Goal: Task Accomplishment & Management: Manage account settings

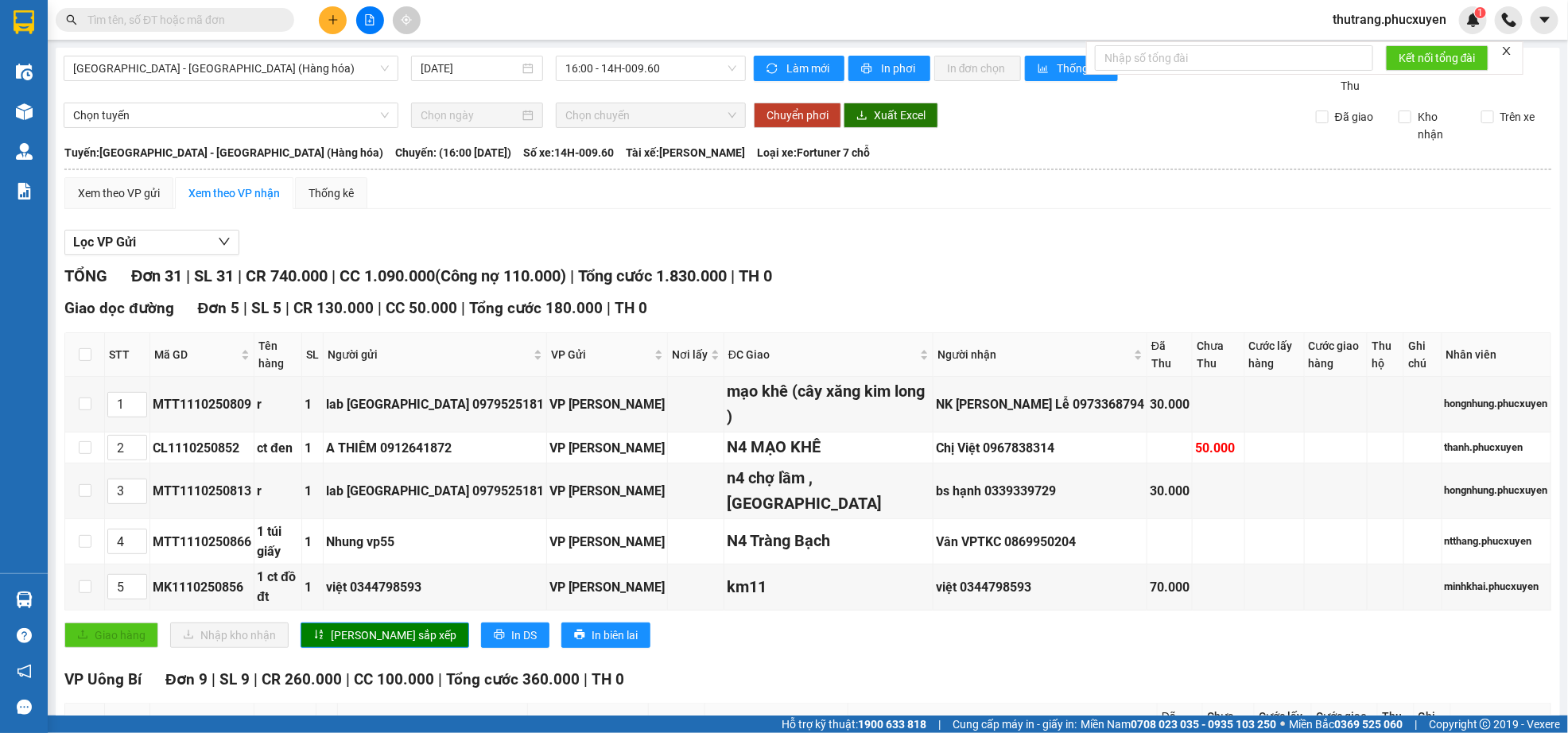
scroll to position [478, 0]
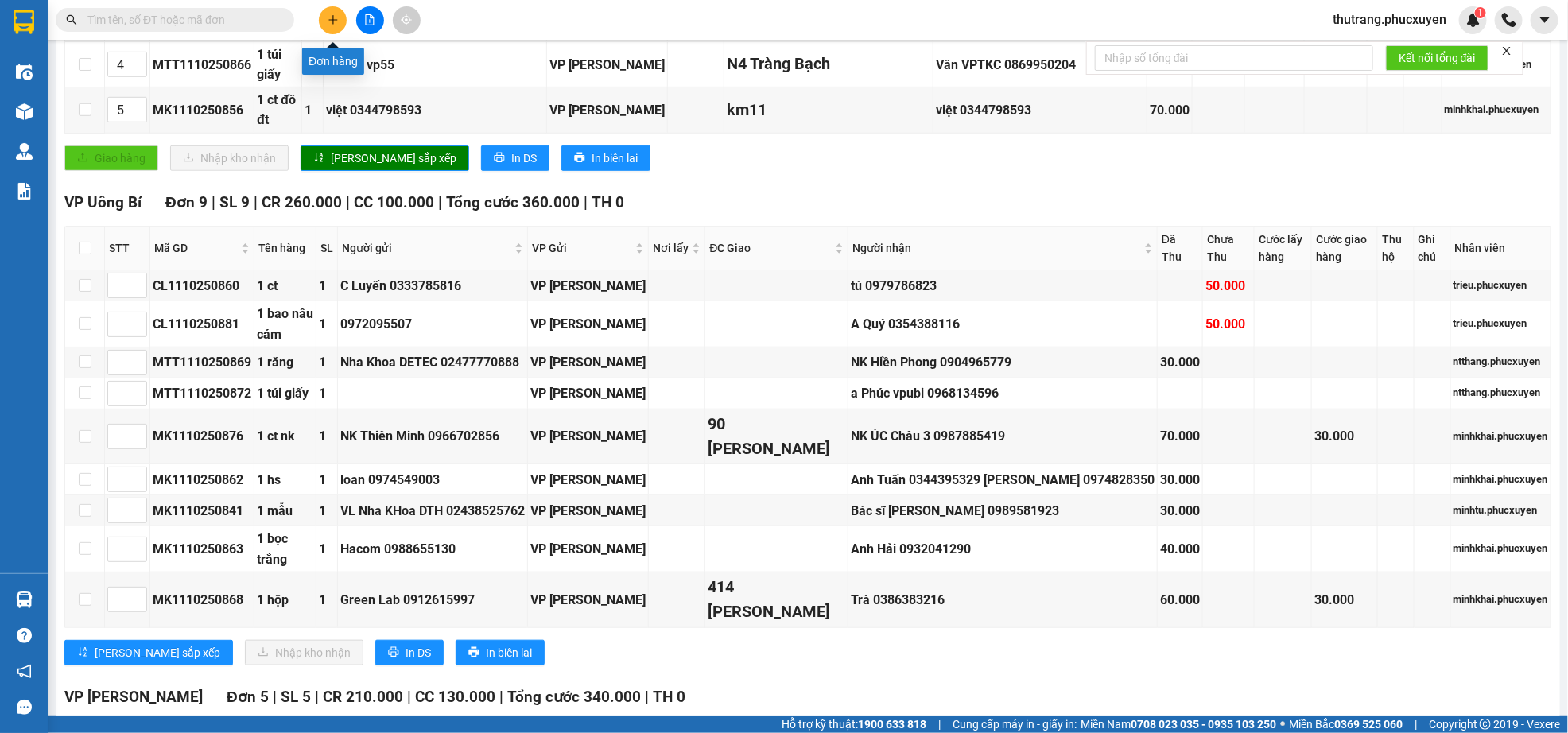
click at [331, 24] on icon "plus" at bounding box center [333, 20] width 11 height 11
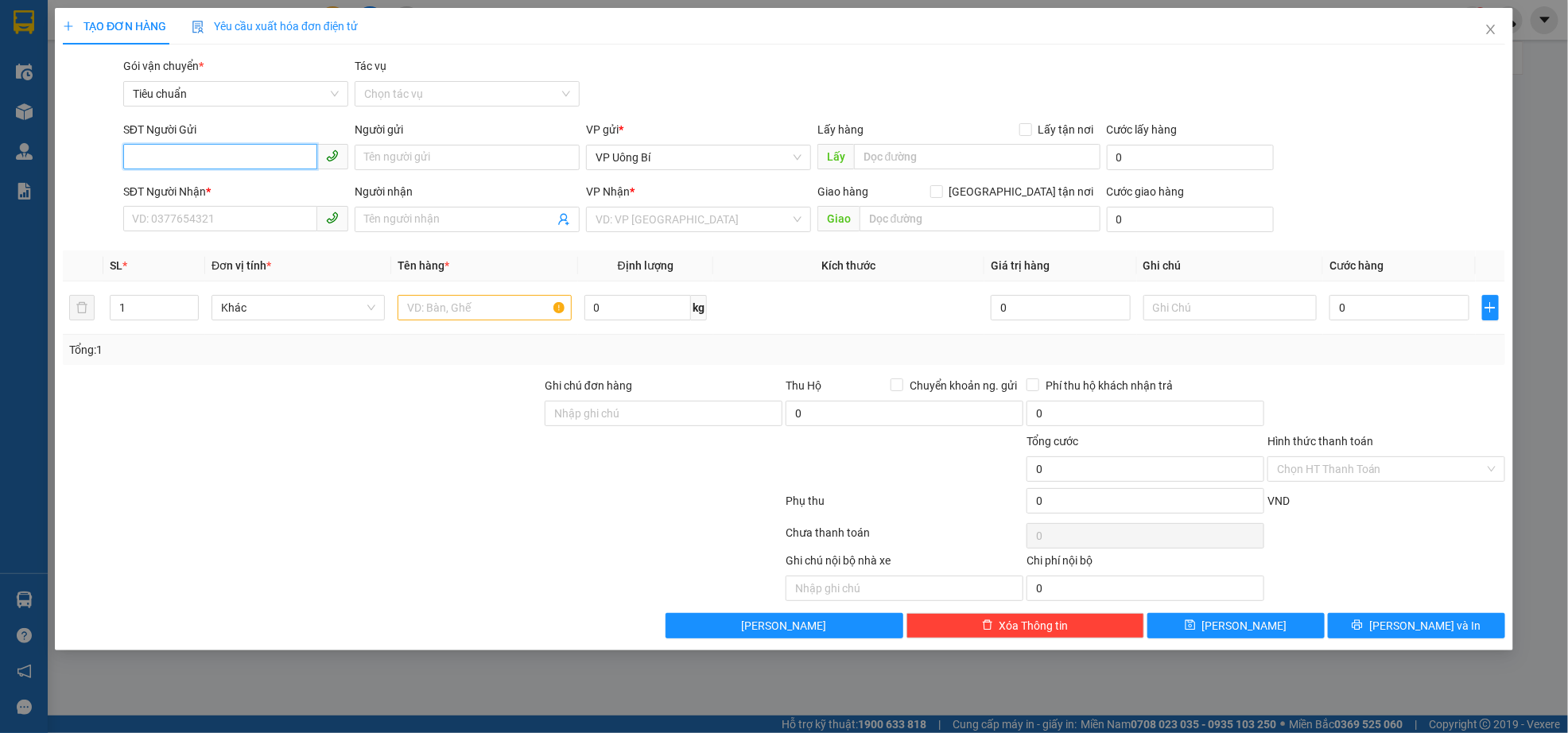
paste input "0906077523"
type input "0906077523"
paste input "0906077523"
type input "0906077523"
click at [656, 223] on input "search" at bounding box center [693, 219] width 195 height 24
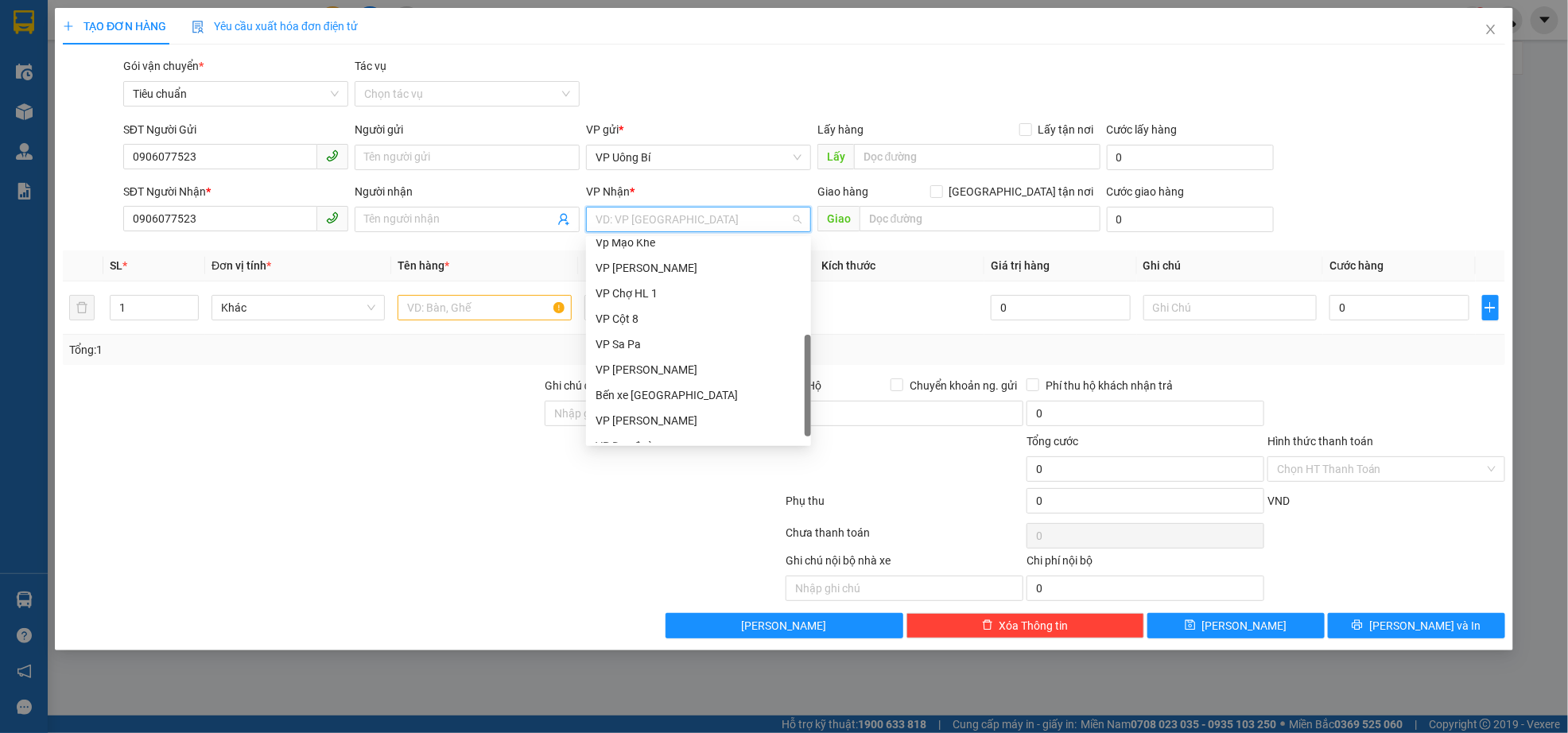
scroll to position [254, 0]
click at [675, 428] on div "VP Dọc đường" at bounding box center [698, 430] width 206 height 17
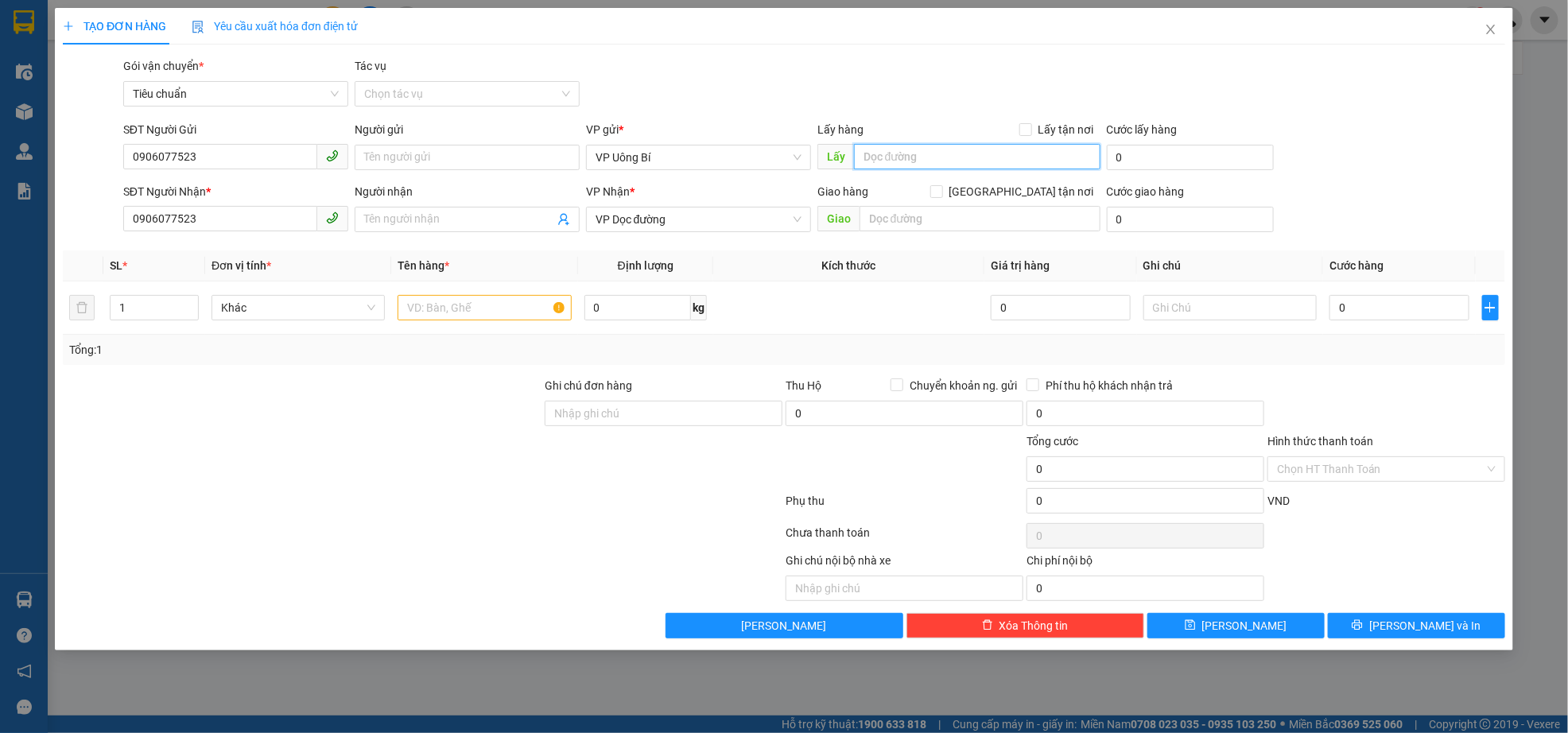
click at [933, 158] on input "text" at bounding box center [977, 156] width 246 height 25
type input "cửa ông"
click at [947, 218] on input "text" at bounding box center [979, 218] width 241 height 25
type input "m"
type input "mậu a km150"
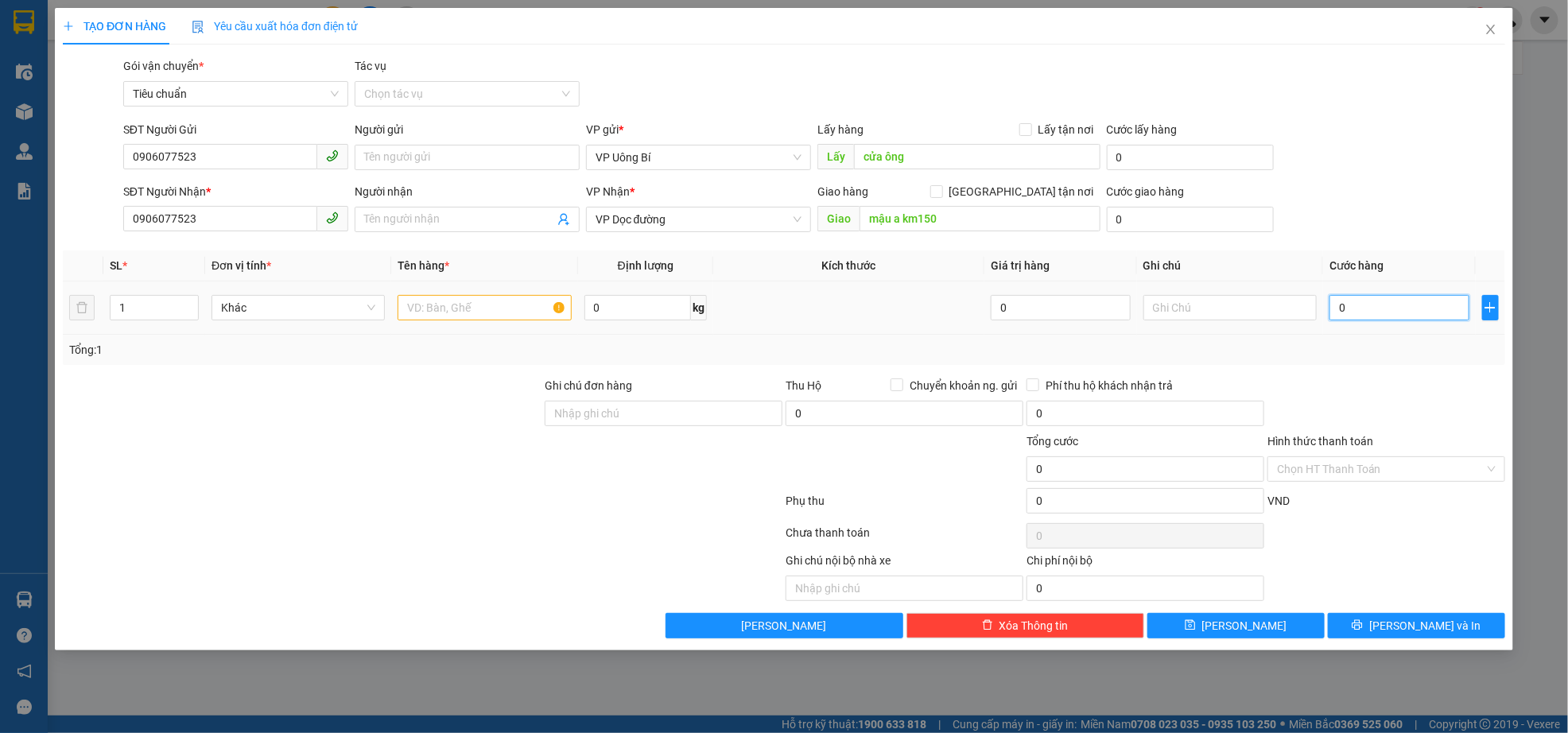
click at [1365, 311] on input "0" at bounding box center [1398, 308] width 140 height 25
type input "2"
type input "20"
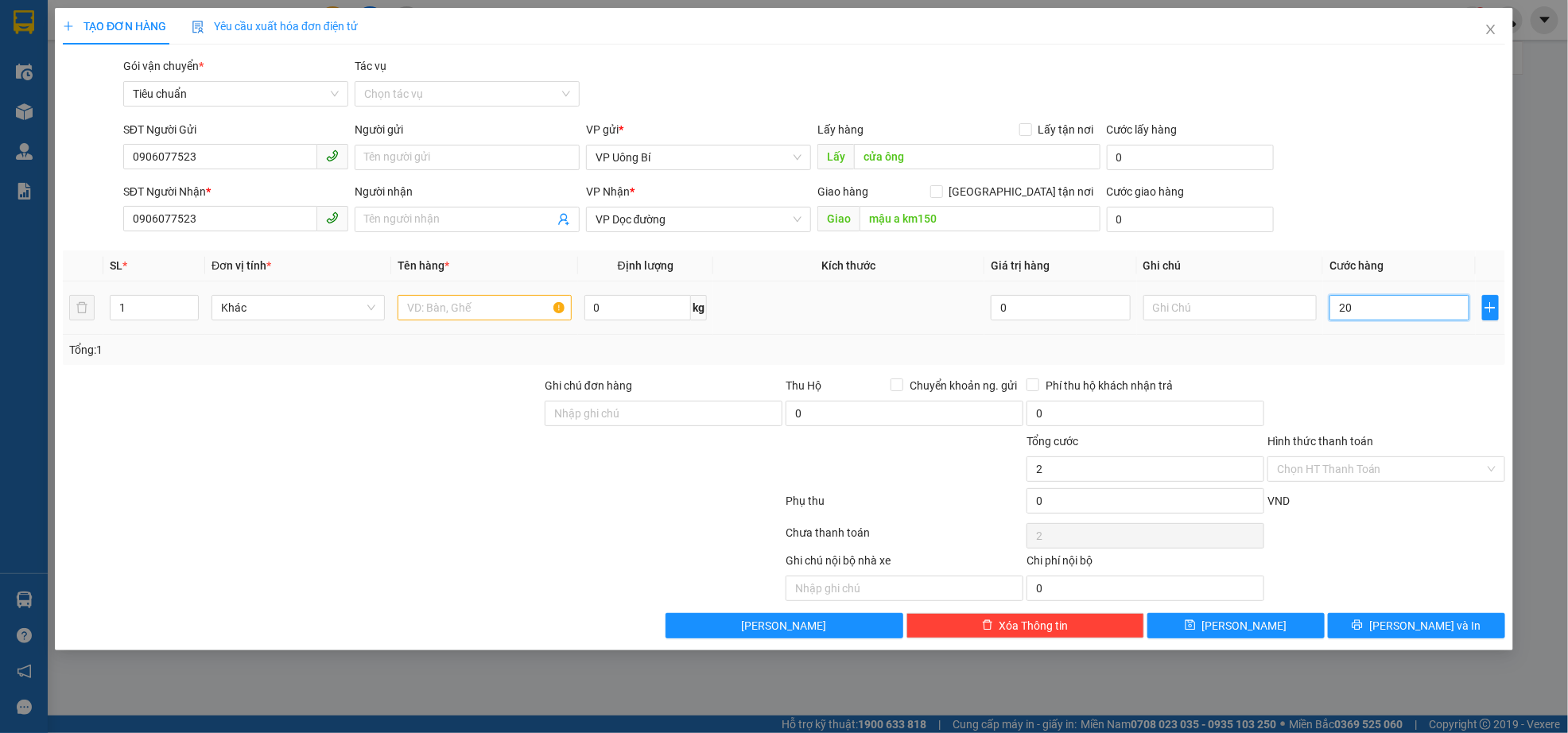
type input "20"
type input "200"
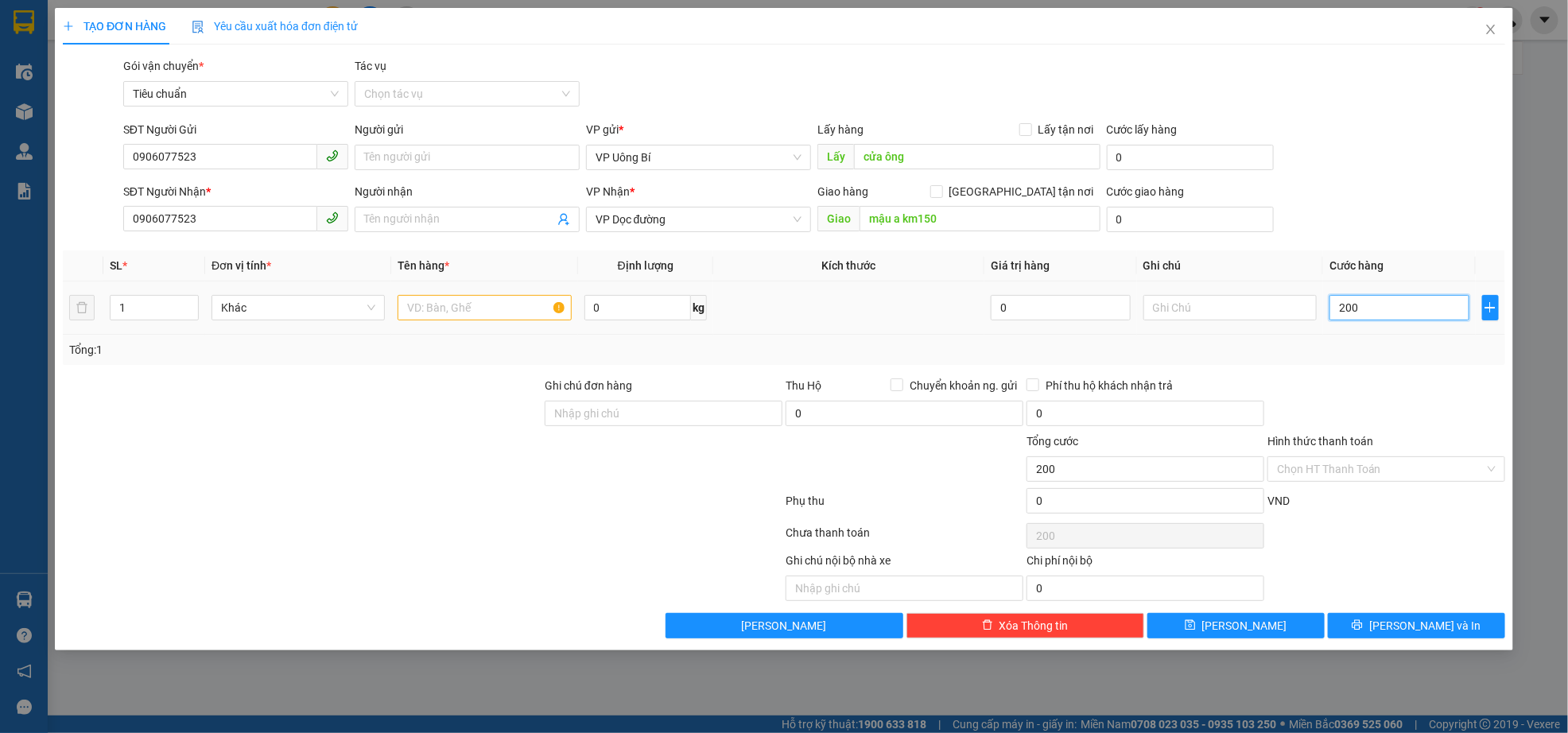
type input "2.000"
type input "20.000"
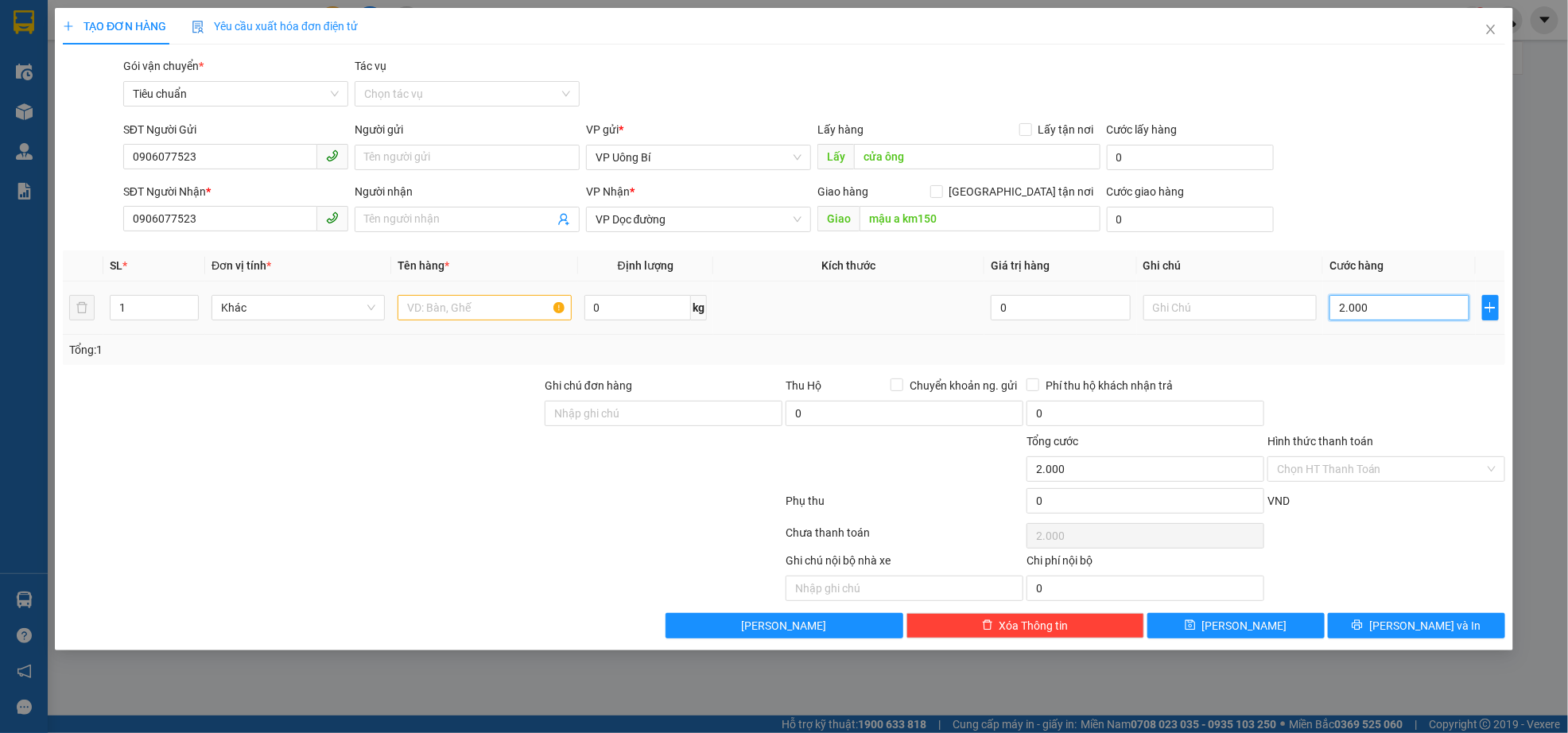
type input "20.000"
type input "200.000"
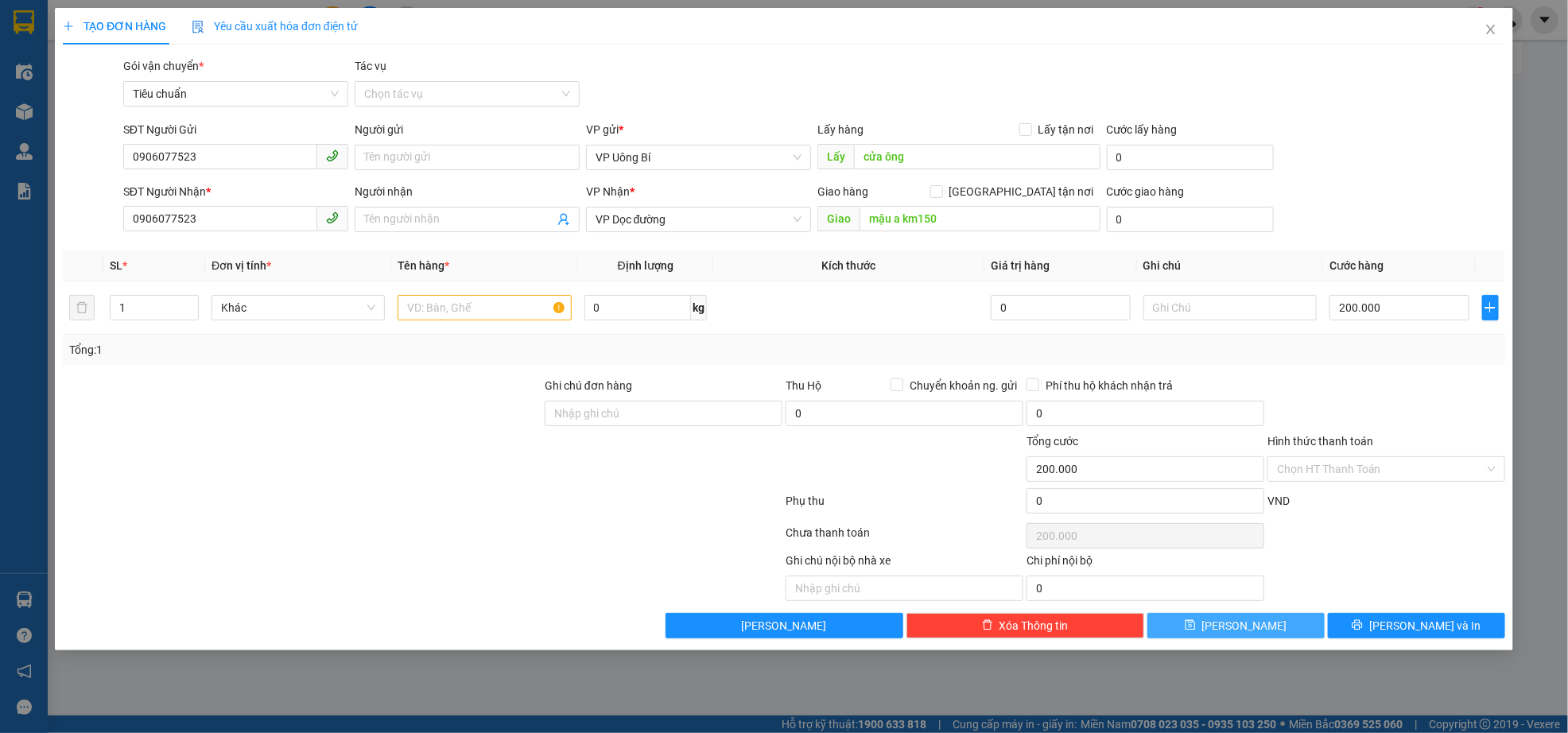
click at [1250, 630] on span "[PERSON_NAME]" at bounding box center [1244, 625] width 85 height 17
click at [503, 311] on input "text" at bounding box center [484, 308] width 173 height 25
type input "xe đạp cơ"
click at [1265, 616] on button "[PERSON_NAME]" at bounding box center [1235, 625] width 177 height 25
type input "0"
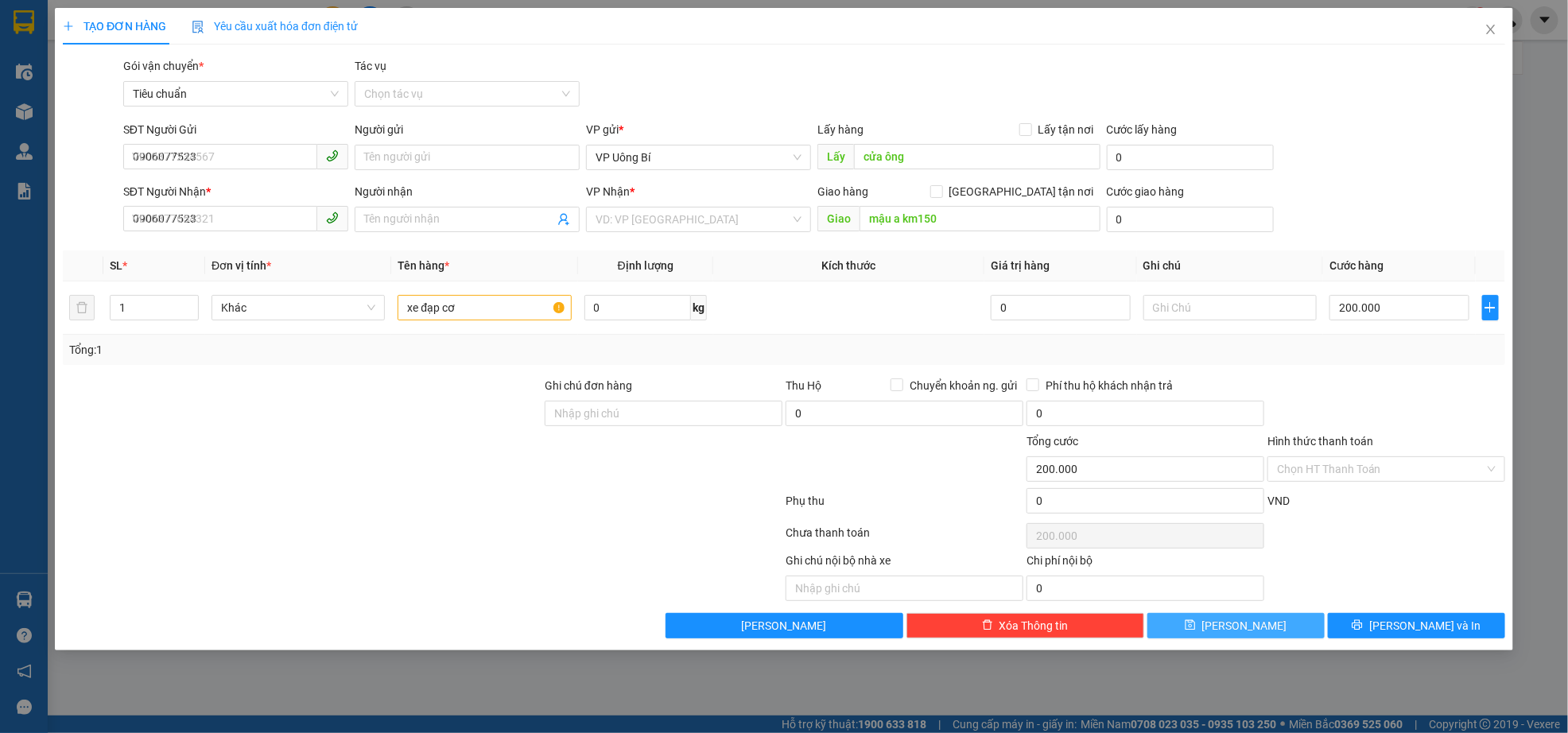
type input "0"
click at [1271, 623] on button "[PERSON_NAME]" at bounding box center [1235, 625] width 177 height 25
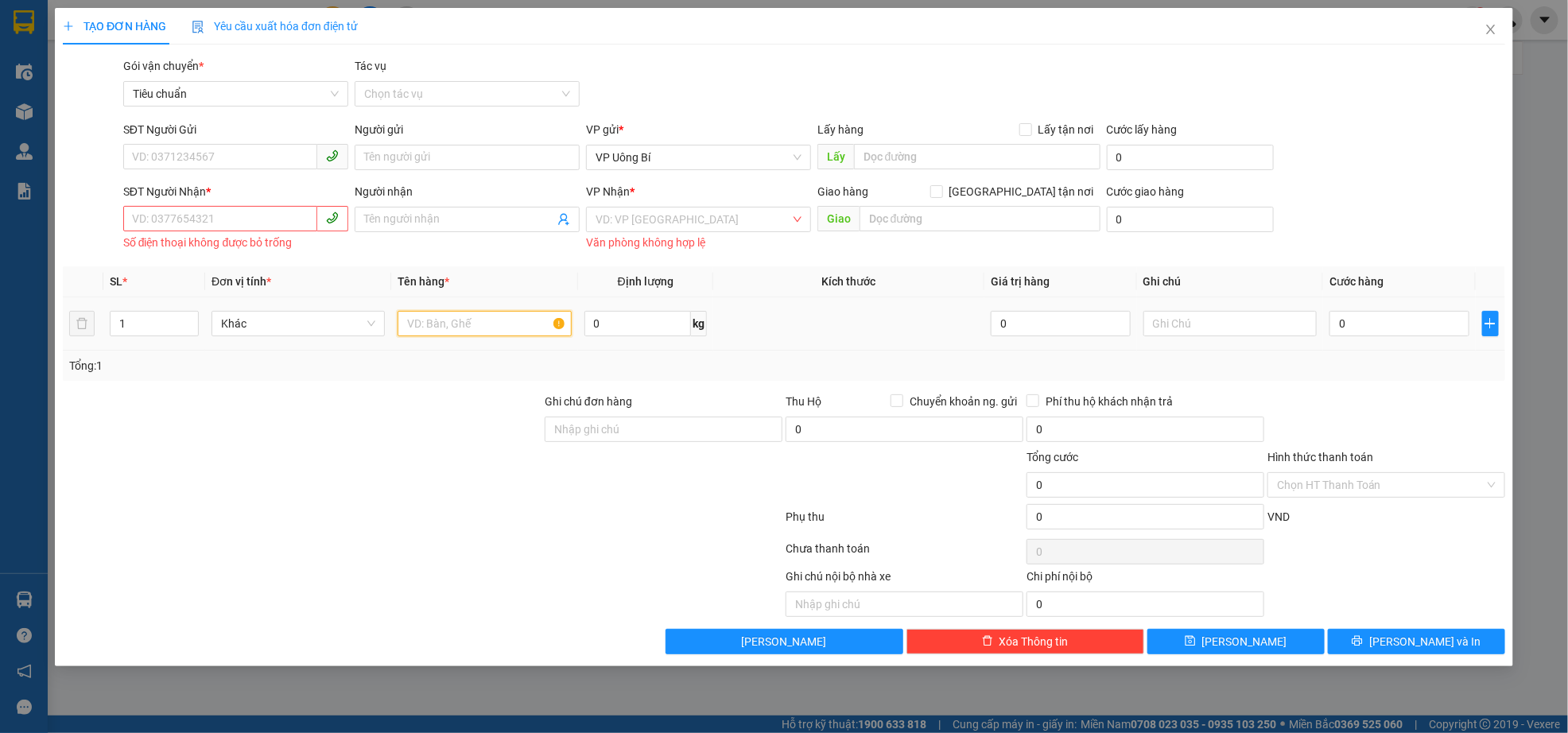
click at [453, 326] on input "text" at bounding box center [484, 323] width 173 height 25
type input "xe đạp cơ"
click at [730, 217] on input "search" at bounding box center [693, 219] width 195 height 24
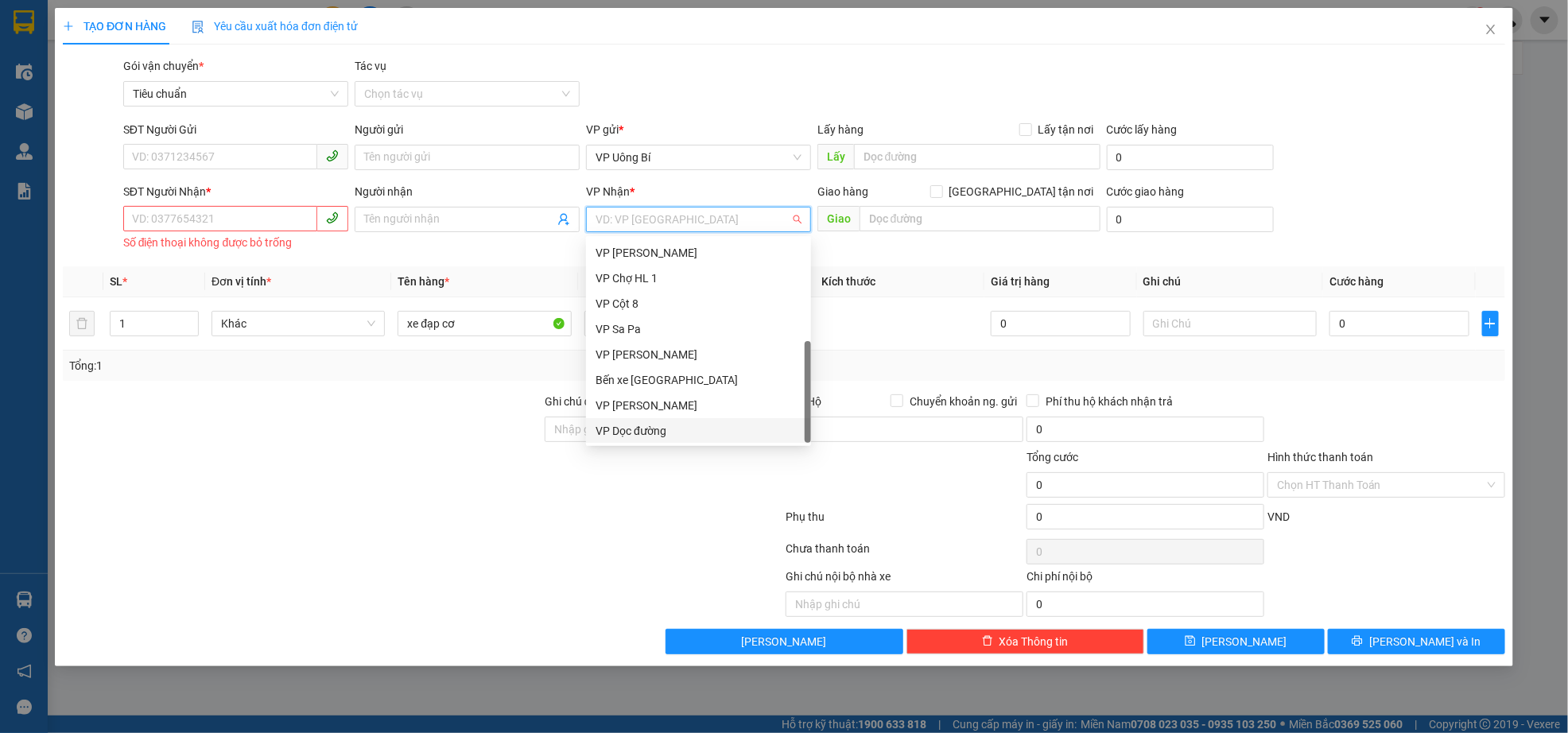
click at [677, 422] on div "VP Dọc đường" at bounding box center [698, 430] width 206 height 17
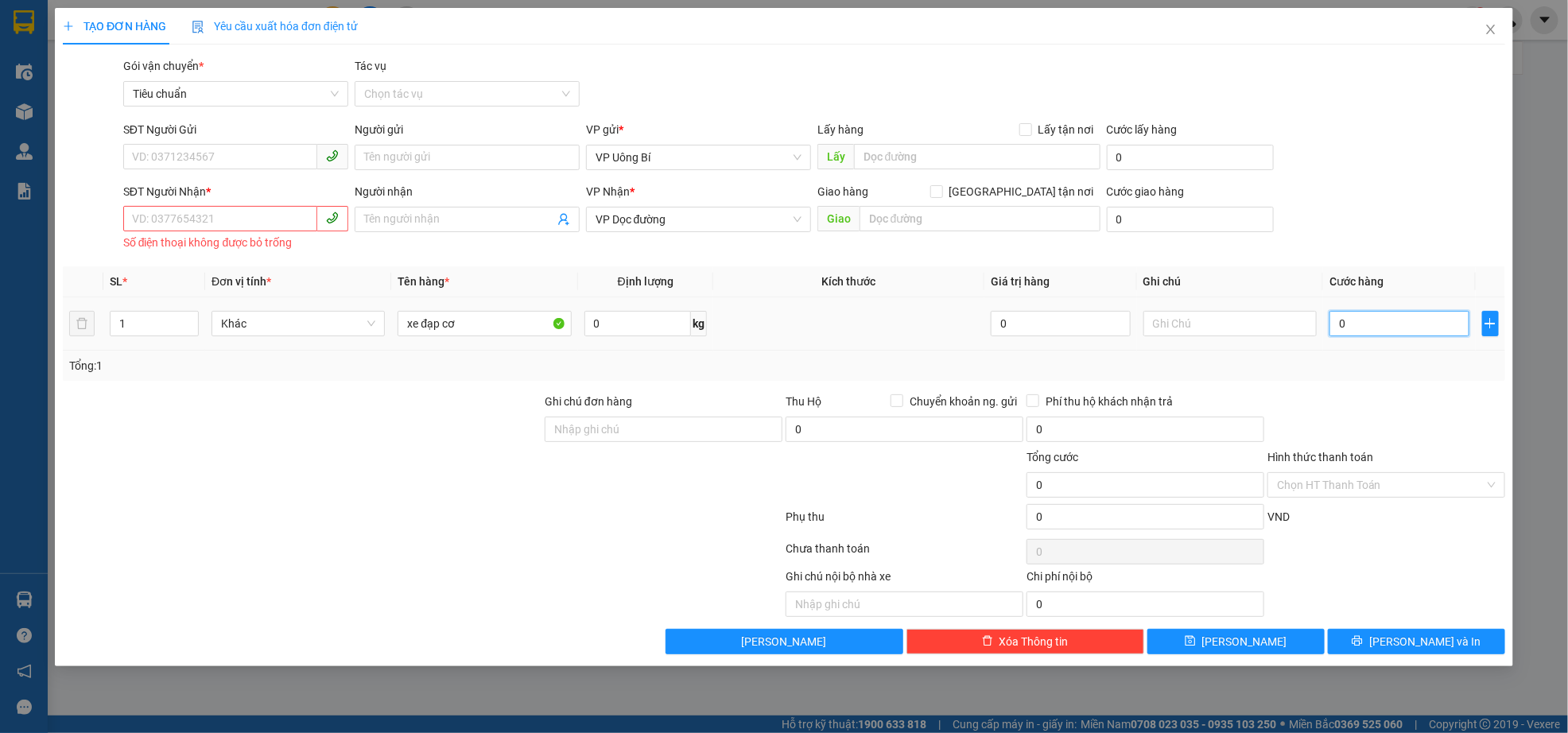
click at [1388, 336] on input "0" at bounding box center [1398, 323] width 140 height 25
type input "2"
type input "20"
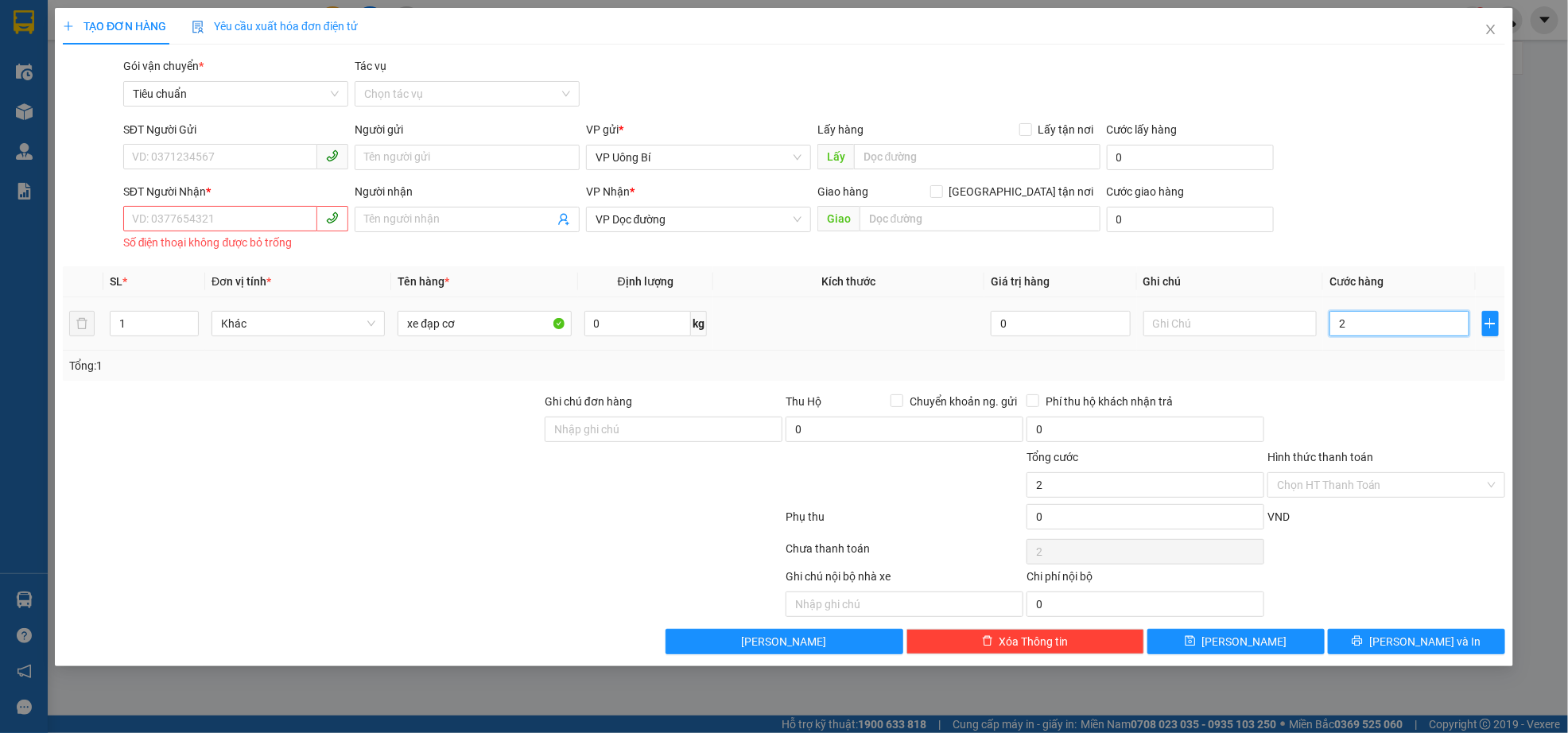
type input "20"
type input "200"
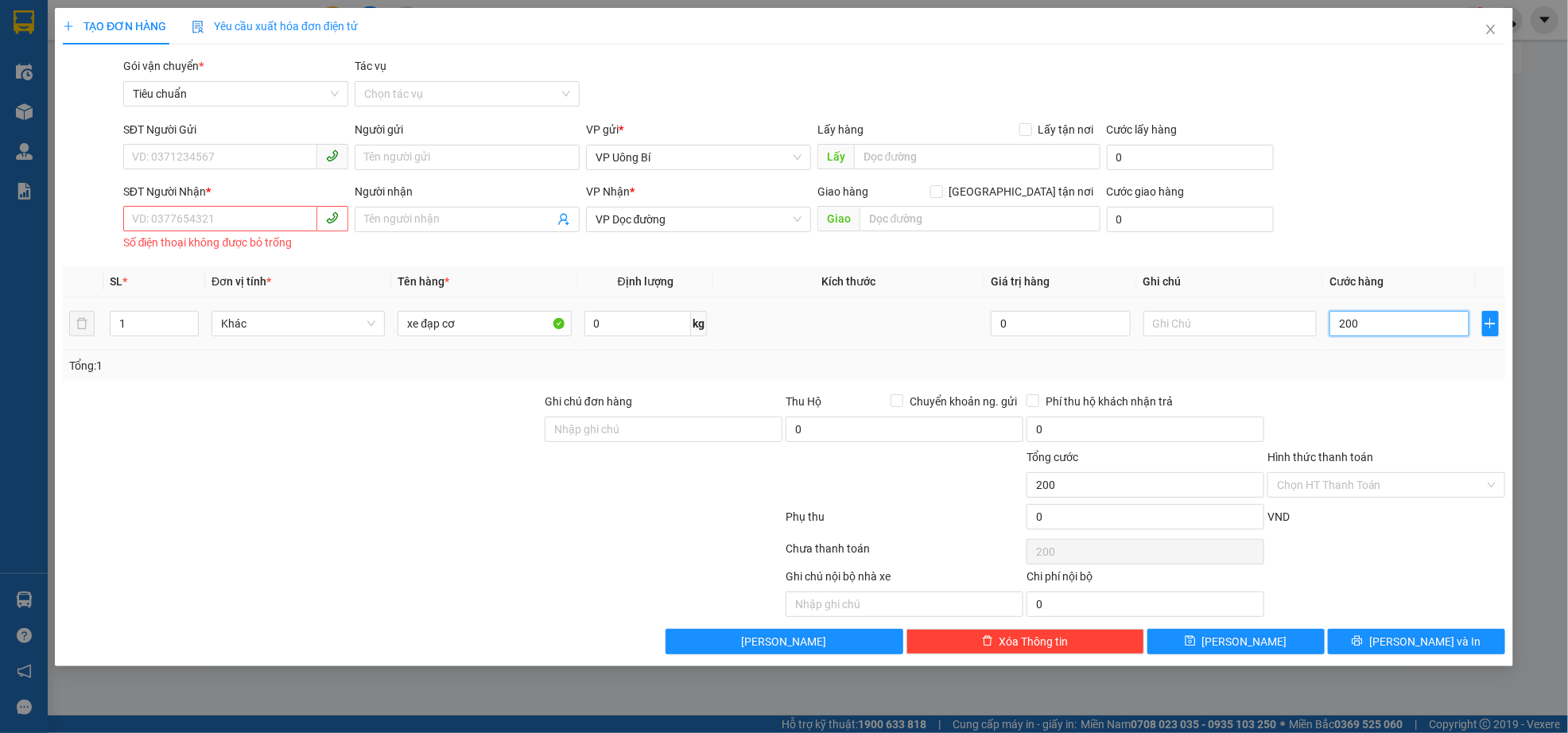
type input "2.000"
type input "20.000"
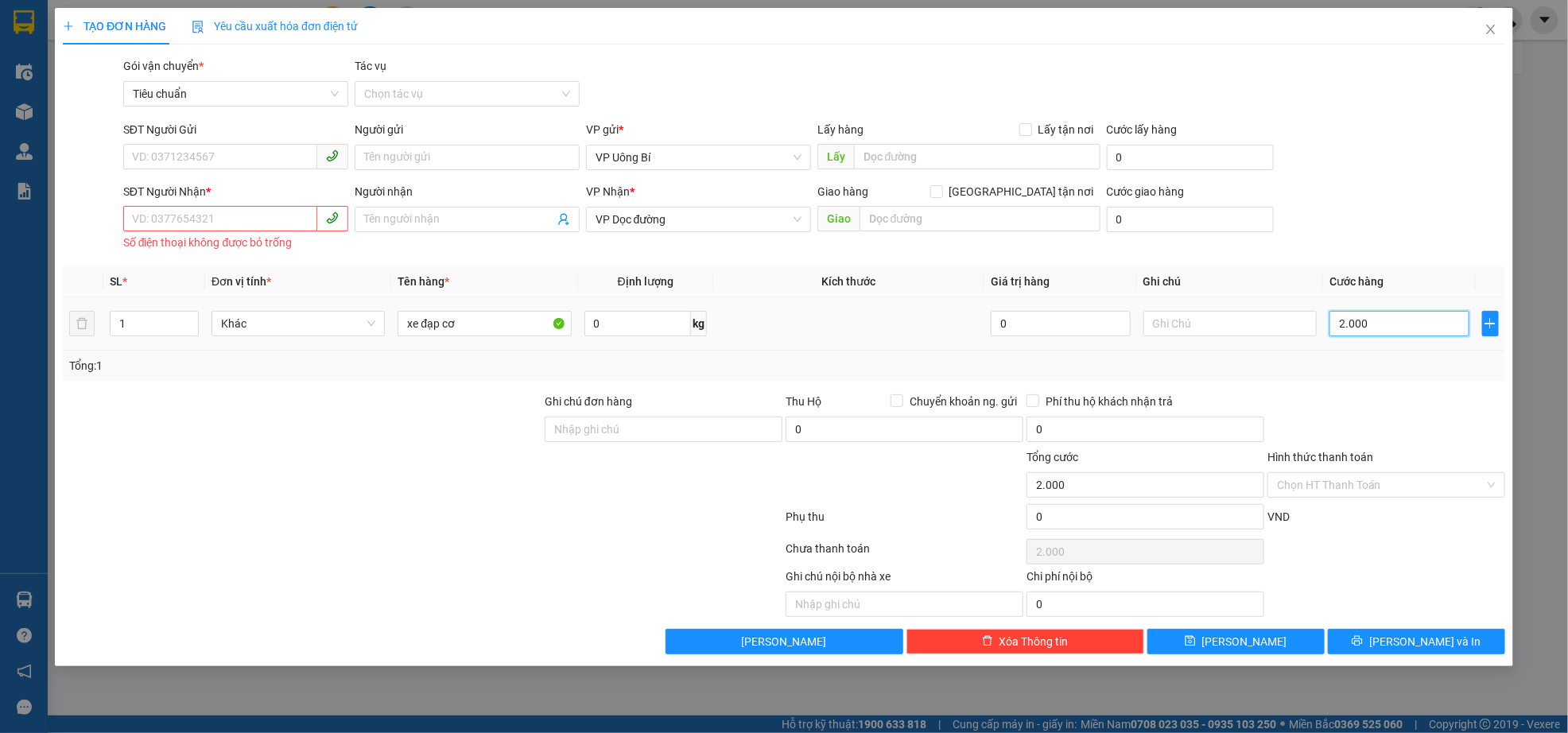
type input "20.000"
type input "200.000"
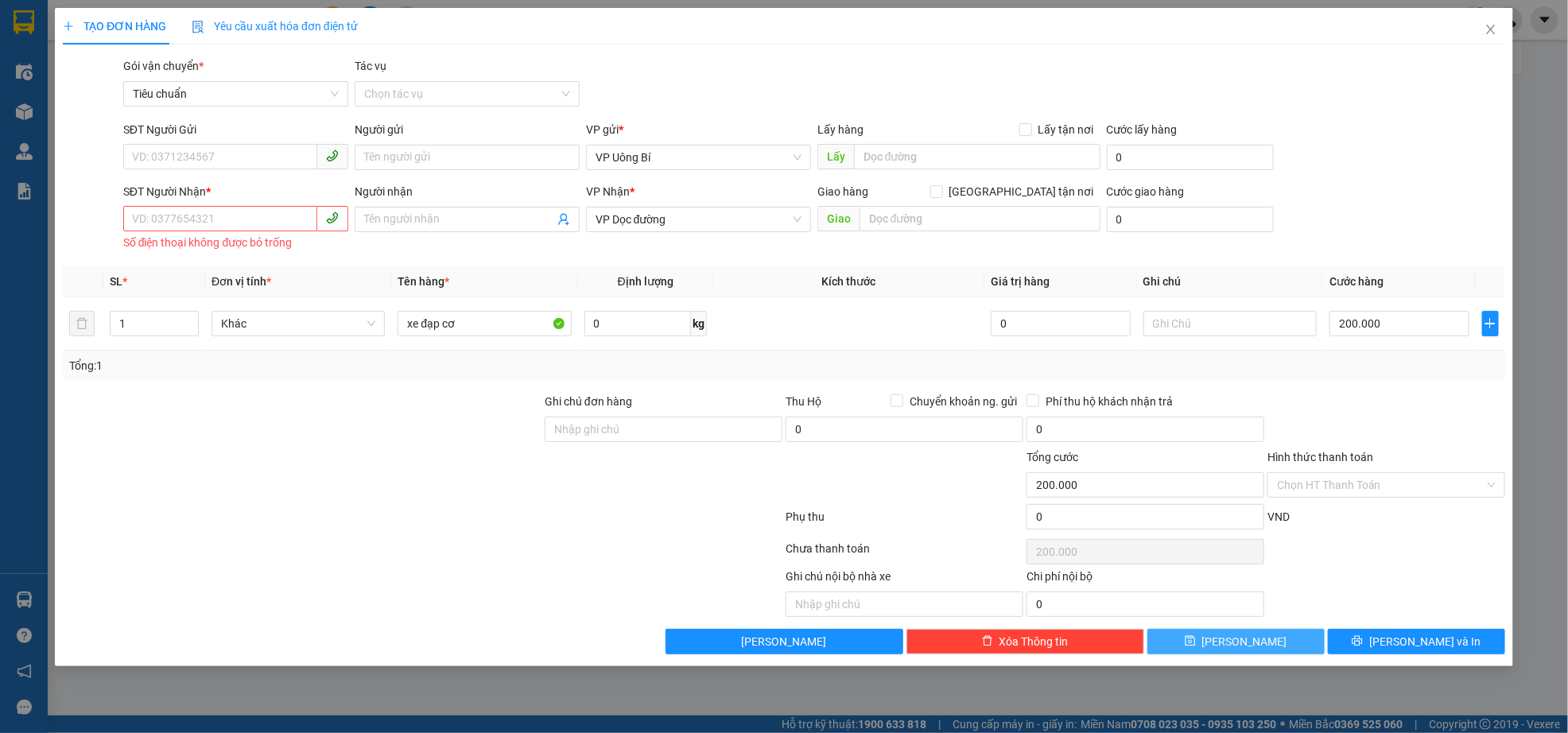
click at [1248, 646] on span "[PERSON_NAME]" at bounding box center [1244, 642] width 85 height 17
paste input "0906077523"
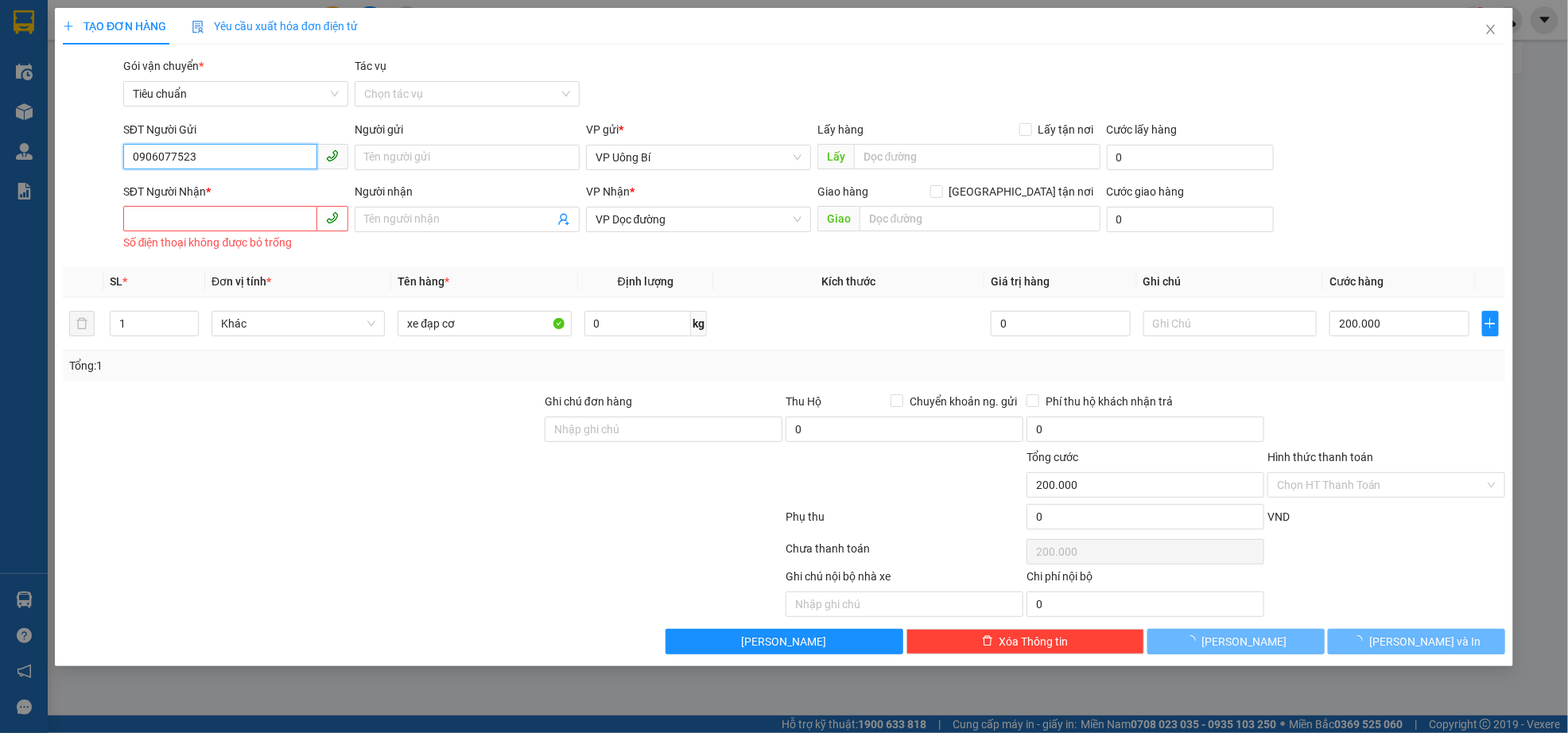
type input "0906077523"
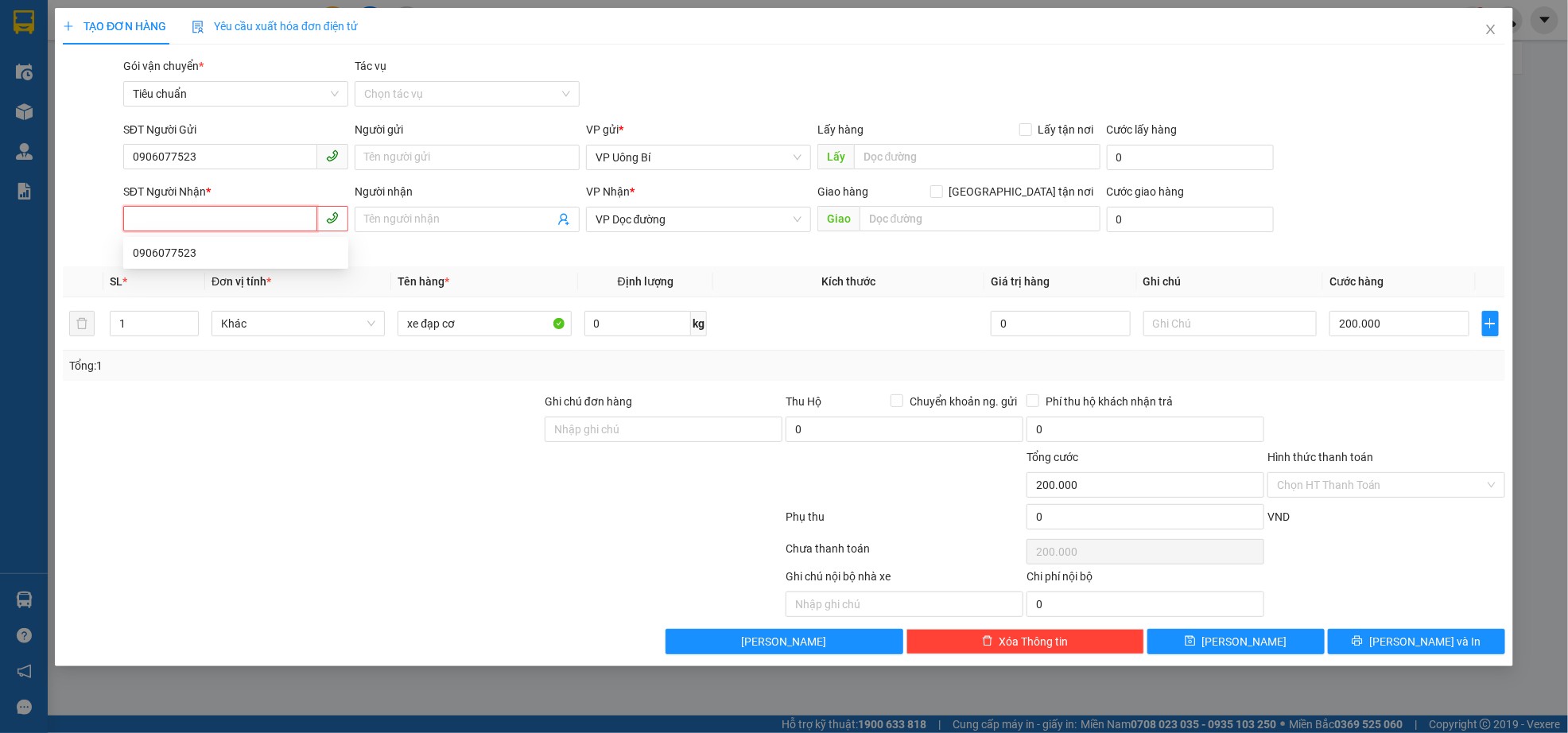
paste input "0906077523"
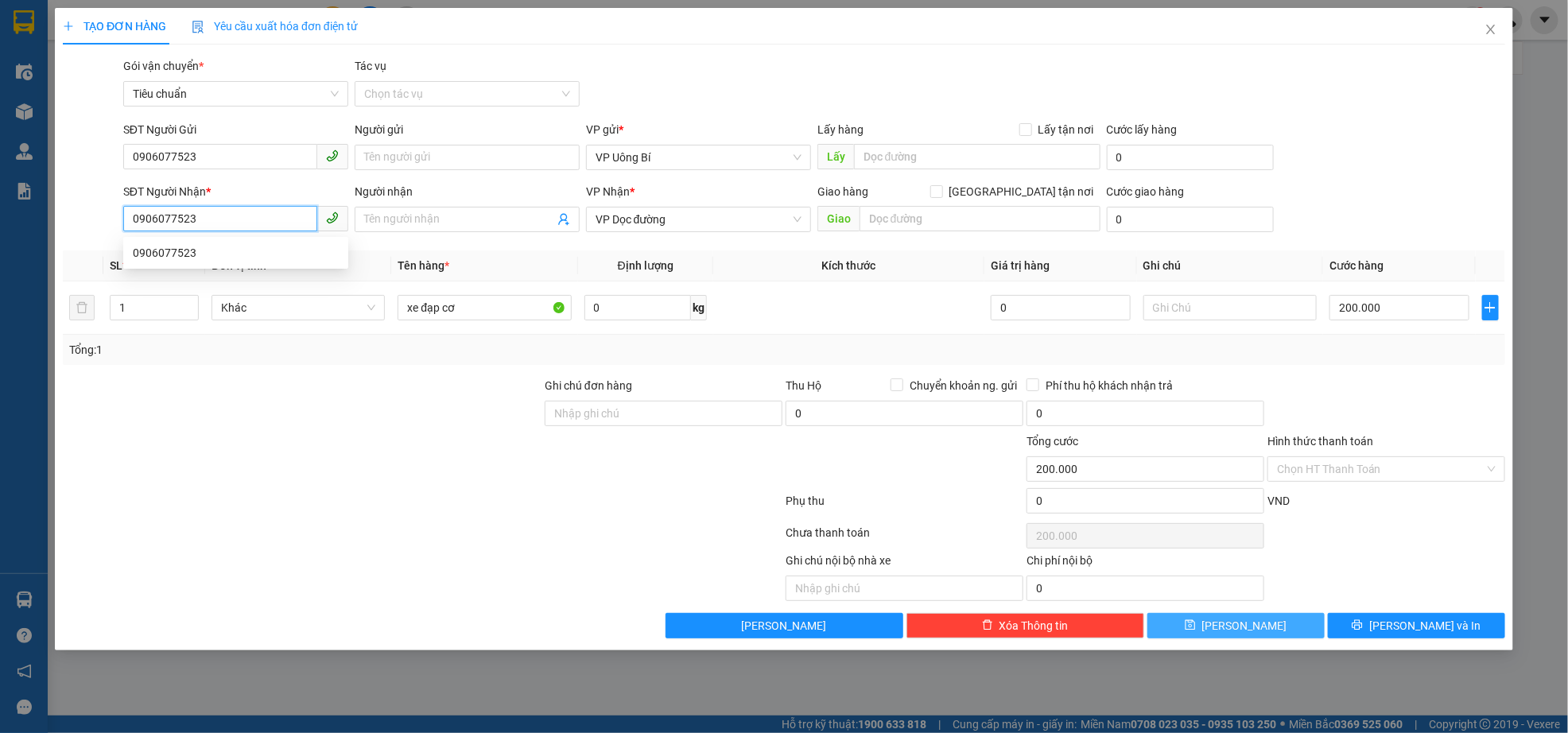
type input "0906077523"
click at [1200, 629] on button "[PERSON_NAME]" at bounding box center [1235, 625] width 177 height 25
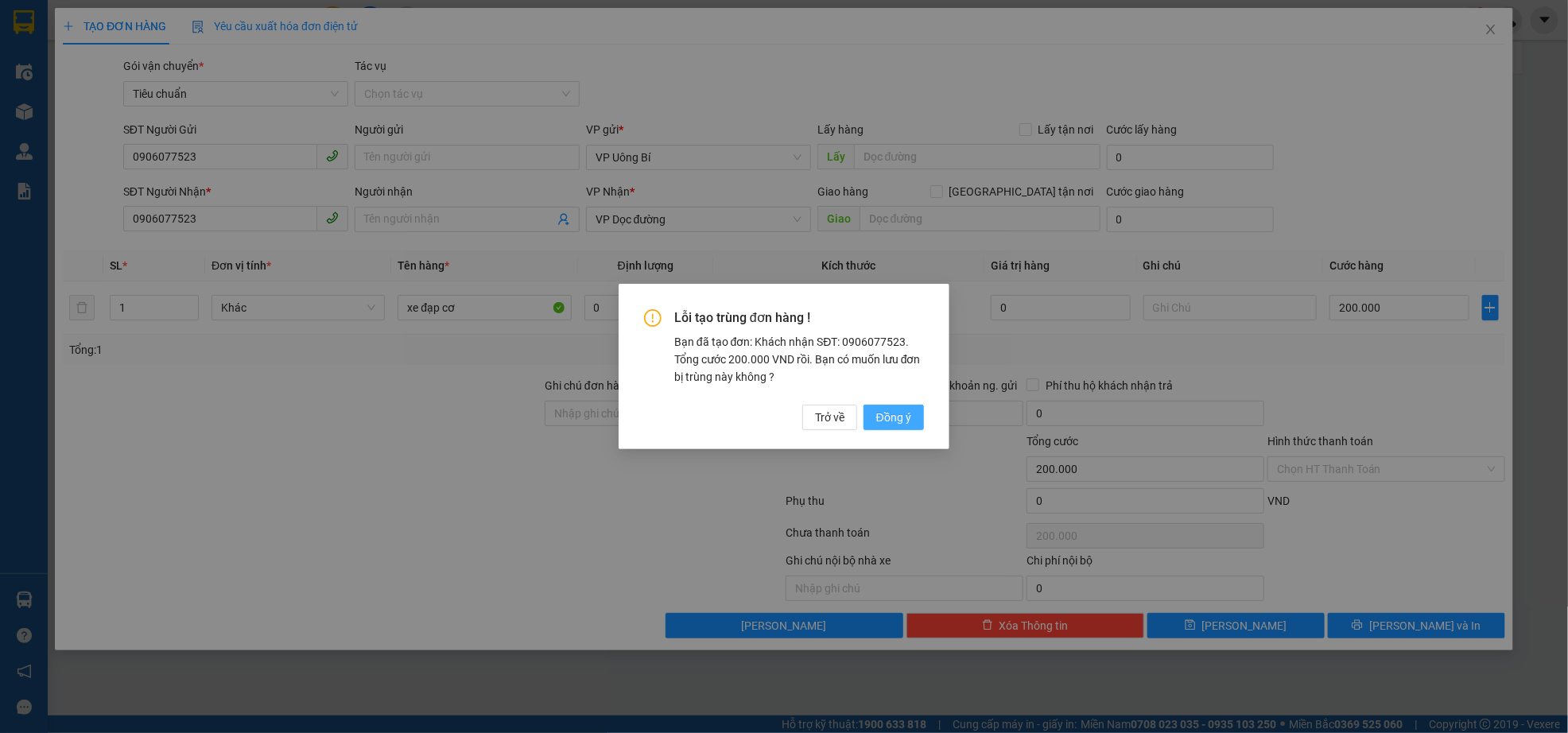
click at [888, 413] on span "Đồng ý" at bounding box center [893, 417] width 35 height 17
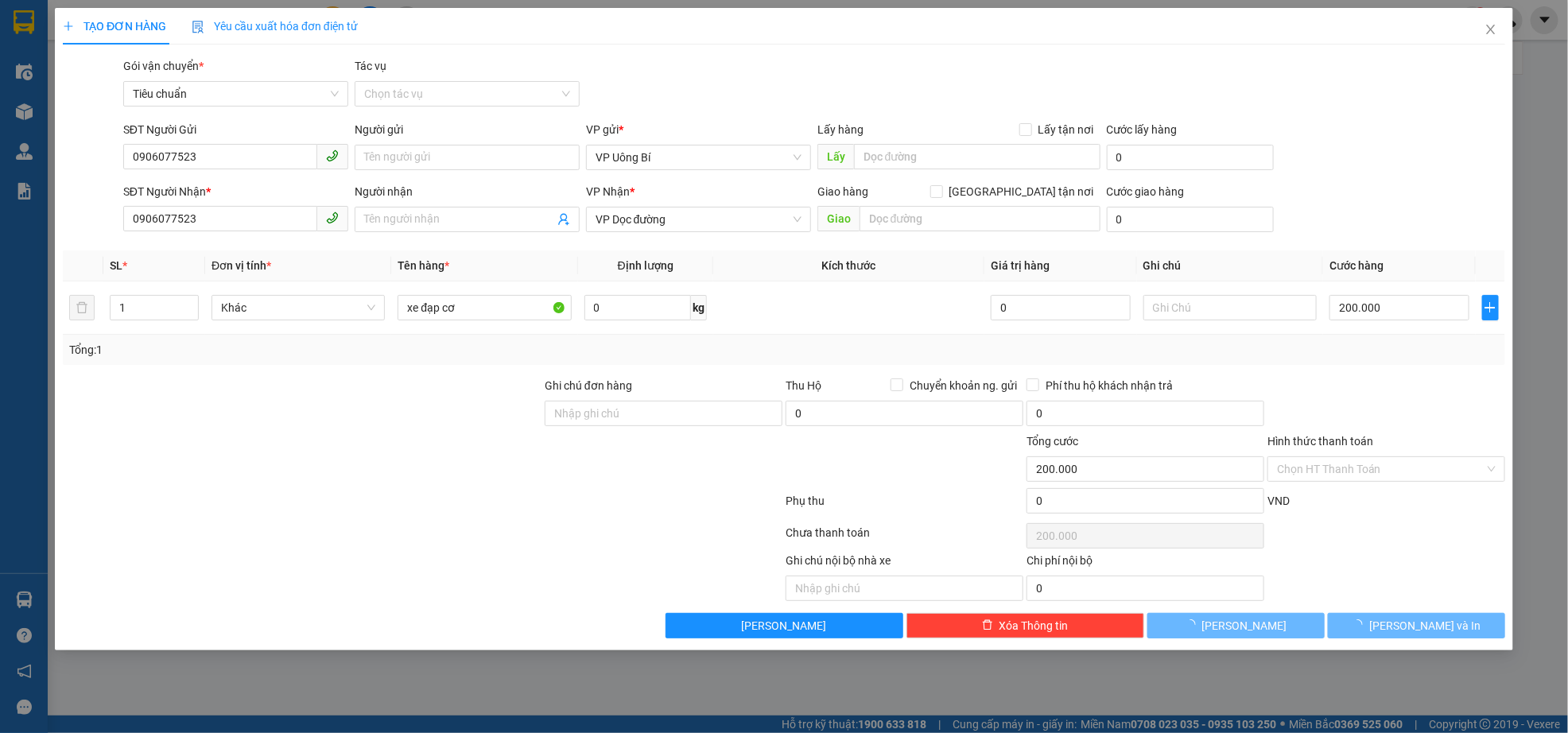
type input "0"
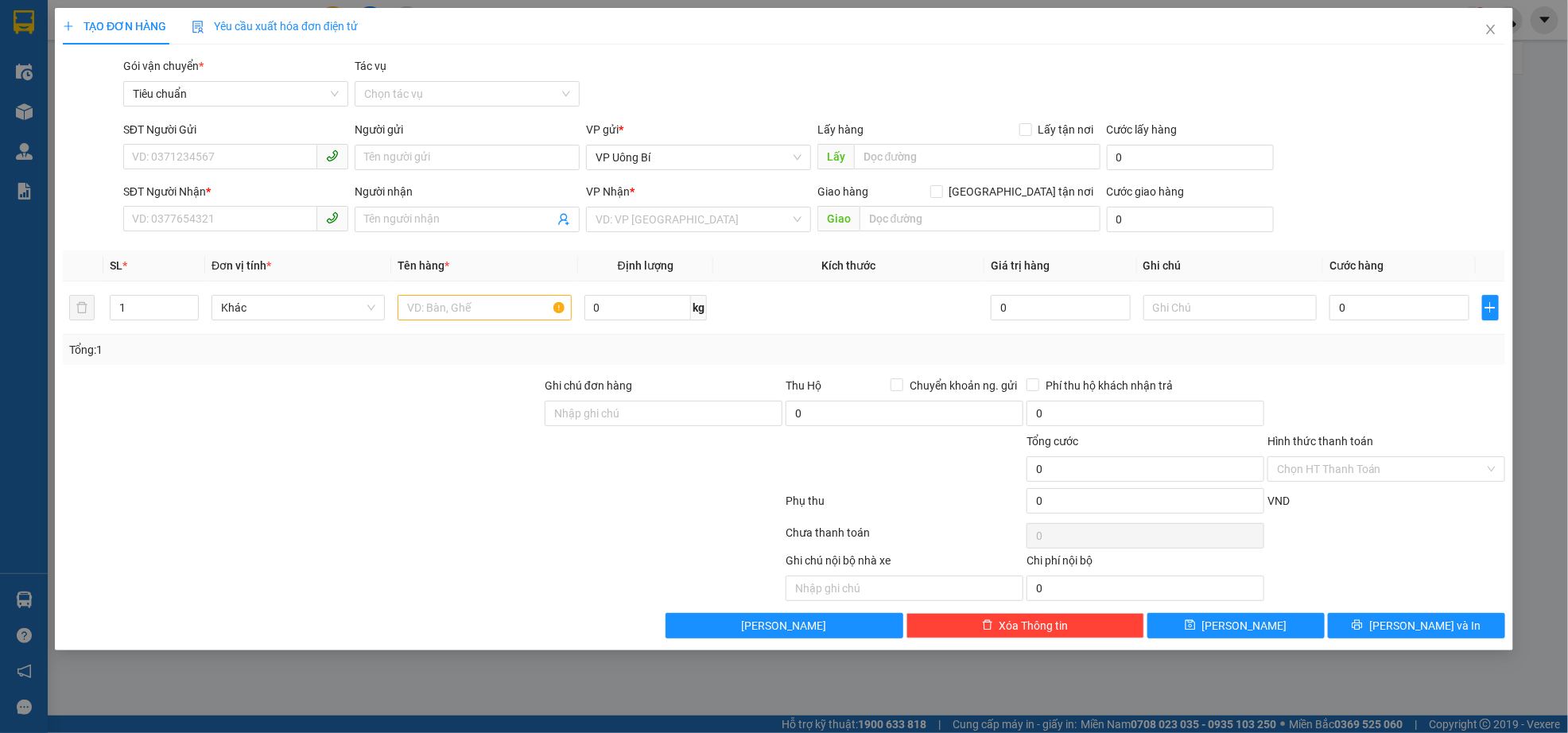
click at [20, 24] on div "TẠO ĐƠN HÀNG Yêu cầu xuất hóa đơn điện tử Transit Pickup Surcharge Ids Transit …" at bounding box center [784, 366] width 1568 height 733
click at [1495, 31] on icon "close" at bounding box center [1490, 29] width 13 height 13
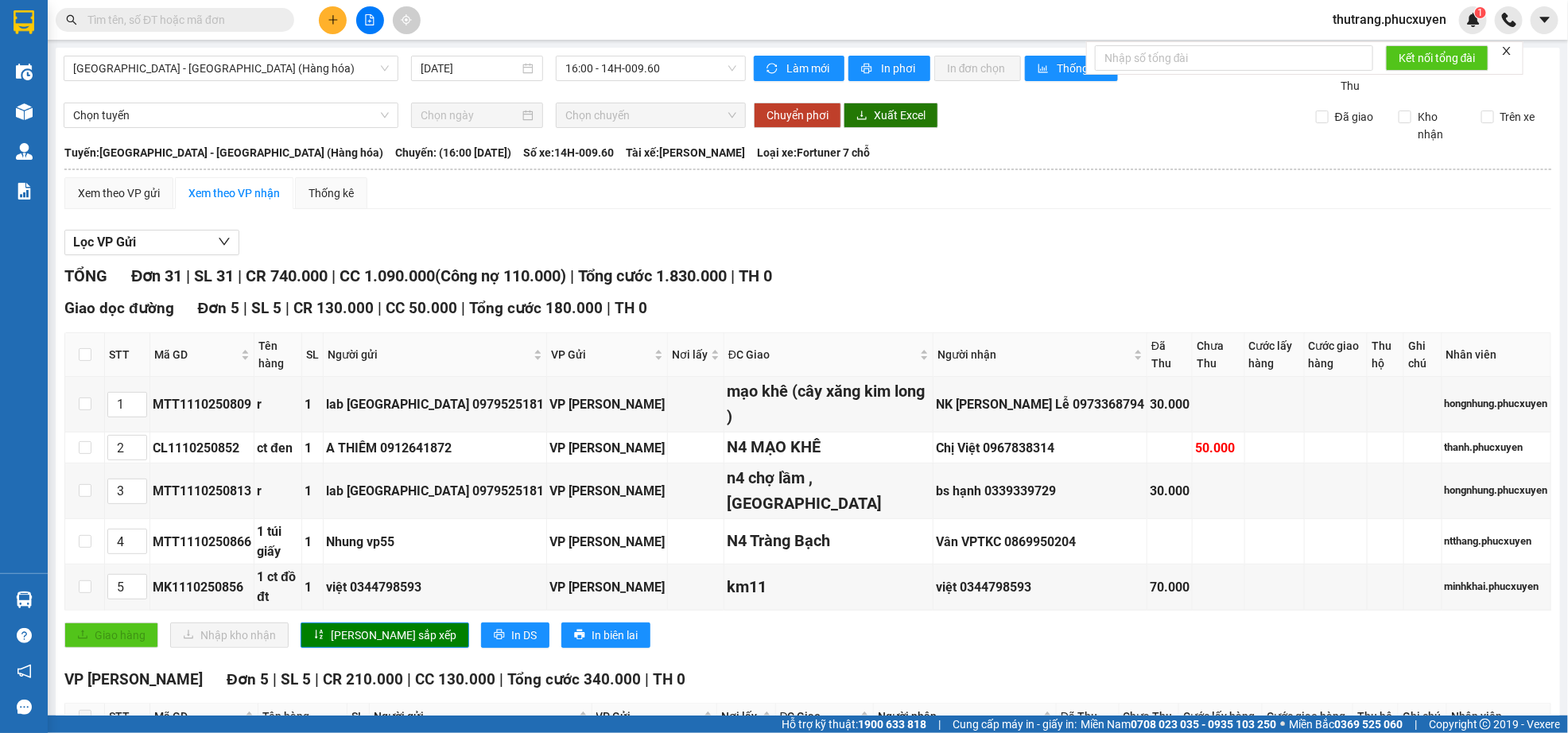
paste input "0906077523"
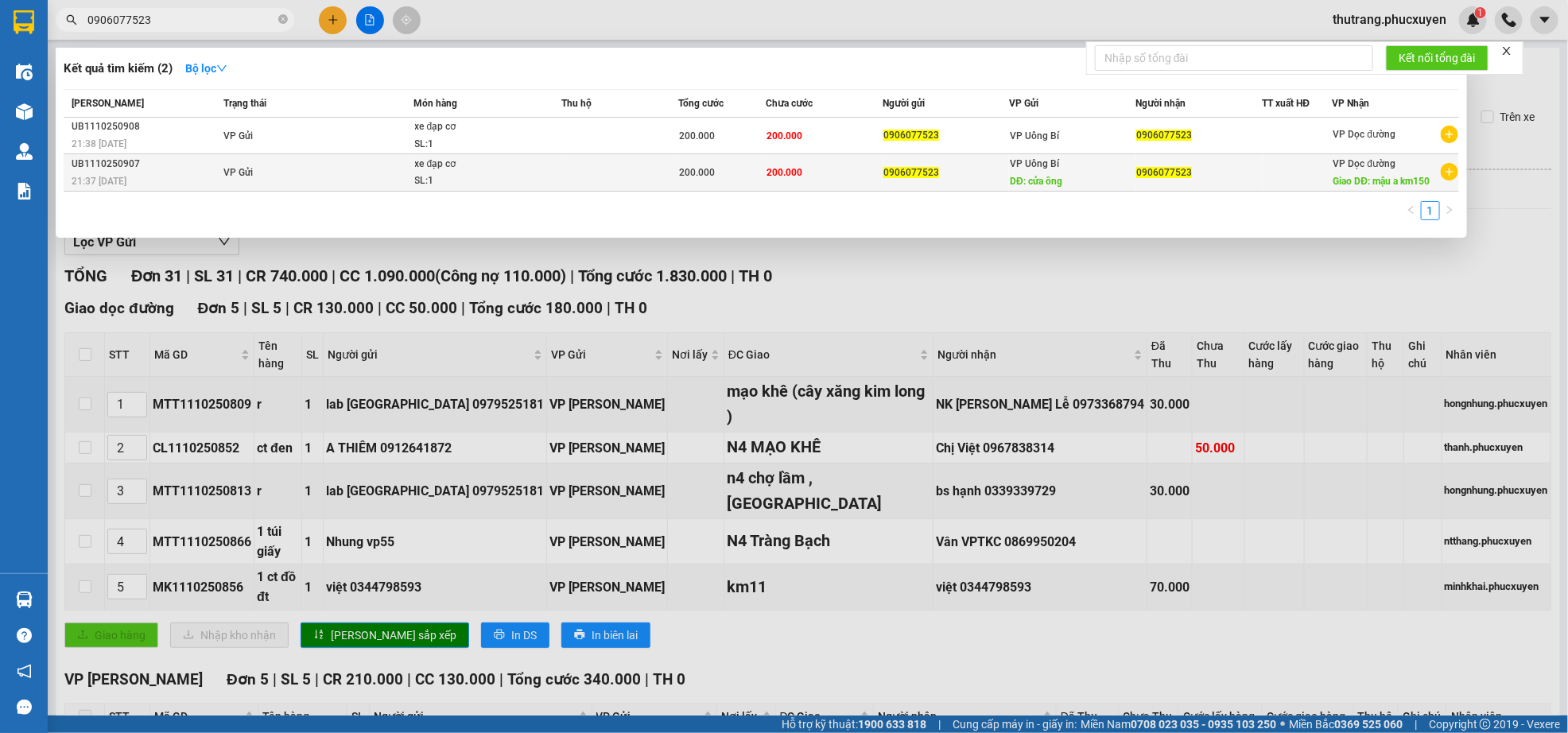
type input "0906077523"
click at [1442, 172] on icon "plus-circle" at bounding box center [1449, 171] width 17 height 17
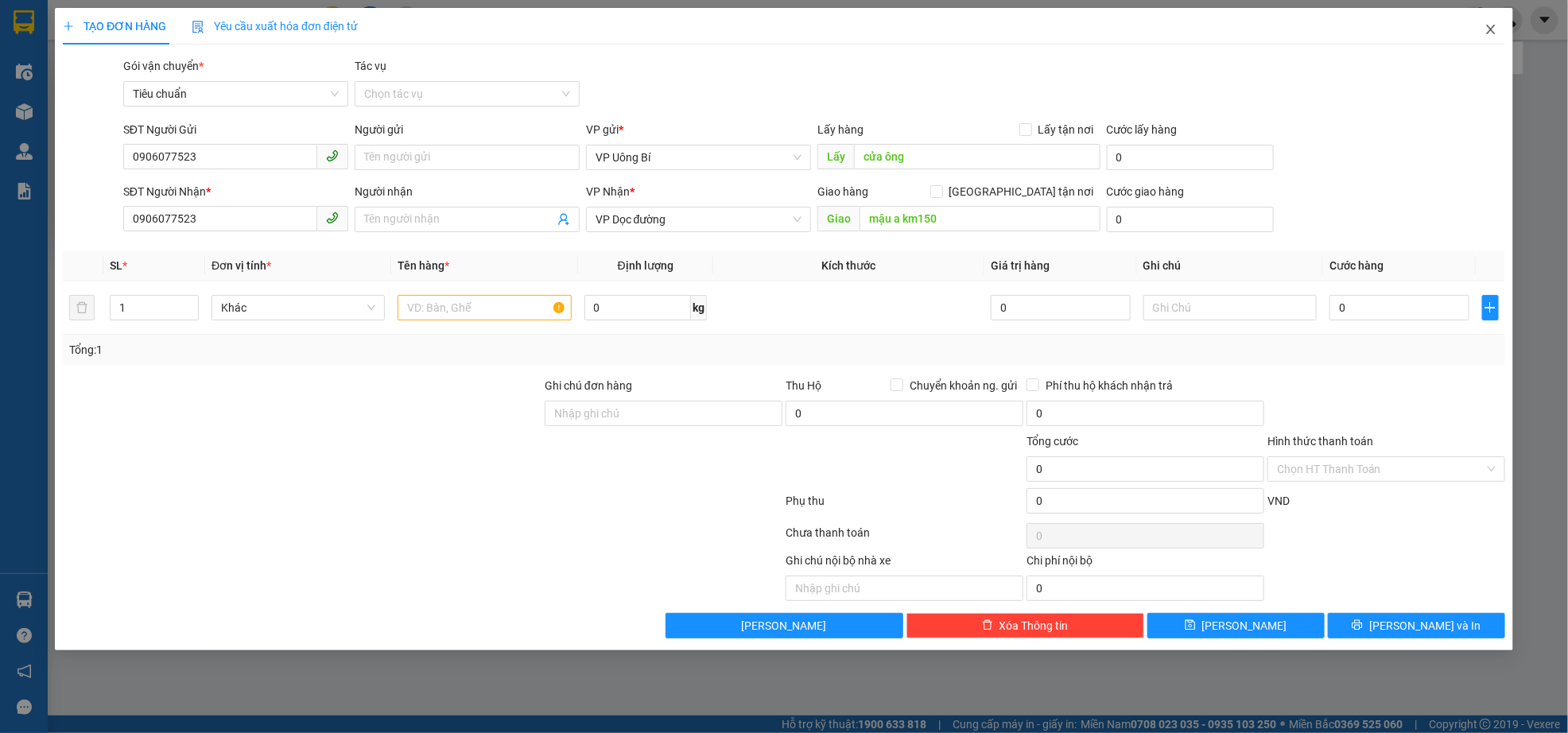
click at [1496, 22] on span "Close" at bounding box center [1490, 30] width 45 height 45
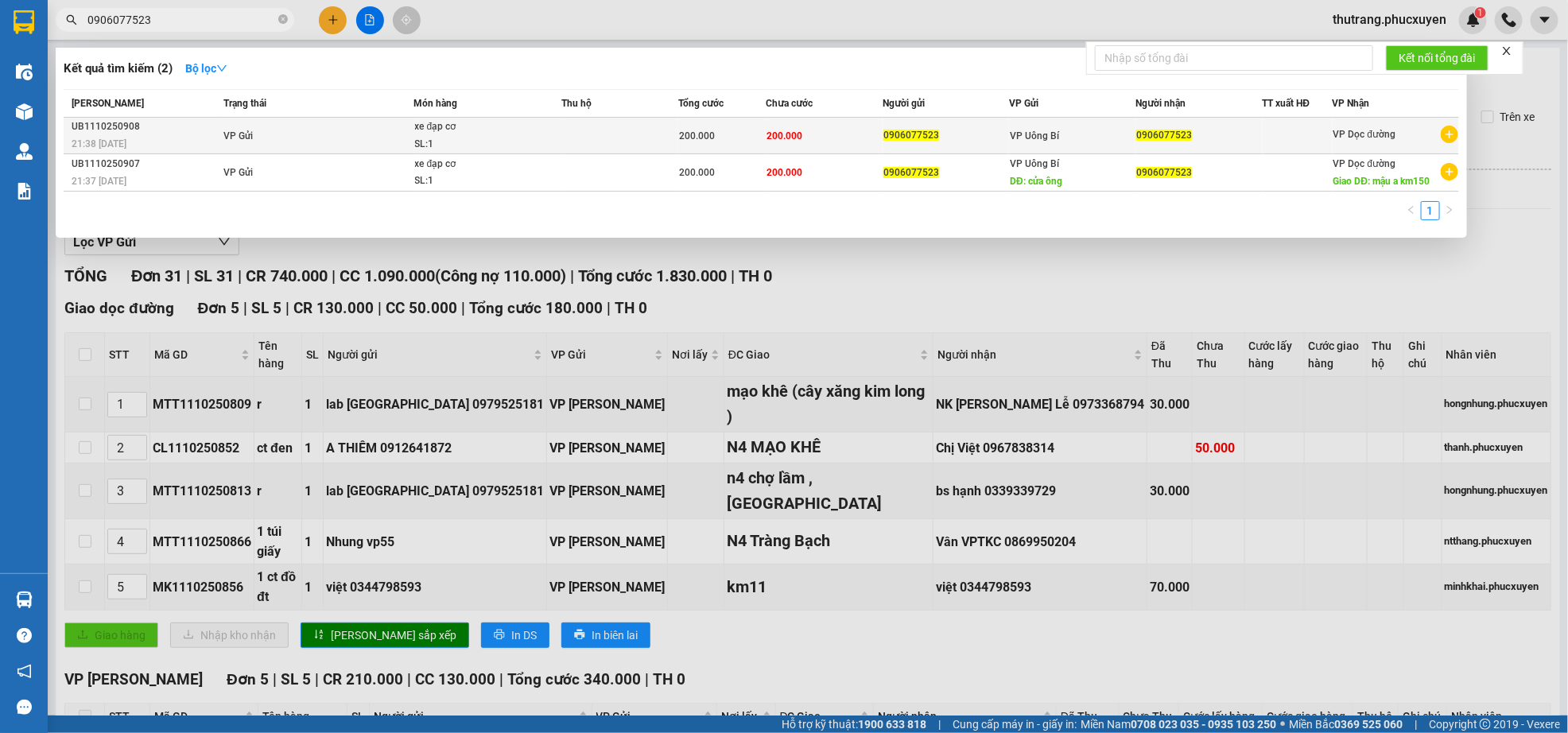
click at [1450, 129] on icon "plus-circle" at bounding box center [1449, 134] width 17 height 17
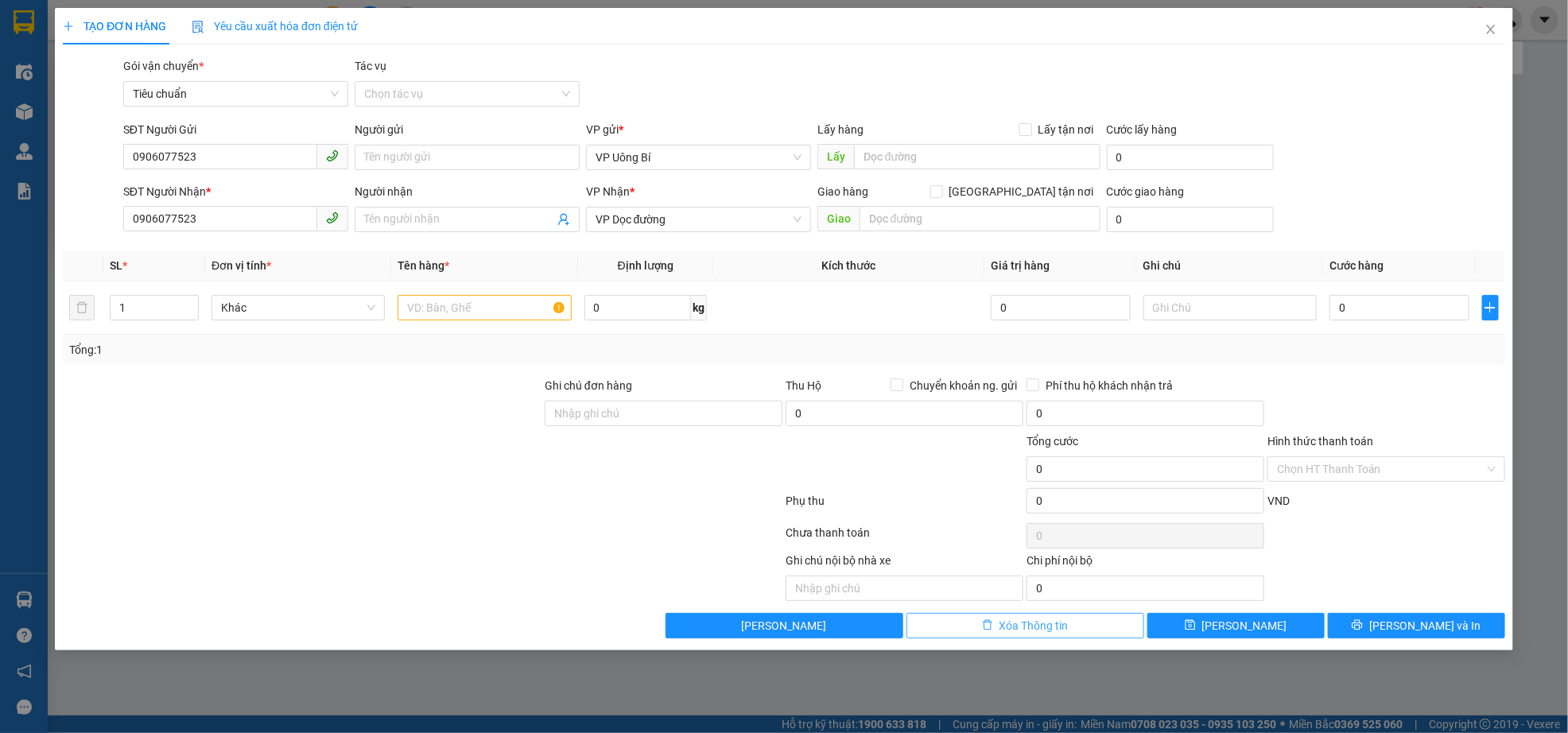
click at [1076, 630] on button "Xóa Thông tin" at bounding box center [1025, 625] width 237 height 25
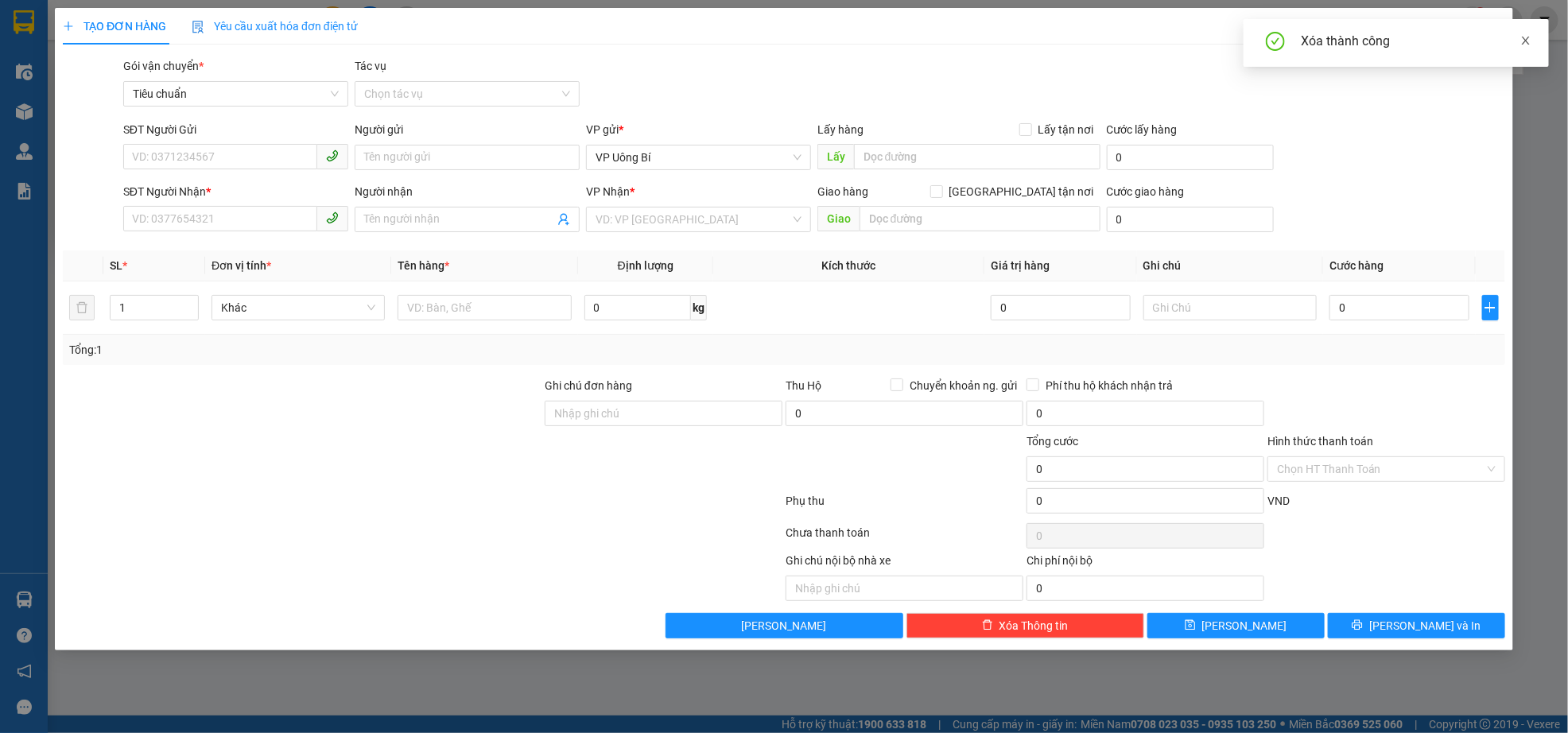
click at [1521, 35] on icon "close" at bounding box center [1526, 41] width 11 height 11
click at [1486, 32] on icon "close" at bounding box center [1490, 29] width 13 height 13
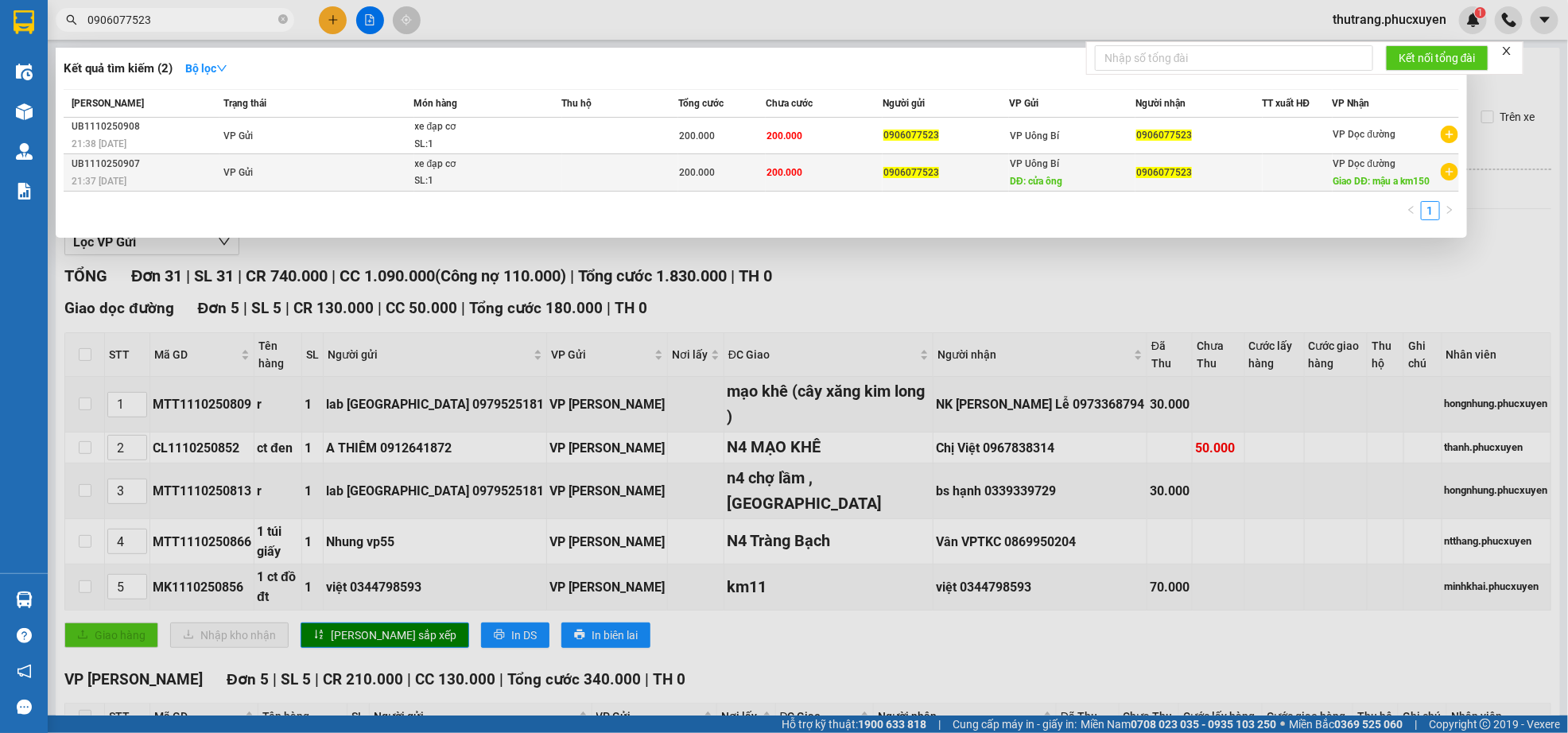
click at [182, 176] on div "21:37 [DATE]" at bounding box center [145, 180] width 147 height 17
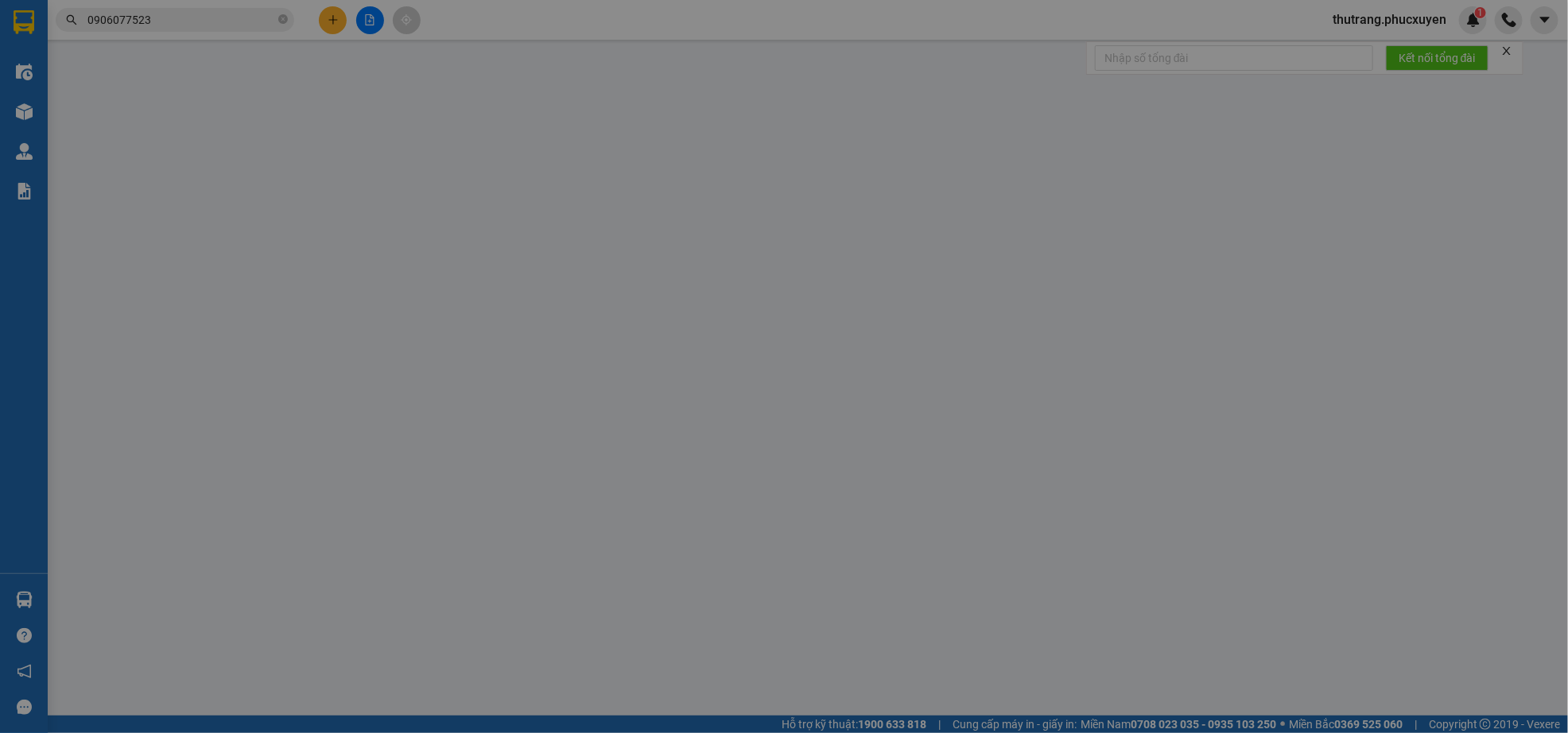
type input "0906077523"
type input "cửa ông"
type input "0906077523"
type input "mậu a km150"
type input "0"
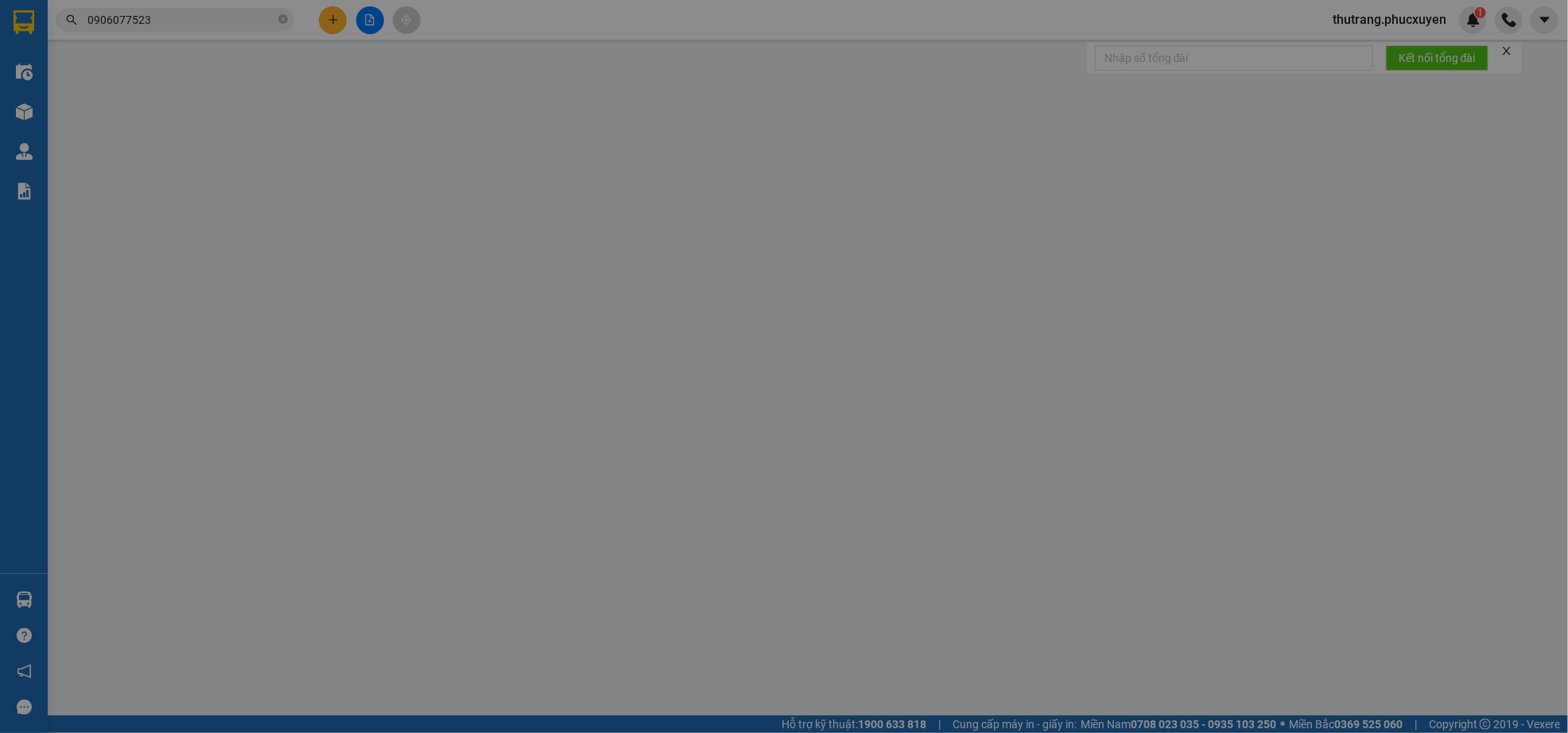
type input "200.000"
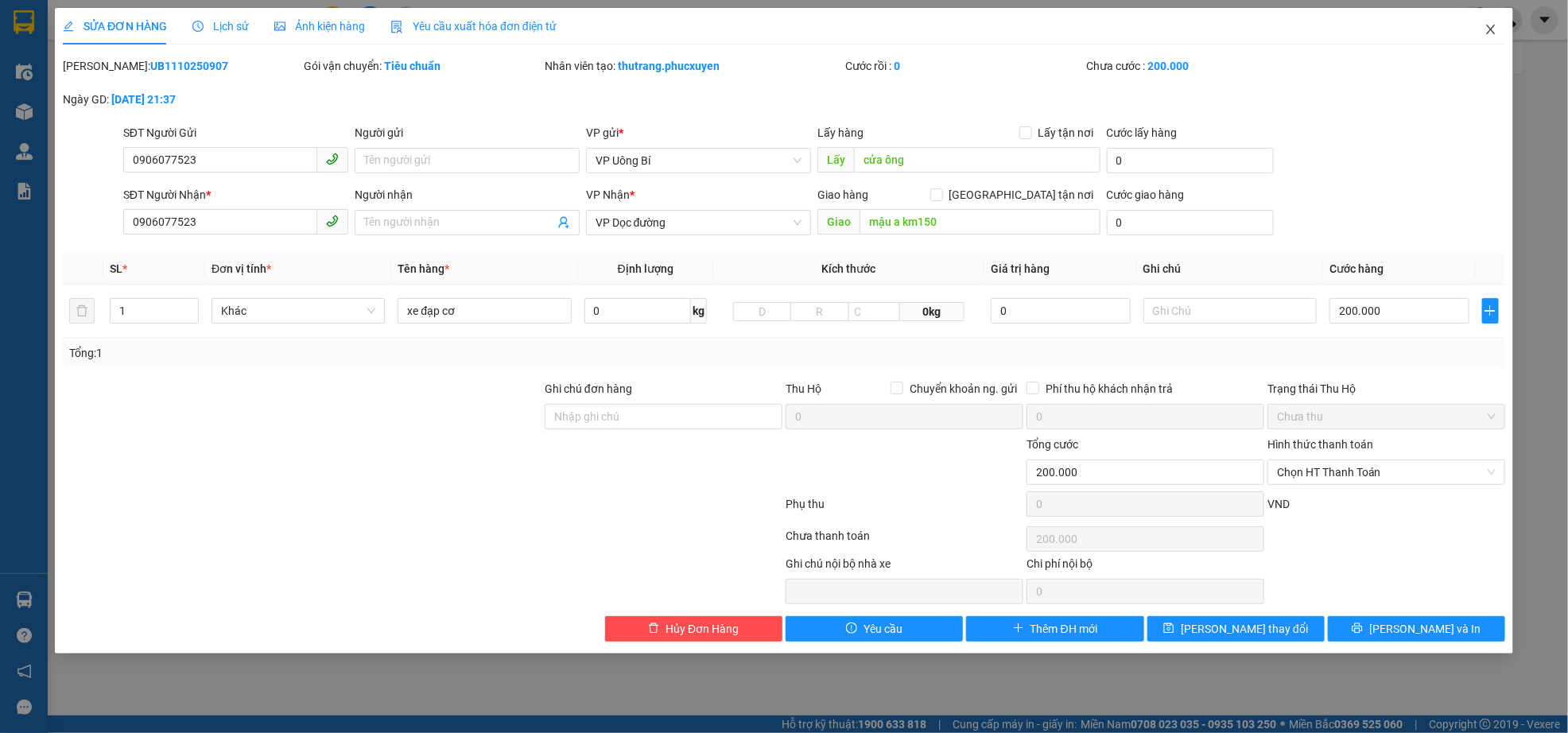
click at [1481, 32] on span "Close" at bounding box center [1490, 30] width 45 height 45
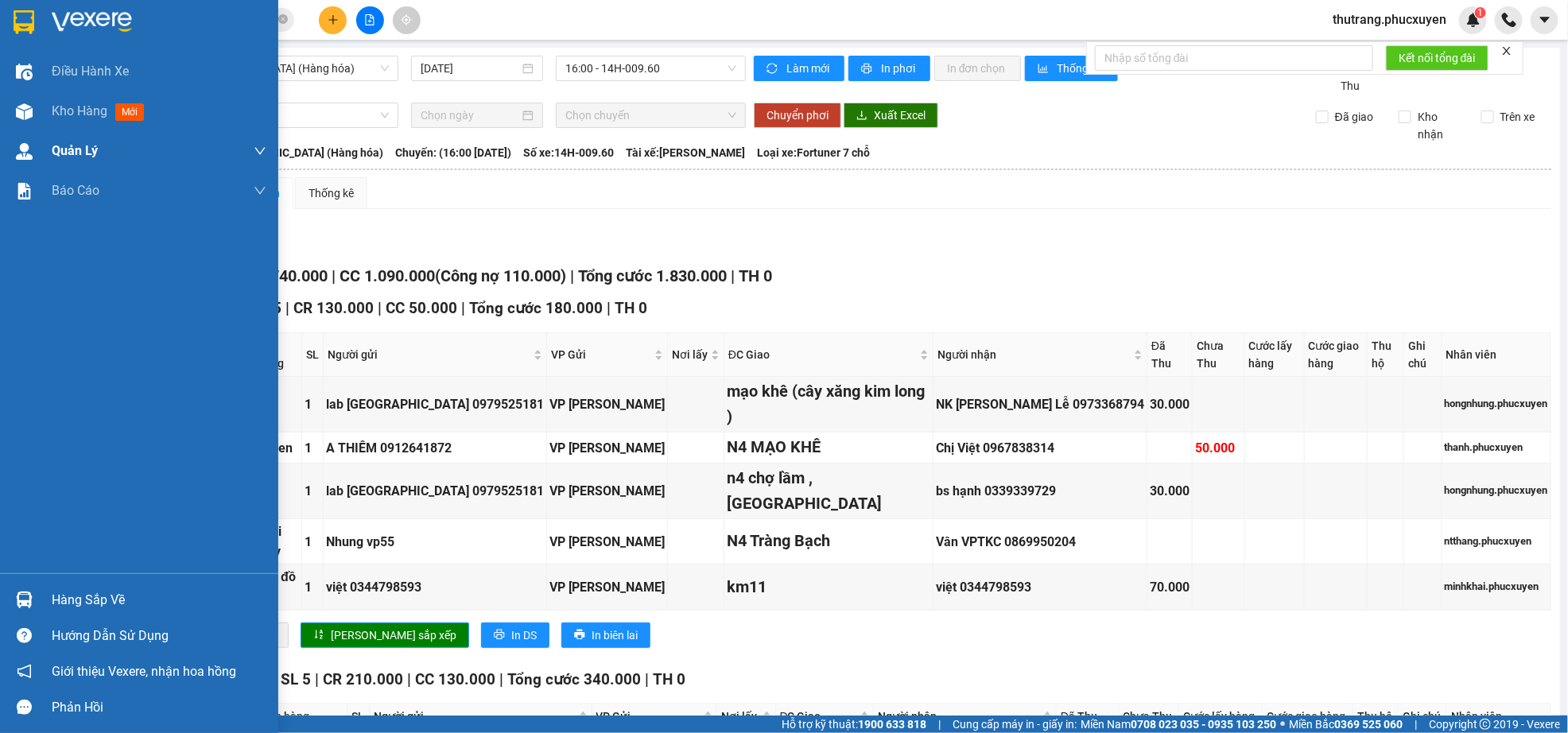
click at [47, 106] on div "Kho hàng mới" at bounding box center [139, 111] width 278 height 40
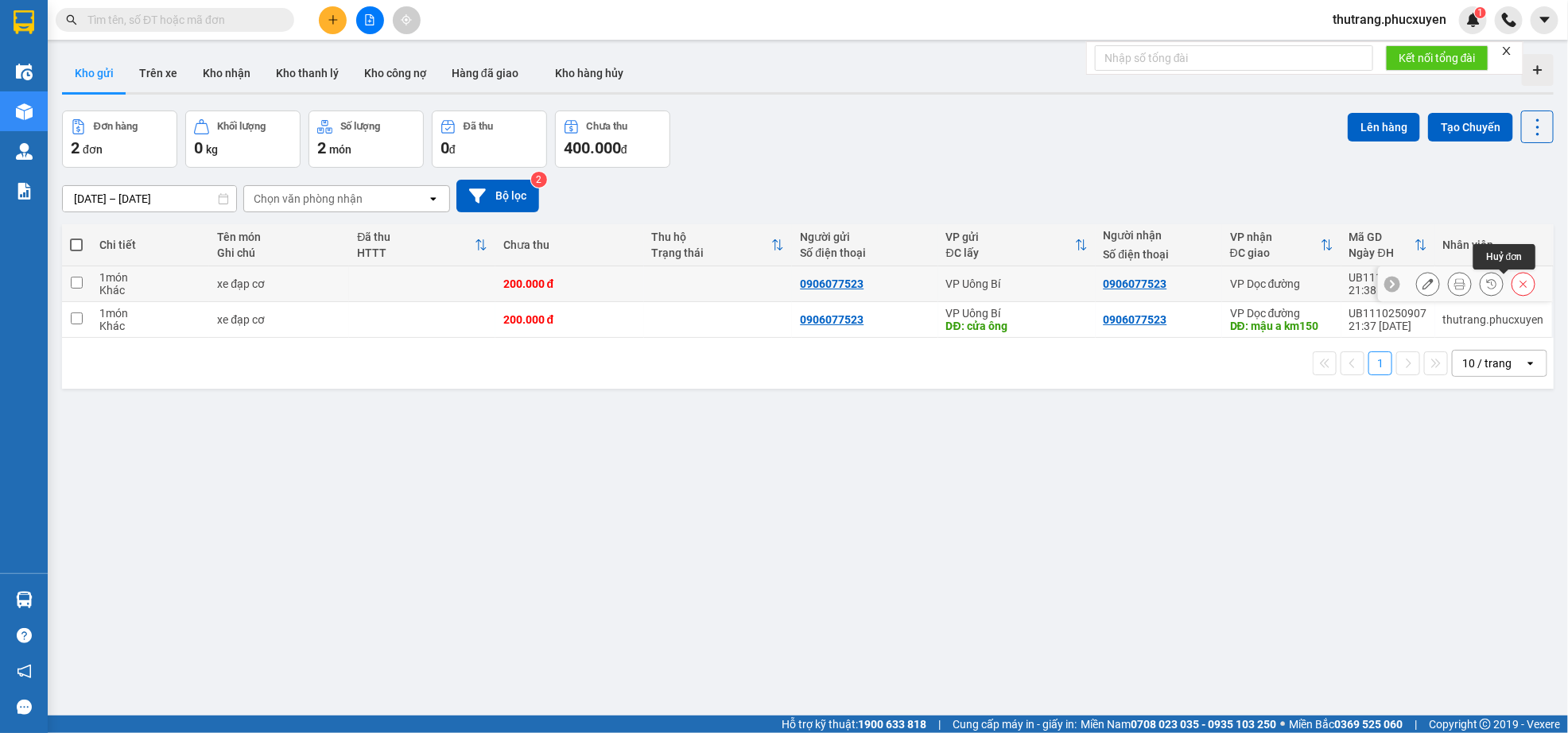
click at [1517, 287] on icon at bounding box center [1523, 284] width 11 height 11
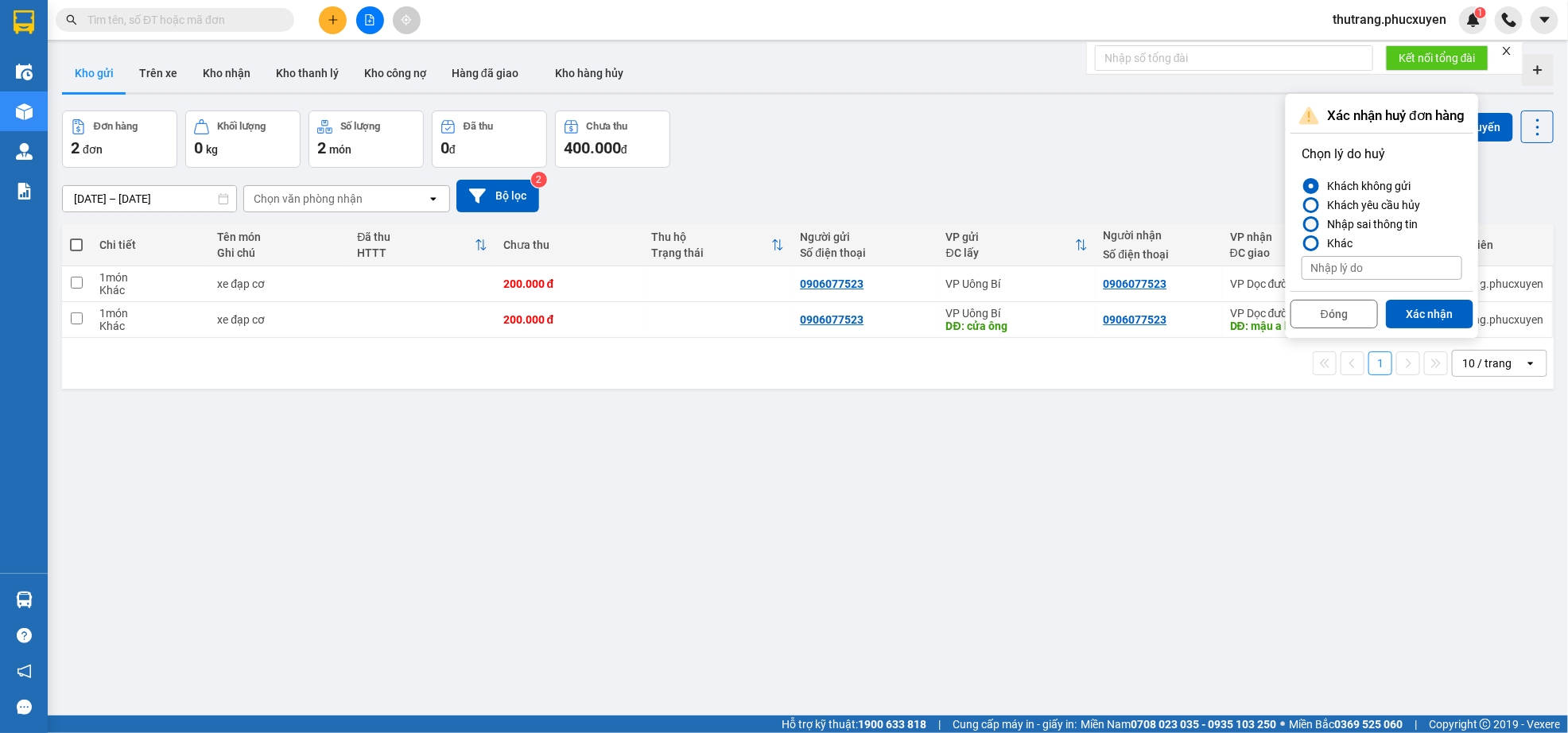
click at [1313, 219] on div at bounding box center [1311, 224] width 11 height 11
click at [1301, 224] on input "Nhập sai thông tin" at bounding box center [1301, 224] width 0 height 0
click at [1427, 318] on button "Xác nhận" at bounding box center [1428, 313] width 87 height 29
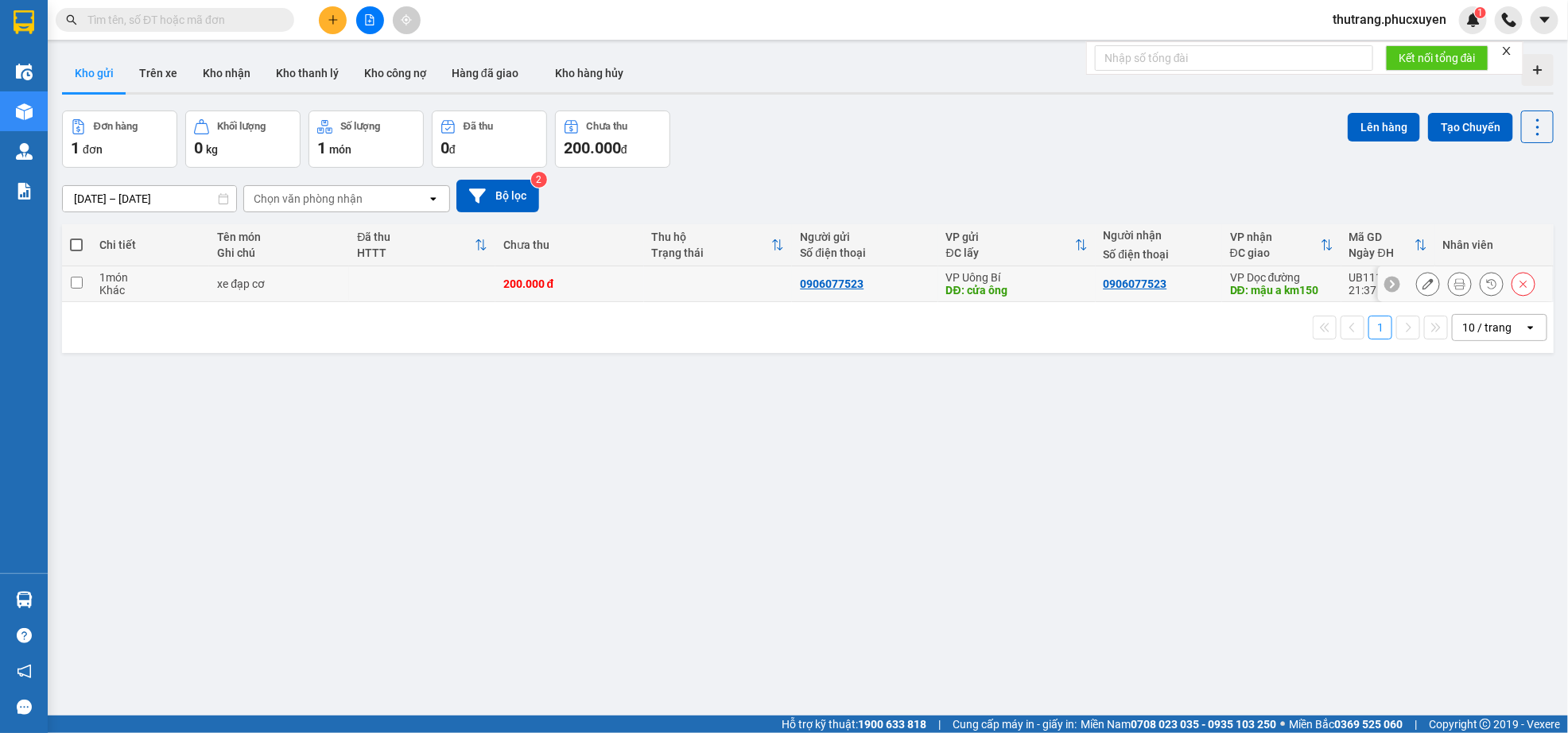
click at [75, 279] on input "checkbox" at bounding box center [77, 282] width 12 height 12
checkbox input "true"
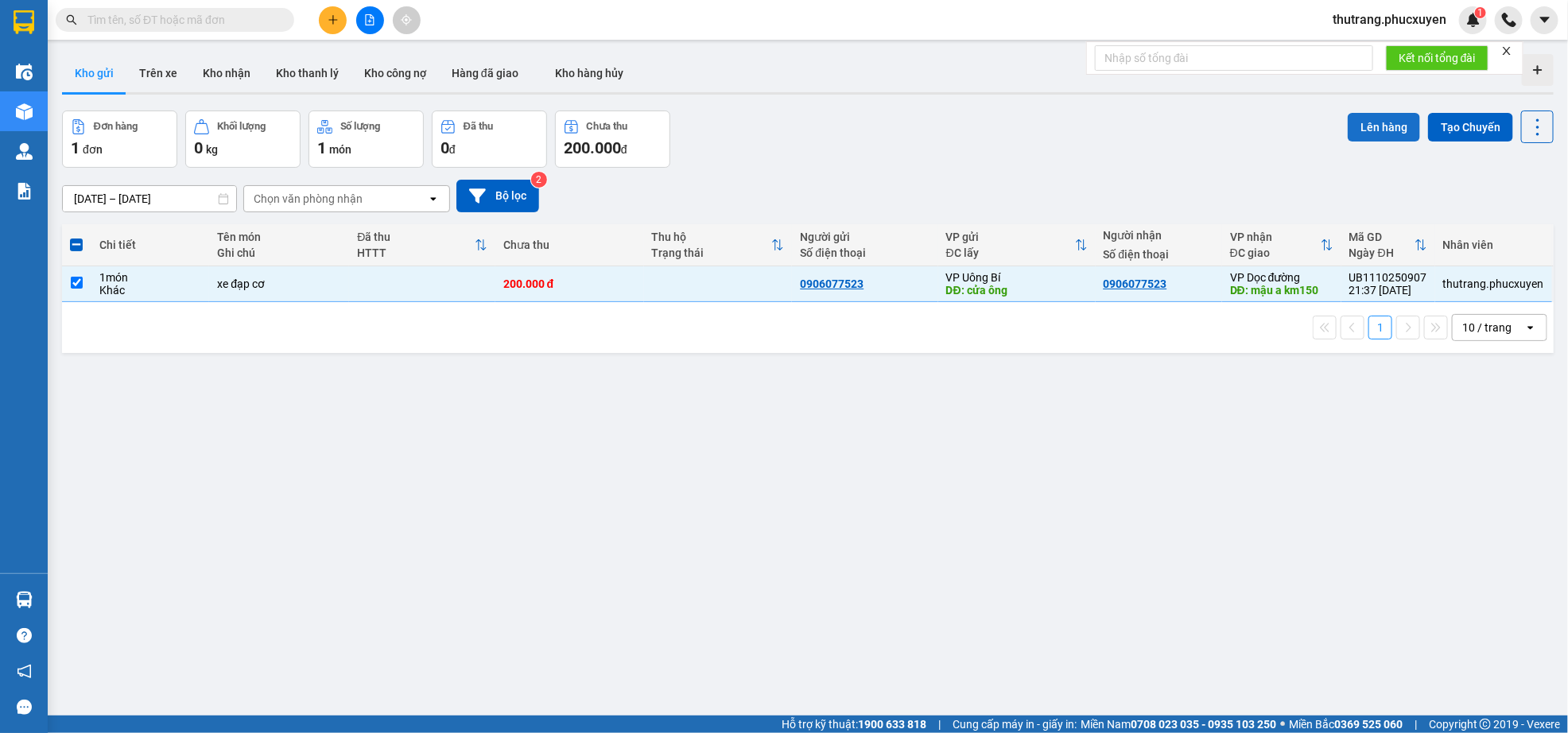
click at [1357, 125] on button "Lên hàng" at bounding box center [1384, 127] width 73 height 29
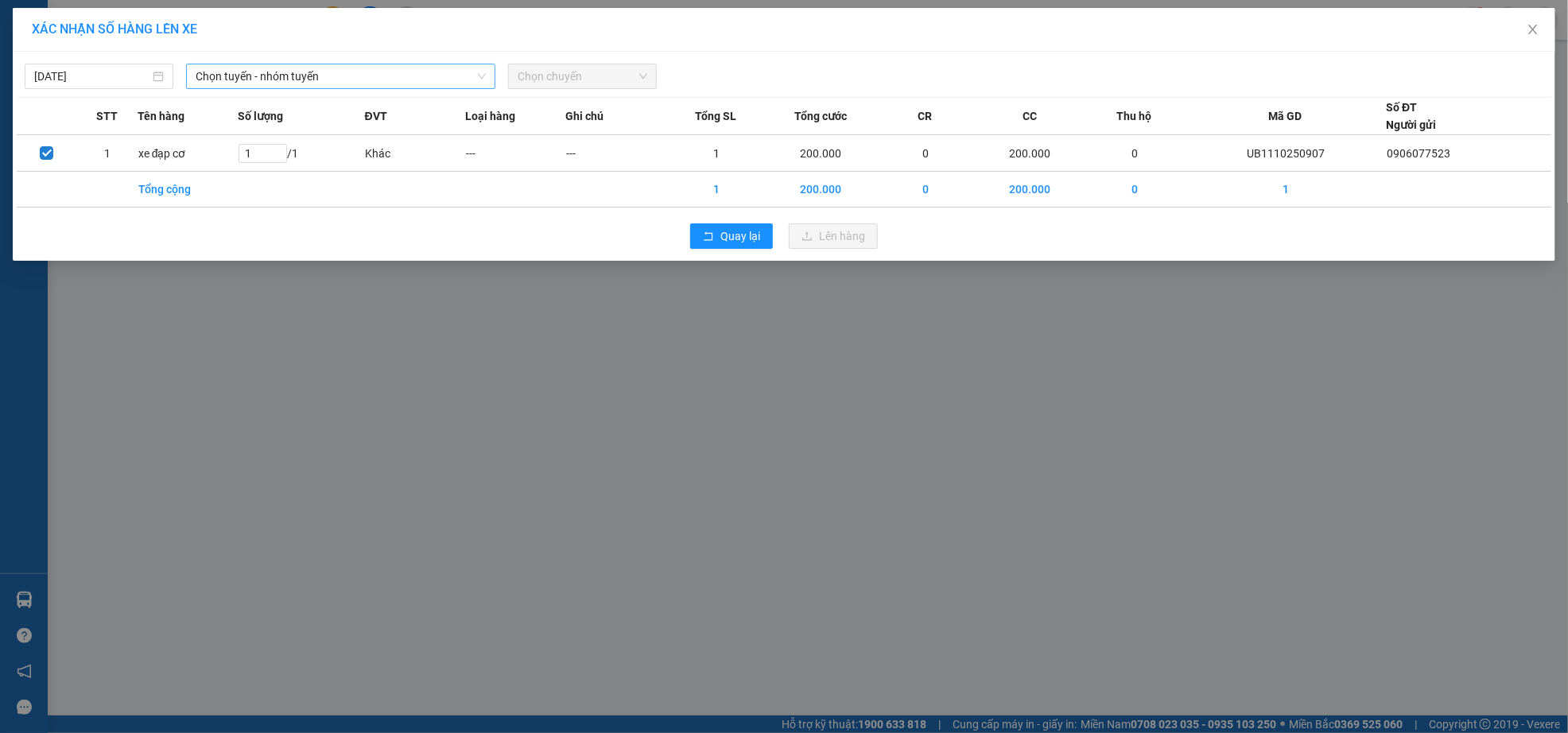
click at [346, 69] on span "Chọn tuyến - nhóm tuyến" at bounding box center [341, 76] width 291 height 24
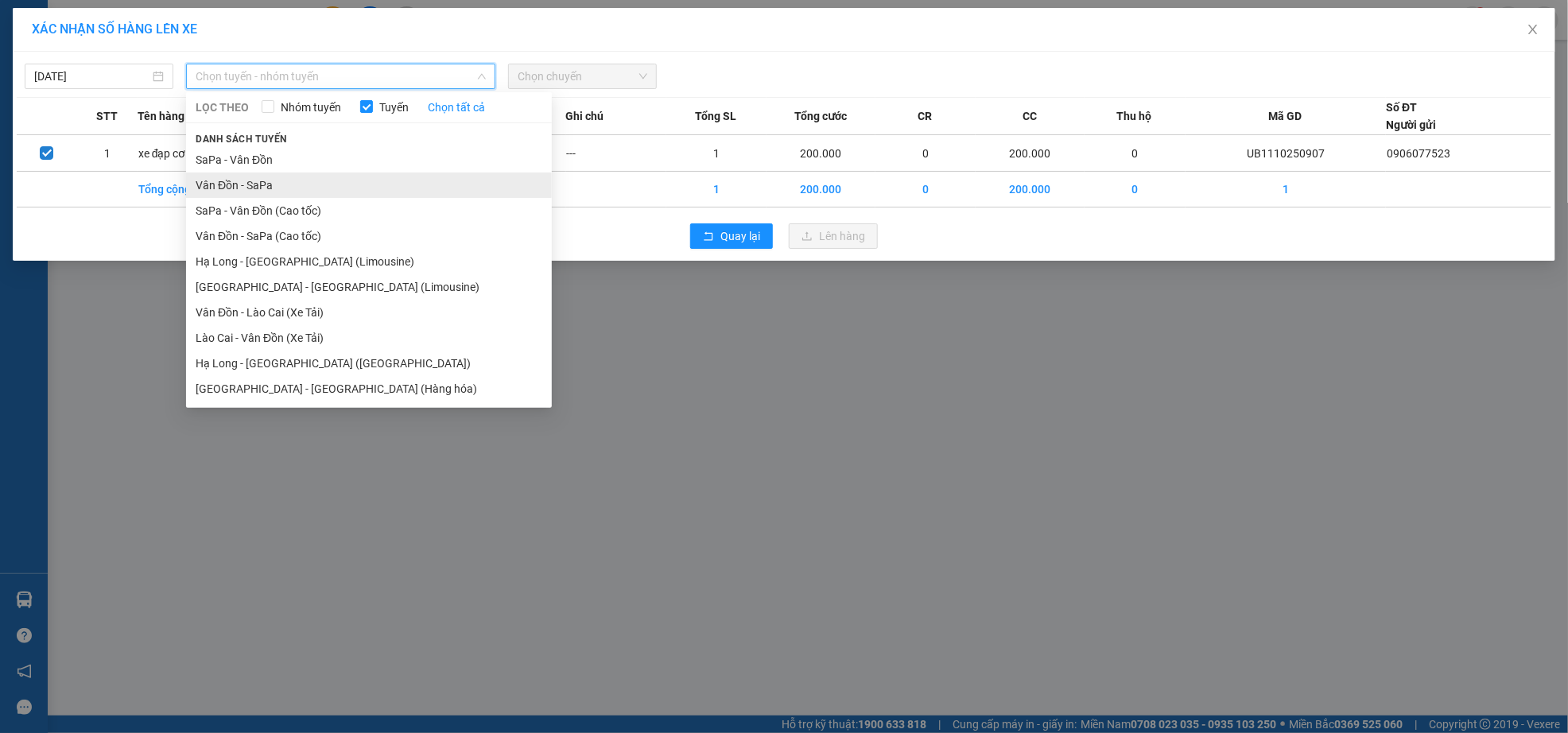
click at [349, 193] on li "Vân Đồn - SaPa" at bounding box center [369, 184] width 365 height 25
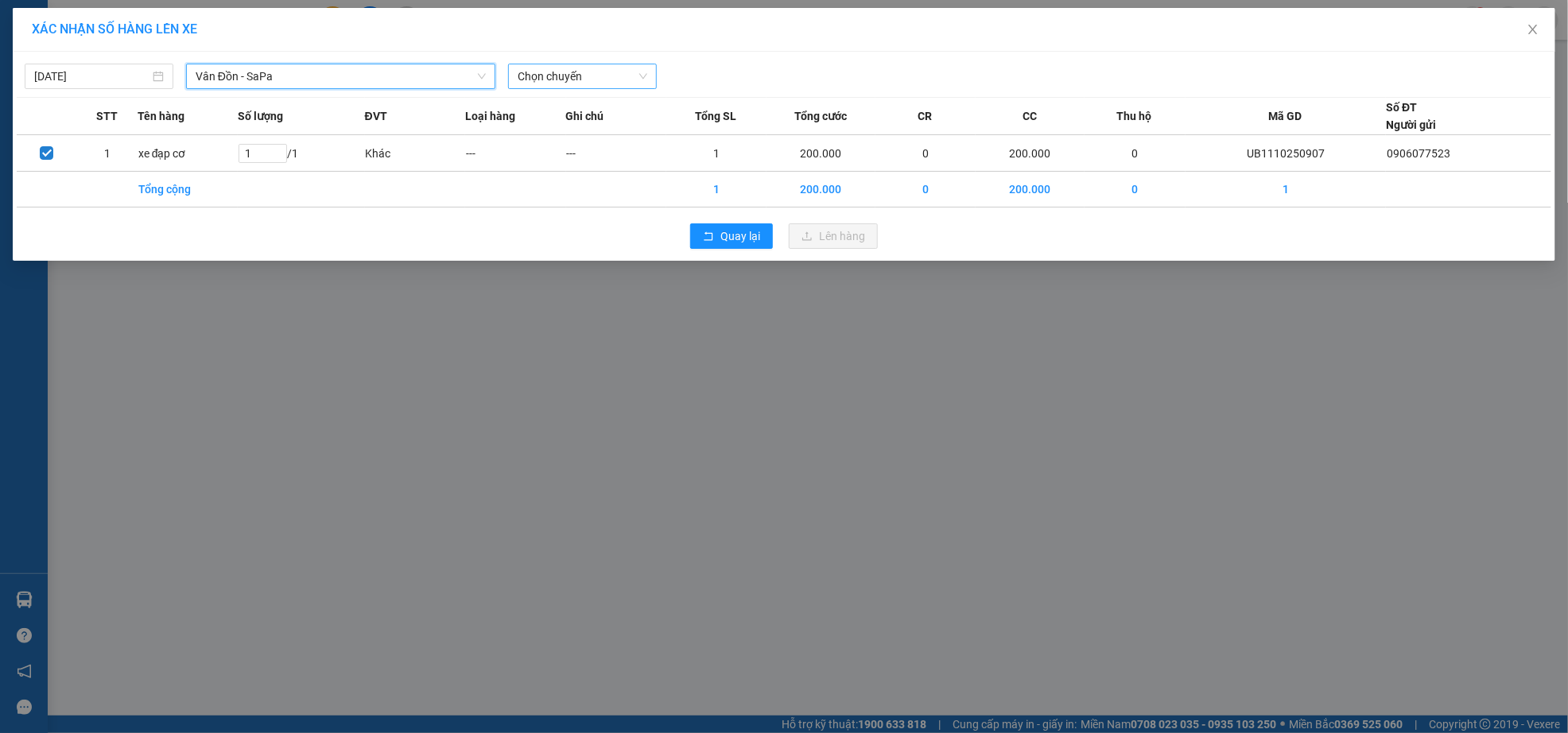
click at [575, 83] on span "Chọn chuyến" at bounding box center [582, 76] width 130 height 24
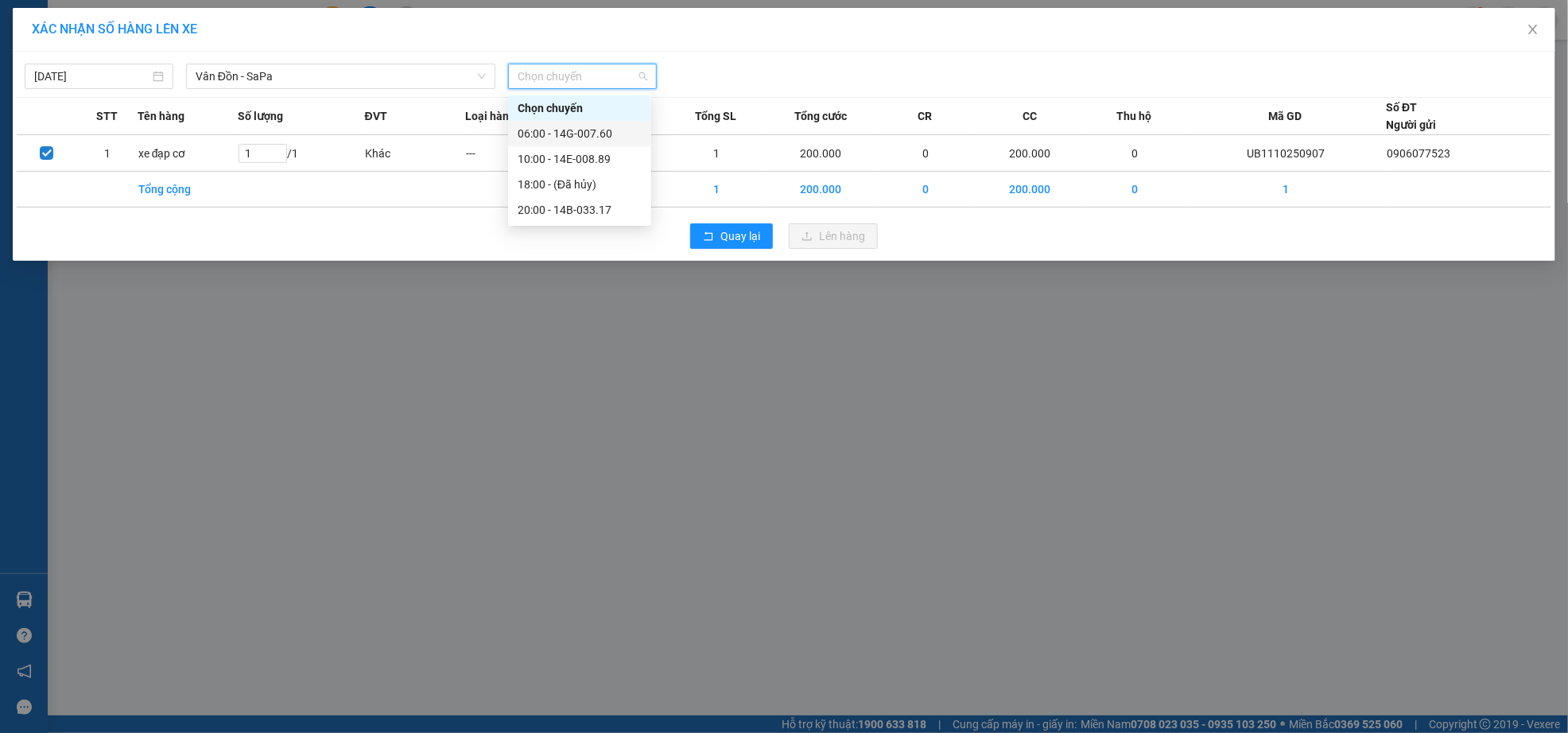
click at [599, 132] on div "06:00 - 14G-007.60" at bounding box center [579, 133] width 124 height 17
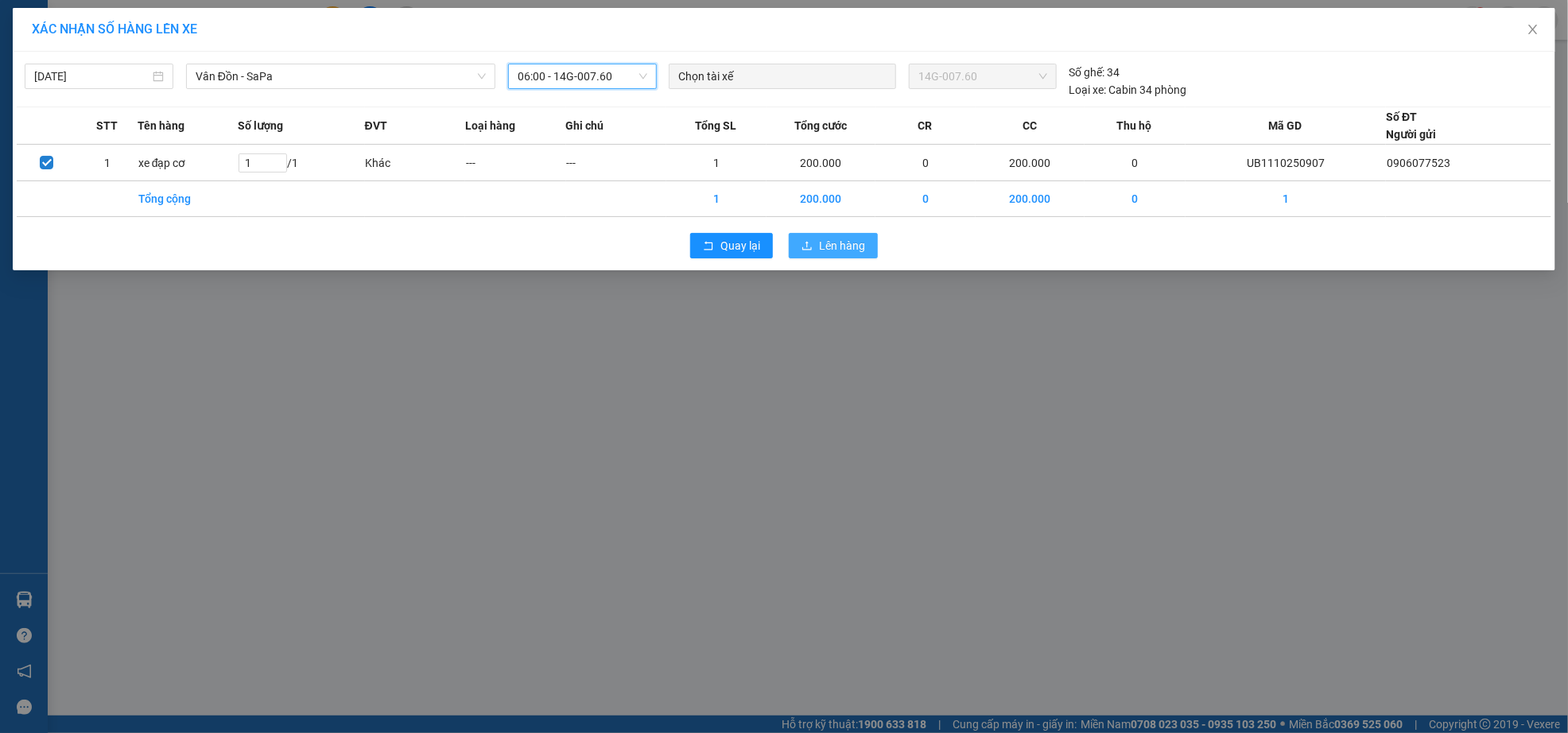
click at [843, 242] on span "Lên hàng" at bounding box center [842, 245] width 47 height 17
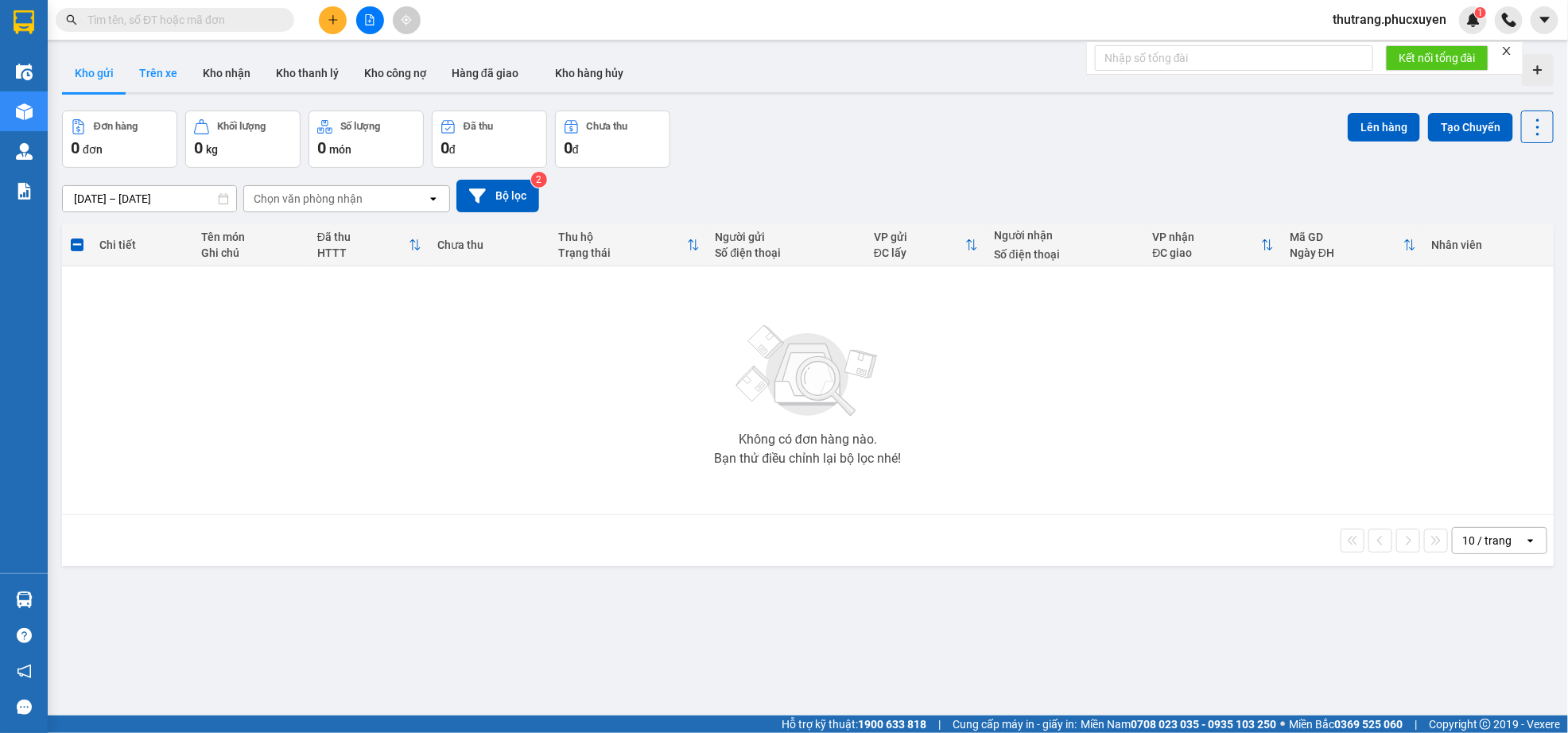
click at [156, 69] on button "Trên xe" at bounding box center [158, 73] width 64 height 38
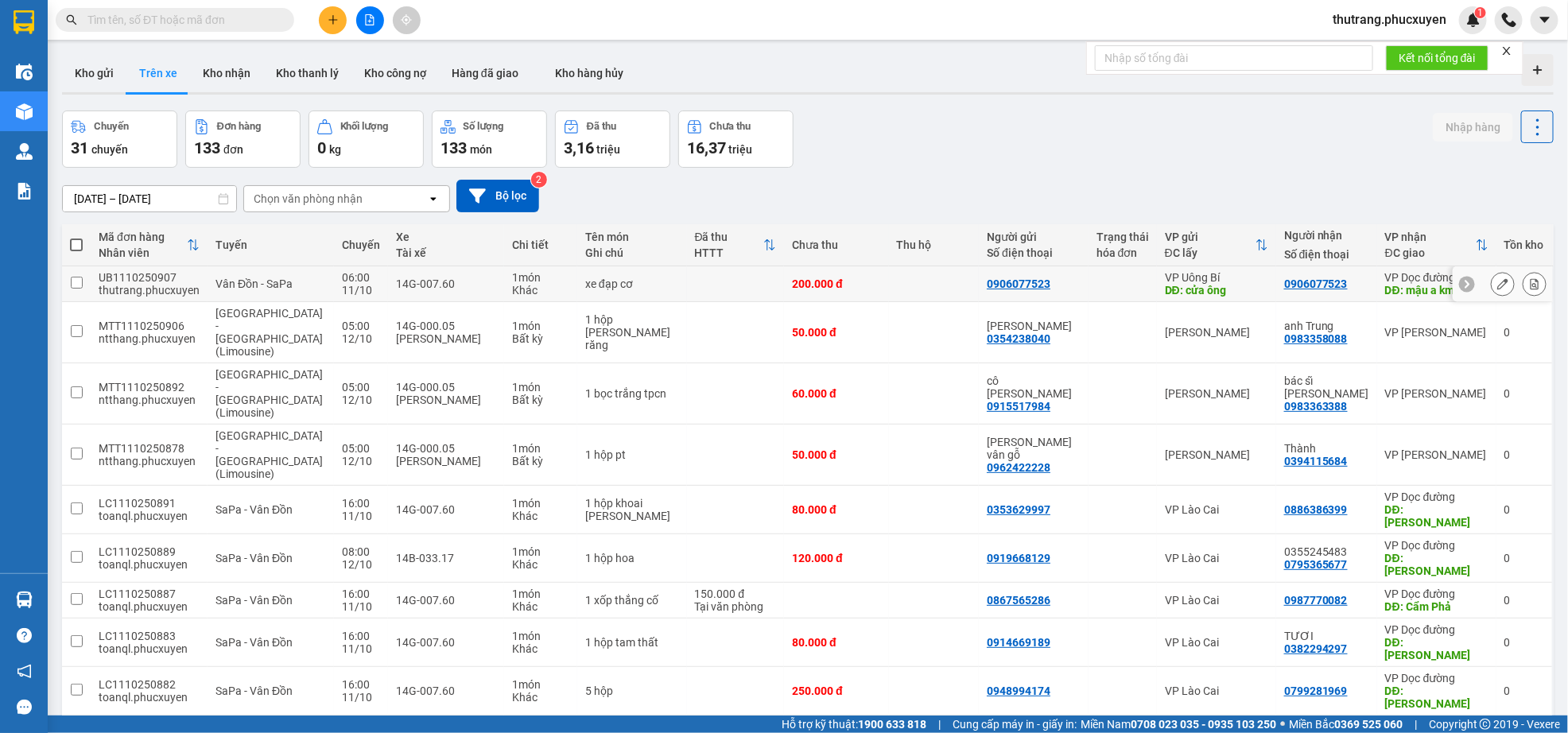
click at [77, 278] on td at bounding box center [76, 284] width 29 height 36
checkbox input "true"
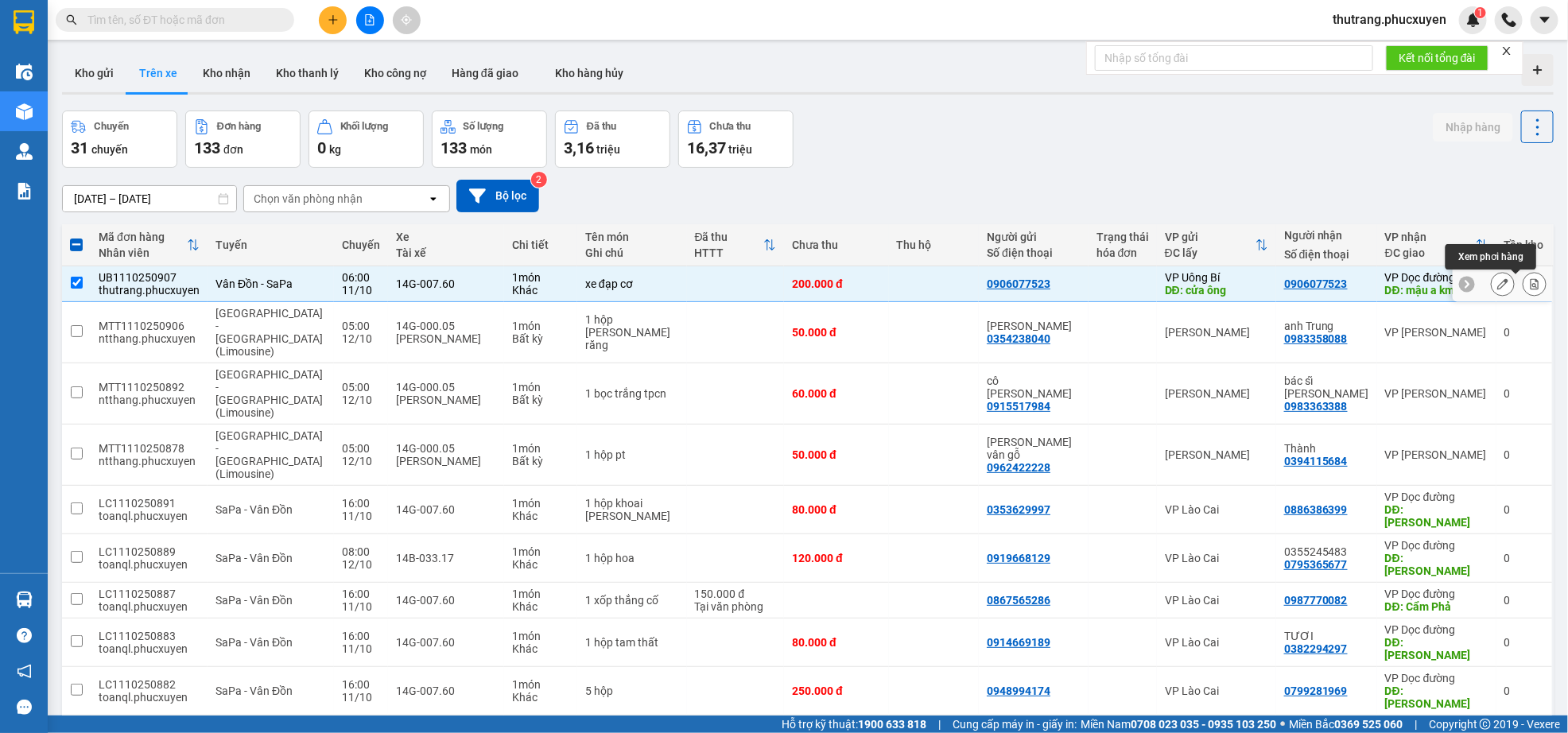
click at [1523, 285] on button at bounding box center [1534, 284] width 22 height 28
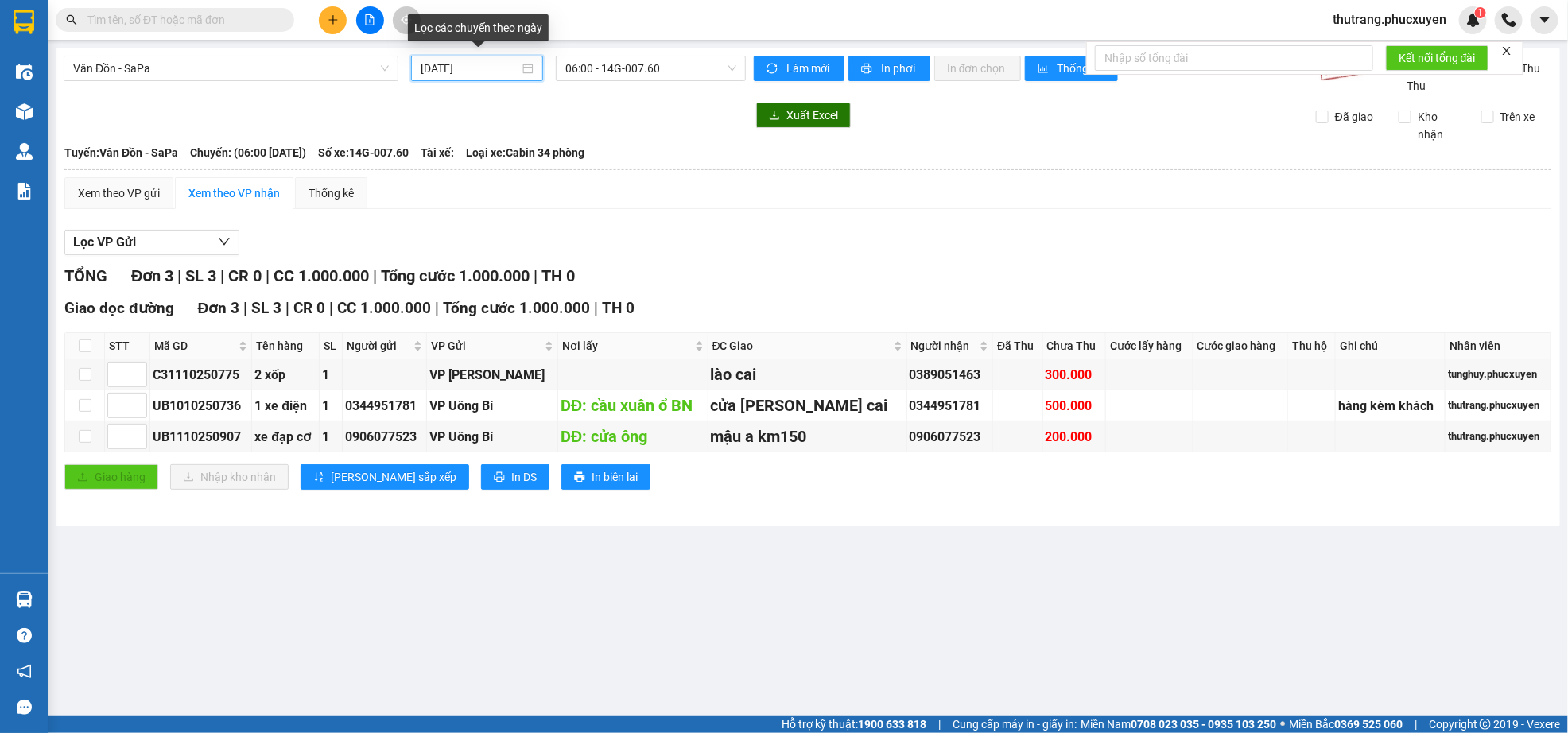
click at [427, 73] on input "[DATE]" at bounding box center [469, 68] width 99 height 17
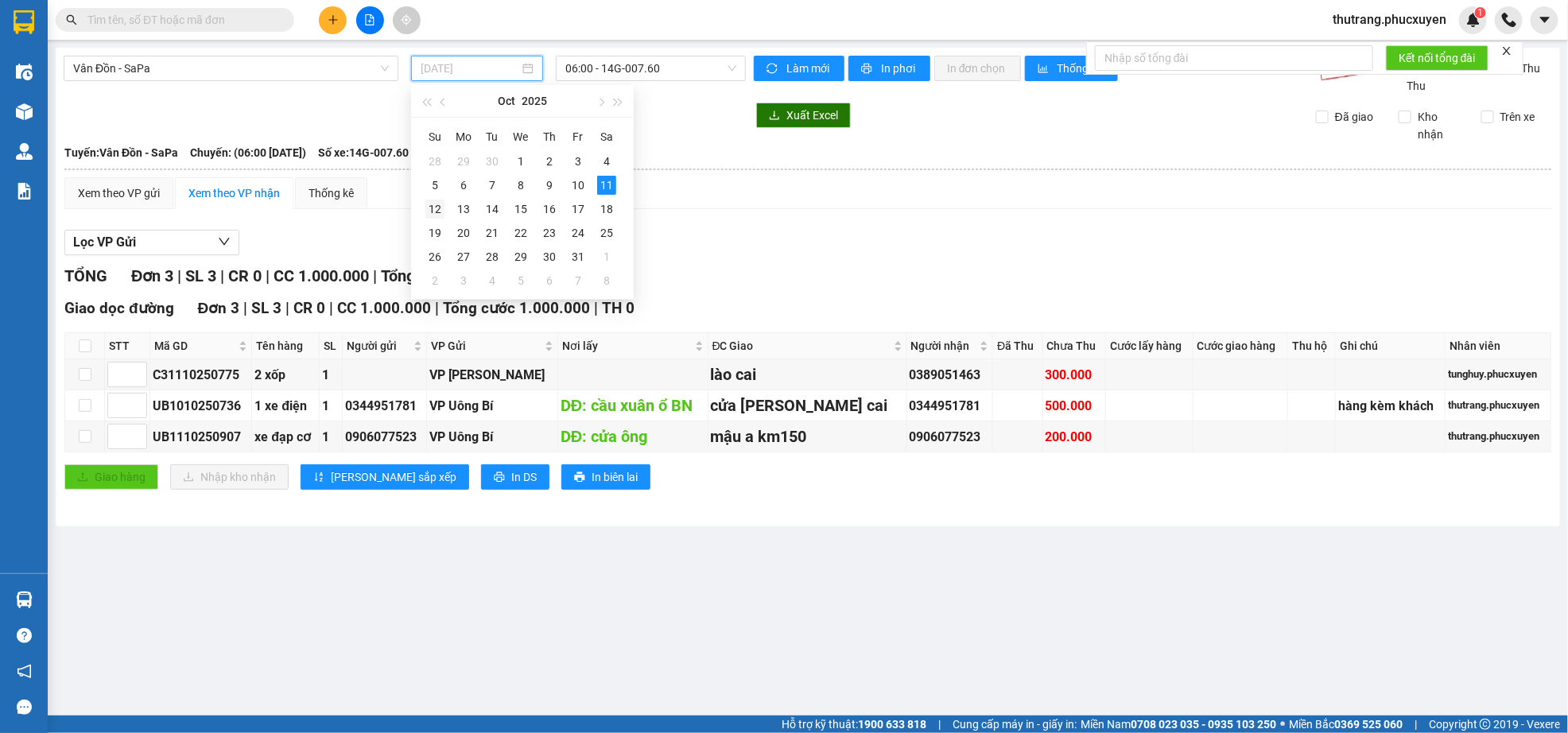
click at [432, 206] on div "12" at bounding box center [434, 209] width 19 height 19
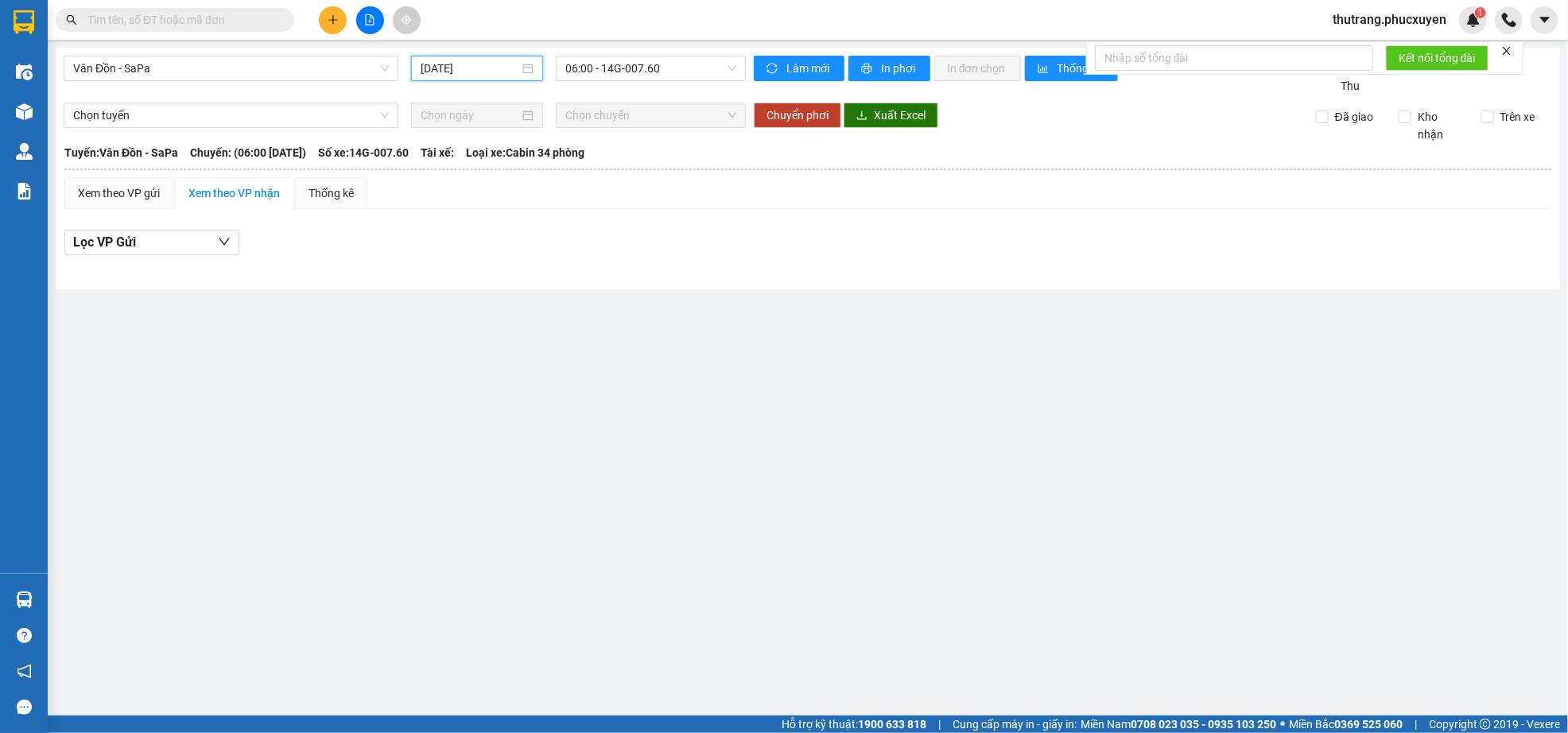
click at [434, 73] on input "[DATE]" at bounding box center [469, 68] width 99 height 17
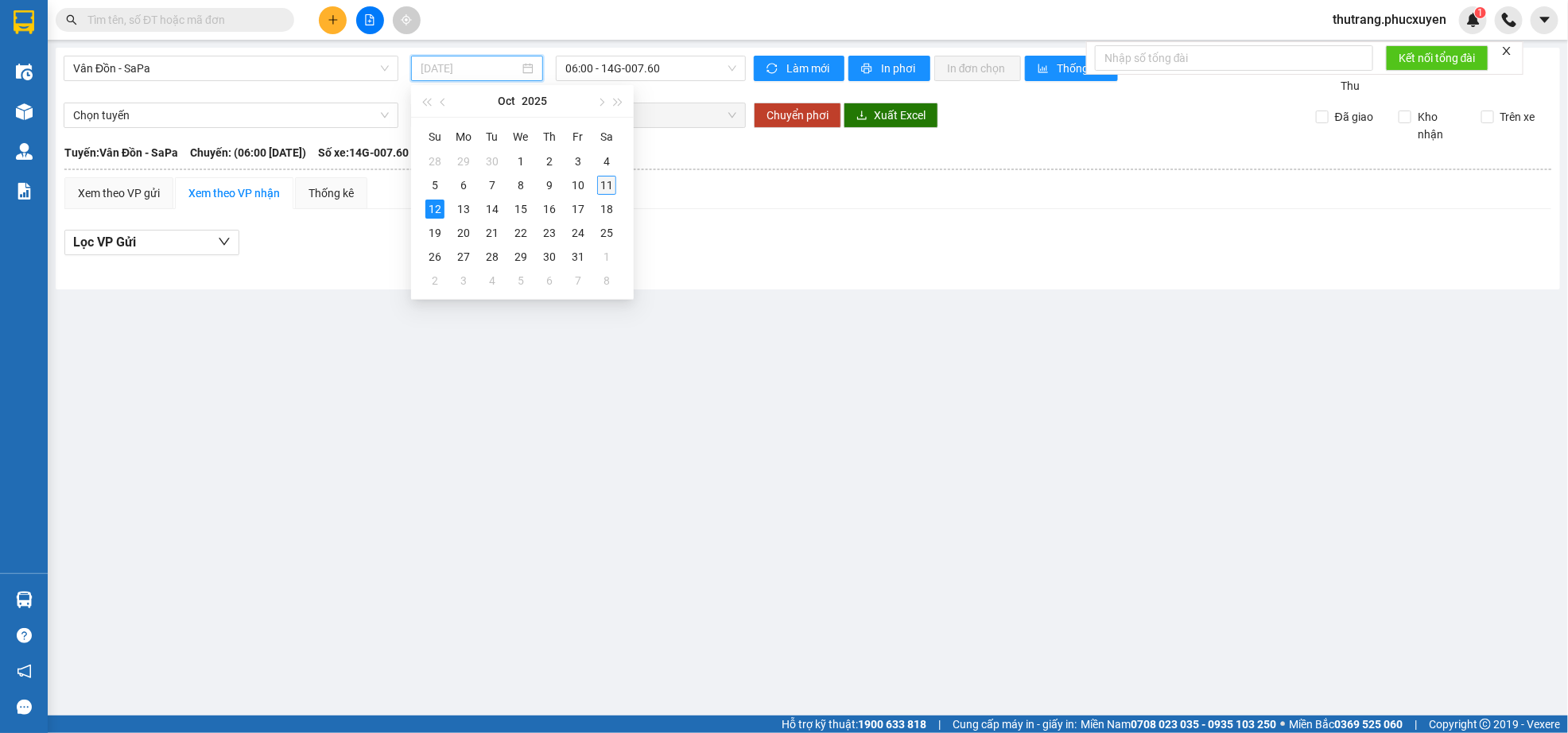
click at [611, 182] on div "11" at bounding box center [606, 184] width 19 height 19
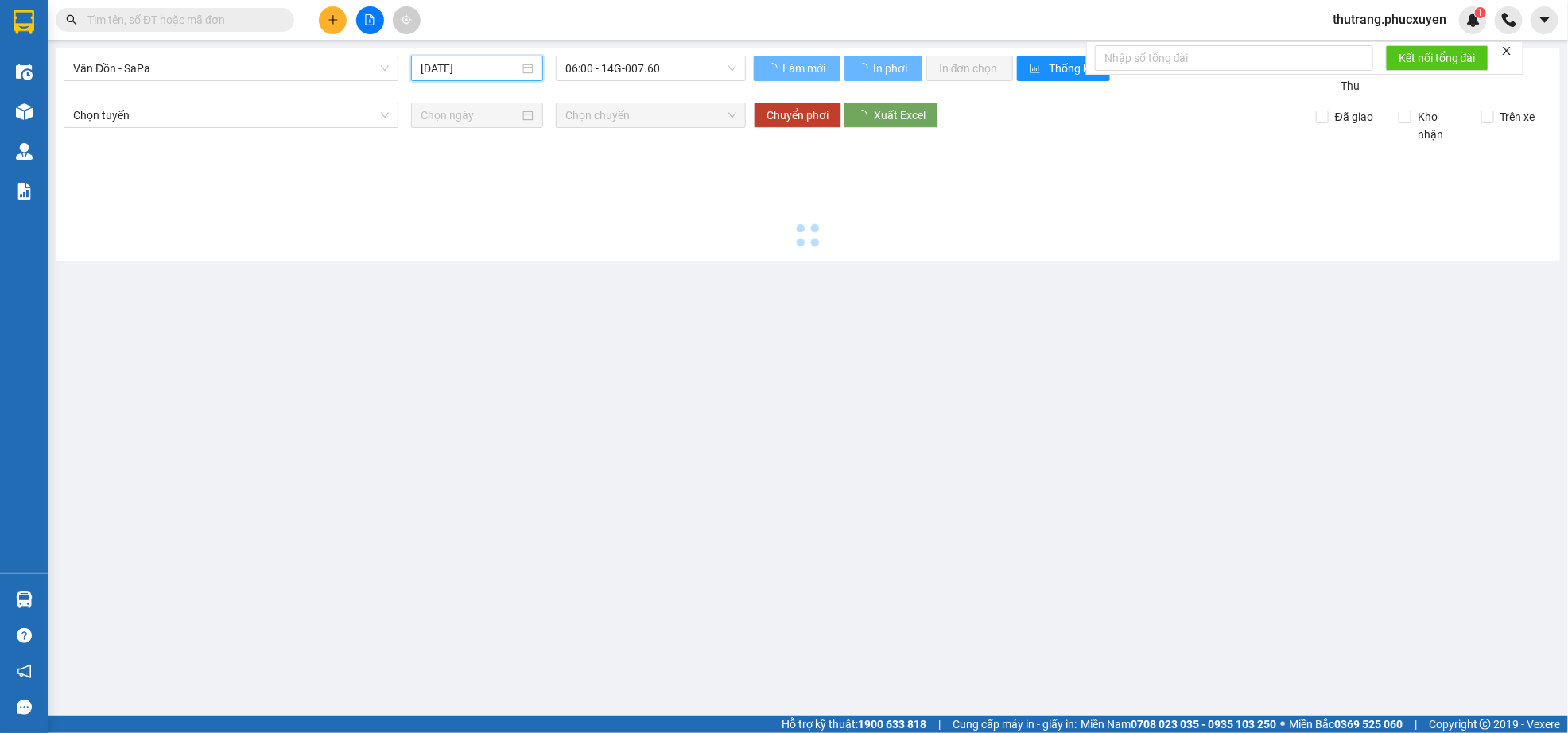
type input "[DATE]"
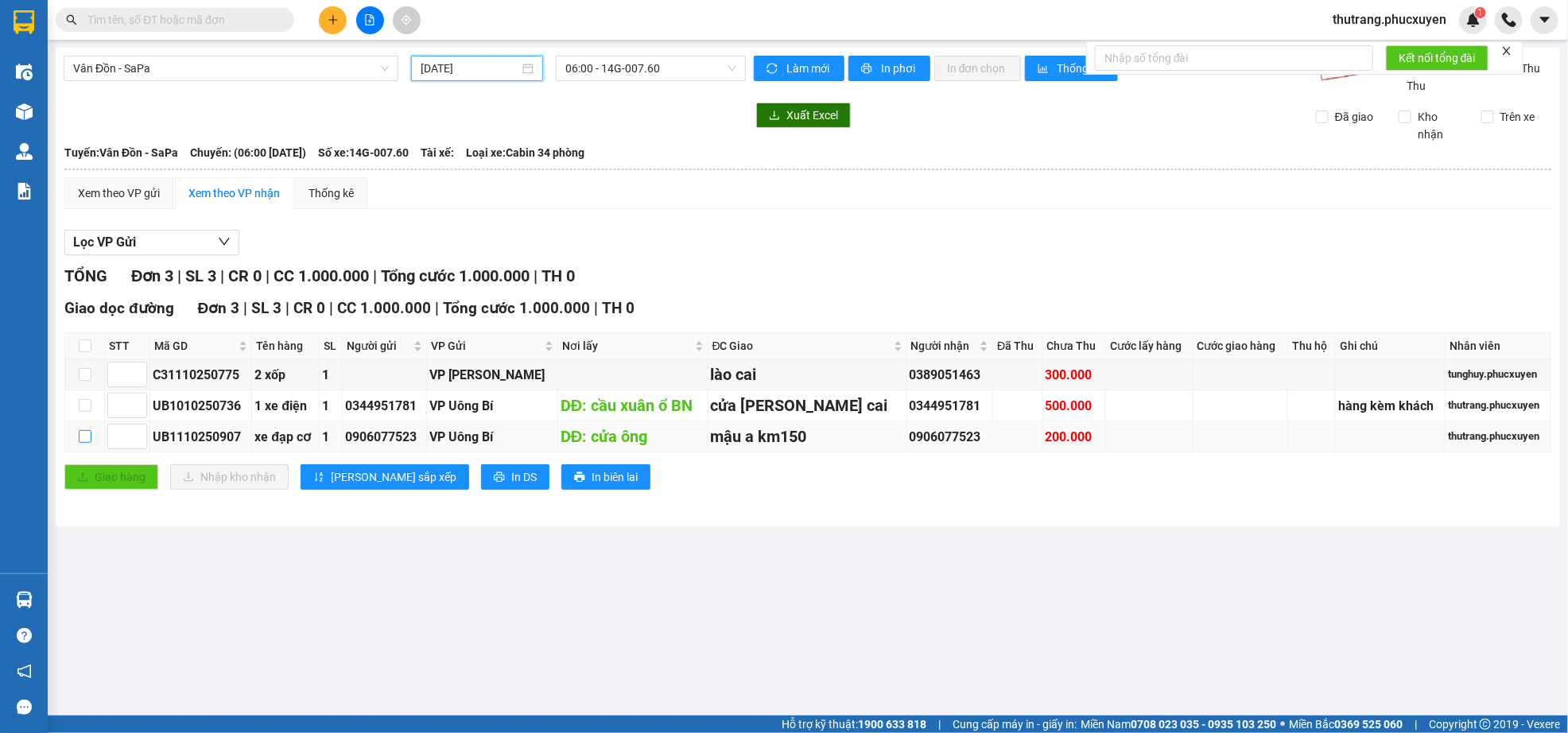
click at [83, 435] on input "checkbox" at bounding box center [85, 437] width 13 height 13
checkbox input "true"
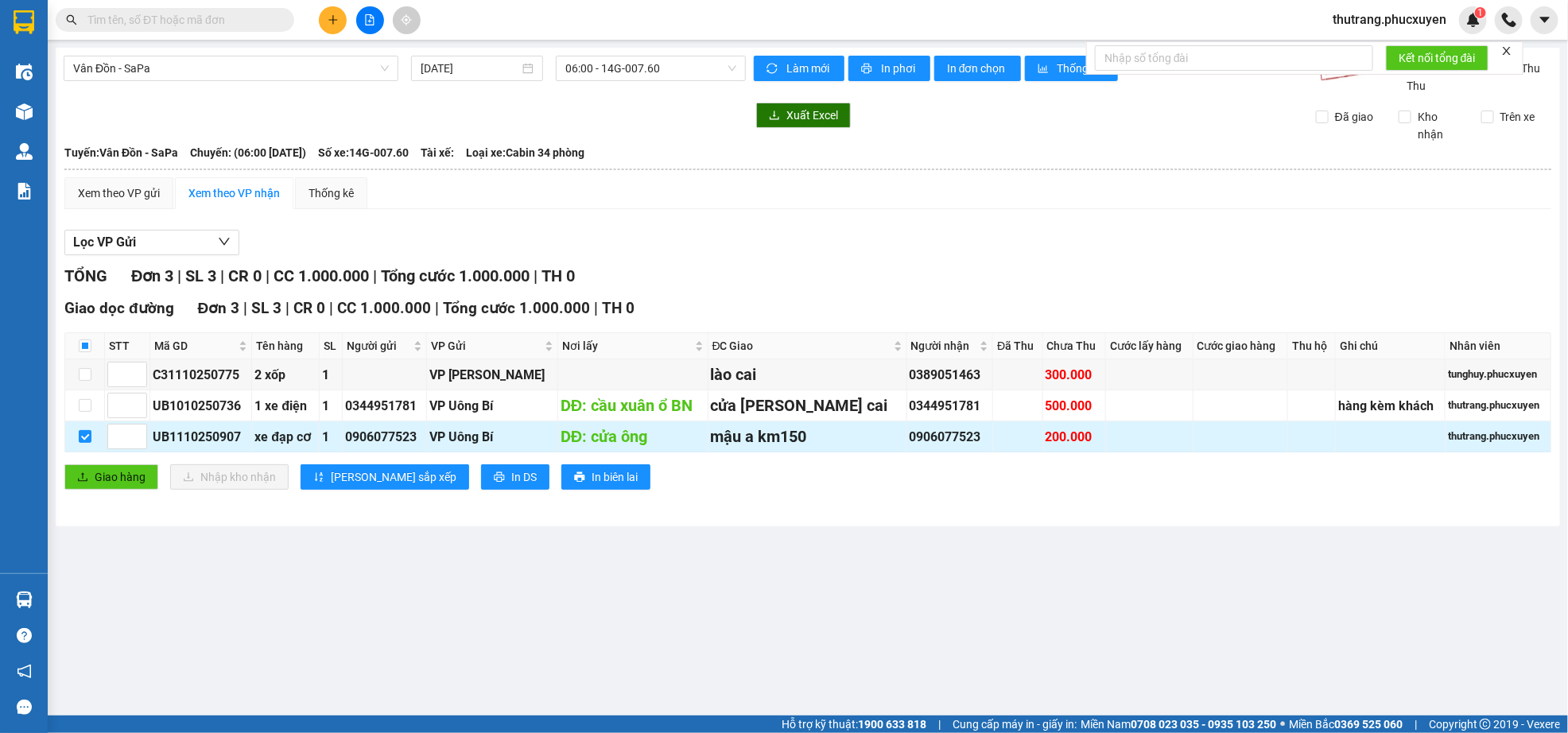
click at [993, 445] on td at bounding box center [1017, 437] width 49 height 31
type input "1"
click at [131, 444] on span "Decrease Value" at bounding box center [137, 442] width 17 height 15
drag, startPoint x: 1036, startPoint y: 447, endPoint x: 1055, endPoint y: 445, distance: 19.1
click at [1045, 447] on div "200.000" at bounding box center [1074, 437] width 57 height 20
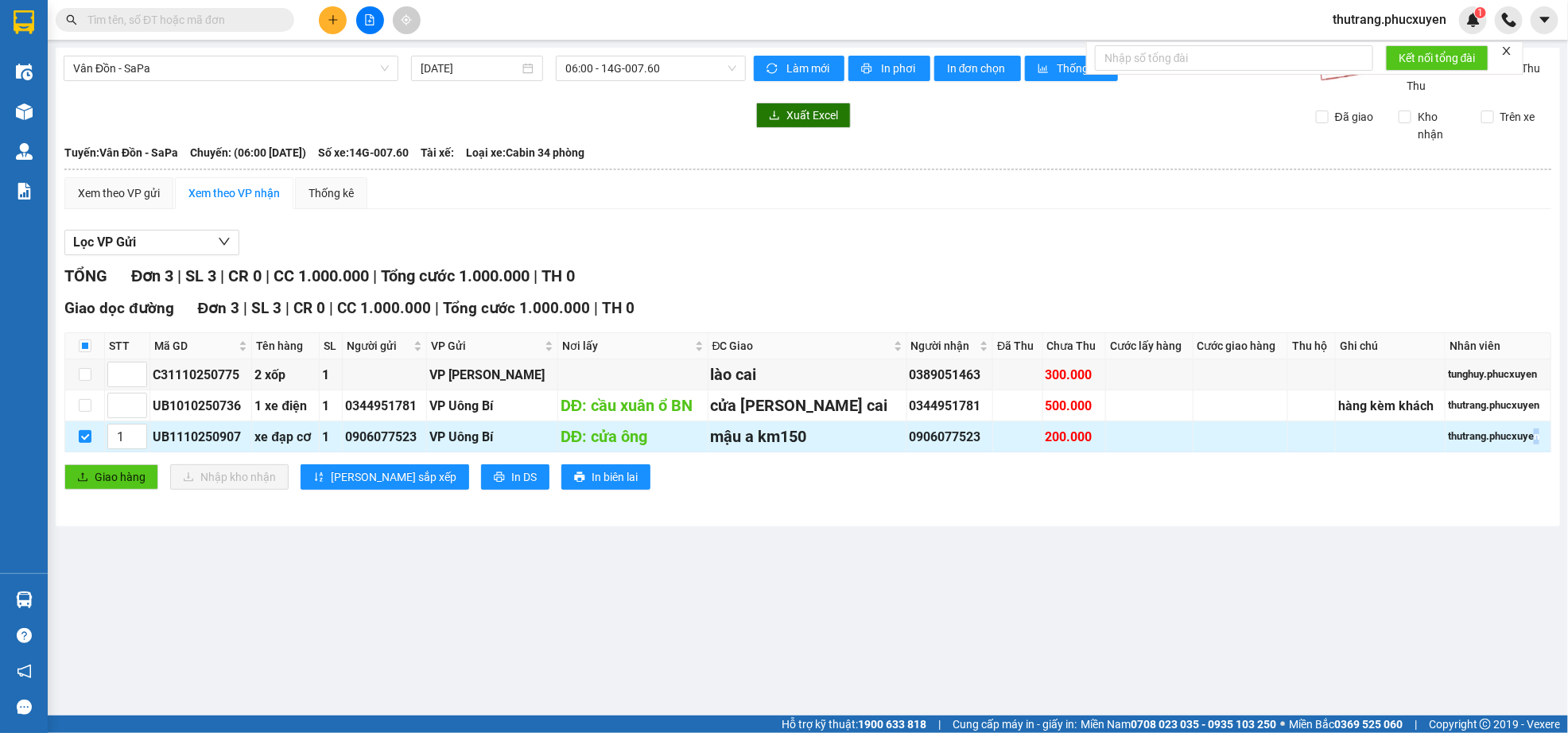
click at [1527, 445] on div "thutrang.phucxuyen" at bounding box center [1497, 436] width 100 height 16
click at [1365, 445] on td at bounding box center [1390, 437] width 109 height 31
drag, startPoint x: 1242, startPoint y: 435, endPoint x: 1209, endPoint y: 430, distance: 33.4
click at [1241, 434] on td at bounding box center [1241, 437] width 95 height 31
click at [239, 444] on div "UB1110250907" at bounding box center [201, 437] width 96 height 20
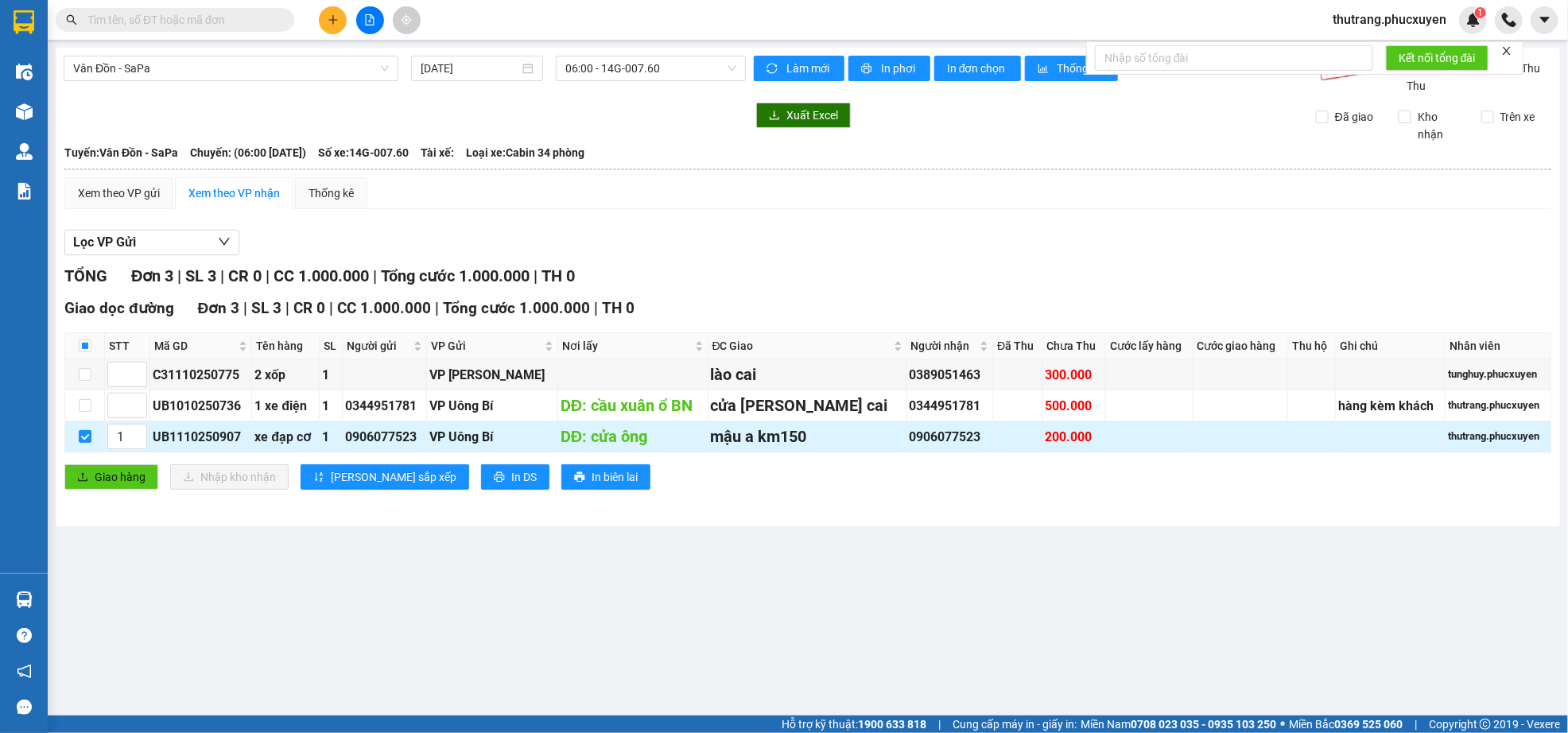
click at [777, 444] on div "mậu a km150" at bounding box center [807, 437] width 193 height 24
click at [605, 450] on div "DĐ: cửa ông" at bounding box center [632, 437] width 144 height 24
drag, startPoint x: 621, startPoint y: 446, endPoint x: 540, endPoint y: 450, distance: 81.1
click at [560, 450] on div "DĐ: cửa ông" at bounding box center [632, 437] width 144 height 24
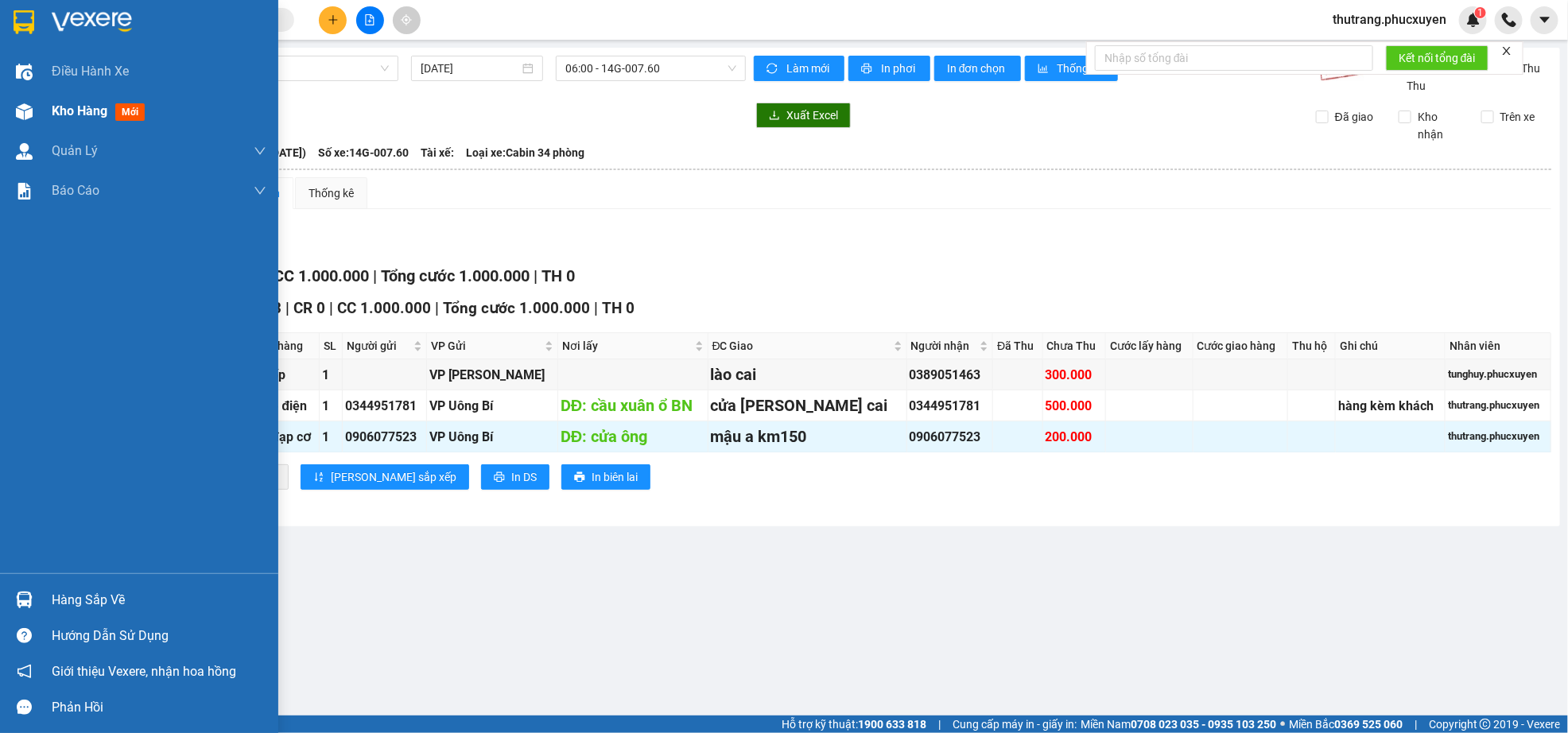
click at [24, 96] on div "Kho hàng mới" at bounding box center [139, 111] width 278 height 40
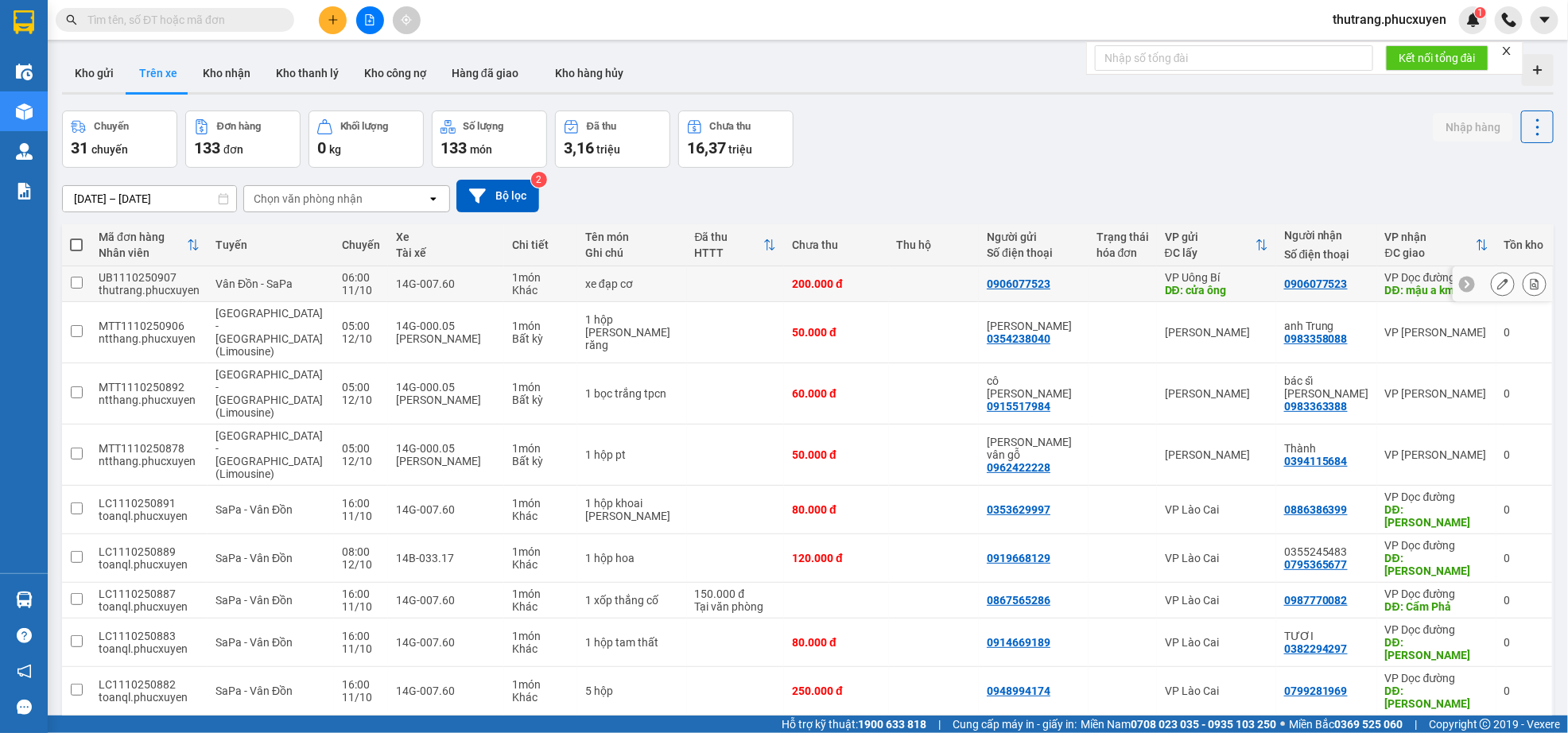
click at [72, 285] on input "checkbox" at bounding box center [77, 282] width 12 height 12
checkbox input "true"
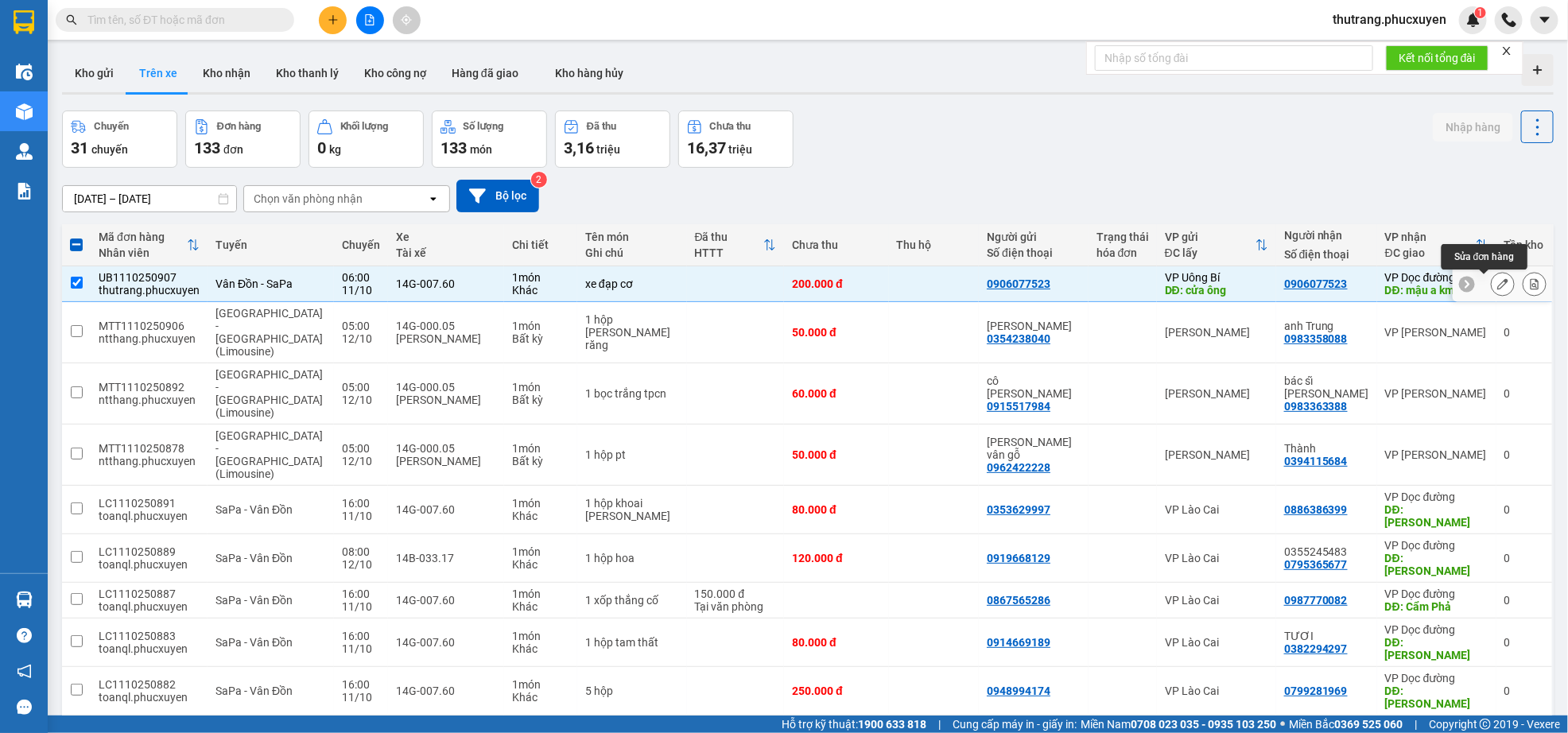
click at [1497, 290] on icon at bounding box center [1503, 284] width 11 height 11
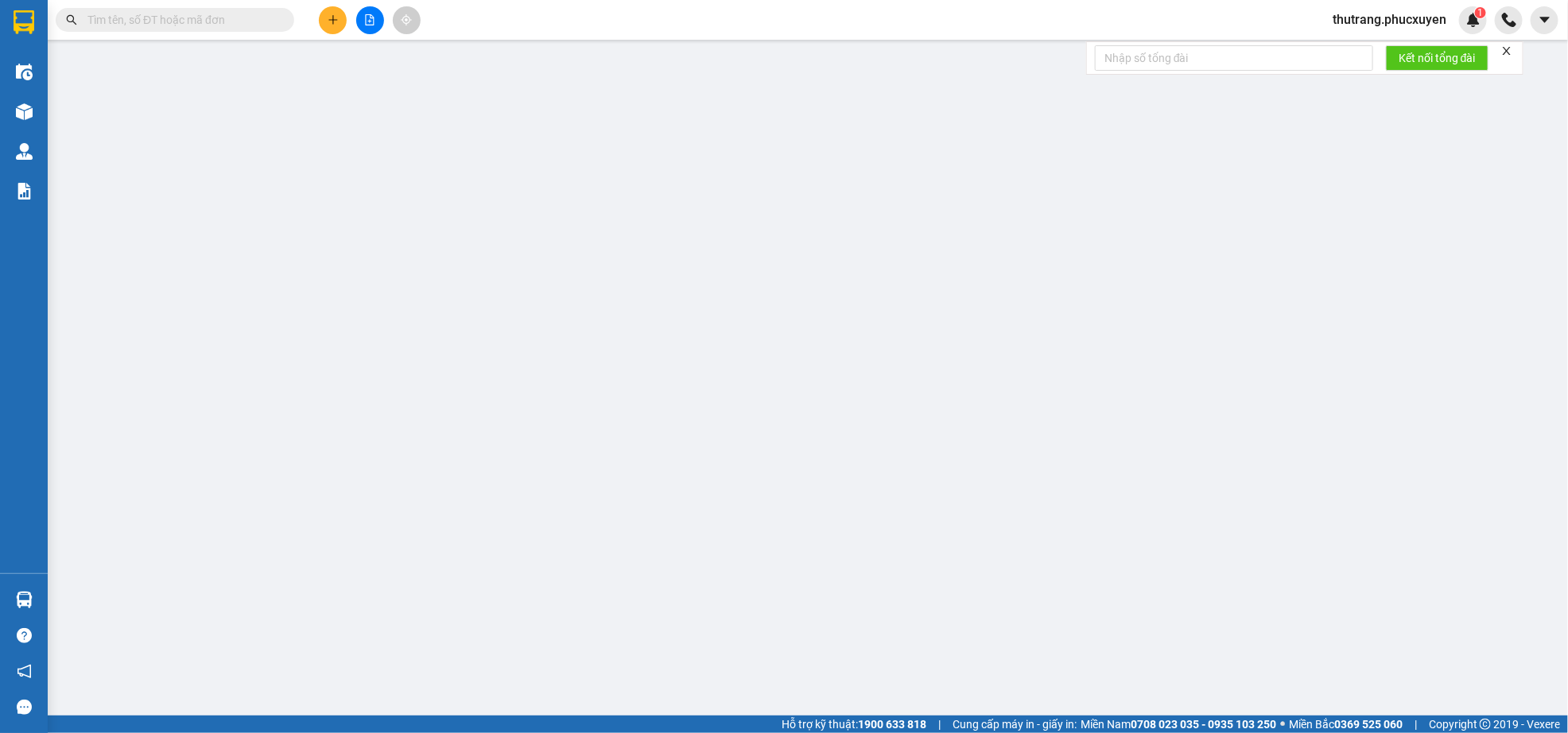
type input "0906077523"
type input "cửa ông"
type input "0906077523"
type input "mậu a km150"
type input "0"
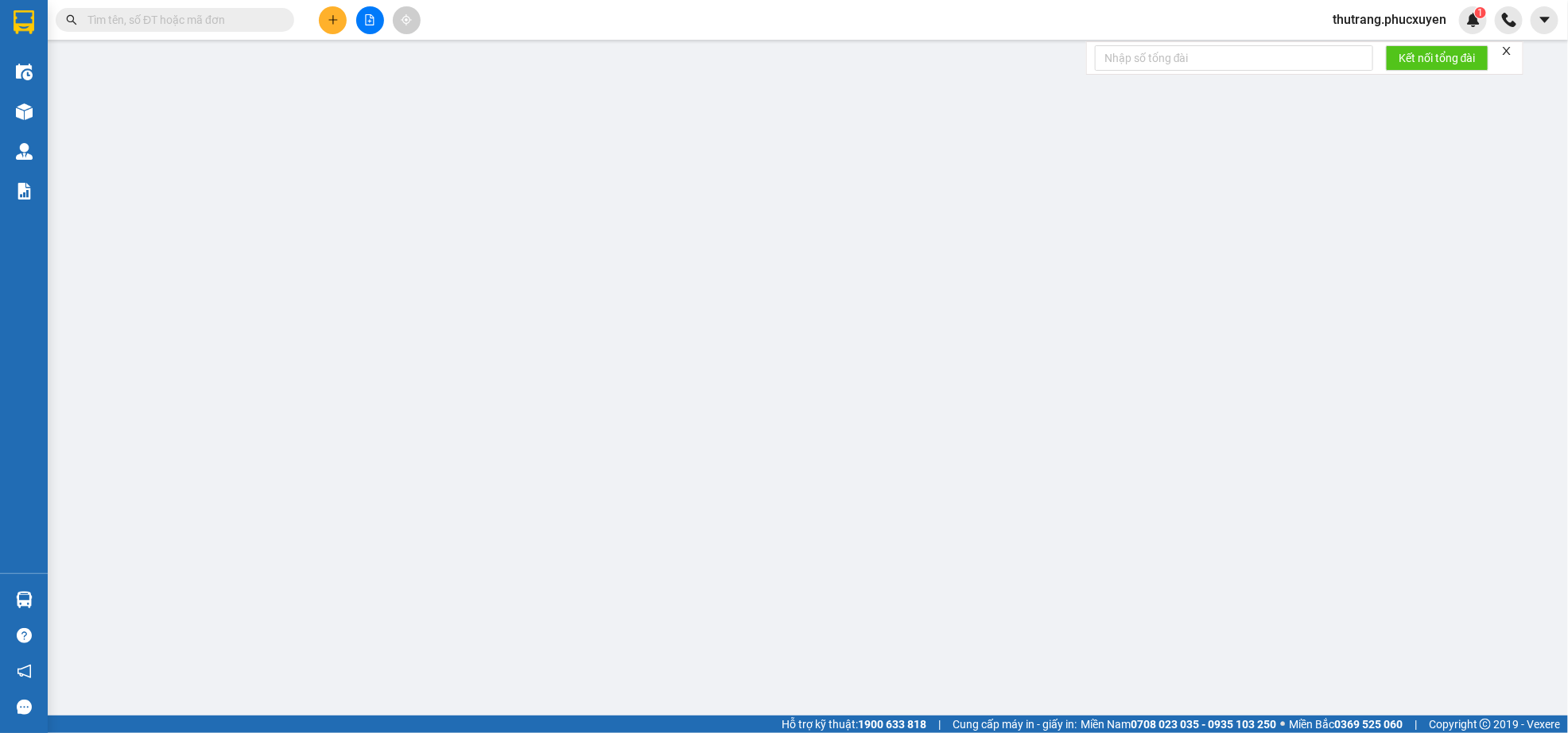
type input "200.000"
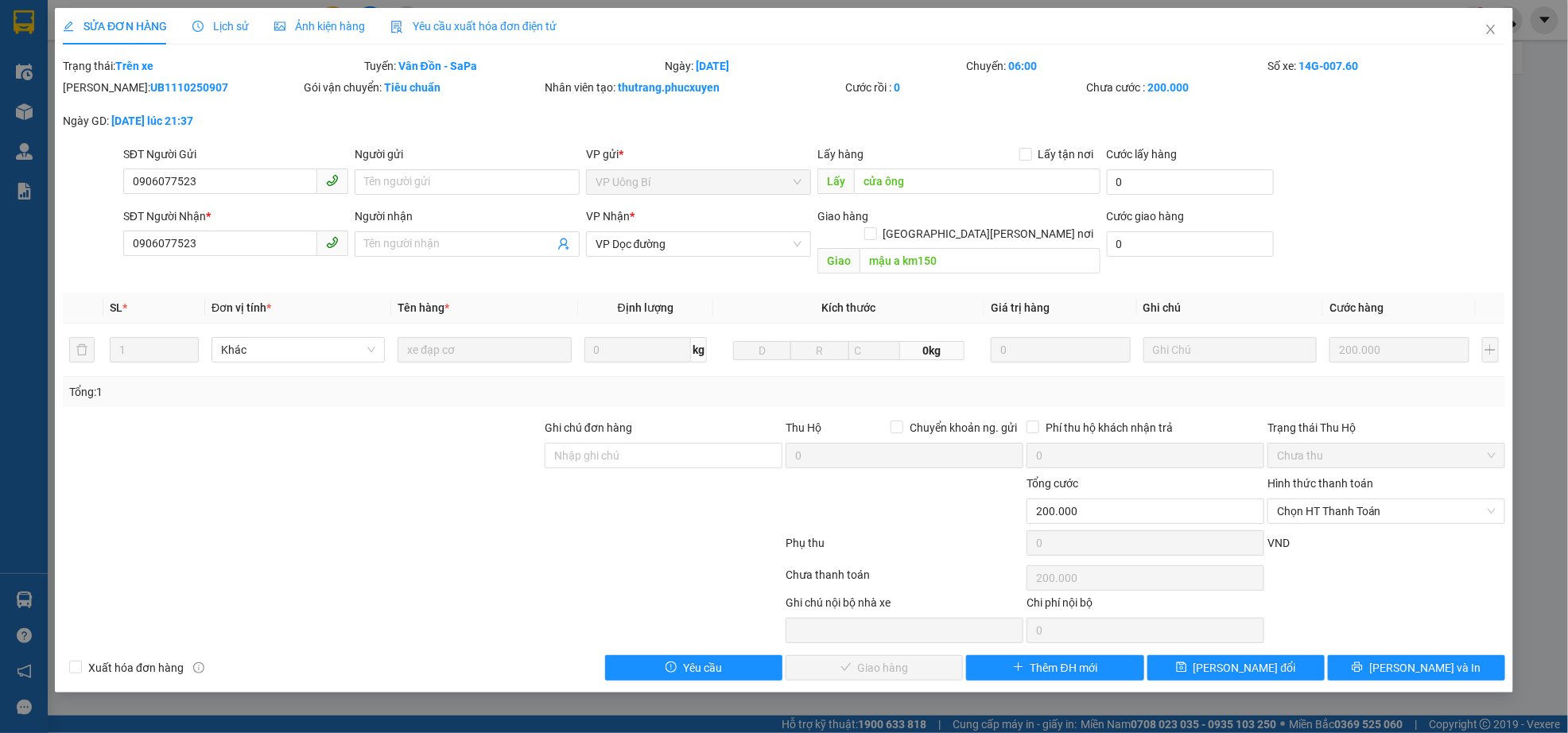
click at [718, 69] on b "[DATE]" at bounding box center [712, 66] width 33 height 13
click at [1495, 33] on icon "close" at bounding box center [1490, 29] width 13 height 13
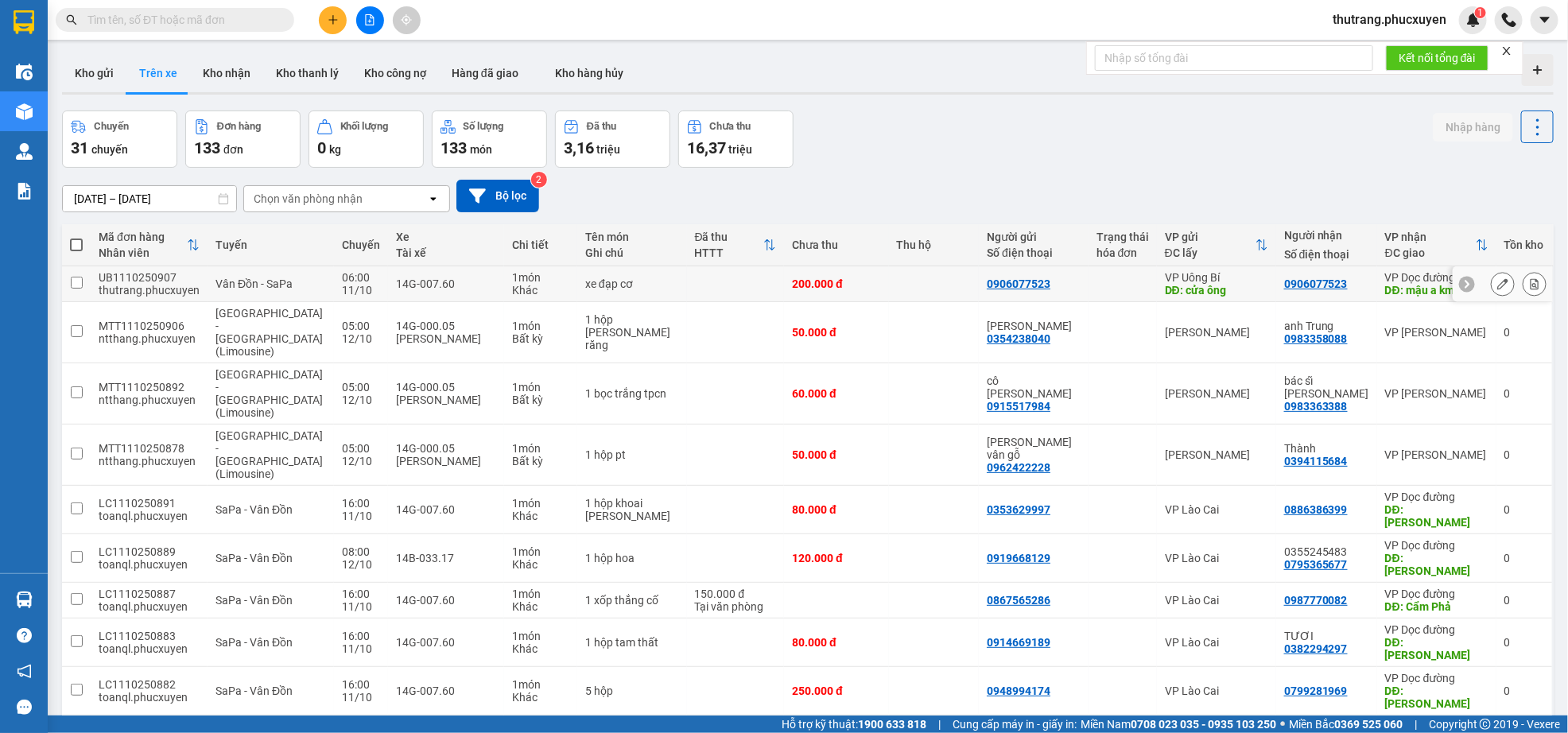
click at [1461, 282] on icon at bounding box center [1467, 284] width 11 height 11
click at [1450, 282] on div "VP Dọc đường" at bounding box center [1436, 278] width 104 height 13
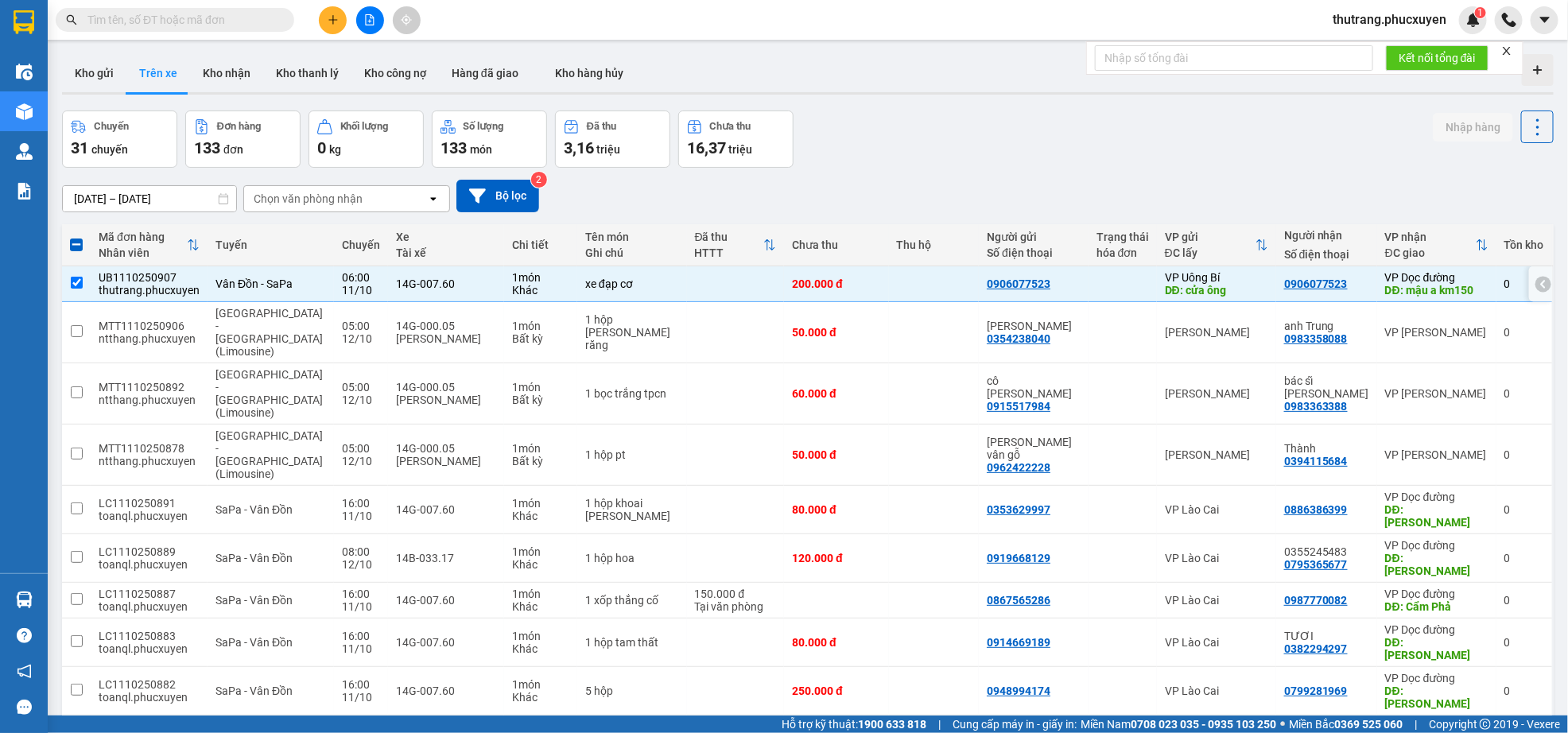
click at [1459, 282] on div "VP Dọc đường" at bounding box center [1436, 278] width 104 height 13
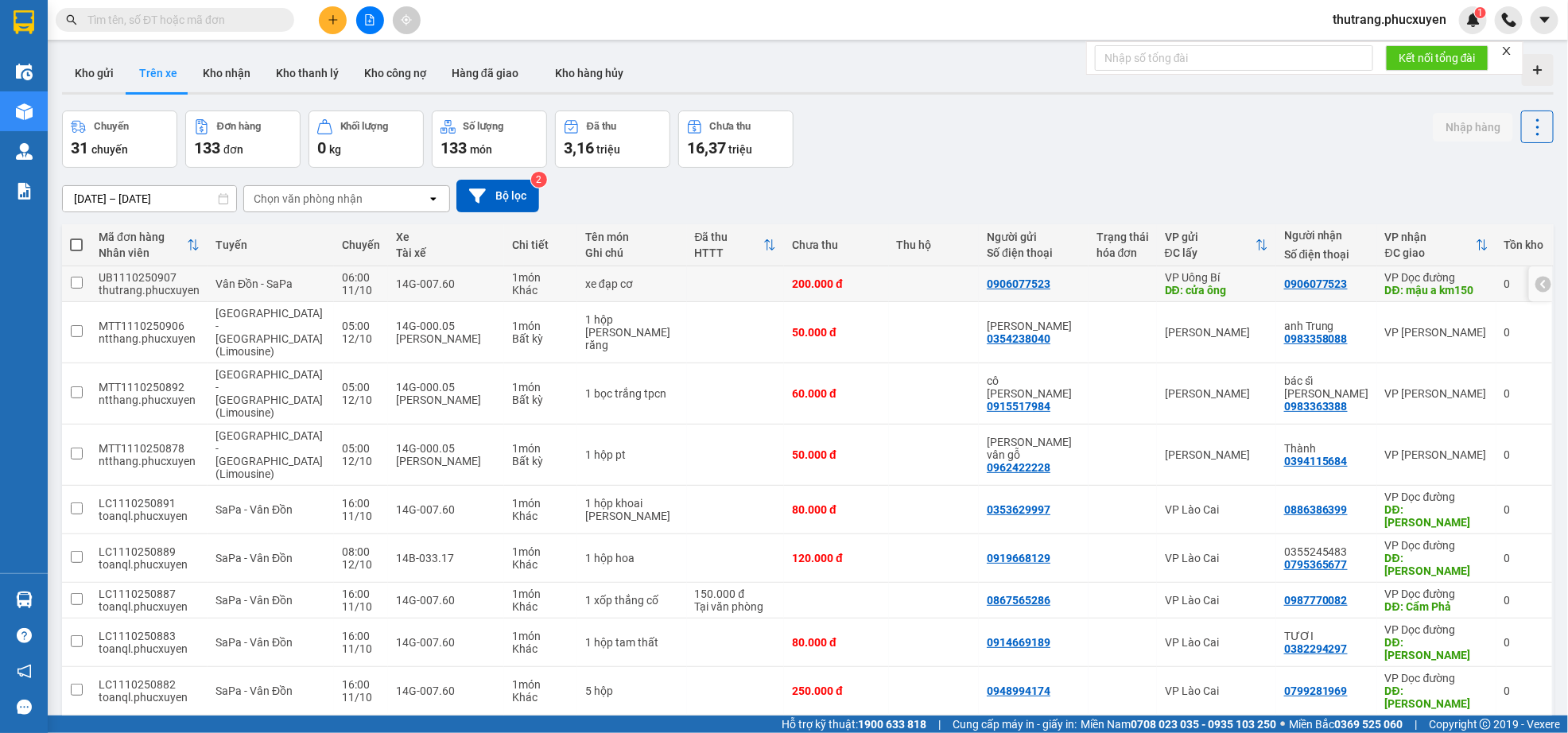
click at [1538, 287] on icon at bounding box center [1544, 284] width 11 height 11
drag, startPoint x: 1382, startPoint y: 290, endPoint x: 1364, endPoint y: 290, distance: 18.0
click at [1384, 290] on div "DĐ: mậu a km150" at bounding box center [1436, 291] width 104 height 13
checkbox input "true"
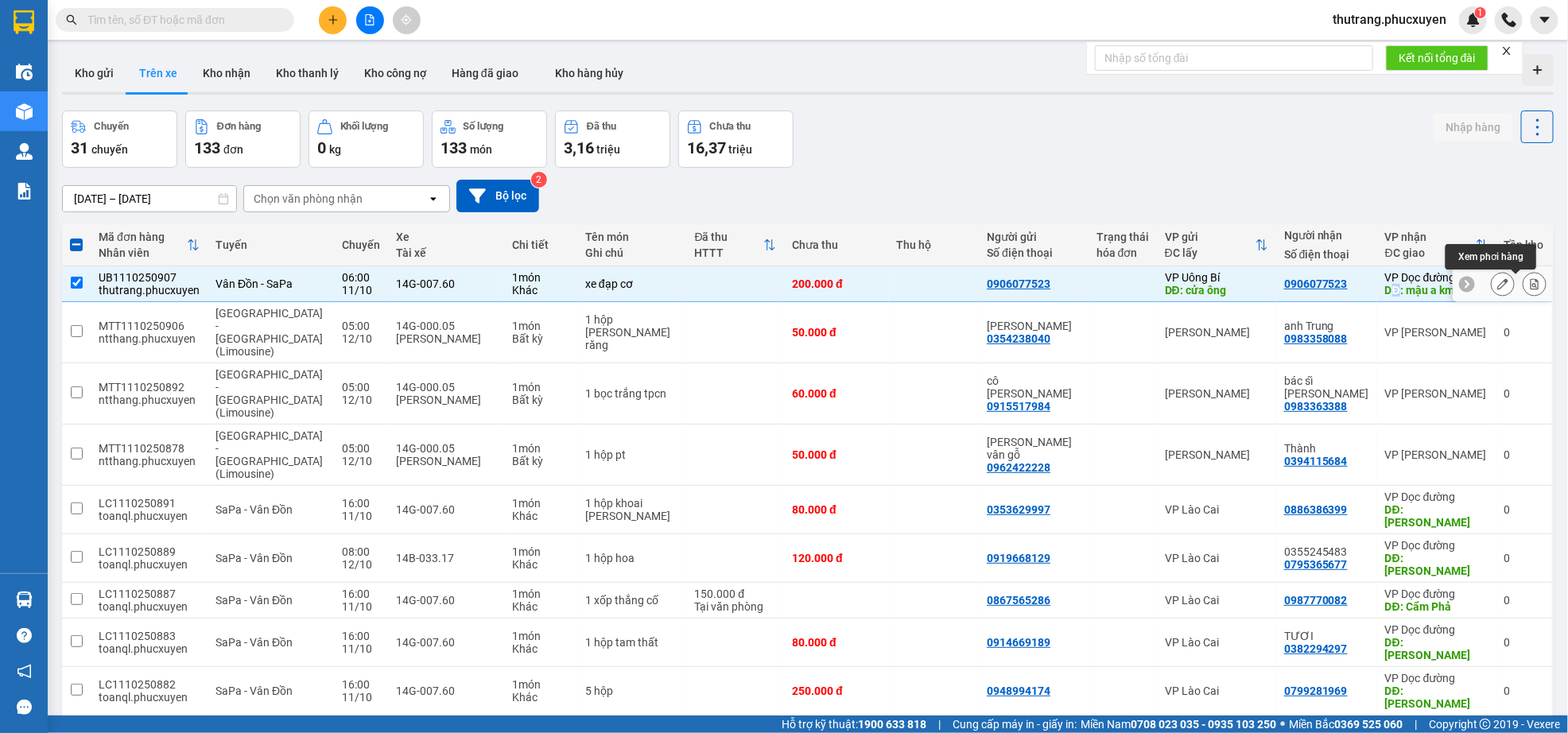
click at [1529, 280] on icon at bounding box center [1535, 284] width 11 height 11
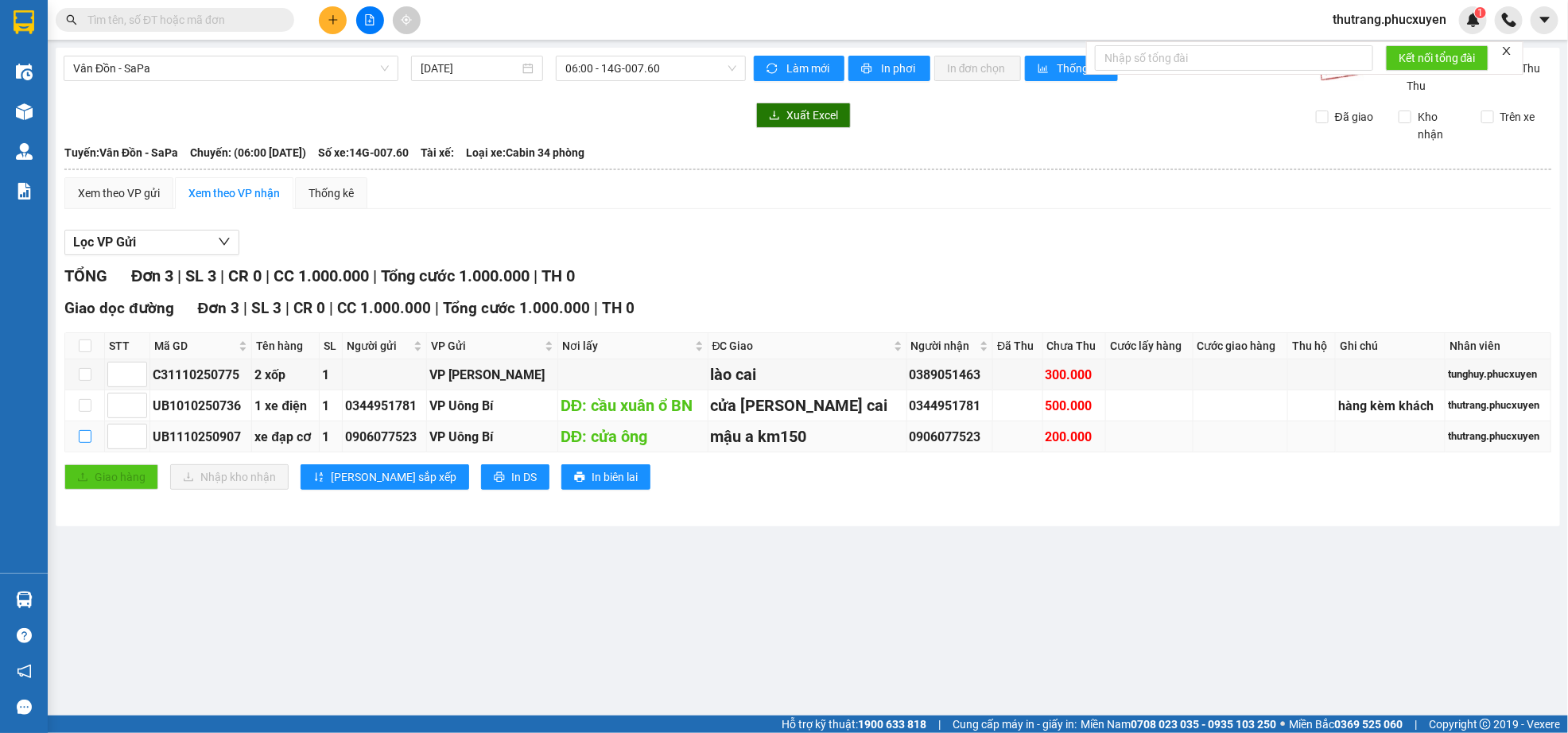
click at [79, 439] on input "checkbox" at bounding box center [85, 437] width 13 height 13
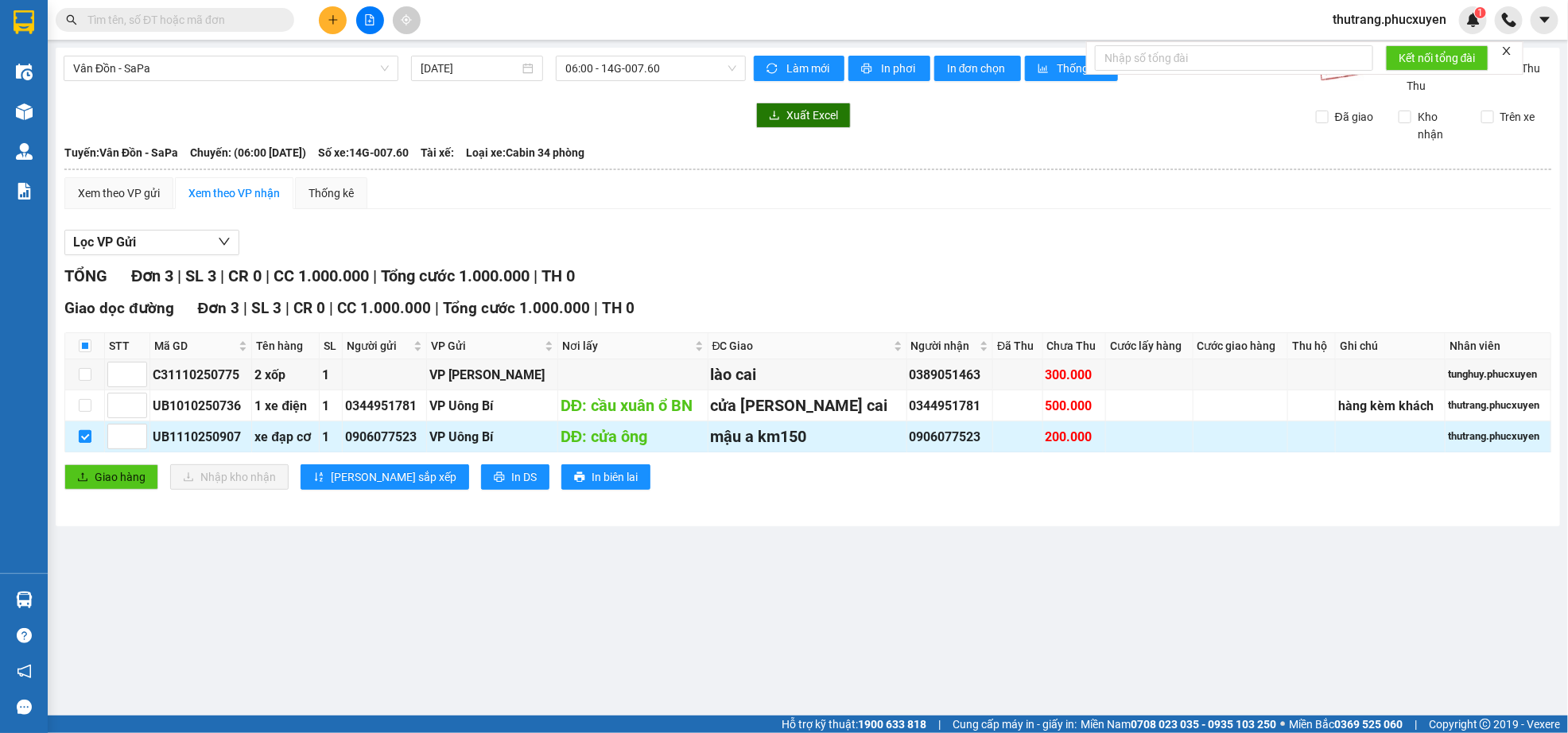
click at [79, 439] on input "checkbox" at bounding box center [85, 437] width 13 height 13
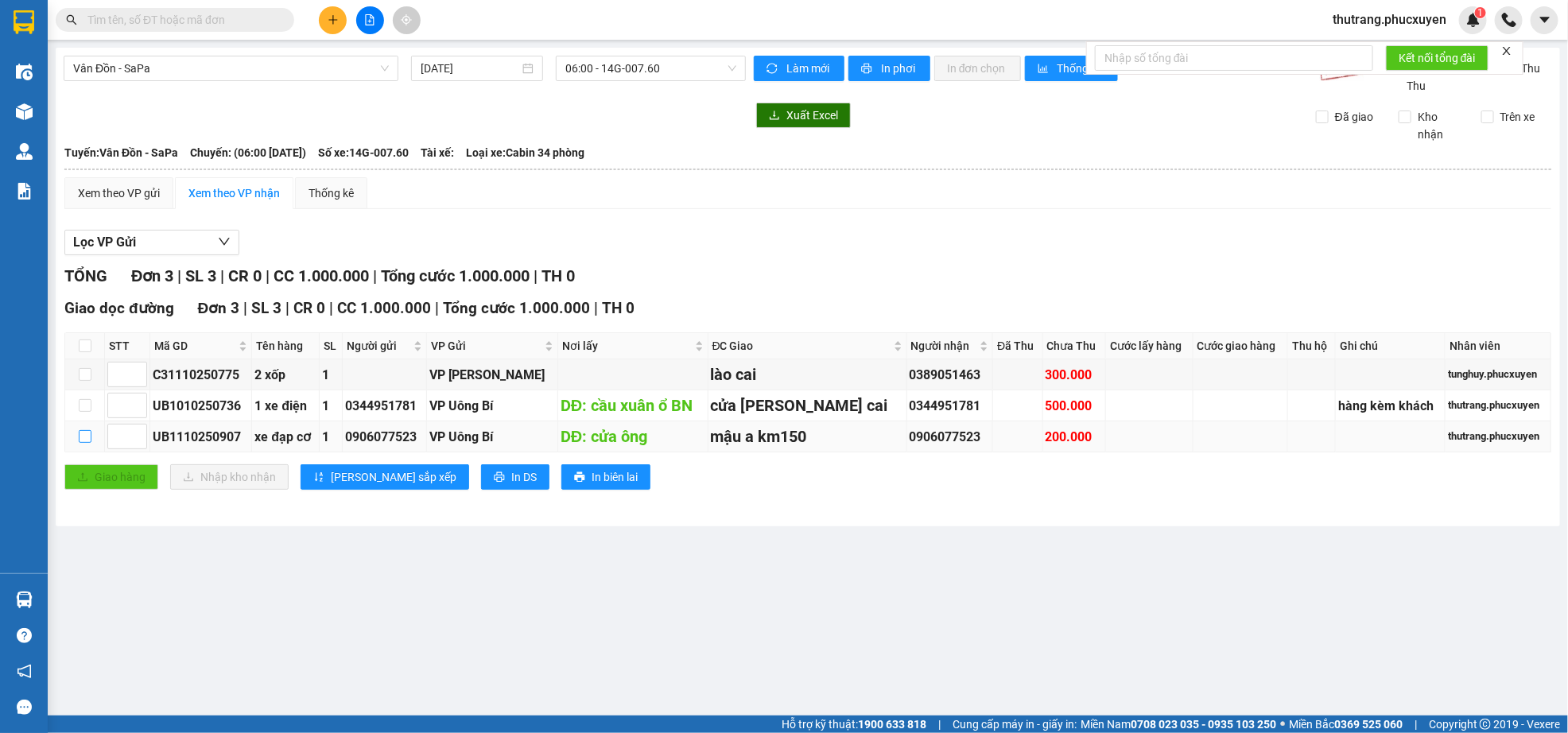
click at [79, 439] on input "checkbox" at bounding box center [85, 437] width 13 height 13
checkbox input "true"
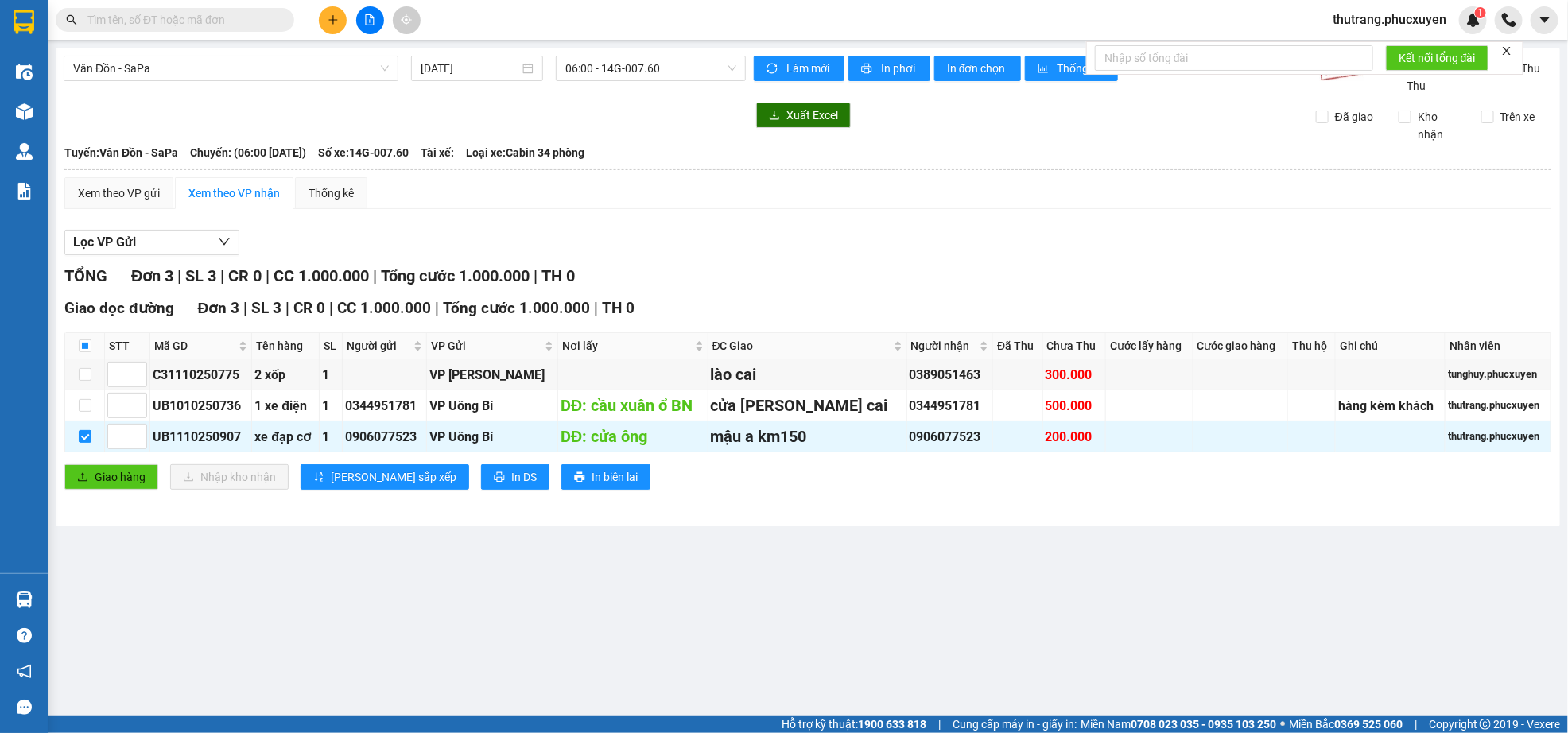
drag, startPoint x: 1468, startPoint y: 442, endPoint x: 554, endPoint y: 618, distance: 930.8
click at [554, 618] on main "Vân Đồn - SaPa [DATE] 06:00 - 14G-007.60 [PERSON_NAME] mới In phơi In [PERSON_N…" at bounding box center [784, 358] width 1568 height 716
click at [651, 442] on div "DĐ: cửa ông" at bounding box center [632, 437] width 144 height 24
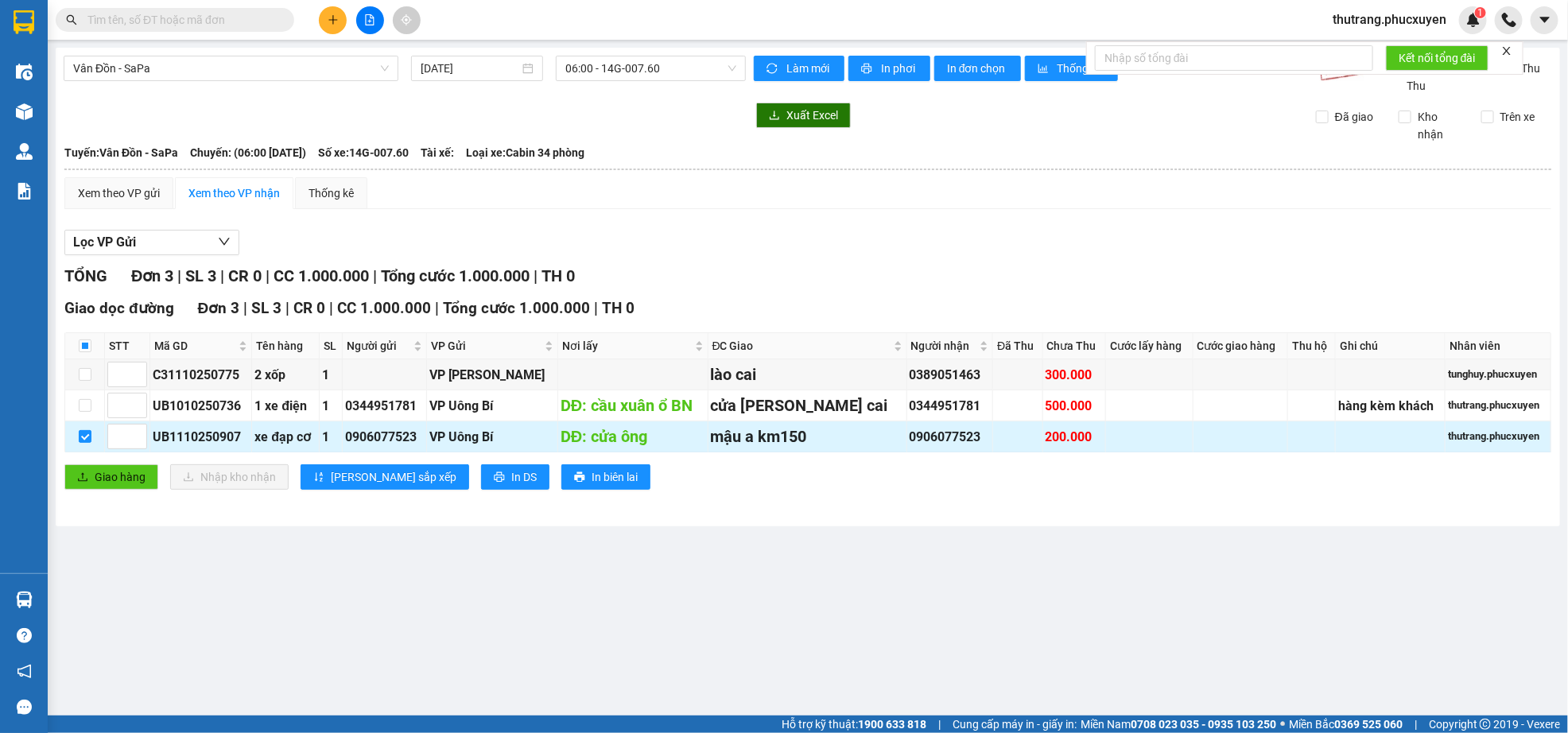
click at [1105, 442] on td at bounding box center [1149, 437] width 87 height 31
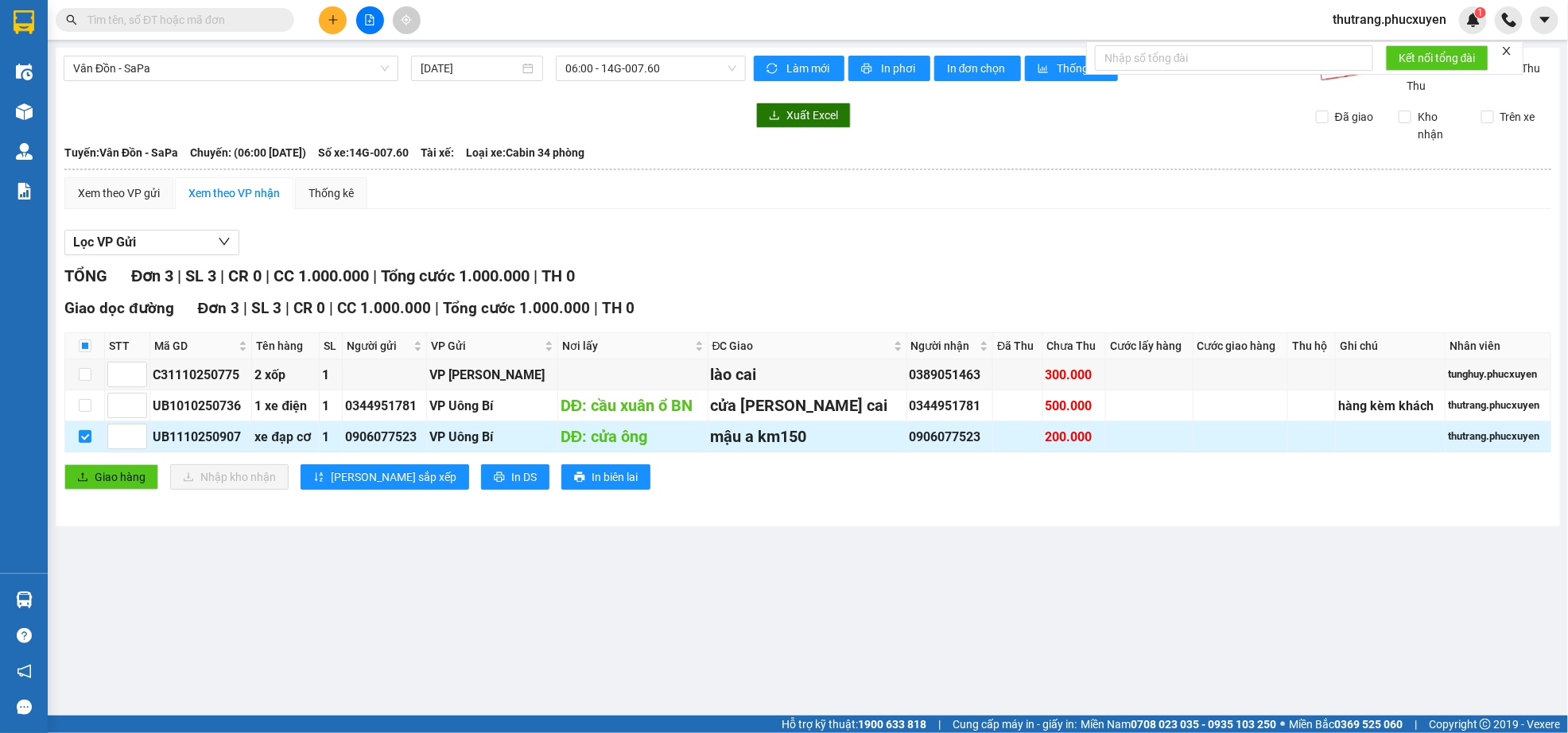
click at [1105, 442] on td at bounding box center [1149, 437] width 87 height 31
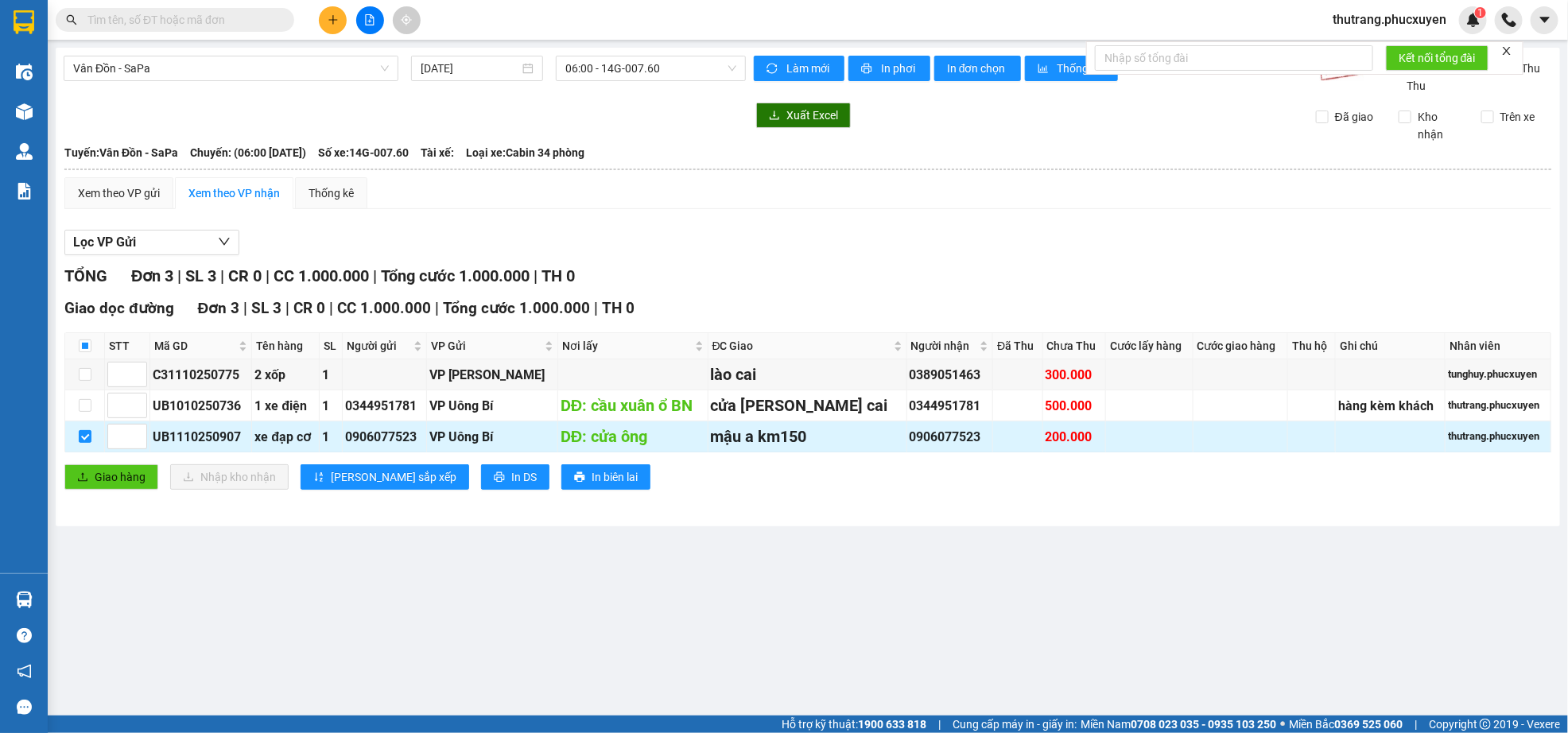
click at [1105, 442] on td at bounding box center [1149, 437] width 87 height 31
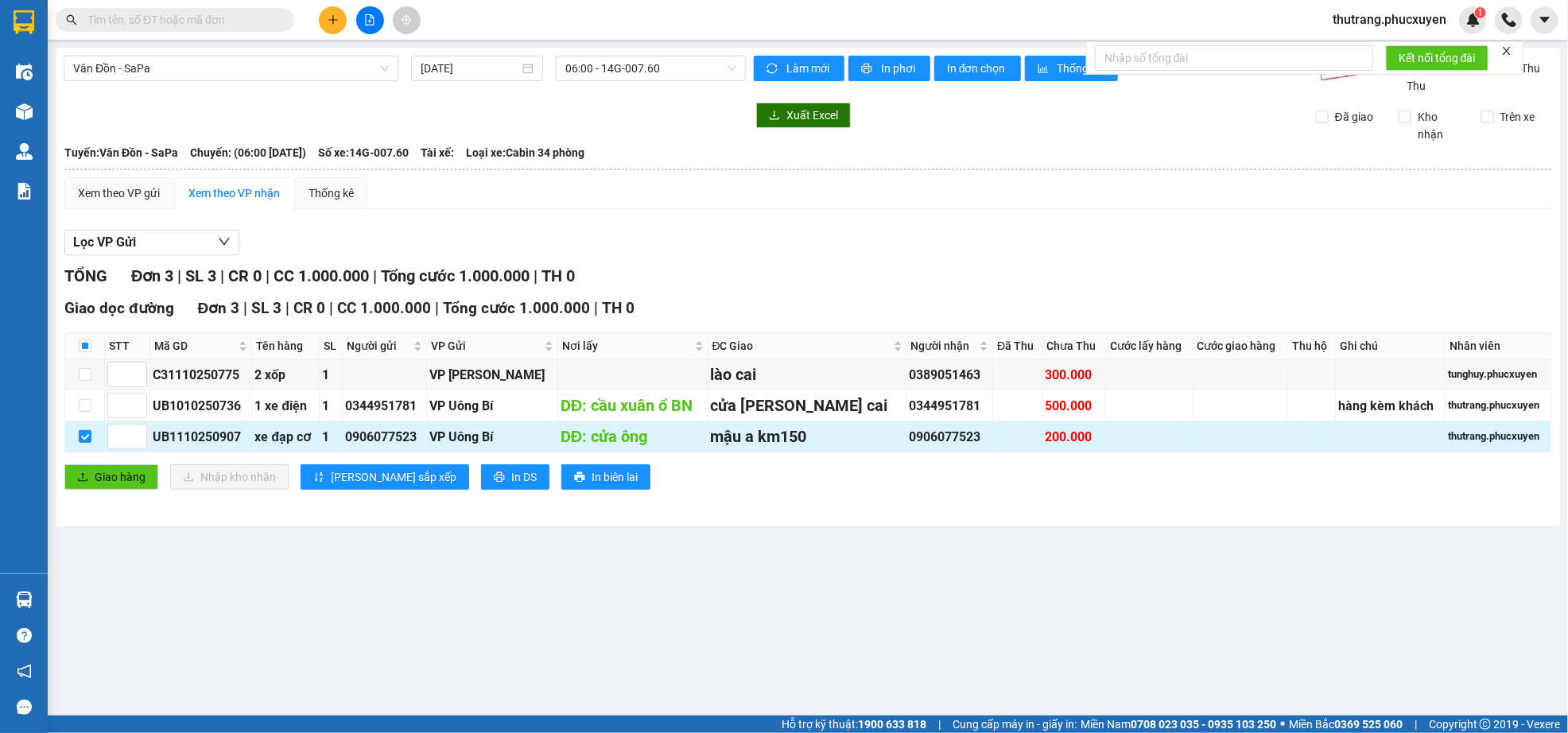
click at [1105, 442] on td at bounding box center [1149, 437] width 87 height 31
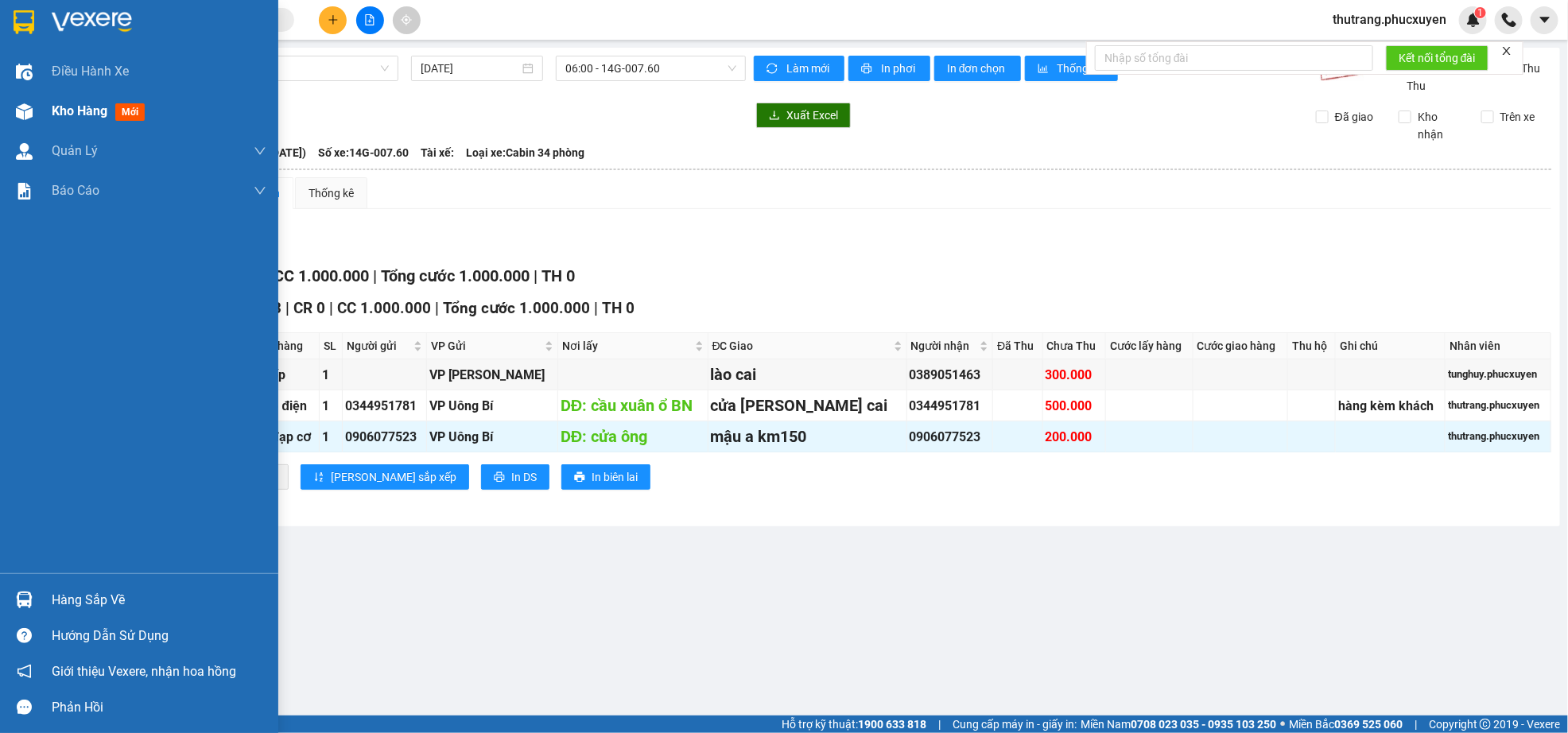
click at [72, 113] on span "Kho hàng" at bounding box center [79, 111] width 55 height 16
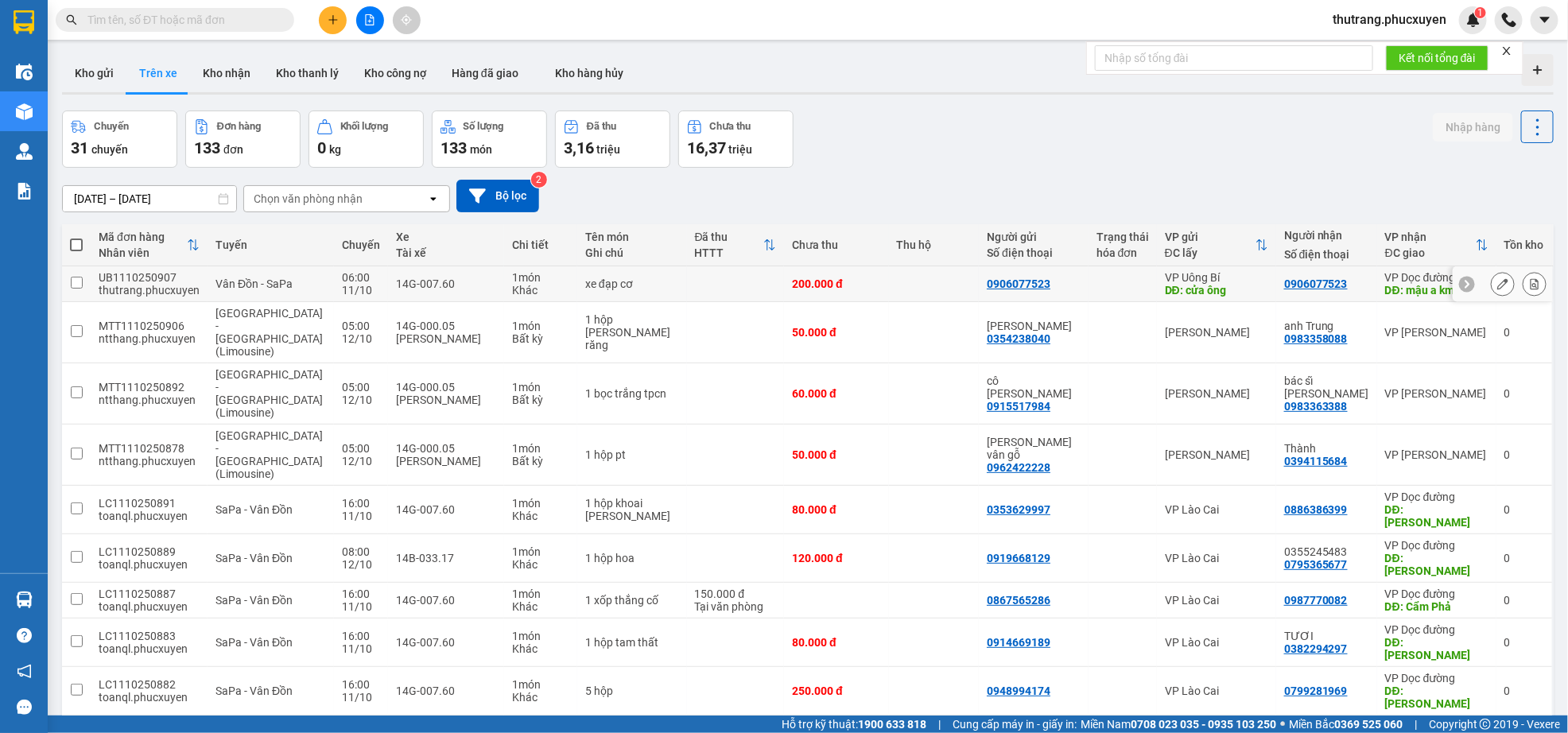
click at [72, 280] on input "checkbox" at bounding box center [77, 282] width 12 height 12
checkbox input "true"
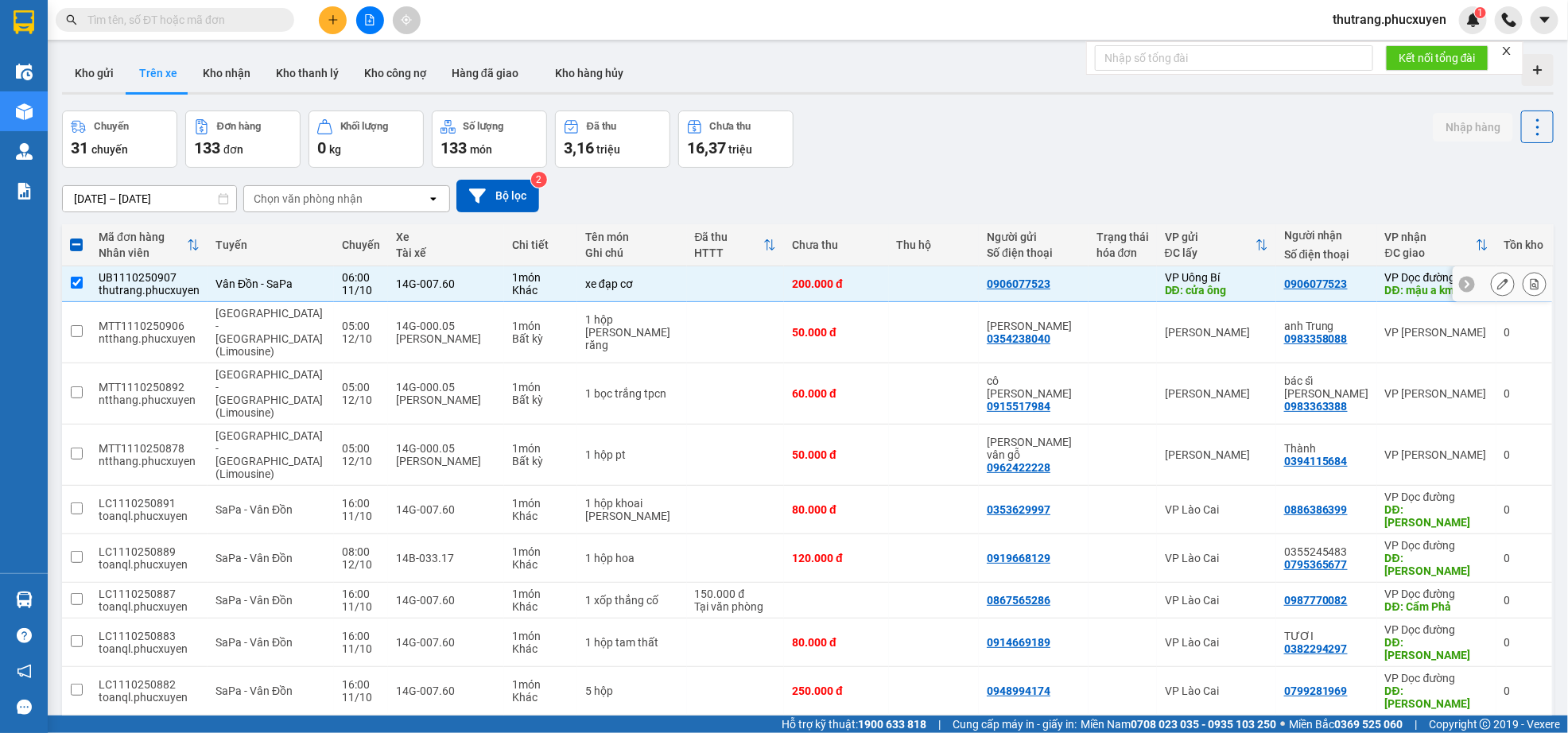
click at [1461, 289] on icon at bounding box center [1467, 284] width 11 height 11
click at [1535, 287] on div at bounding box center [1543, 283] width 16 height 16
click at [1497, 284] on icon at bounding box center [1503, 284] width 11 height 11
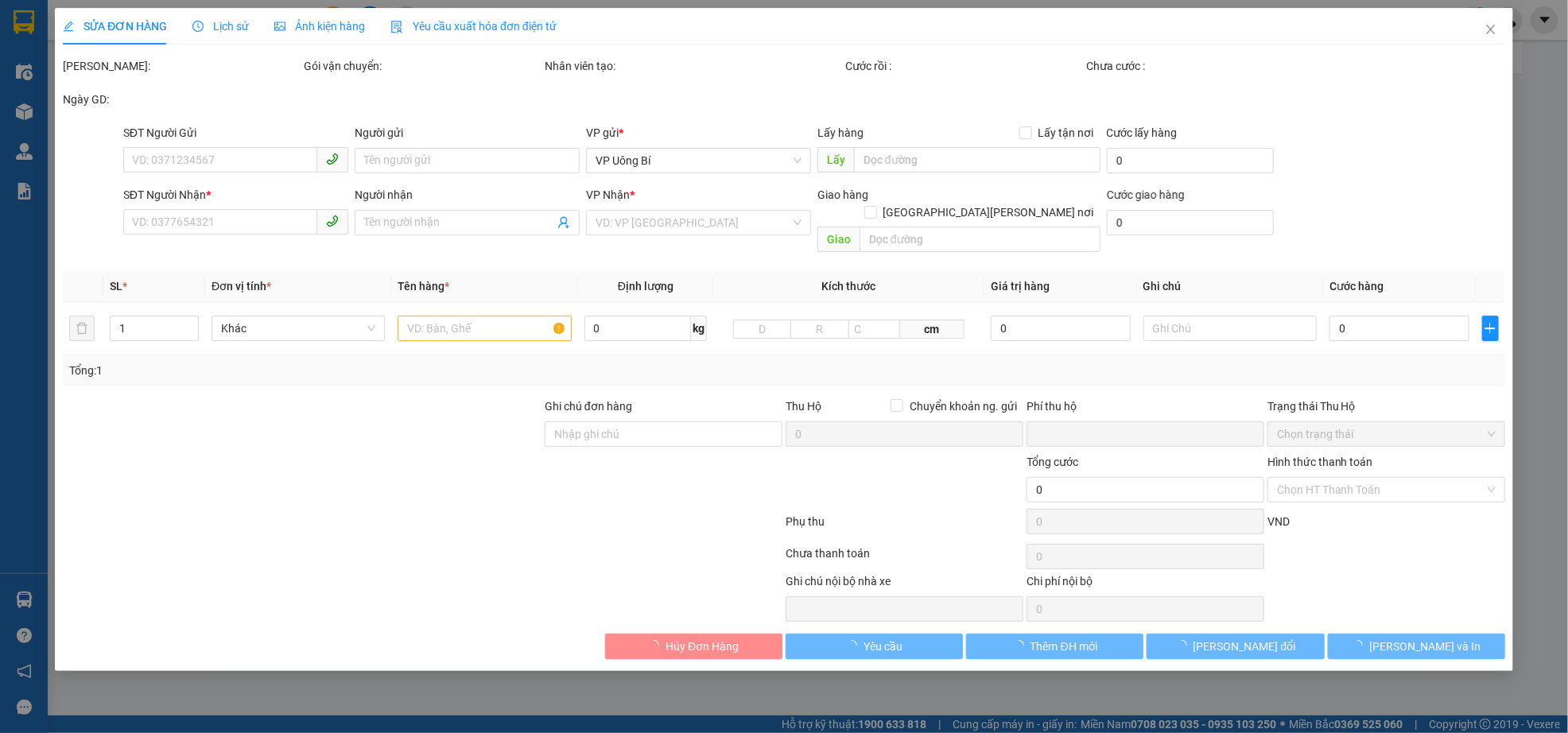
type input "0906077523"
type input "cửa ông"
type input "0906077523"
type input "mậu a km150"
type input "0"
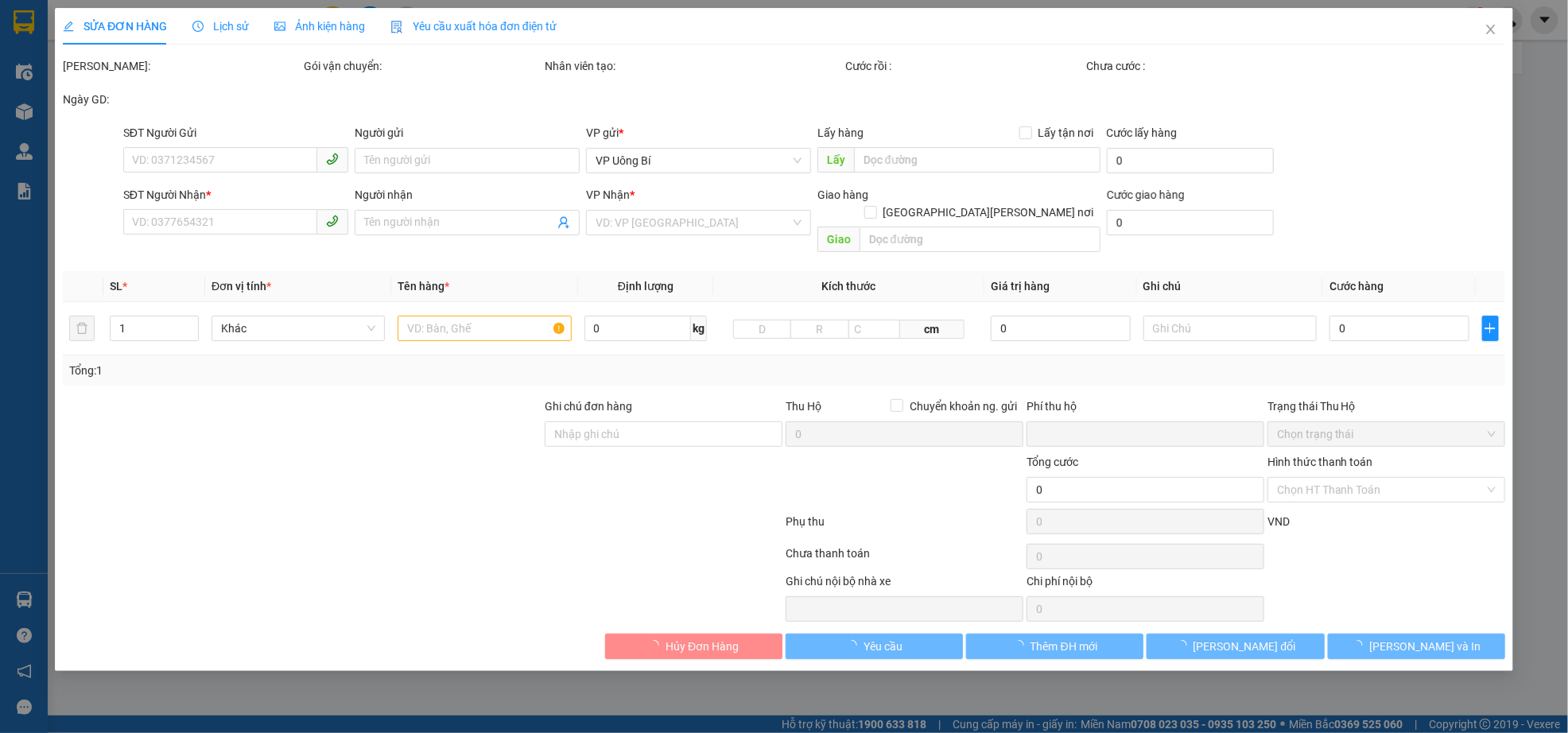
type input "200.000"
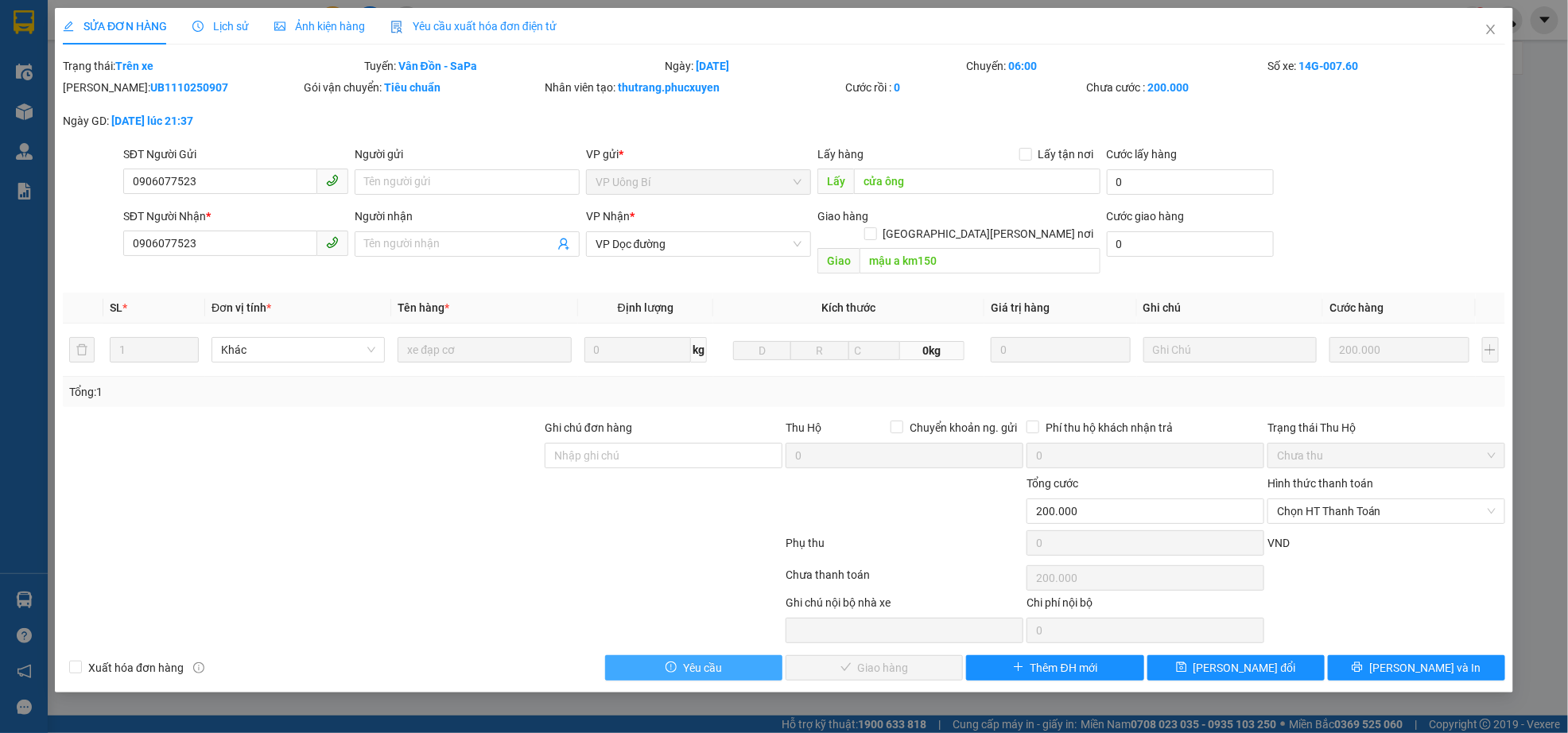
click at [756, 657] on button "Yêu cầu" at bounding box center [693, 668] width 177 height 25
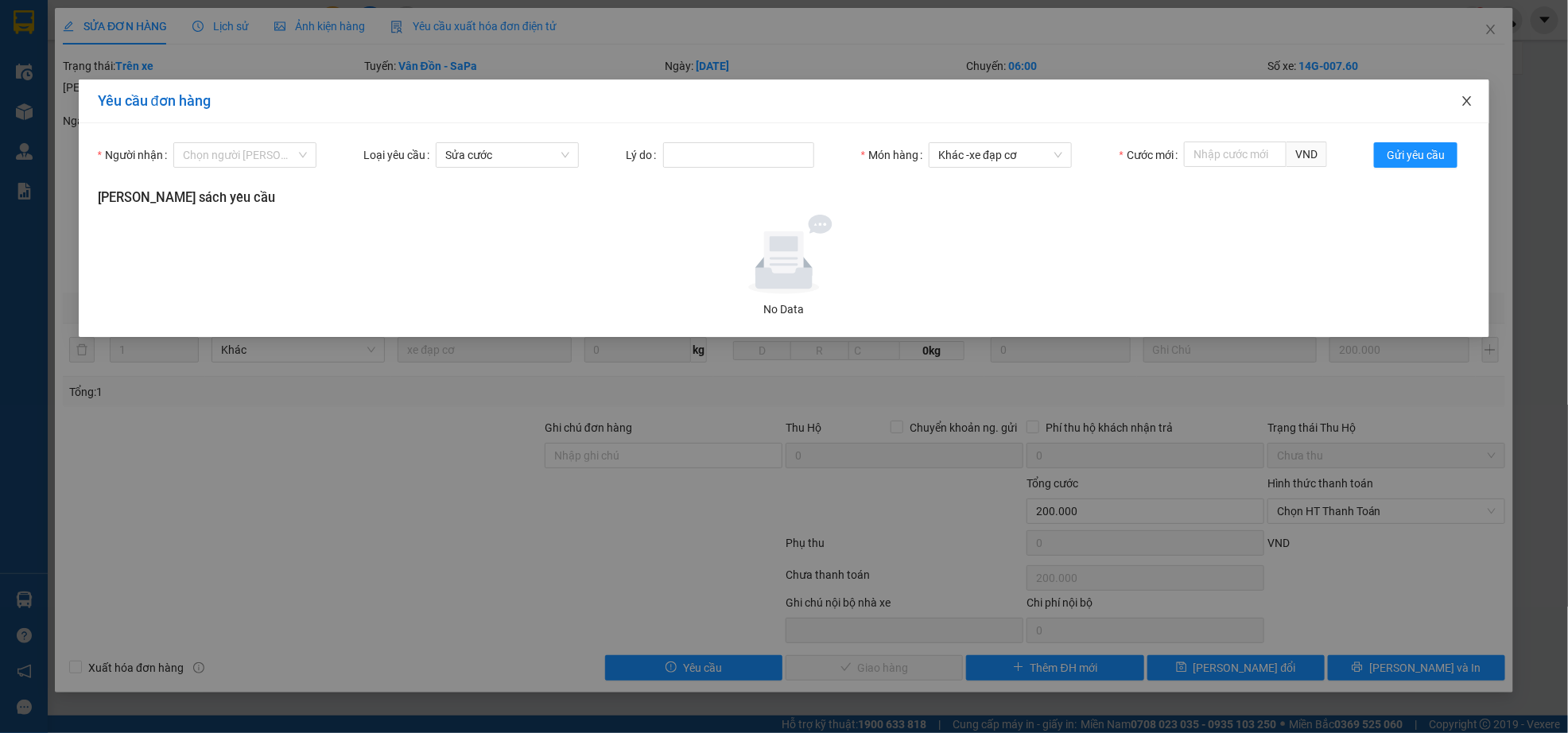
click at [1463, 98] on icon "close" at bounding box center [1467, 101] width 9 height 10
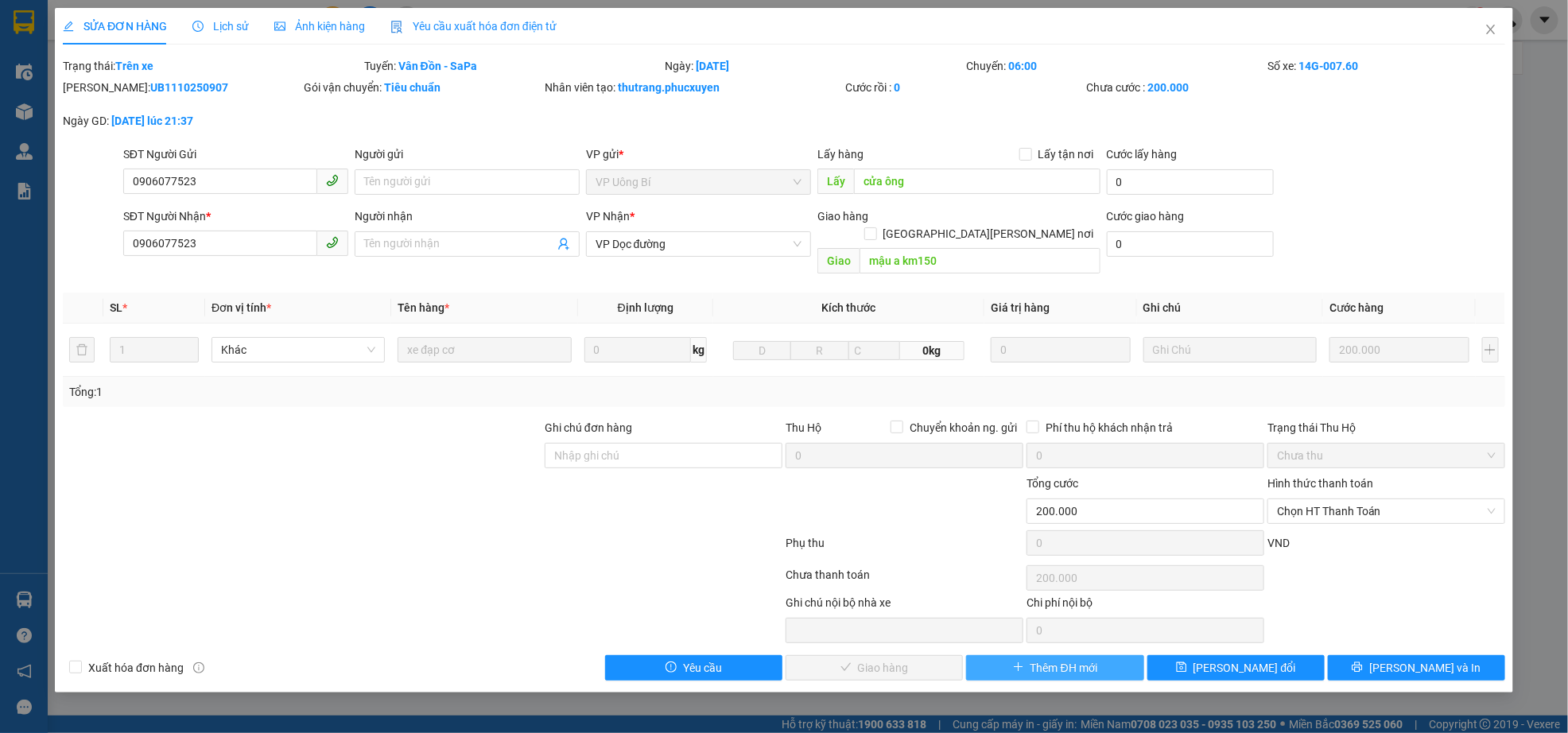
click at [1079, 660] on span "Thêm ĐH mới" at bounding box center [1064, 668] width 67 height 17
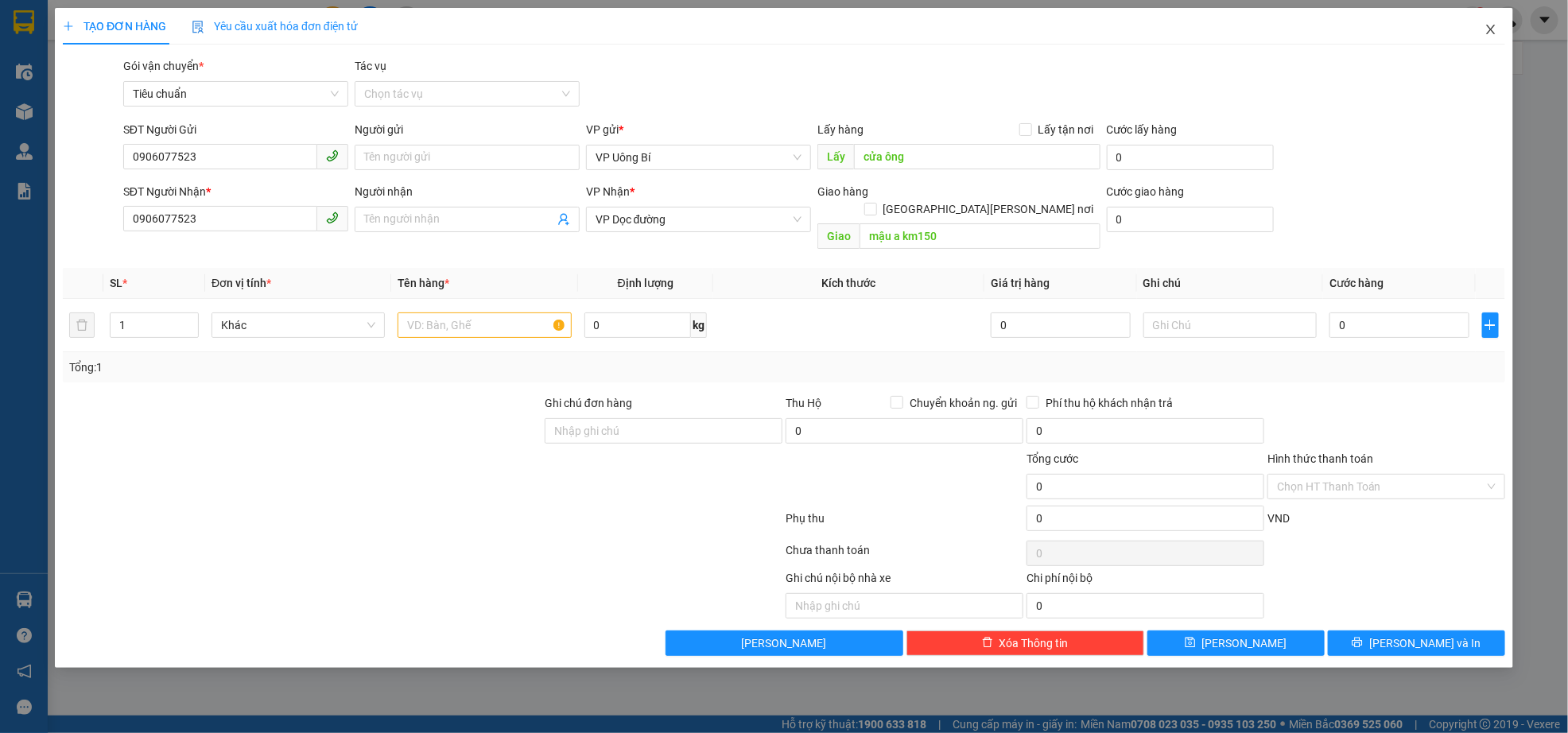
click at [1495, 24] on icon "close" at bounding box center [1490, 29] width 13 height 13
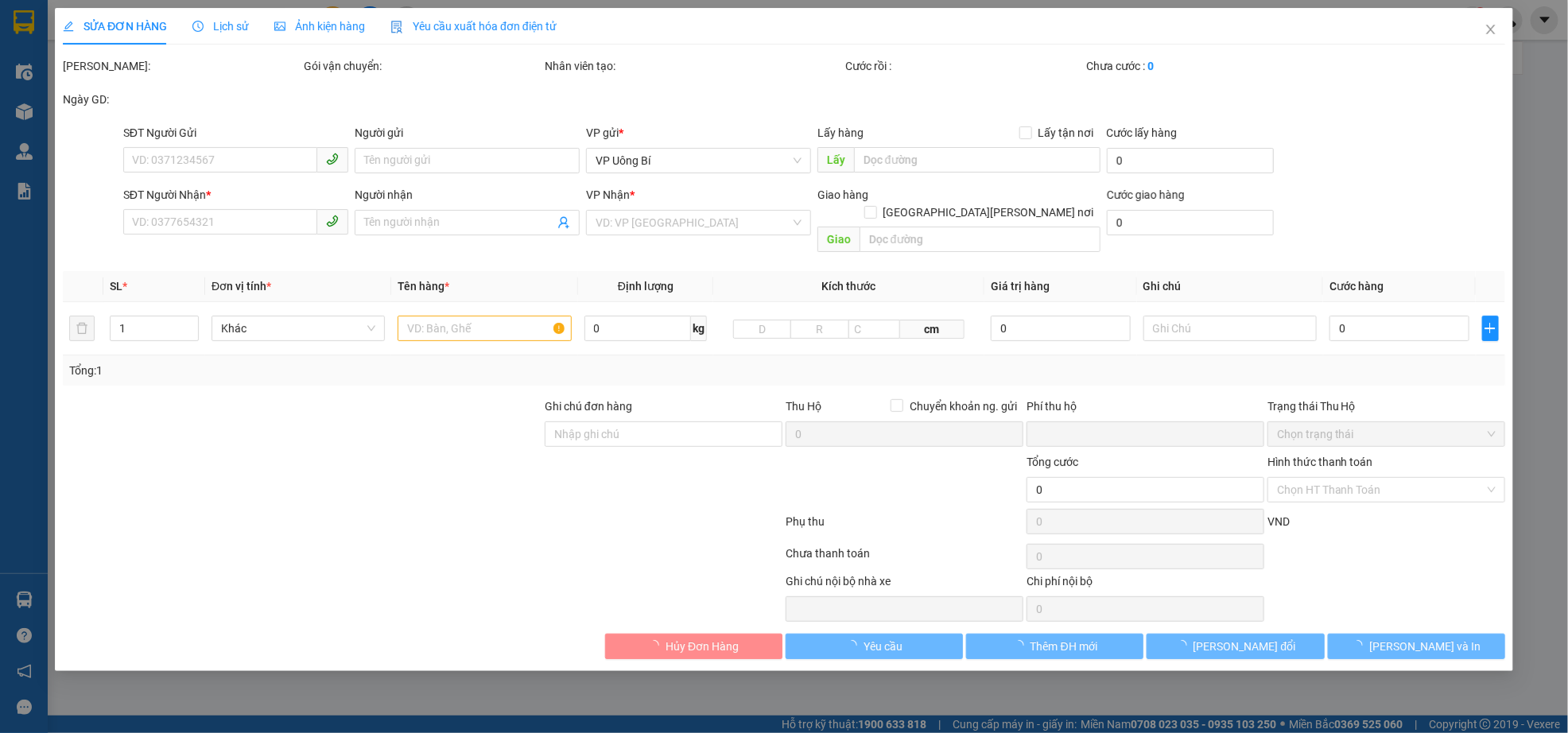
type input "0906077523"
type input "cửa ông"
type input "0906077523"
type input "mậu a km150"
type input "0"
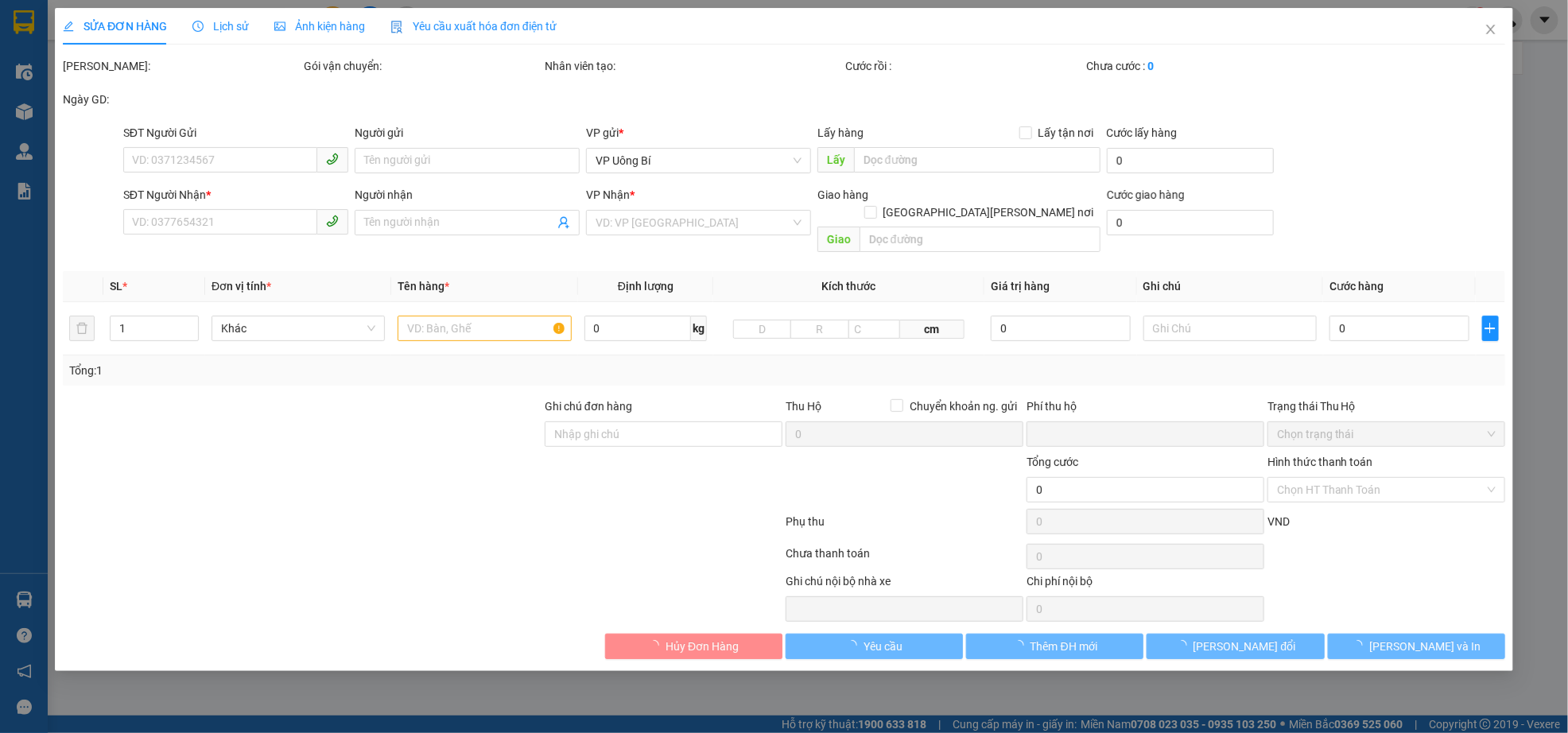
type input "200.000"
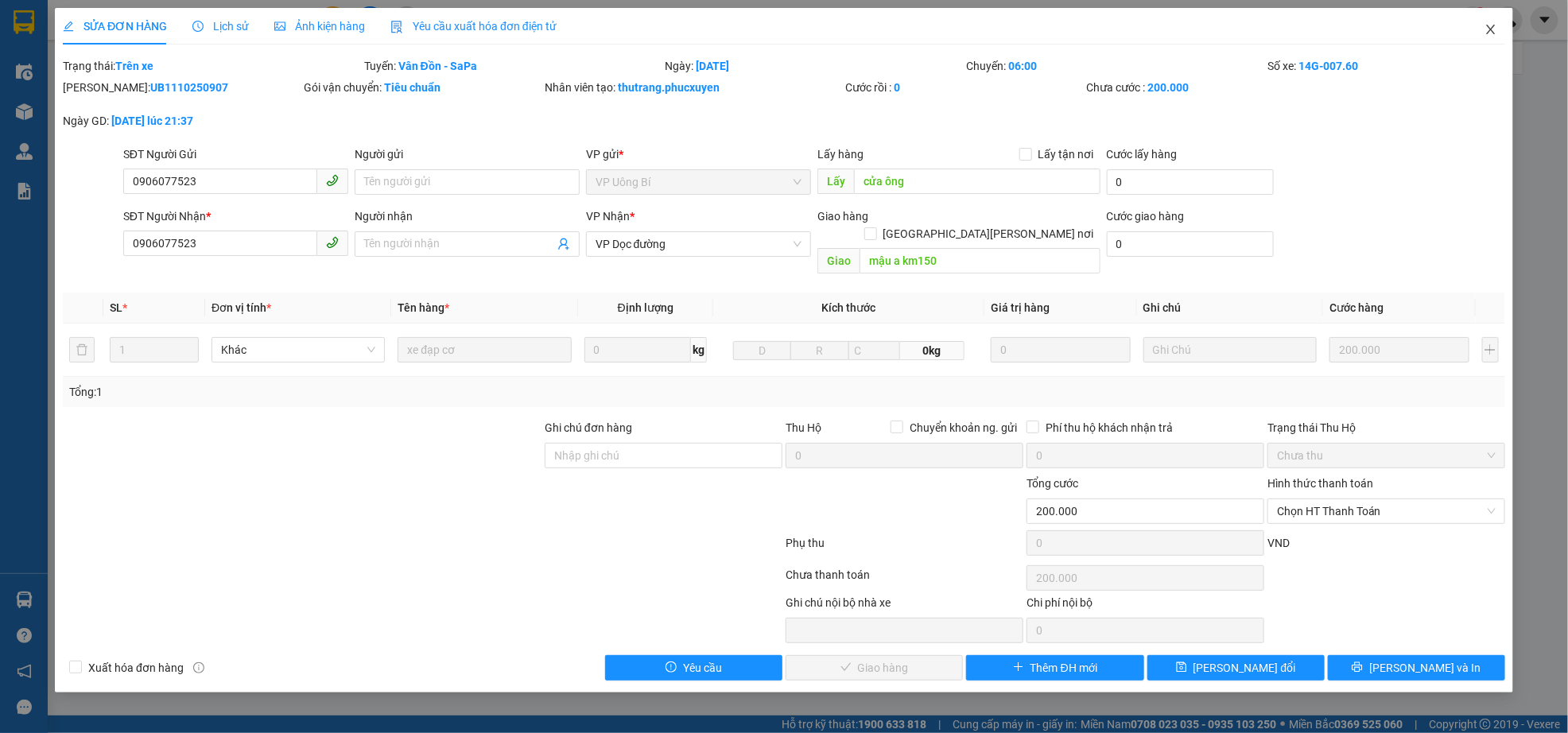
click at [1489, 31] on icon "close" at bounding box center [1490, 29] width 13 height 13
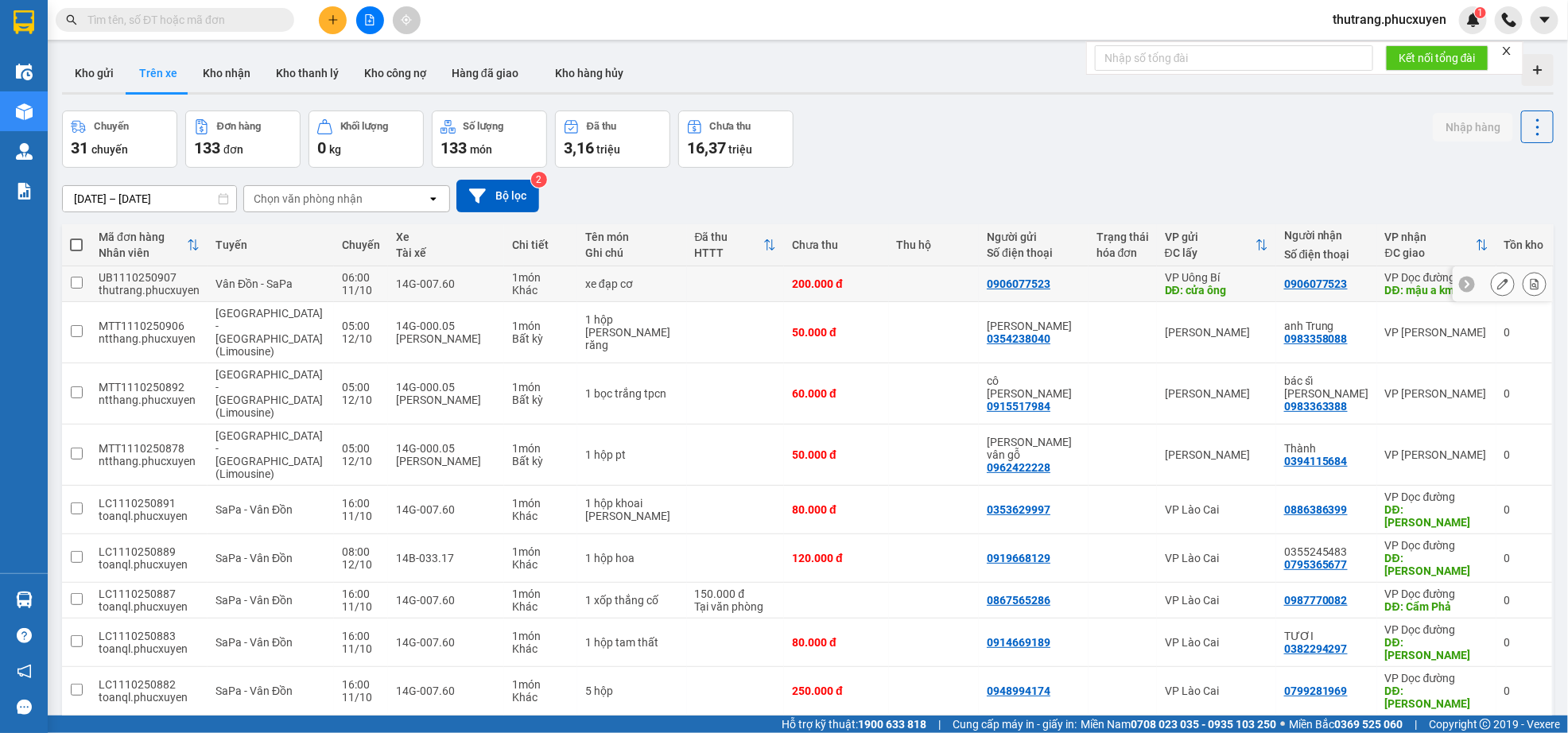
click at [889, 287] on td at bounding box center [933, 284] width 91 height 36
checkbox input "true"
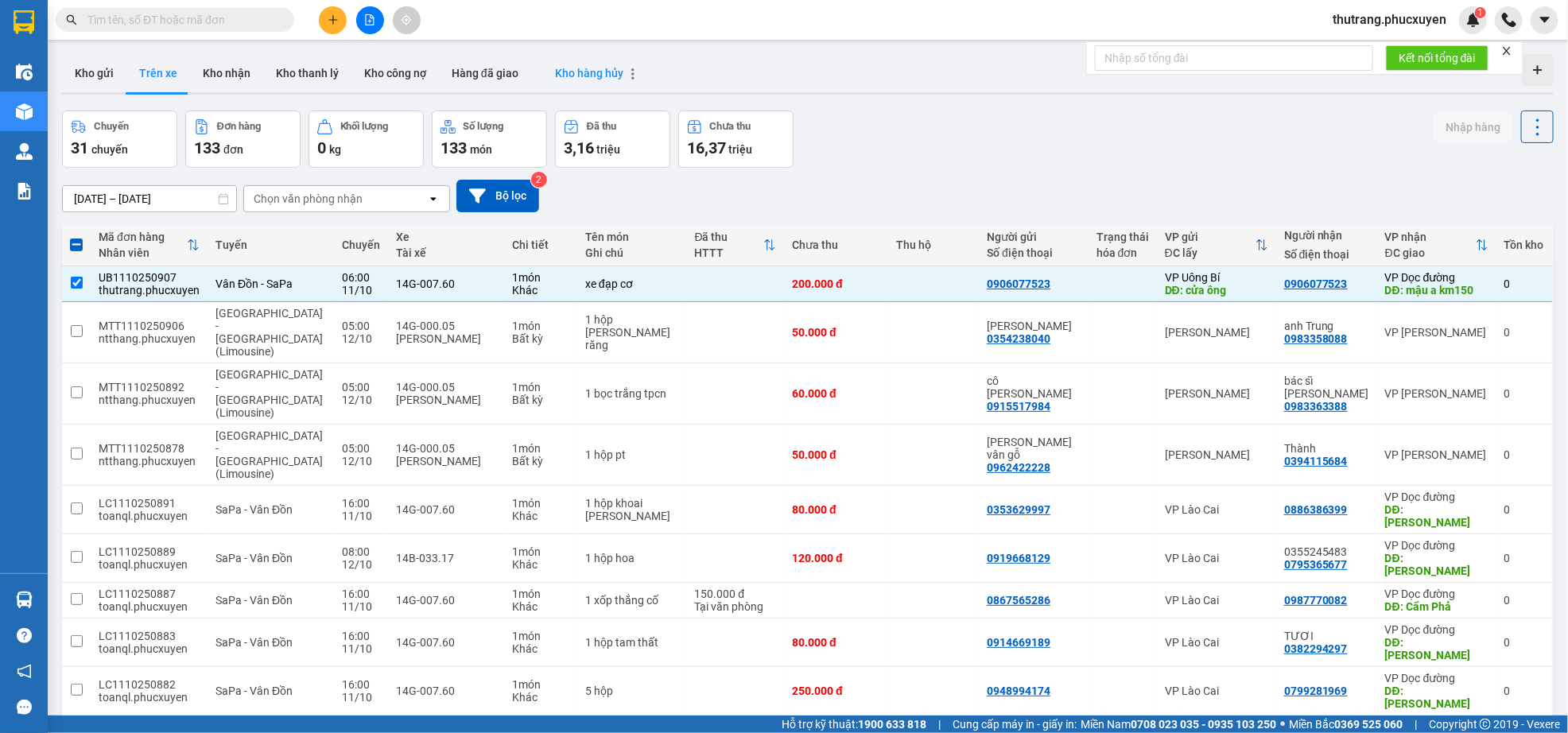
click at [589, 75] on span "Kho hàng hủy" at bounding box center [589, 73] width 69 height 13
type input "[DATE] – [DATE]"
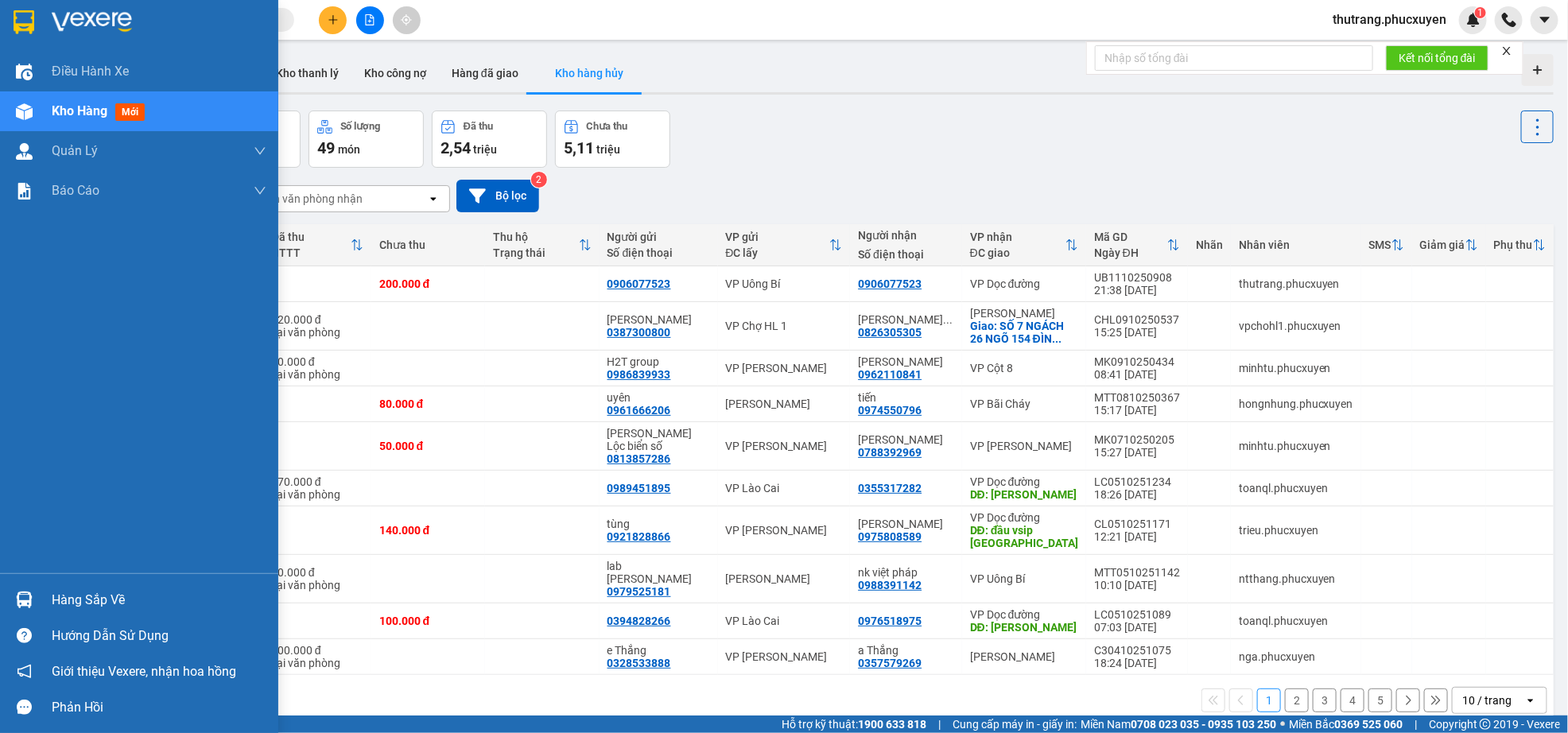
click at [78, 108] on span "Kho hàng" at bounding box center [79, 111] width 55 height 16
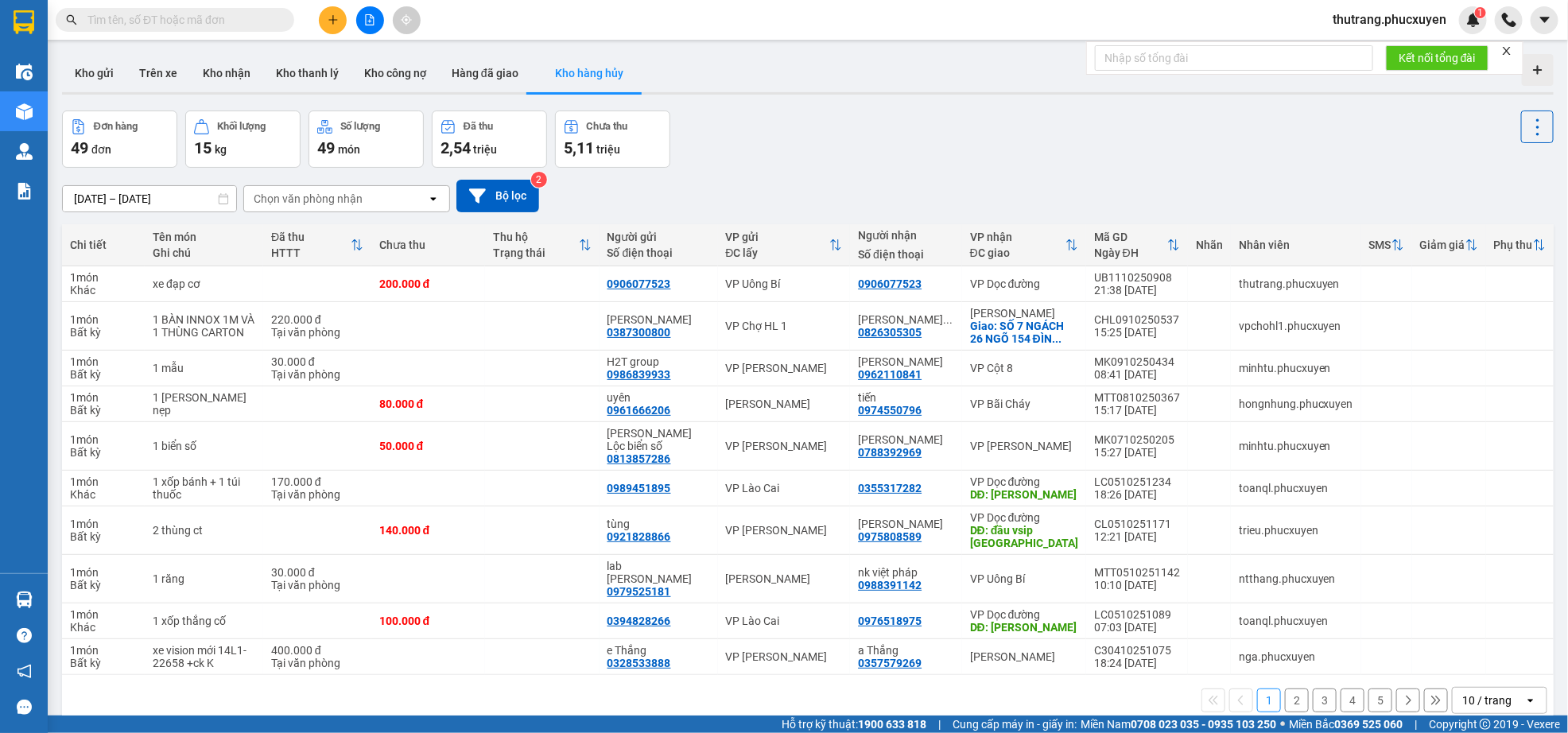
paste input "0906077523"
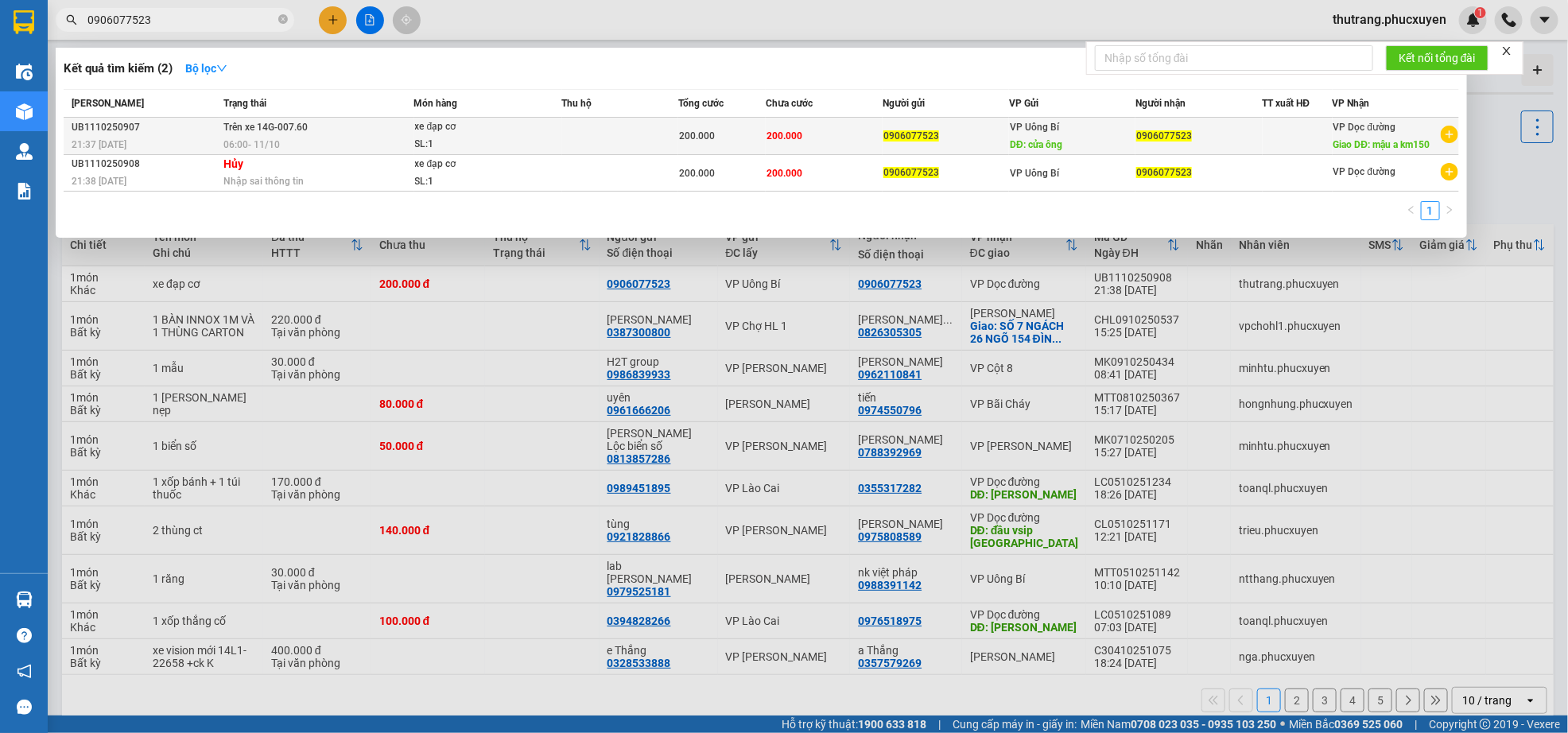
type input "0906077523"
click at [1453, 139] on icon "plus-circle" at bounding box center [1449, 134] width 17 height 17
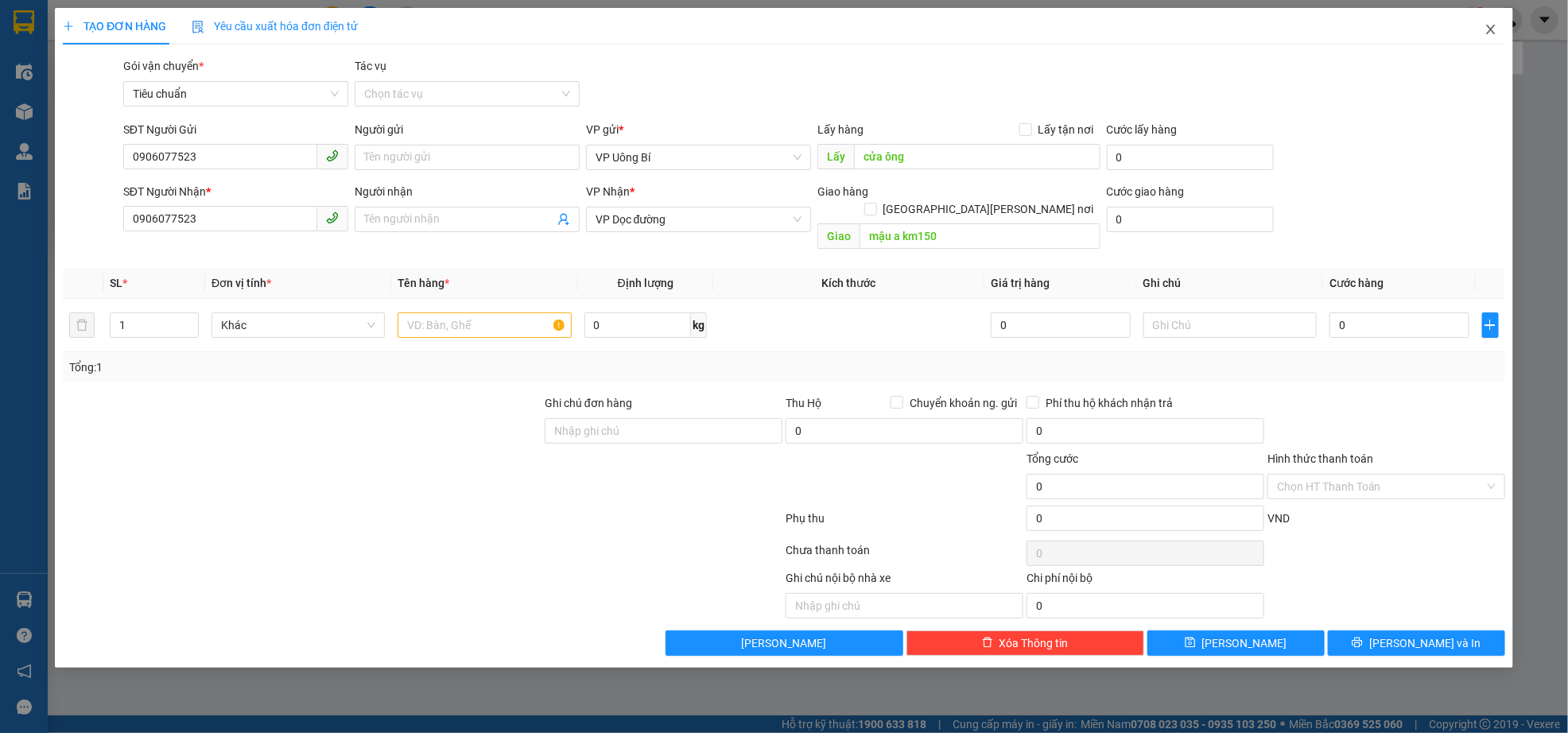
click at [1486, 29] on icon "close" at bounding box center [1490, 29] width 13 height 13
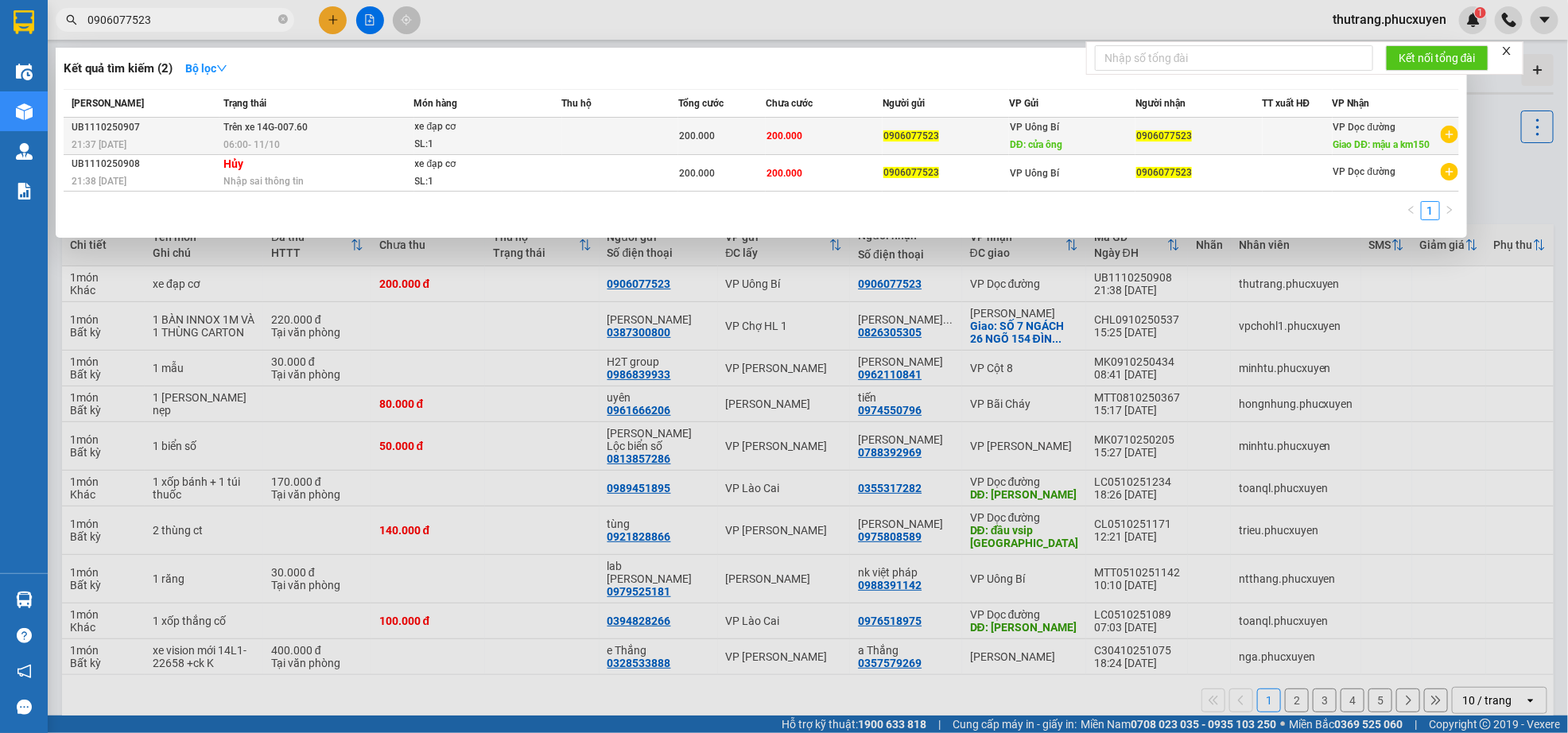
drag, startPoint x: 625, startPoint y: 140, endPoint x: 613, endPoint y: 136, distance: 12.6
click at [613, 136] on td at bounding box center [620, 136] width 117 height 38
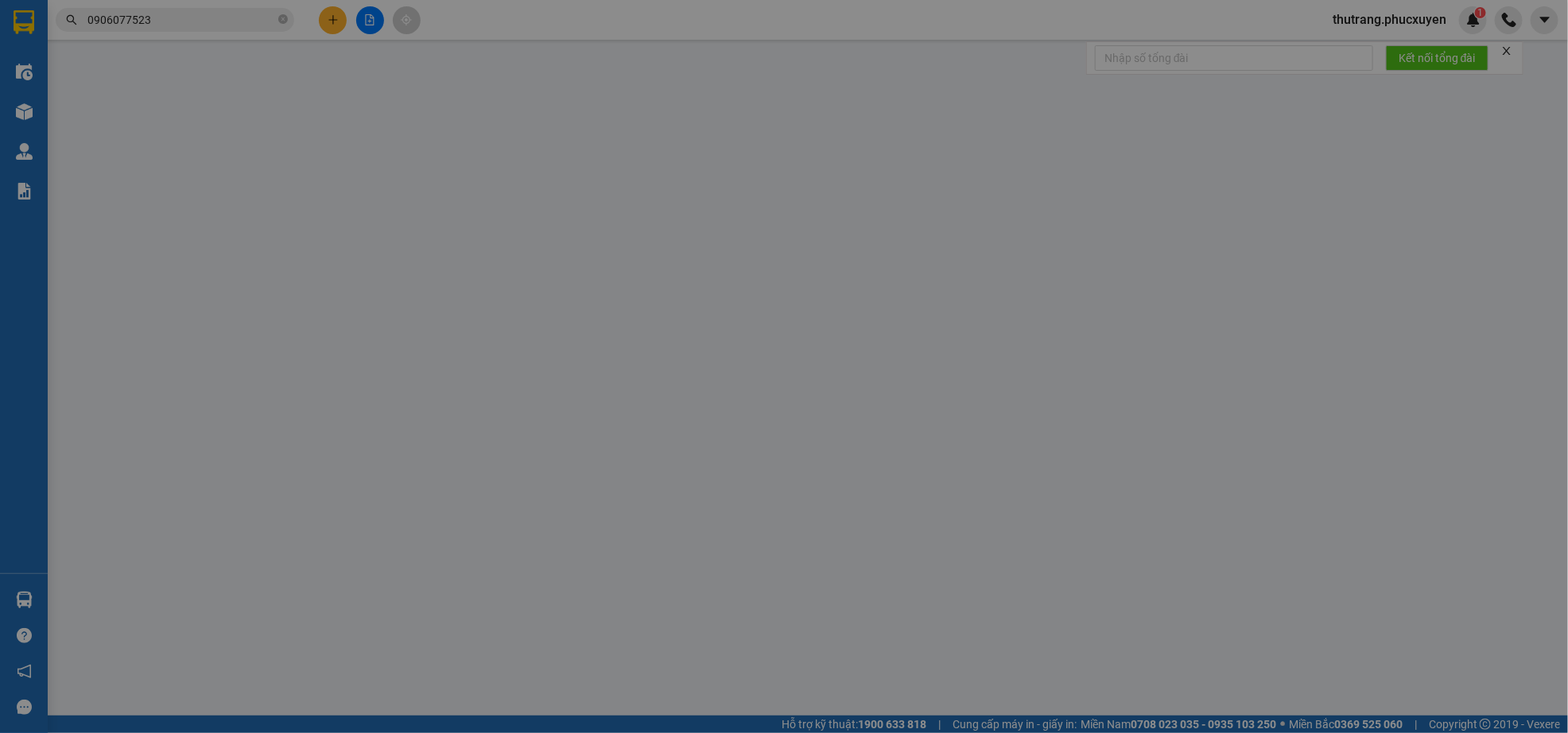
click at [613, 136] on div "VP gửi *" at bounding box center [698, 132] width 225 height 17
type input "0906077523"
type input "cửa ông"
type input "0906077523"
type input "mậu a km150"
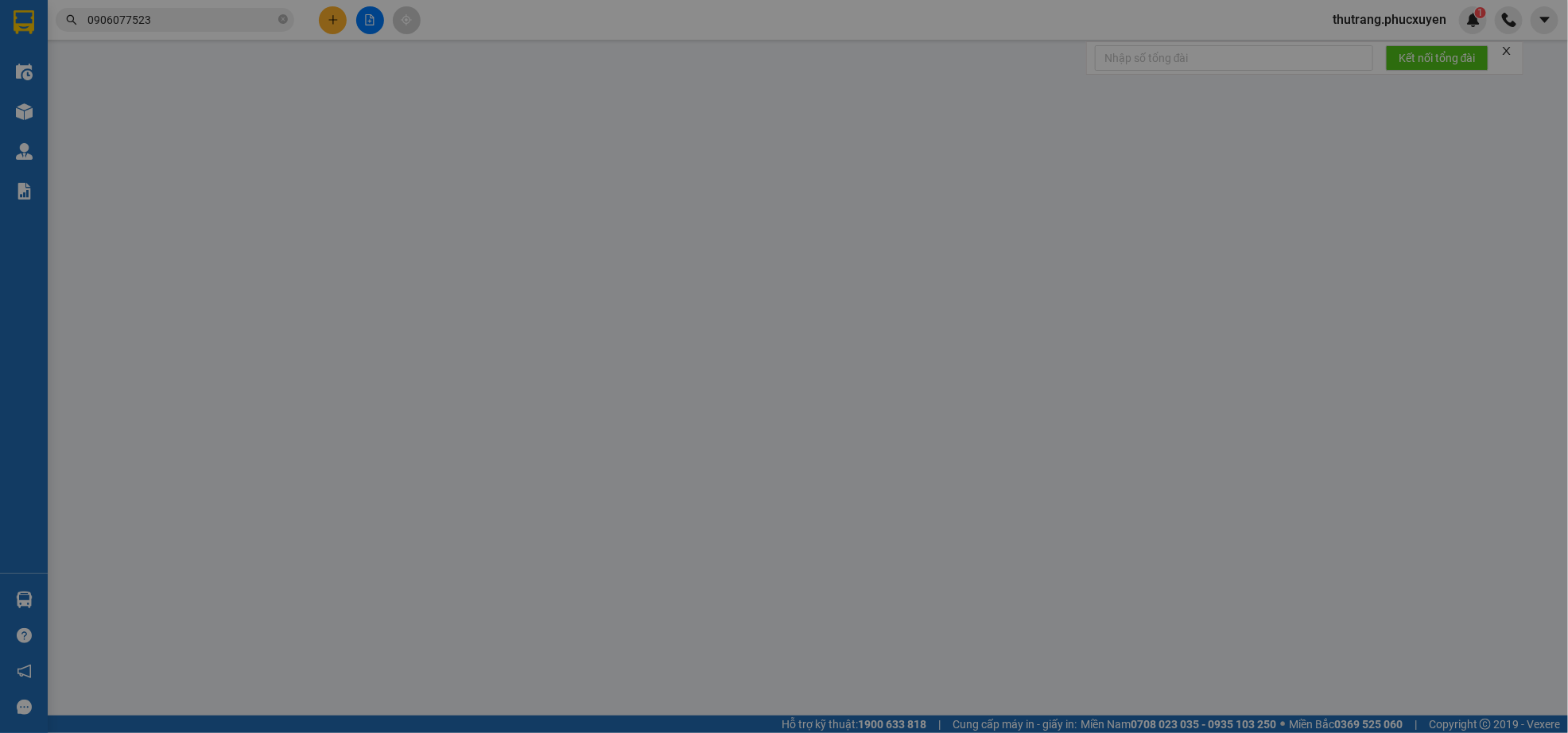
type input "0"
type input "200.000"
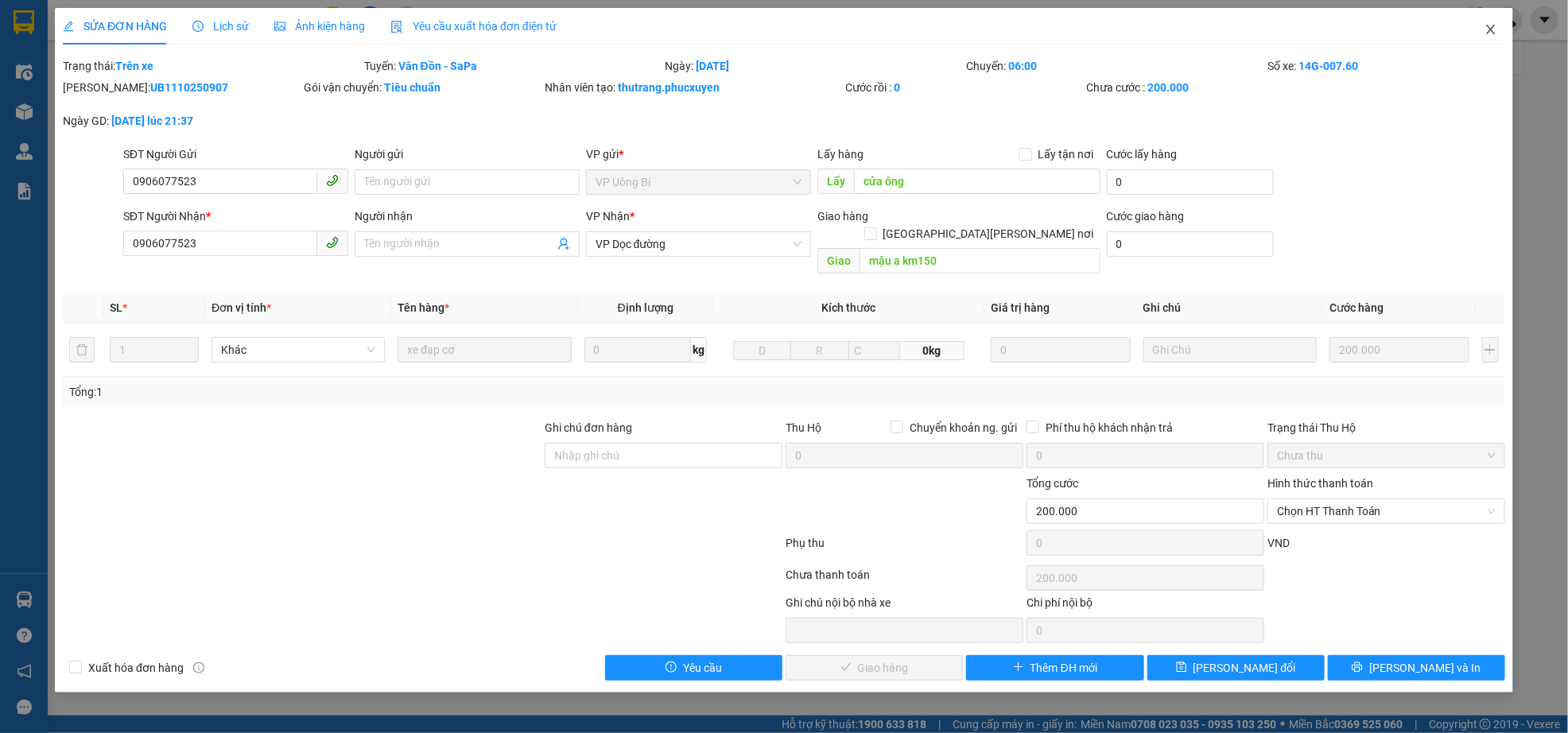
click at [1494, 22] on span "Close" at bounding box center [1490, 30] width 45 height 45
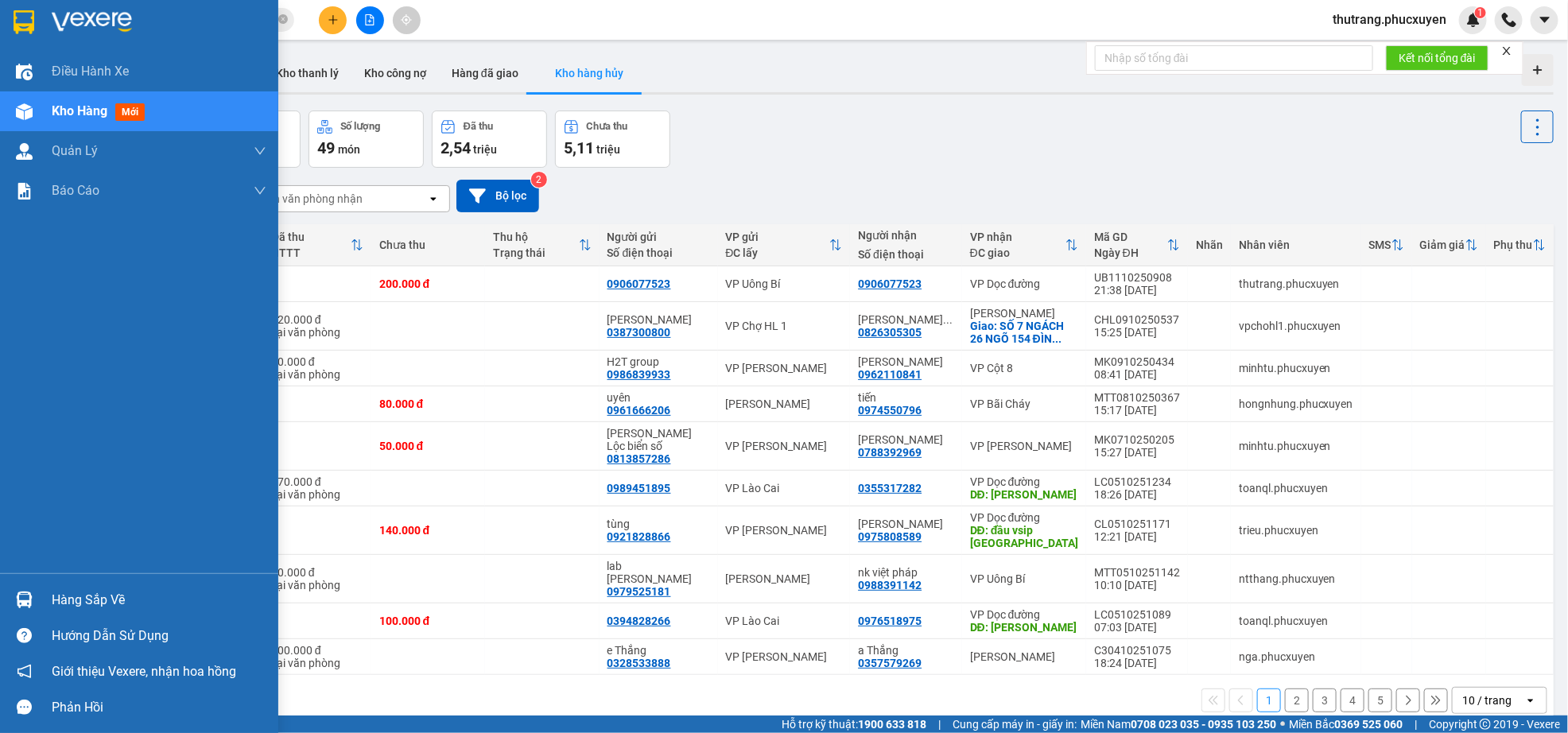
click at [105, 110] on span "Kho hàng" at bounding box center [79, 111] width 55 height 16
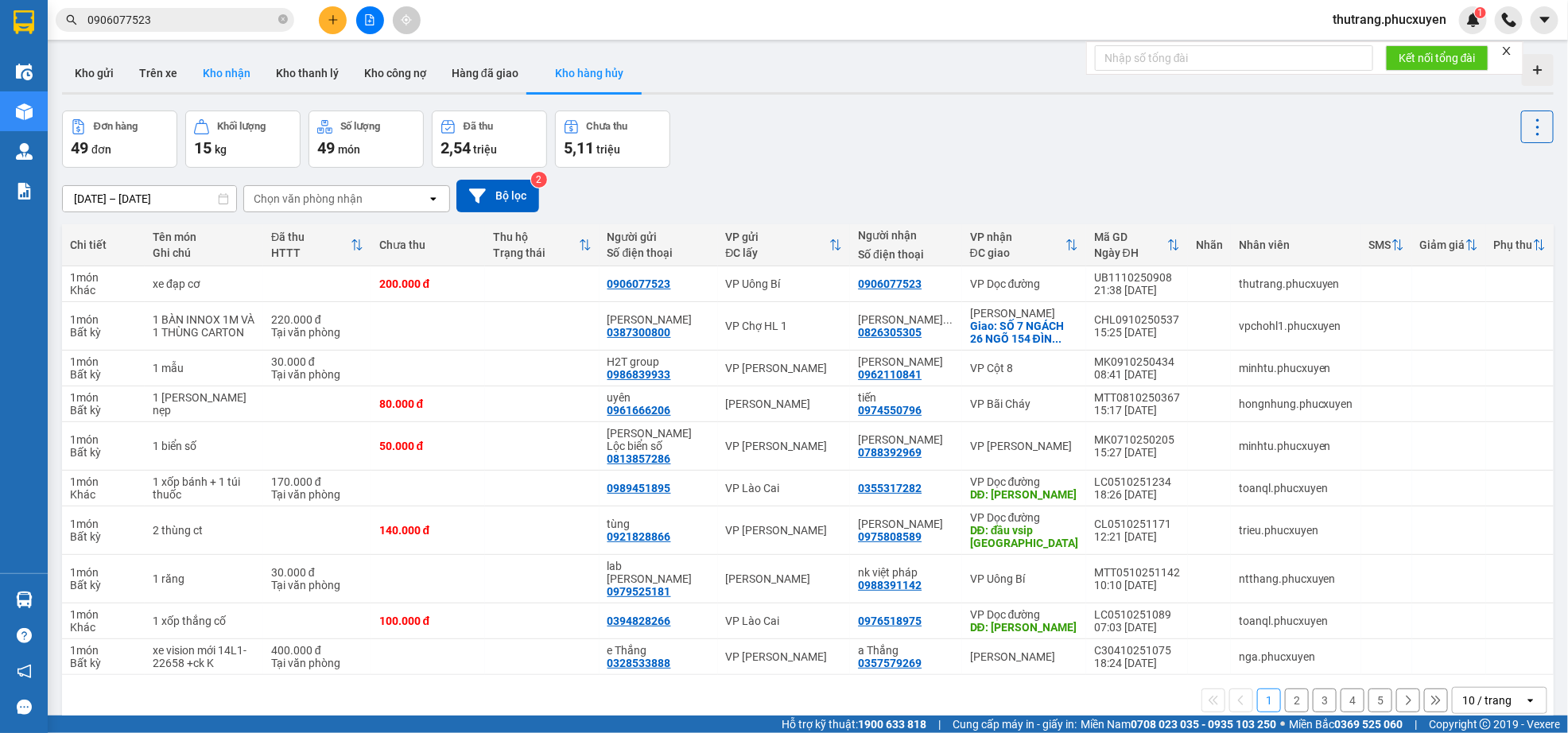
click at [217, 74] on button "Kho nhận" at bounding box center [227, 73] width 73 height 38
type input "[DATE] – [DATE]"
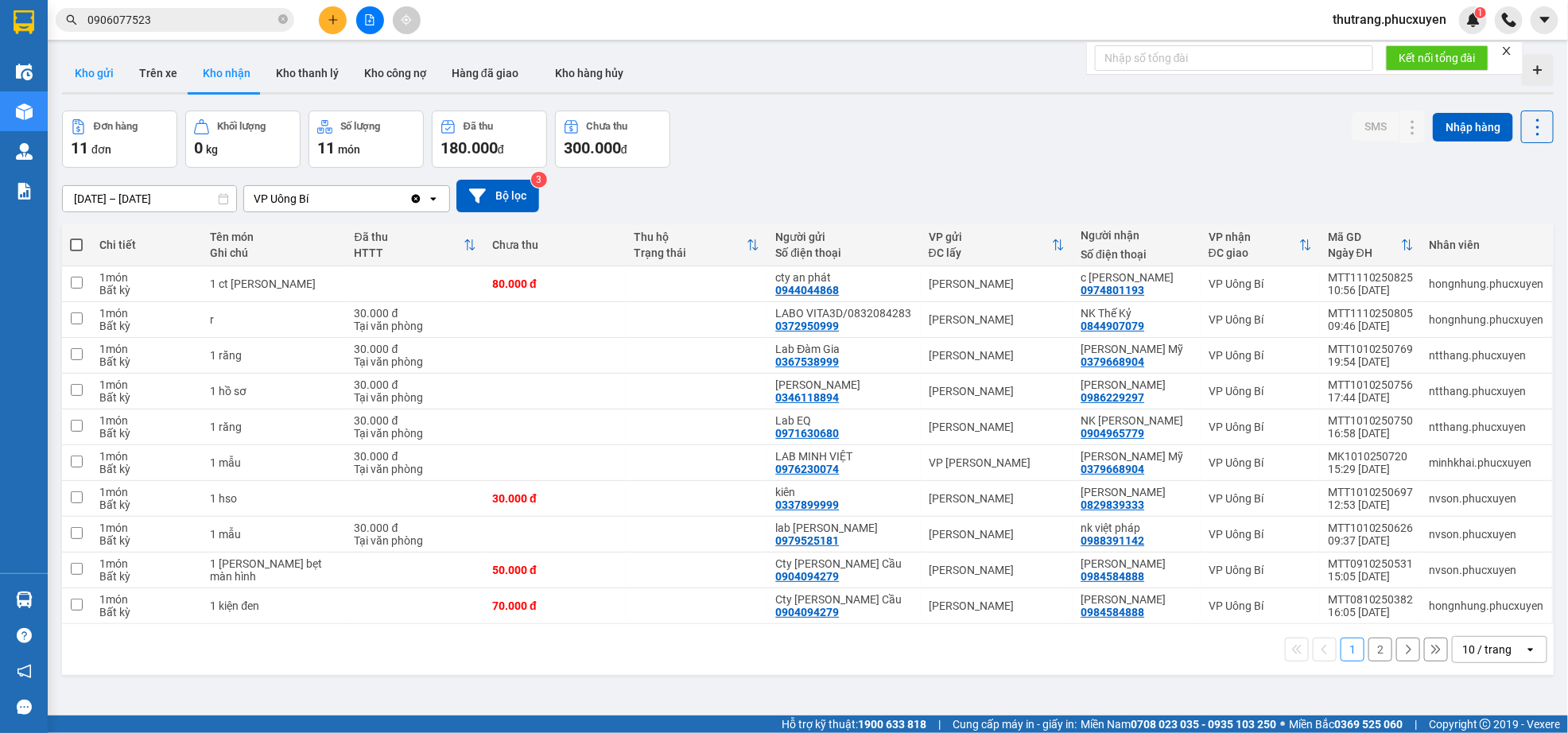
click at [78, 73] on button "Kho gửi" at bounding box center [94, 73] width 64 height 38
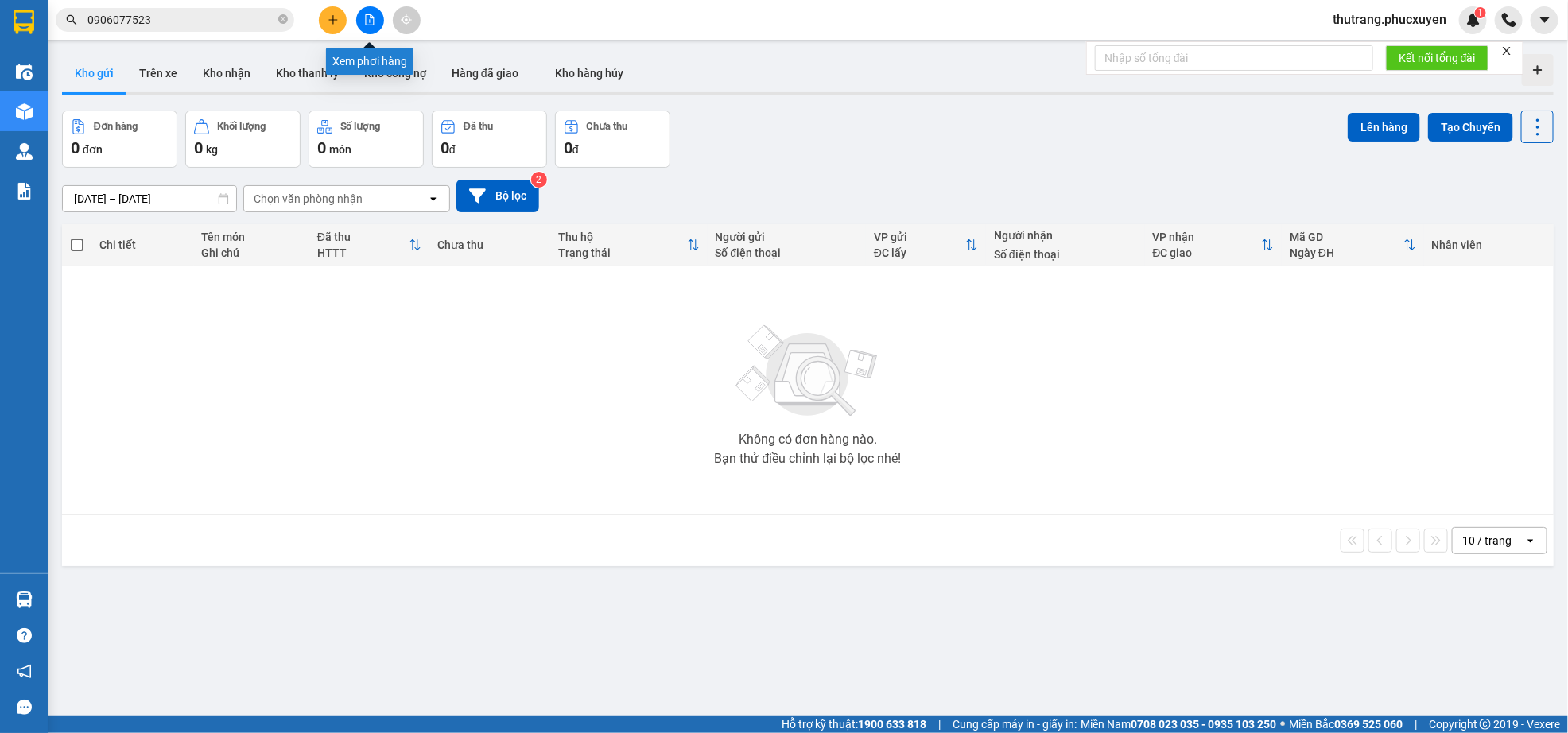
click at [372, 20] on icon "file-add" at bounding box center [370, 20] width 11 height 11
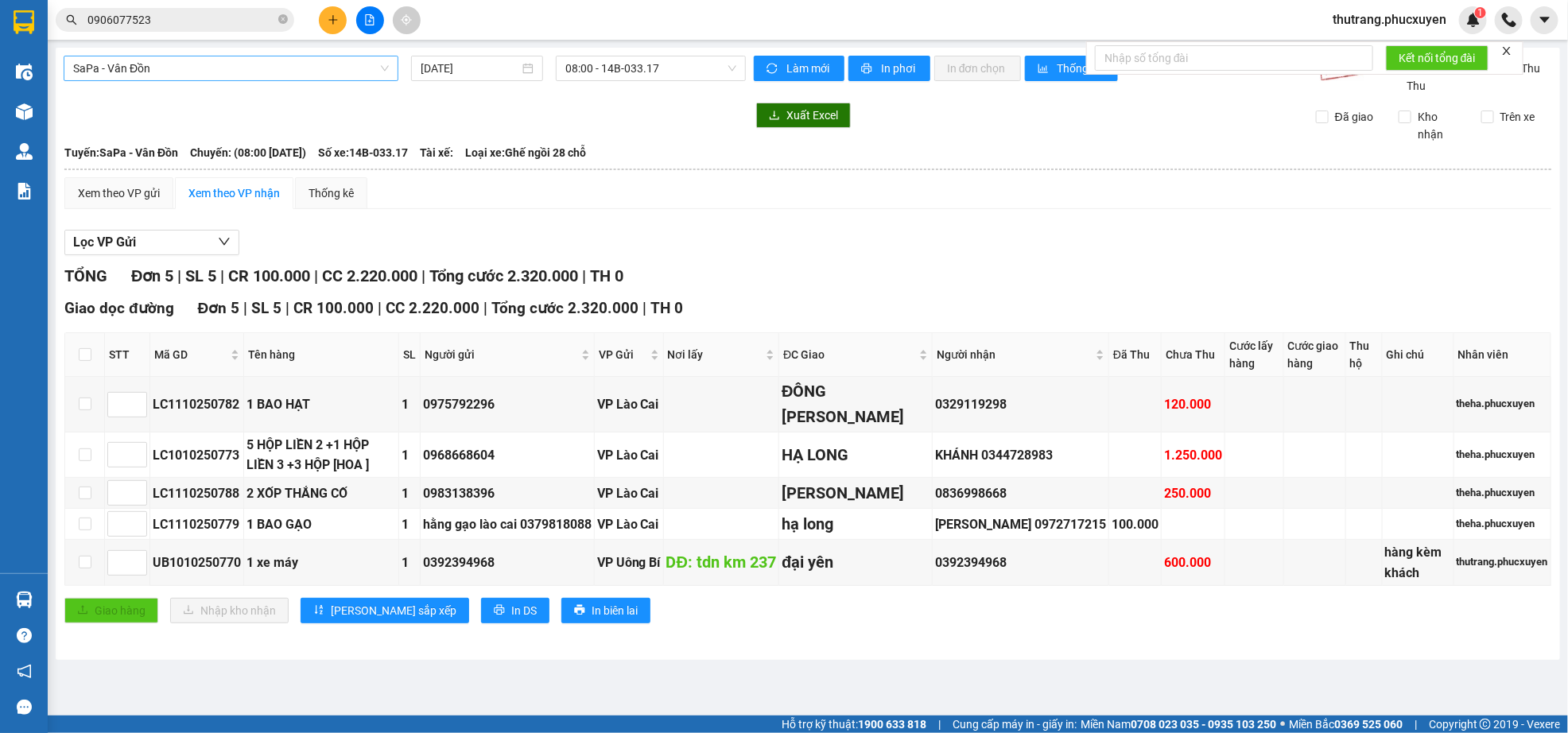
click at [275, 73] on span "SaPa - Vân Đồn" at bounding box center [231, 68] width 316 height 24
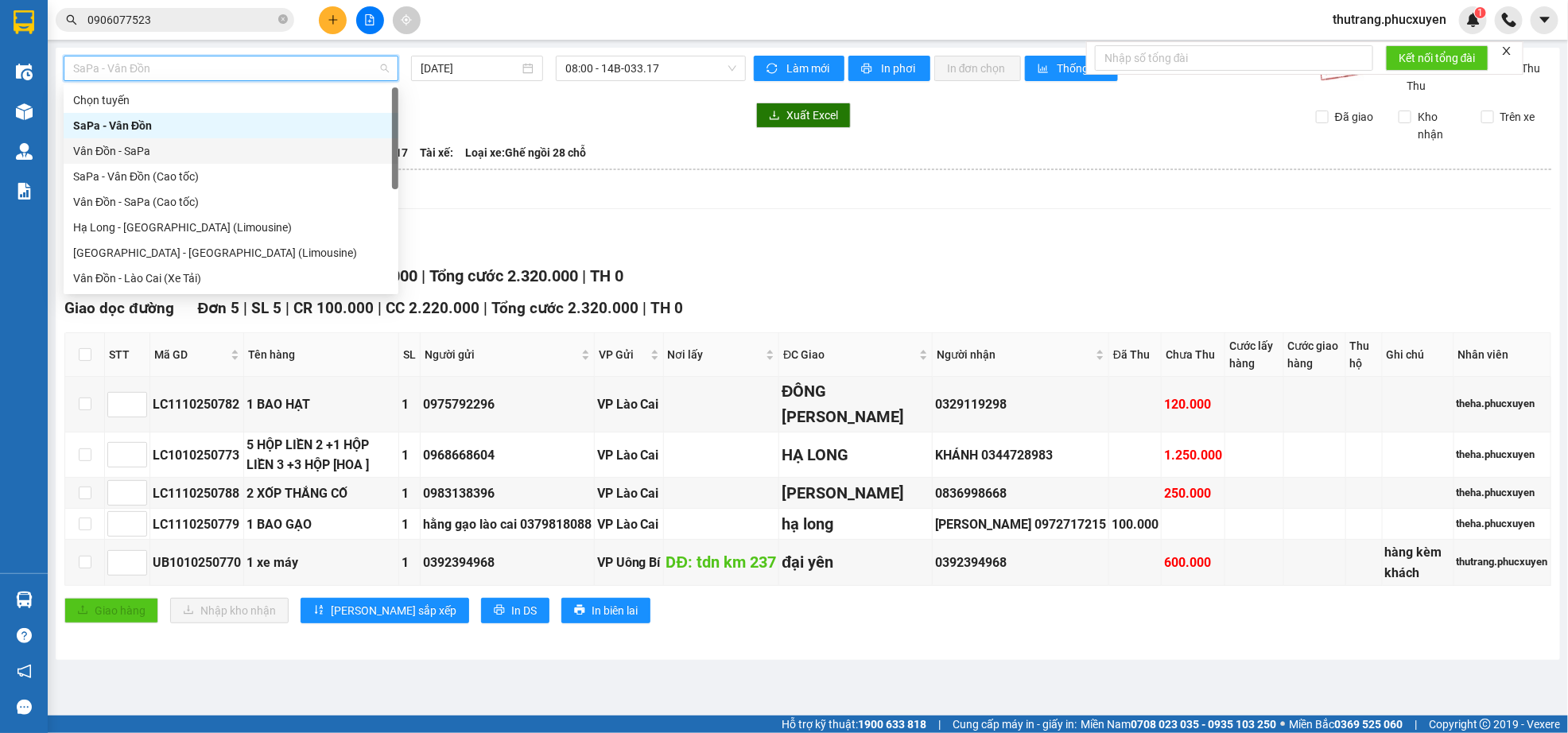
click at [286, 151] on div "Vân Đồn - SaPa" at bounding box center [231, 150] width 316 height 17
type input "[DATE]"
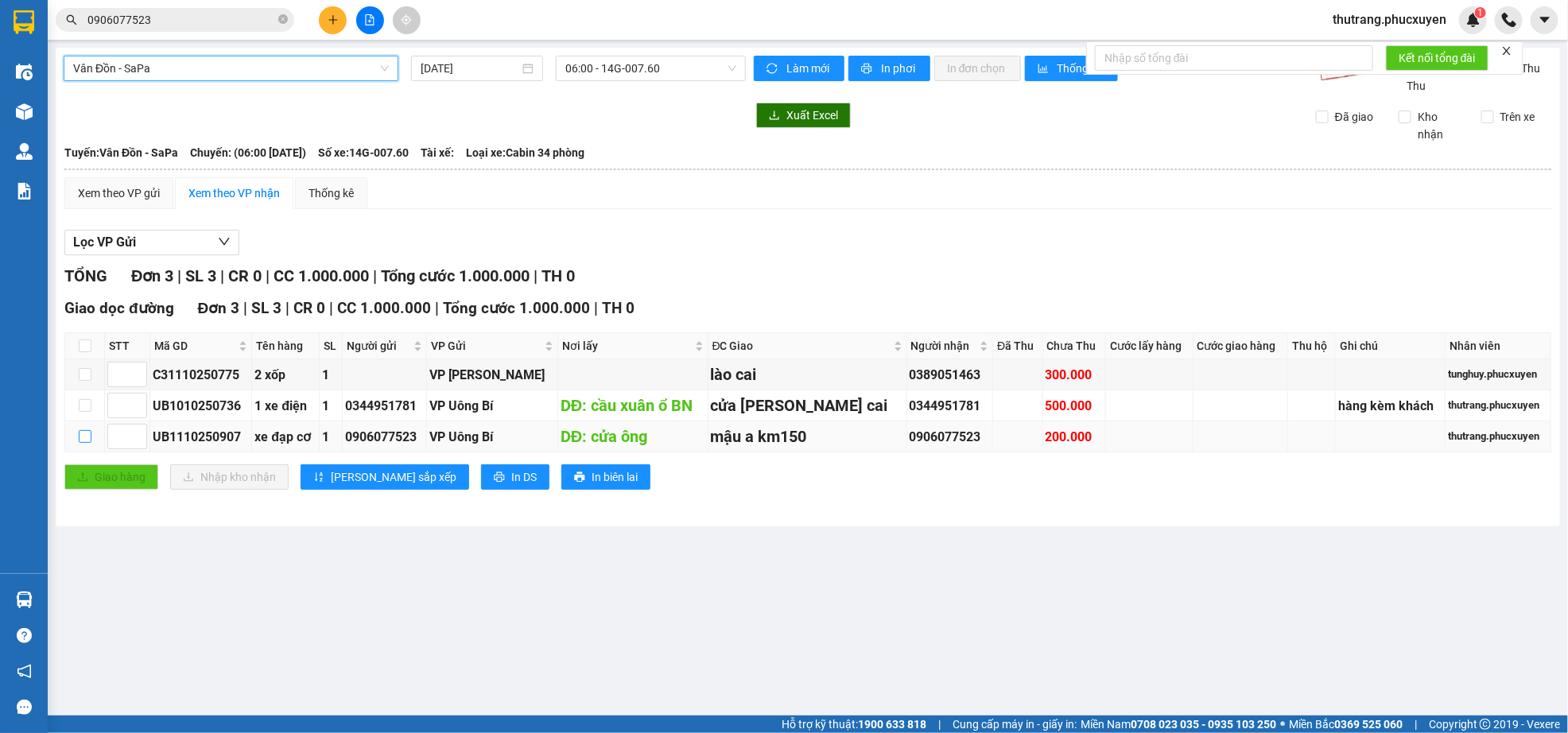
click at [82, 442] on input "checkbox" at bounding box center [85, 437] width 13 height 13
checkbox input "true"
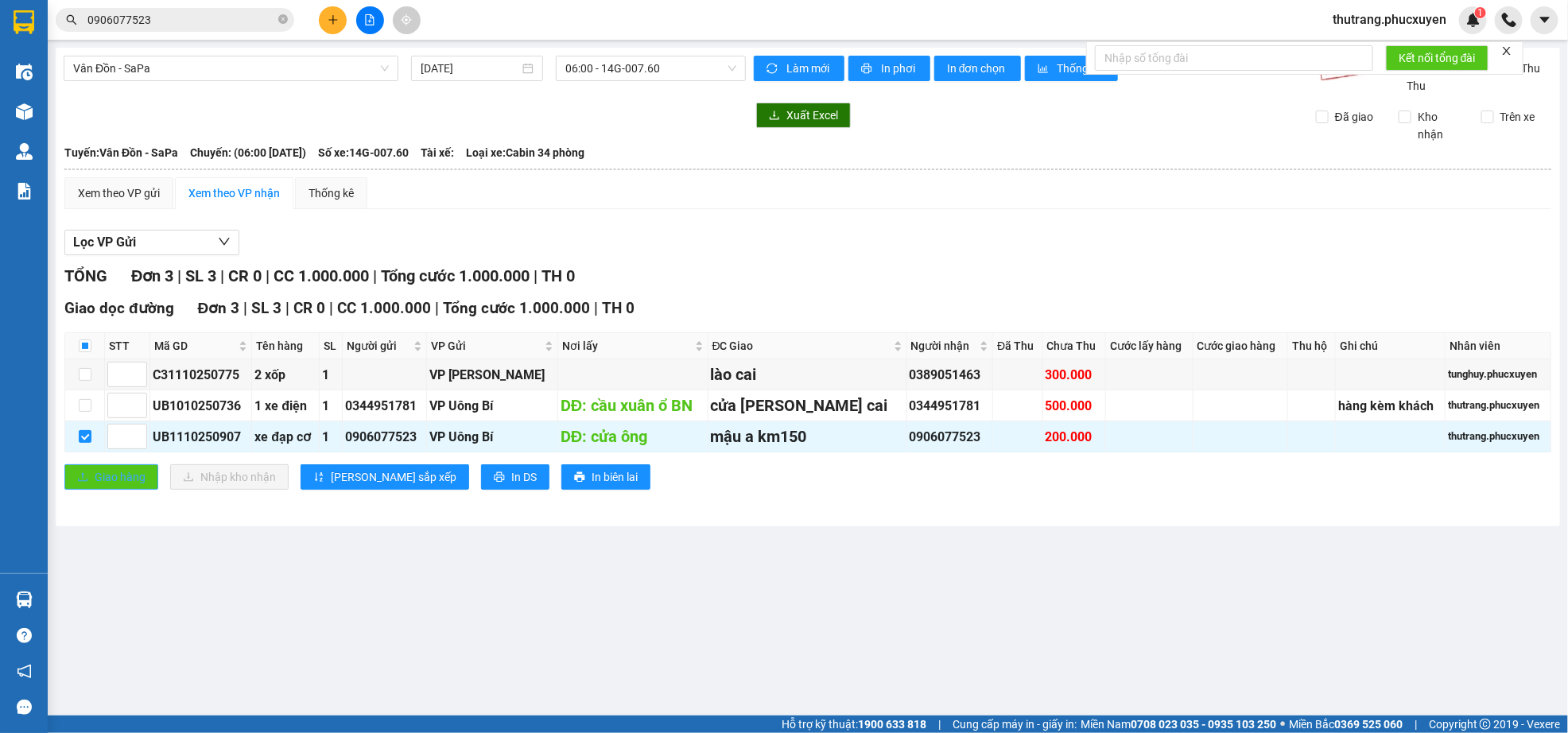
click at [132, 481] on span "Giao hàng" at bounding box center [120, 477] width 51 height 17
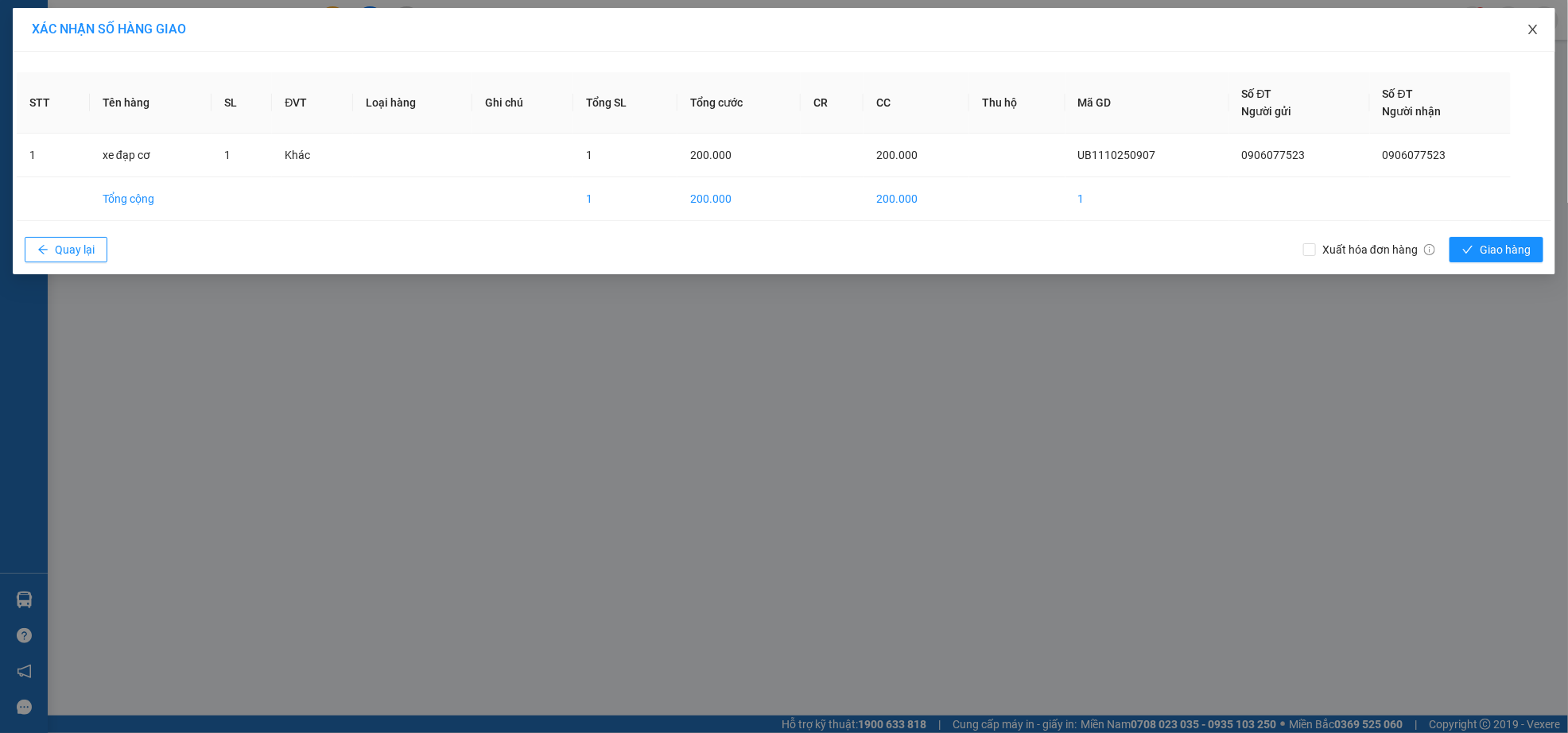
click at [1526, 32] on icon "close" at bounding box center [1533, 29] width 13 height 13
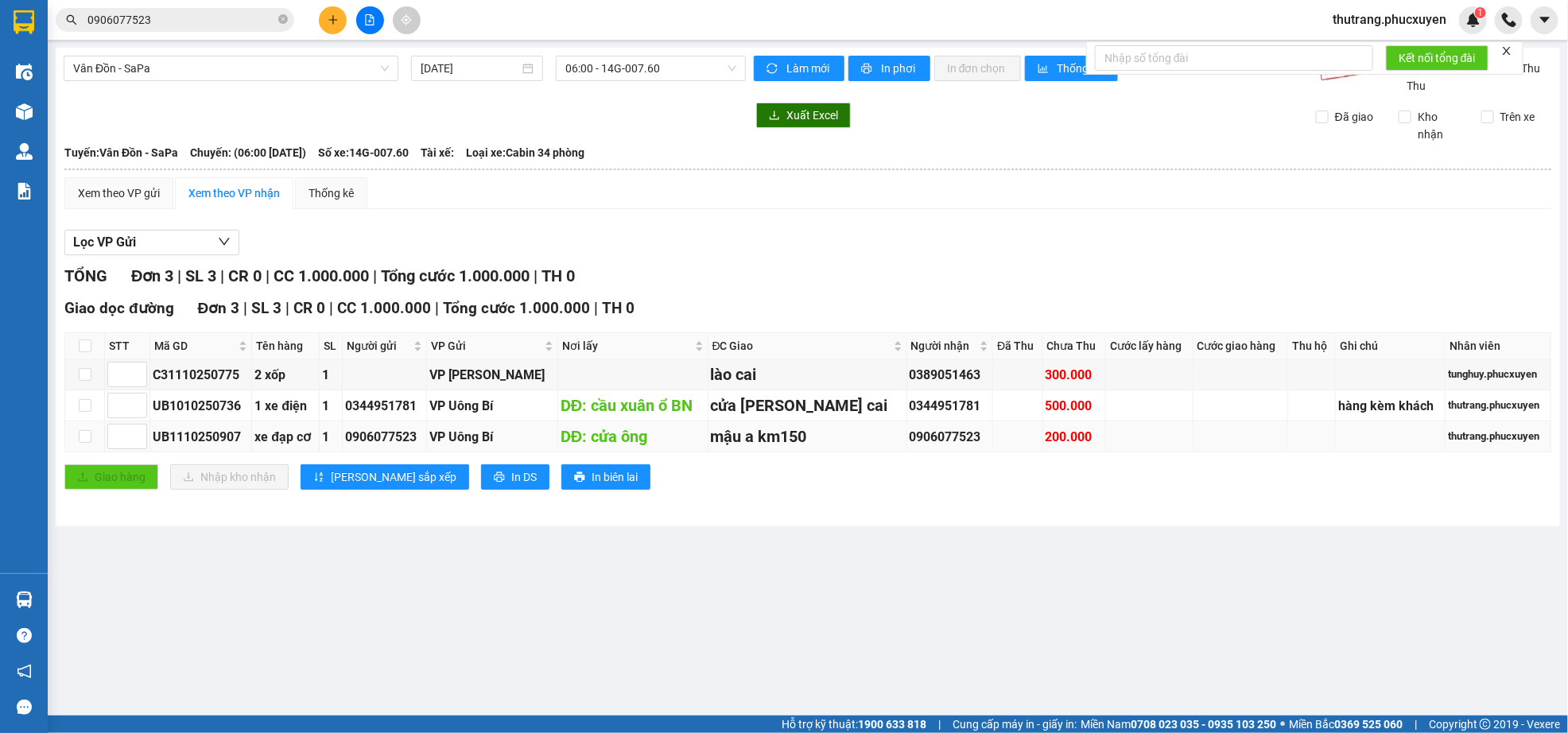
click at [1384, 427] on td at bounding box center [1390, 437] width 109 height 31
click at [675, 452] on td "DĐ: cửa ông" at bounding box center [633, 437] width 150 height 31
click at [675, 450] on div "DĐ: cửa ông" at bounding box center [632, 437] width 144 height 24
click at [91, 437] on input "checkbox" at bounding box center [85, 437] width 13 height 13
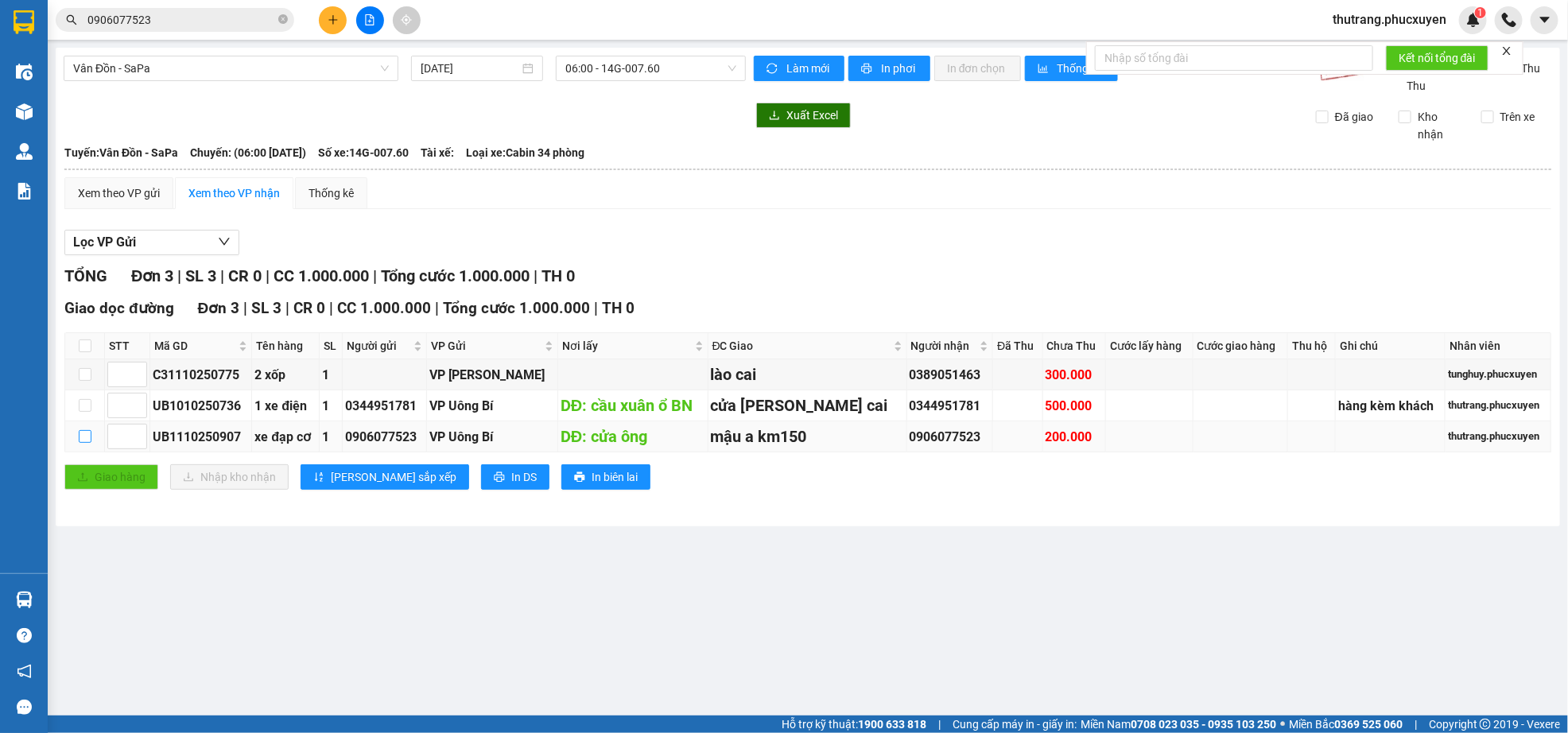
checkbox input "true"
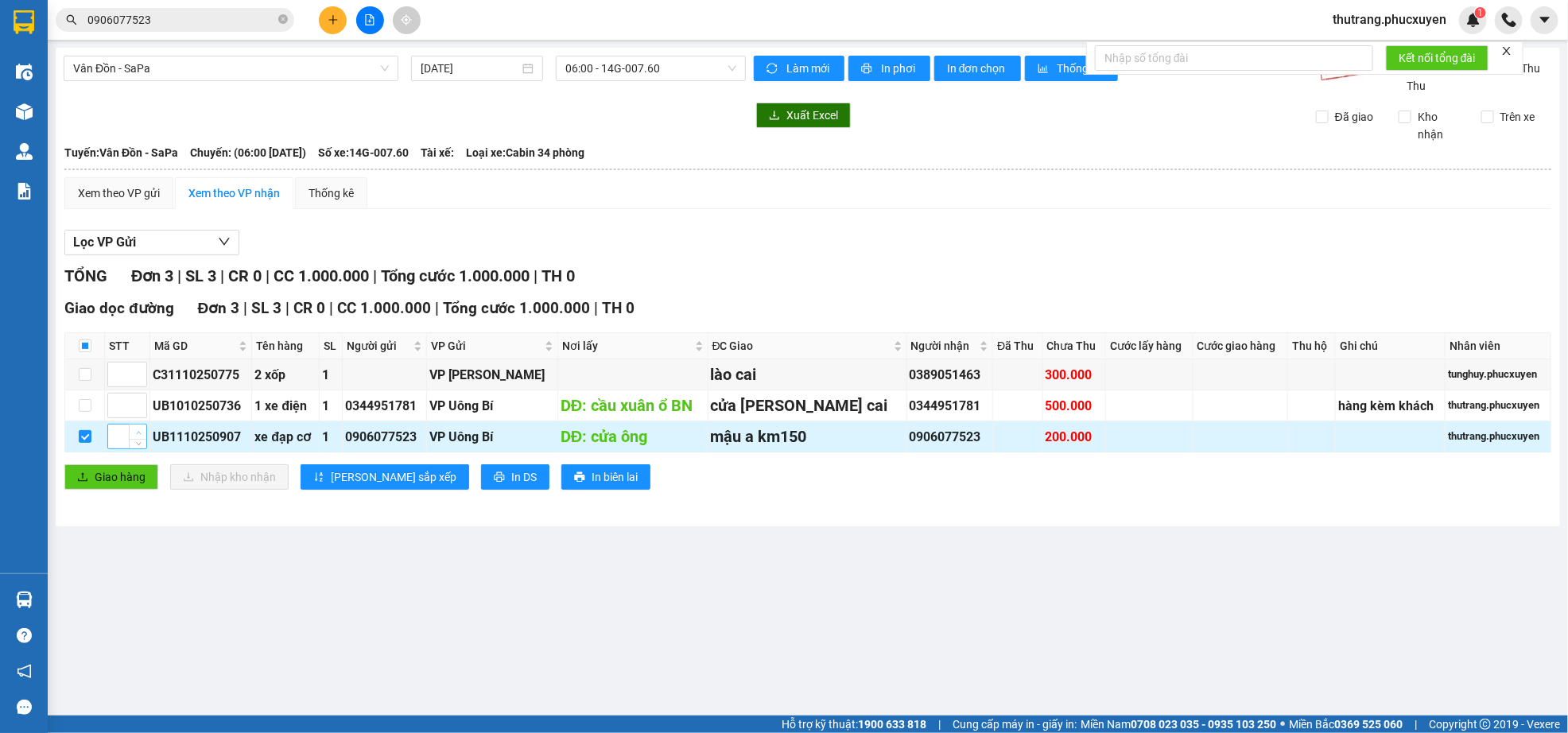
type input "1"
click at [134, 438] on span "up" at bounding box center [139, 433] width 10 height 10
drag, startPoint x: 1490, startPoint y: 439, endPoint x: 919, endPoint y: 552, distance: 582.1
click at [919, 552] on main "Vân Đồn - SaPa [DATE] 06:00 - 14G-007.60 [PERSON_NAME] mới In phơi In [PERSON_N…" at bounding box center [784, 358] width 1568 height 716
click at [912, 442] on div "0906077523" at bounding box center [950, 437] width 81 height 20
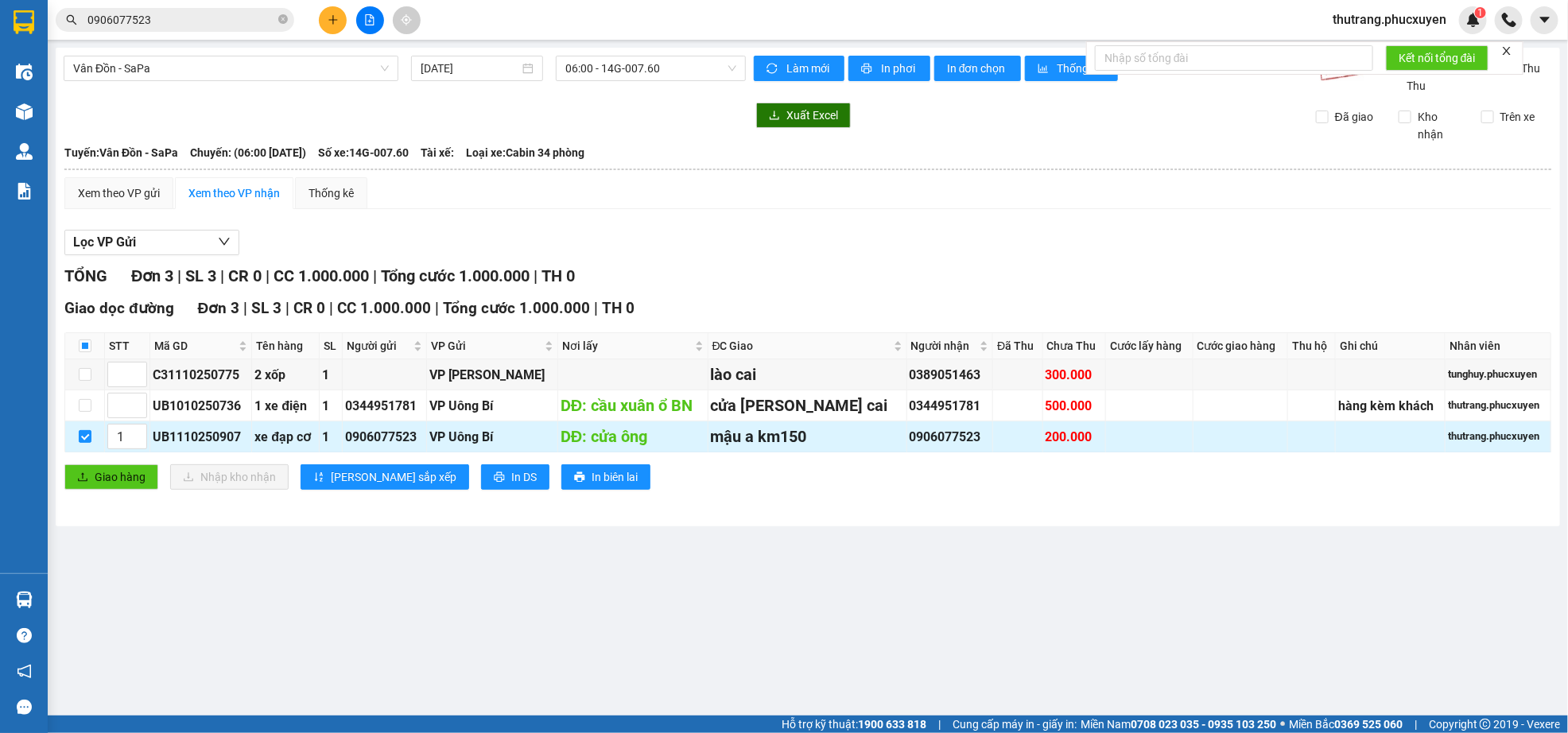
click at [750, 442] on div "mậu a km150" at bounding box center [807, 437] width 193 height 24
click at [721, 439] on div "mậu a km150" at bounding box center [807, 437] width 193 height 24
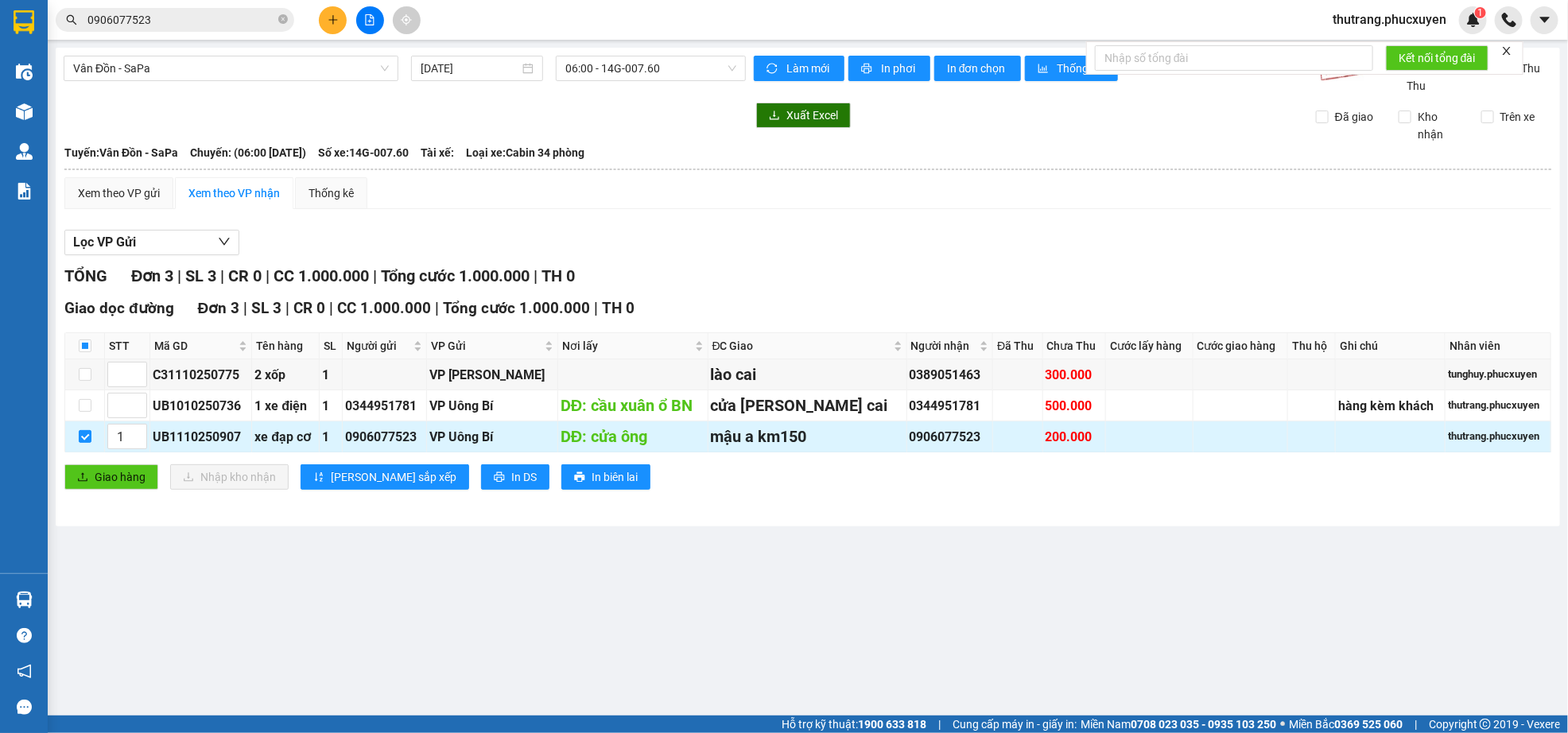
click at [637, 440] on div "DĐ: cửa ông" at bounding box center [632, 437] width 144 height 24
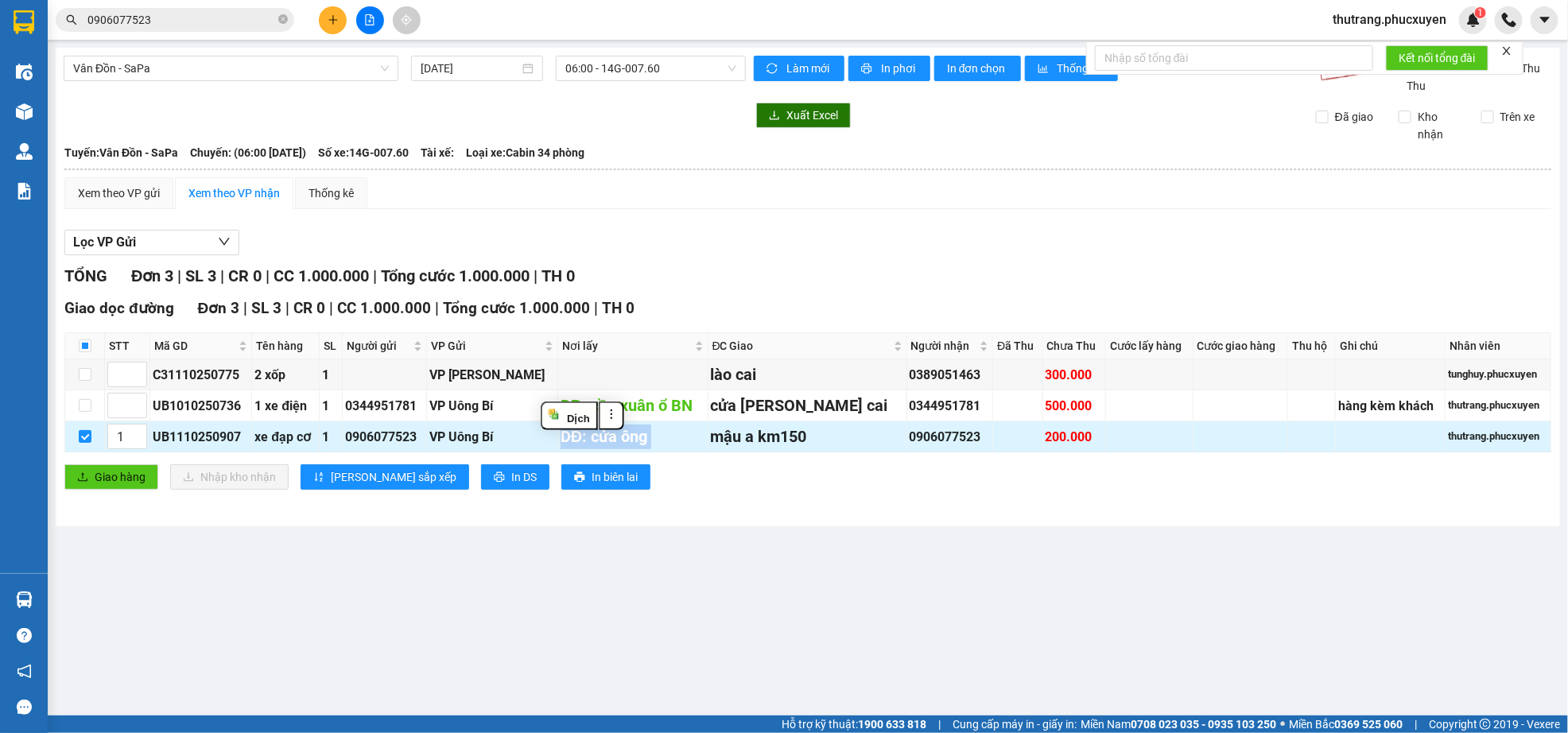
click at [637, 440] on div "DĐ: cửa ông" at bounding box center [632, 437] width 144 height 24
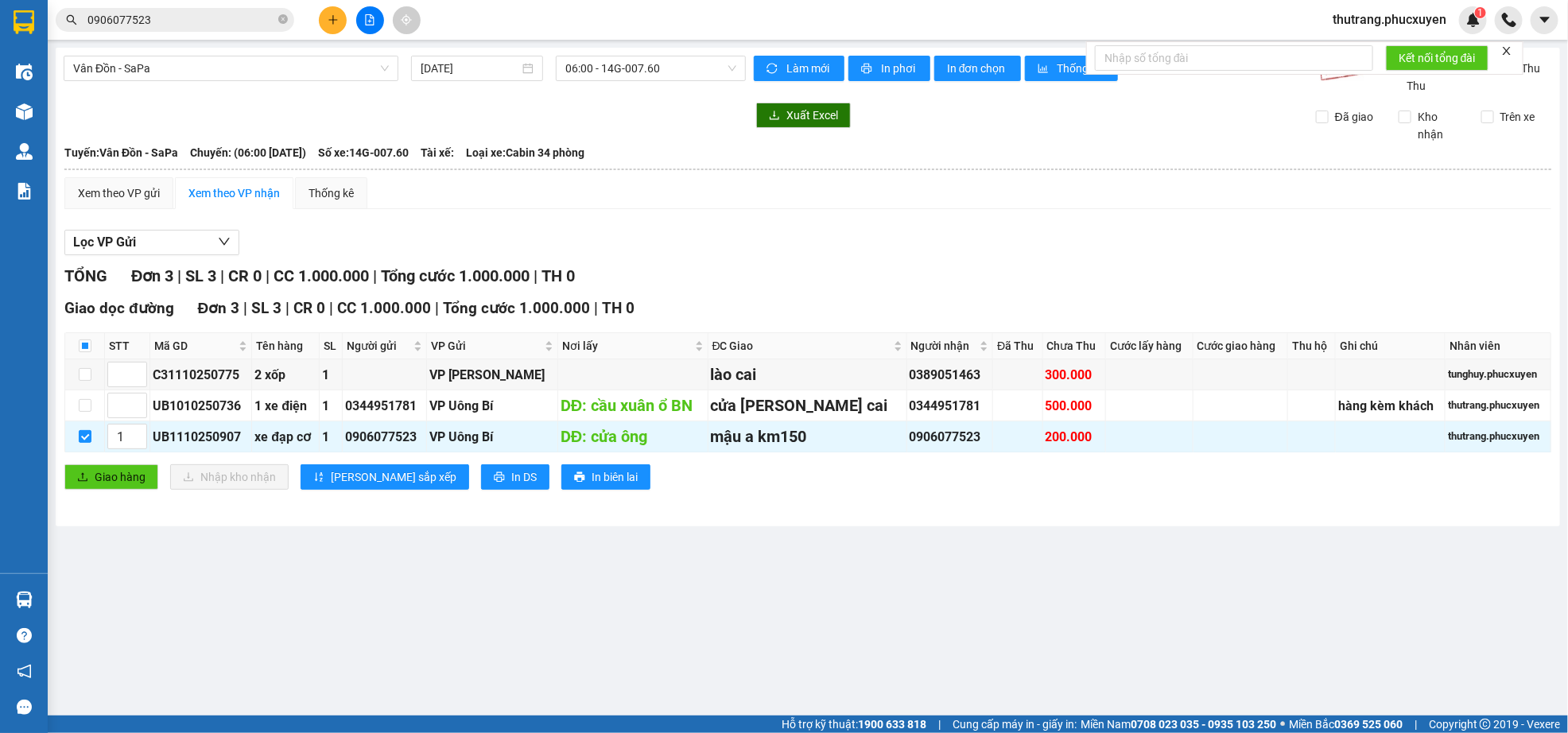
drag, startPoint x: 377, startPoint y: 445, endPoint x: 282, endPoint y: 606, distance: 186.9
click at [280, 656] on main "Vân Đồn - SaPa [DATE] 06:00 - 14G-007.60 [PERSON_NAME] mới In phơi In [PERSON_N…" at bounding box center [784, 358] width 1568 height 716
click at [313, 442] on div "xe đạp cơ" at bounding box center [286, 437] width 62 height 20
drag, startPoint x: 313, startPoint y: 442, endPoint x: 367, endPoint y: 454, distance: 55.3
click at [367, 452] on tr "1 UB1110250907 xe đạp cơ 1 0906077523 [PERSON_NAME][GEOGRAPHIC_DATA]: cửa ông m…" at bounding box center [808, 437] width 1486 height 31
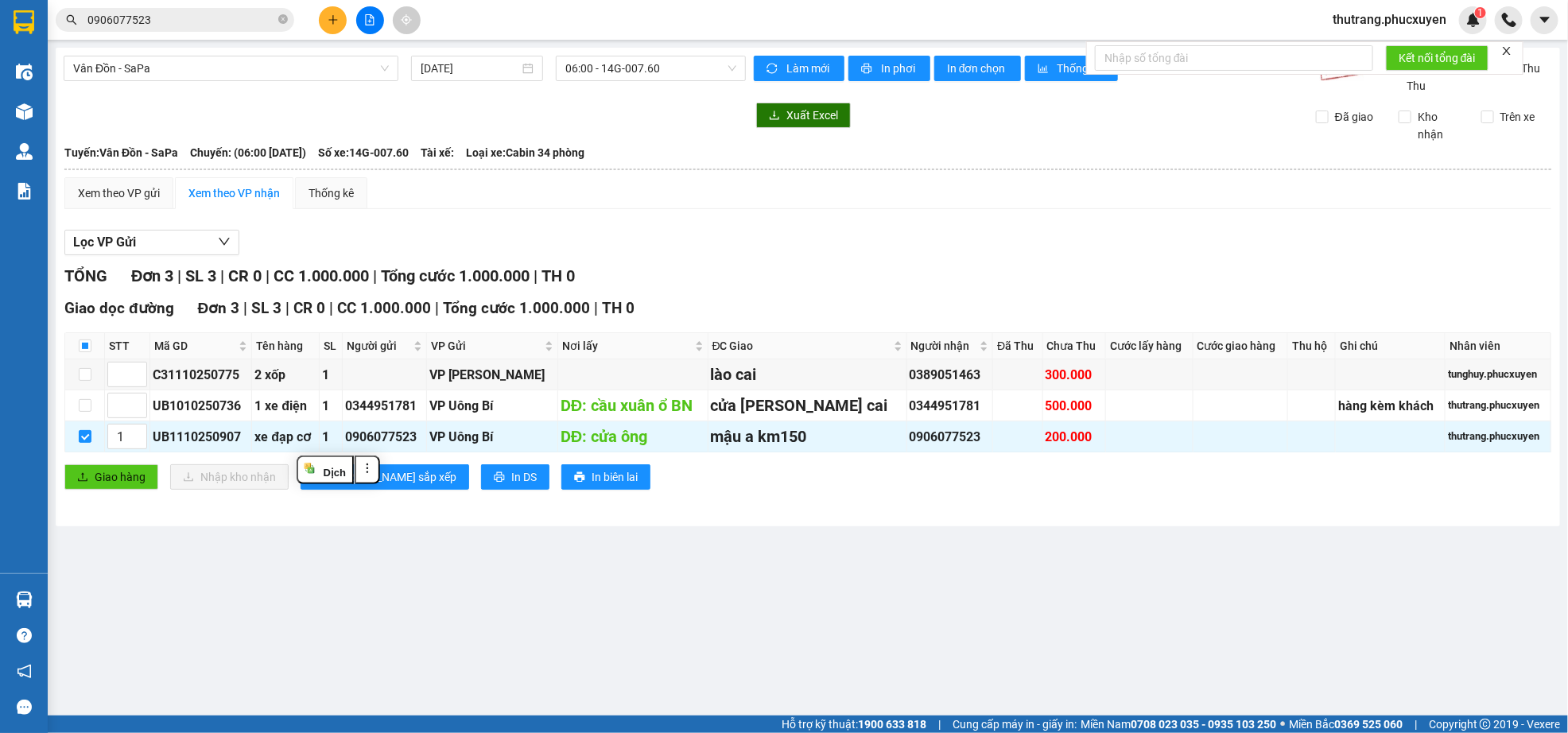
click at [295, 561] on main "Vân Đồn - SaPa [DATE] 06:00 - 14G-007.60 [PERSON_NAME] mới In phơi In [PERSON_N…" at bounding box center [784, 358] width 1568 height 716
click at [1509, 51] on icon "close" at bounding box center [1507, 51] width 8 height 8
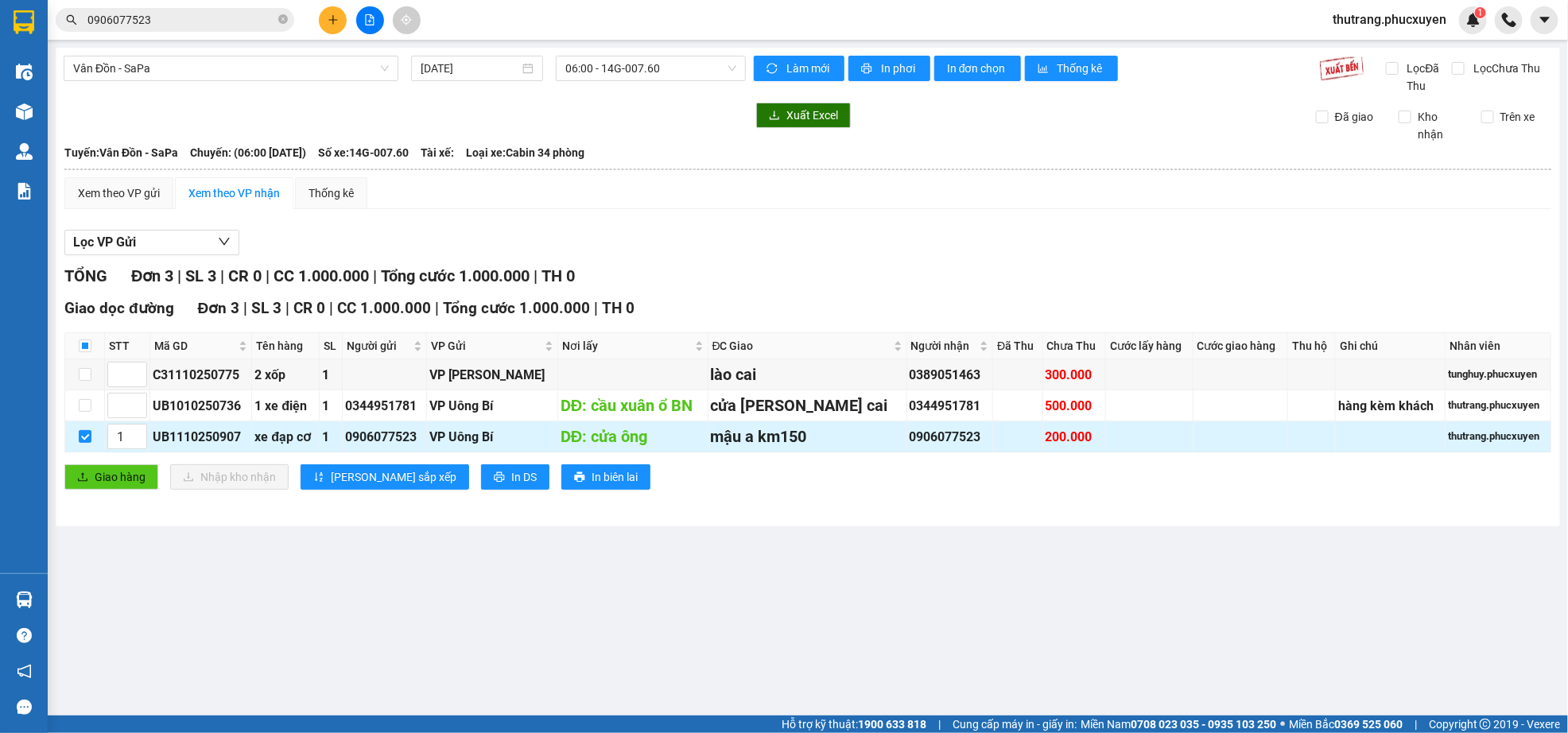
click at [1529, 445] on div "thutrang.phucxuyen" at bounding box center [1497, 436] width 100 height 16
click at [1105, 442] on td at bounding box center [1149, 437] width 87 height 31
click at [675, 447] on div "DĐ: cửa ông" at bounding box center [632, 437] width 144 height 24
click at [339, 442] on div "1" at bounding box center [330, 437] width 17 height 20
click at [225, 442] on div "UB1110250907" at bounding box center [201, 437] width 96 height 20
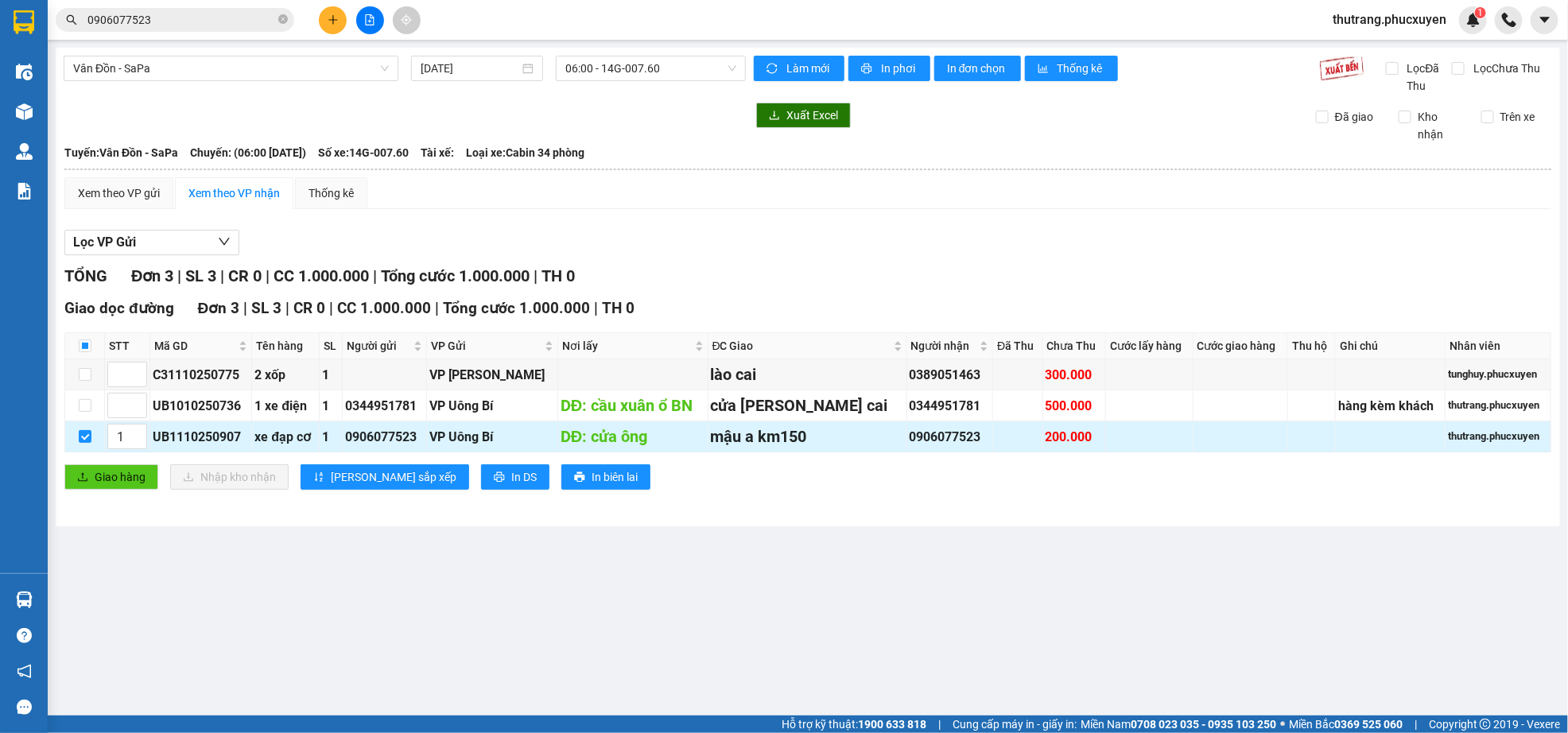
click at [525, 440] on div "VP Uông Bí" at bounding box center [492, 437] width 126 height 20
click at [657, 440] on div "DĐ: cửa ông" at bounding box center [632, 437] width 144 height 24
click at [831, 440] on div "mậu a km150" at bounding box center [807, 437] width 193 height 24
click at [993, 429] on td at bounding box center [1017, 437] width 49 height 31
click at [370, 442] on div "0906077523" at bounding box center [383, 437] width 78 height 20
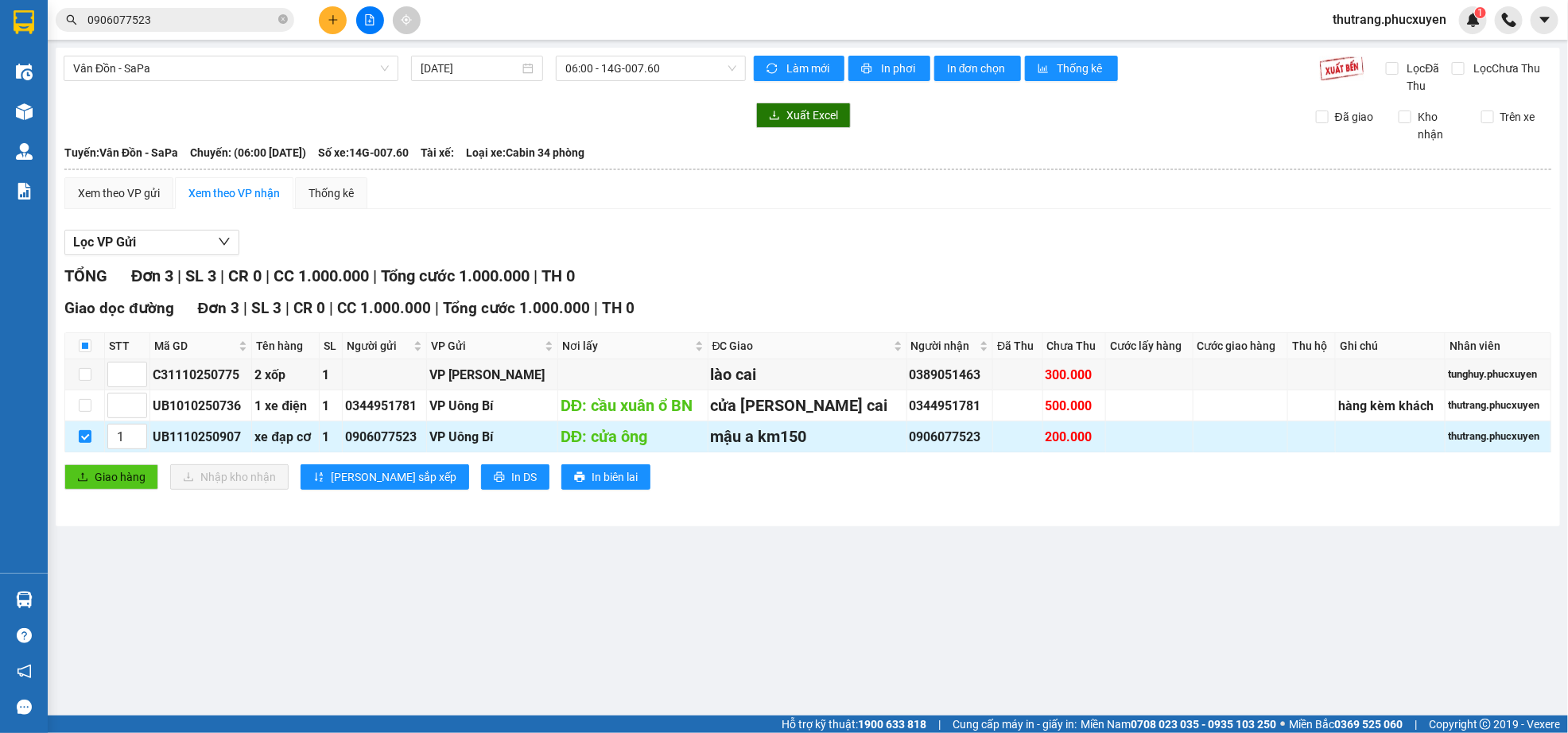
click at [480, 442] on div "VP Uông Bí" at bounding box center [492, 437] width 126 height 20
drag, startPoint x: 580, startPoint y: 442, endPoint x: 663, endPoint y: 442, distance: 83.0
click at [582, 442] on div "DĐ: cửa ông" at bounding box center [632, 437] width 144 height 24
click at [663, 442] on div "DĐ: cửa ông" at bounding box center [632, 437] width 144 height 24
click at [671, 442] on div "DĐ: cửa ông" at bounding box center [632, 437] width 144 height 24
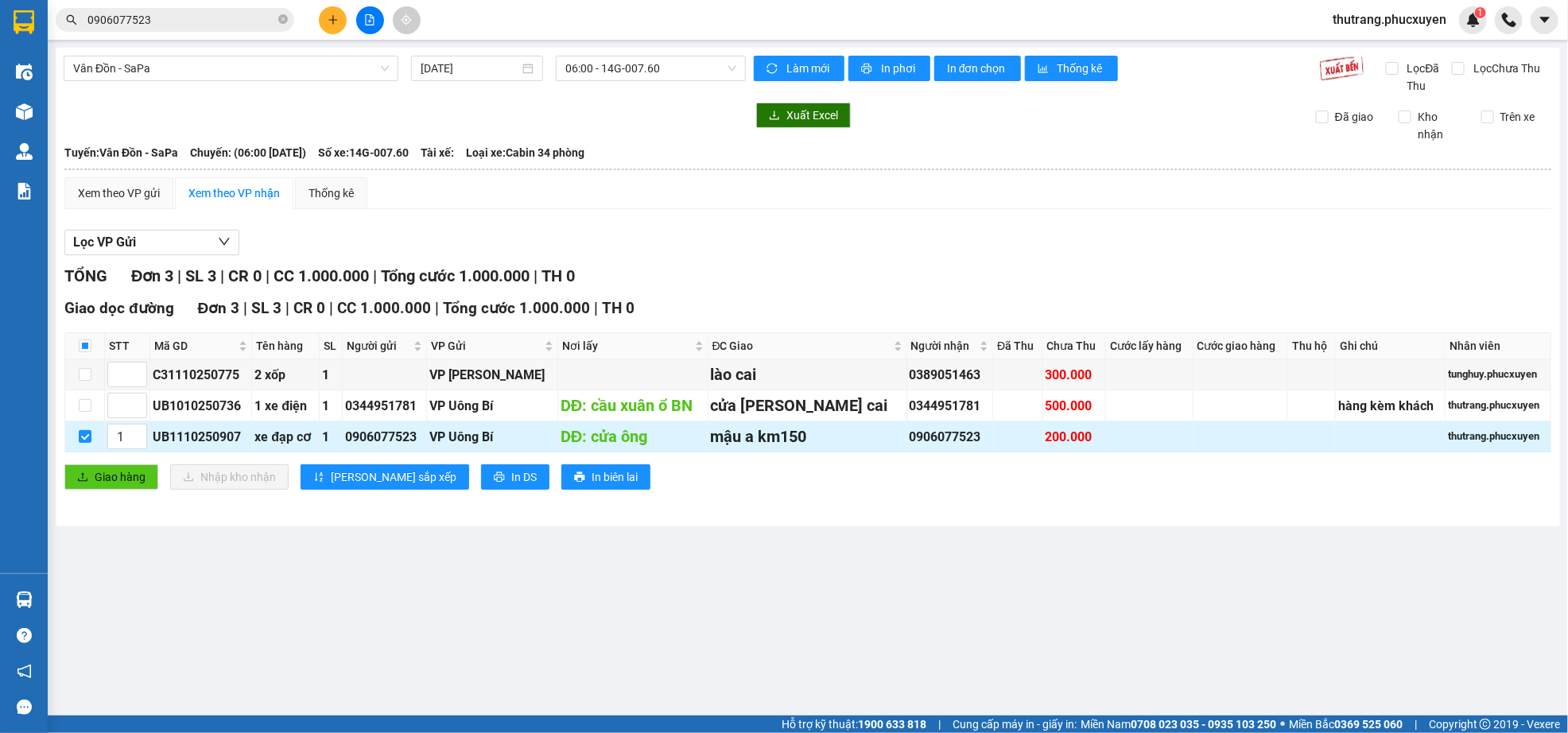
click at [671, 442] on div "DĐ: cửa ông" at bounding box center [632, 437] width 144 height 24
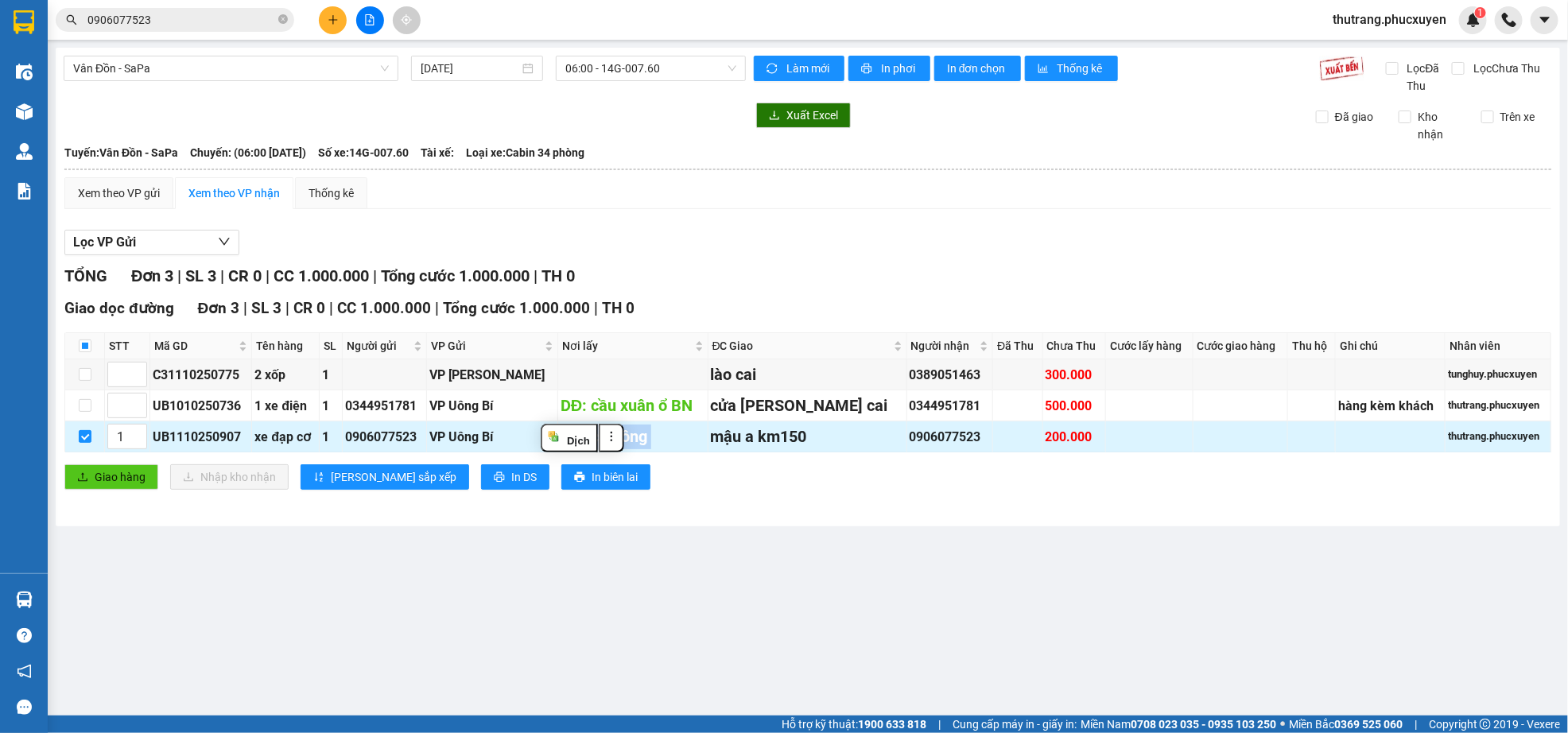
click at [671, 442] on div "DĐ: cửa ông" at bounding box center [632, 437] width 144 height 24
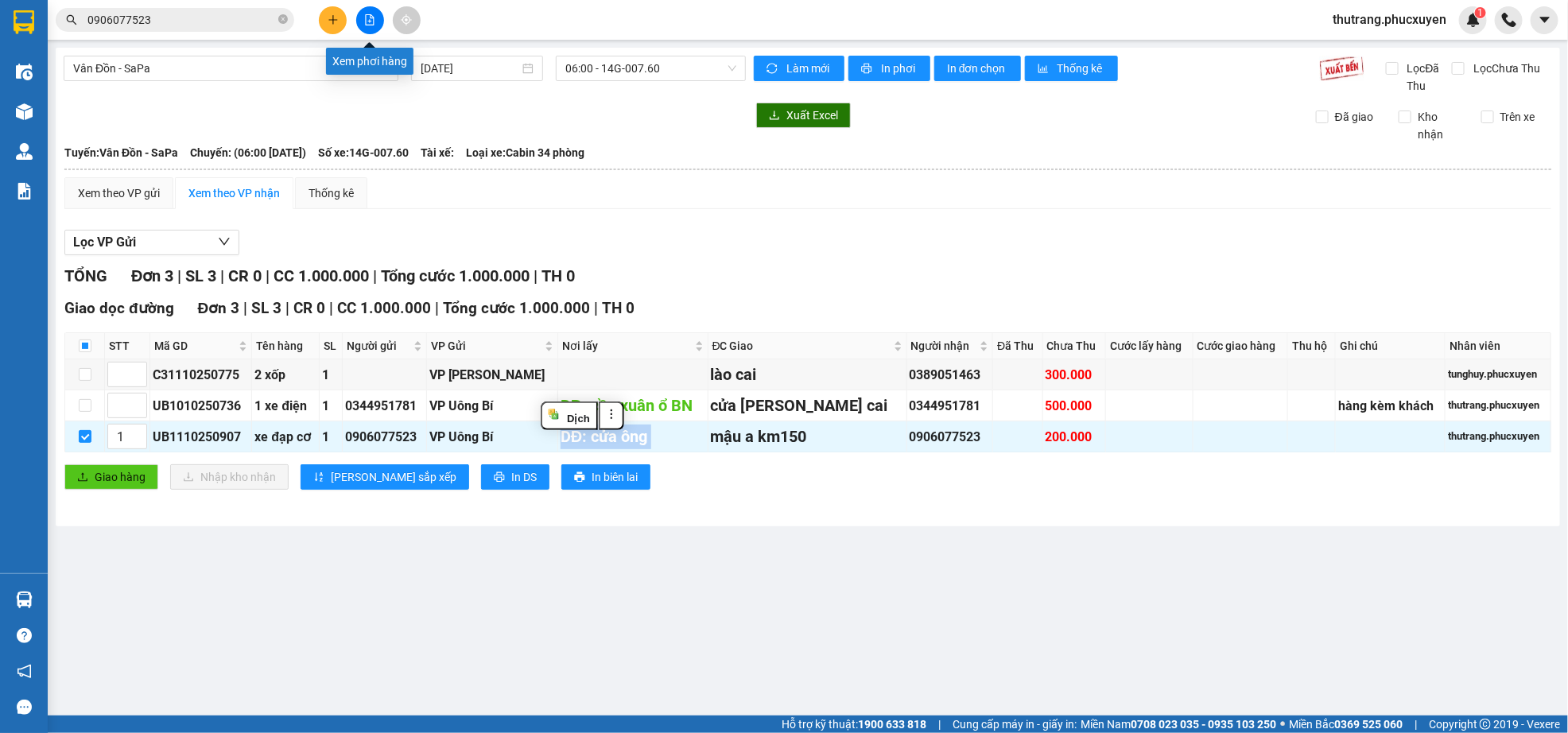
click at [370, 24] on icon "file-add" at bounding box center [370, 20] width 11 height 11
click at [336, 22] on icon "plus" at bounding box center [333, 20] width 11 height 11
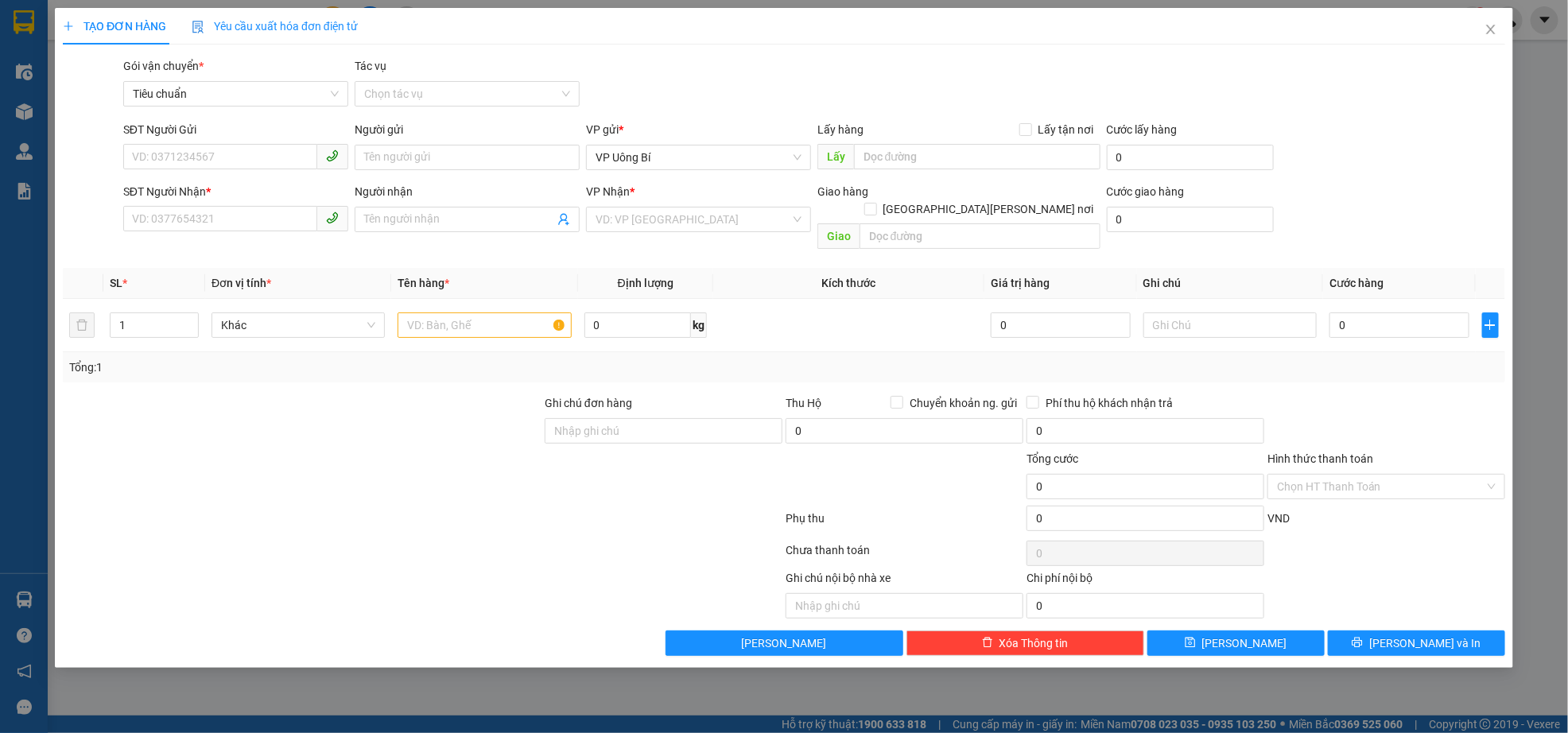
click at [73, 21] on icon "plus" at bounding box center [69, 26] width 11 height 11
click at [1488, 27] on icon "close" at bounding box center [1490, 29] width 13 height 13
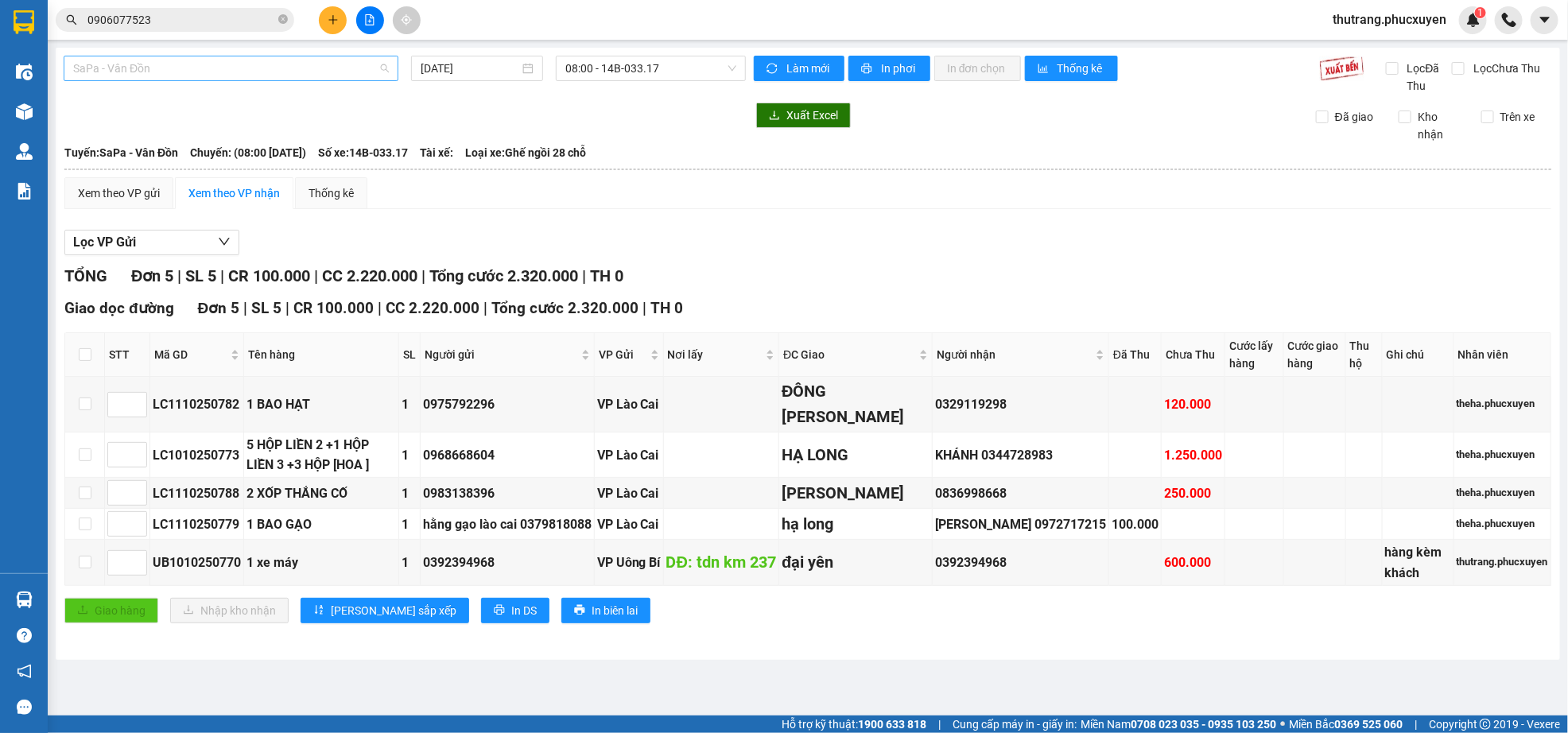
click at [188, 74] on span "SaPa - Vân Đồn" at bounding box center [231, 68] width 316 height 24
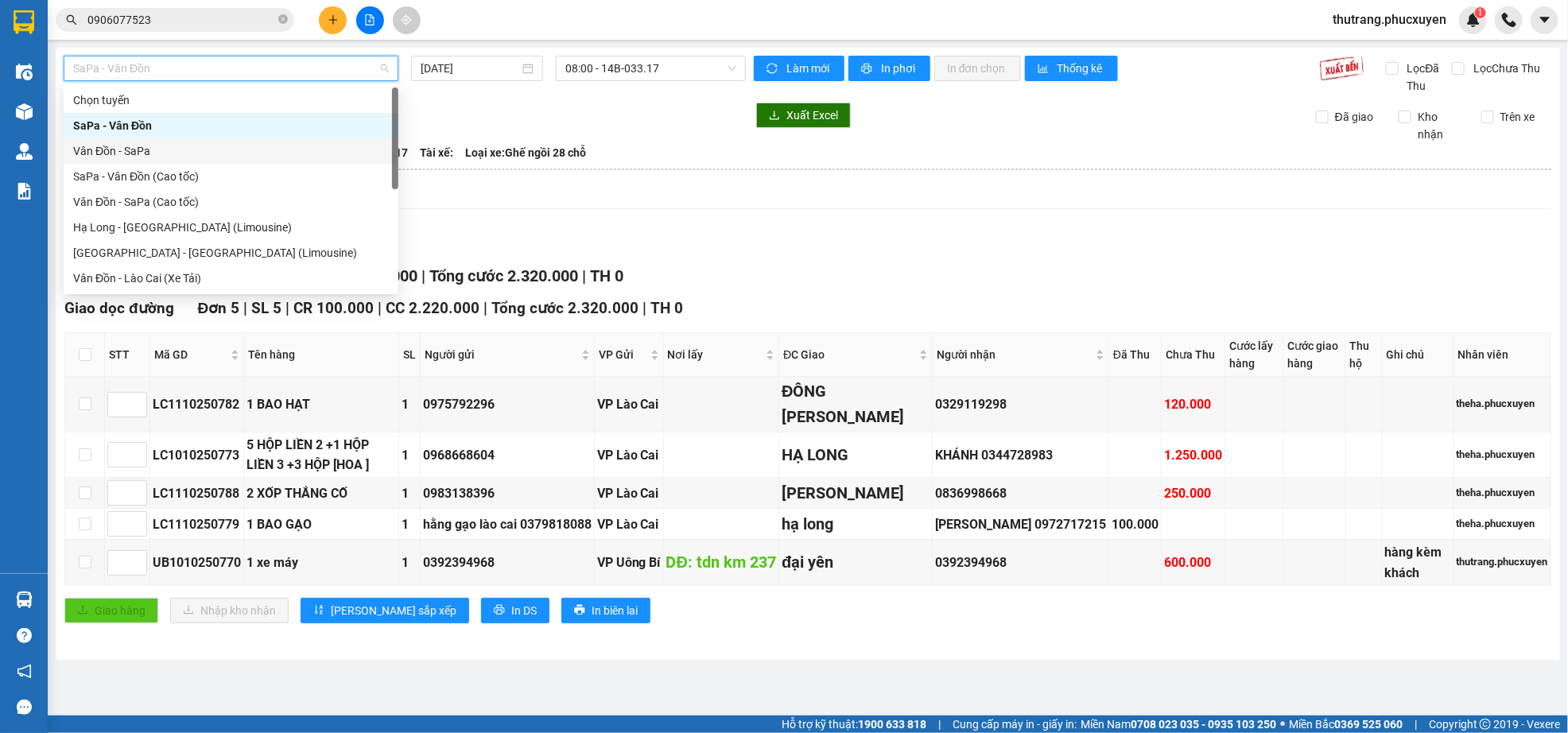
click at [218, 149] on div "Vân Đồn - SaPa" at bounding box center [231, 150] width 316 height 17
type input "[DATE]"
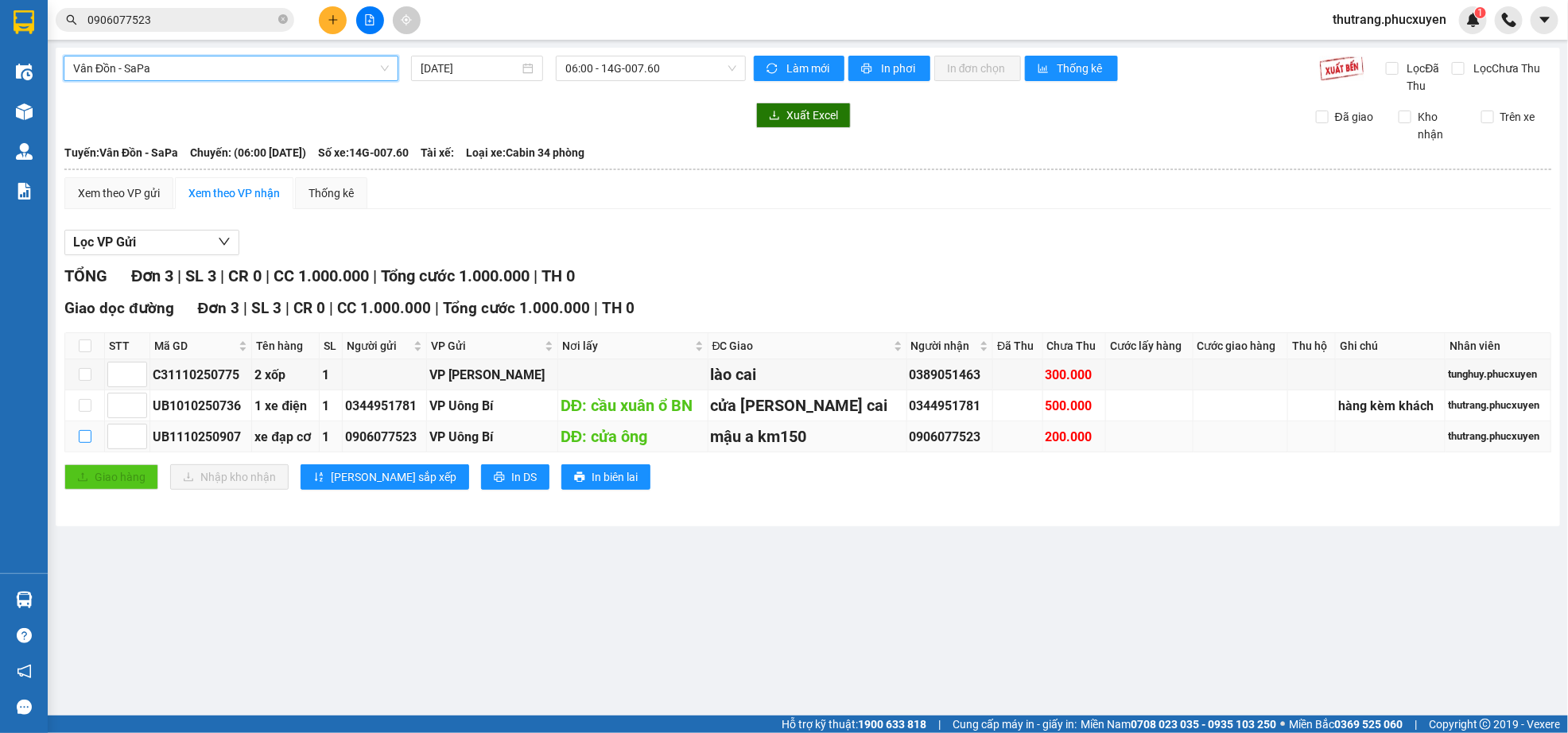
click at [81, 438] on input "checkbox" at bounding box center [85, 437] width 13 height 13
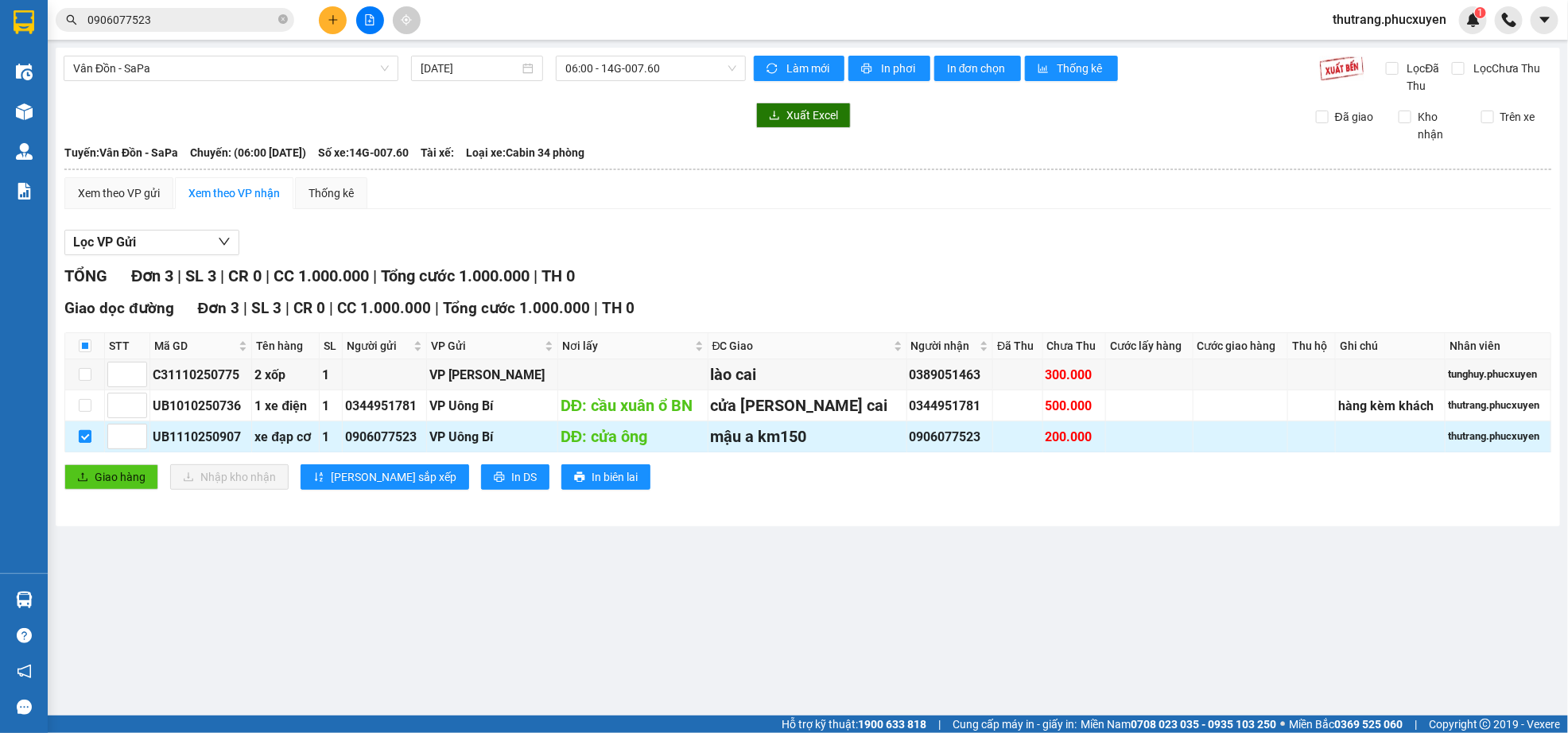
click at [81, 438] on input "checkbox" at bounding box center [85, 437] width 13 height 13
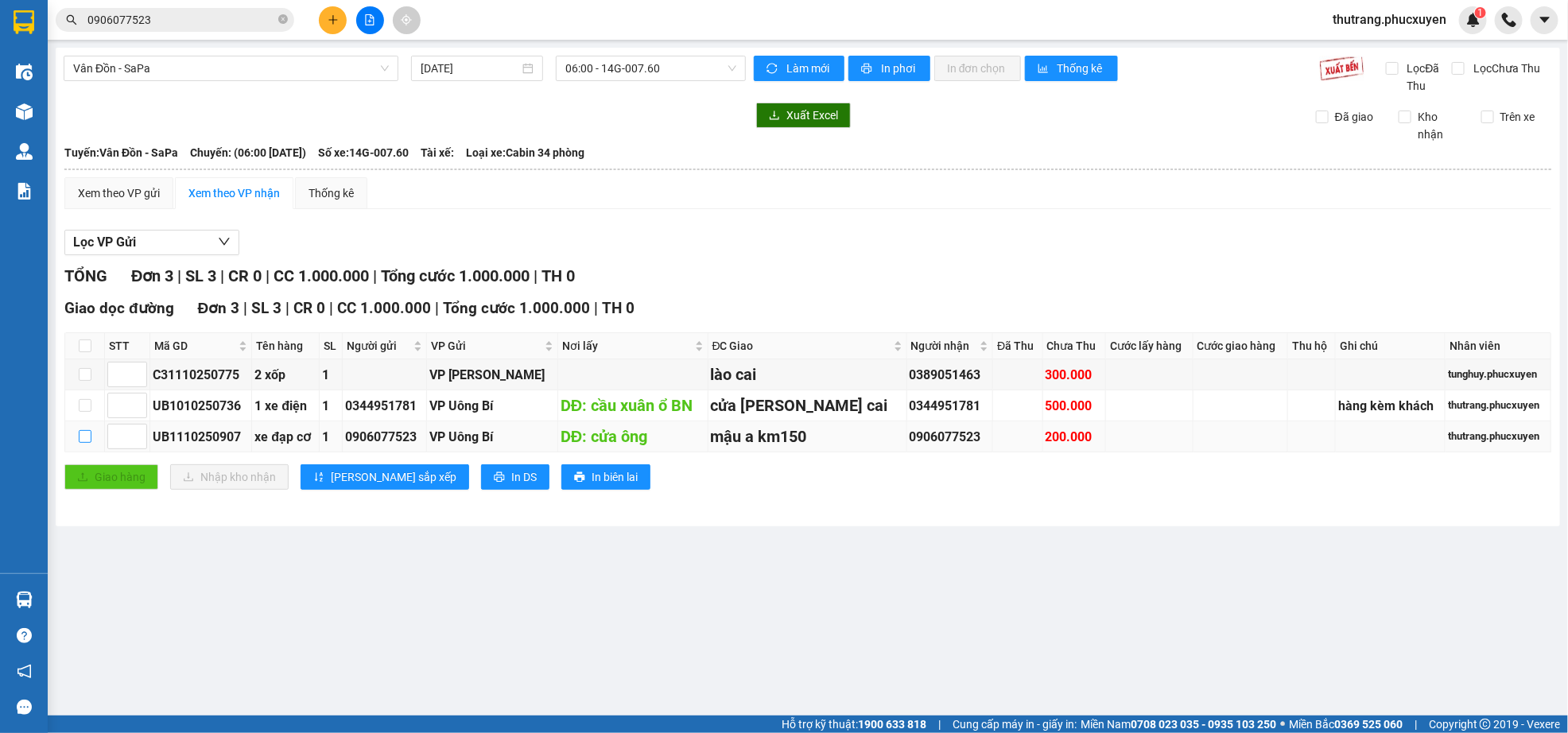
click at [81, 438] on input "checkbox" at bounding box center [85, 437] width 13 height 13
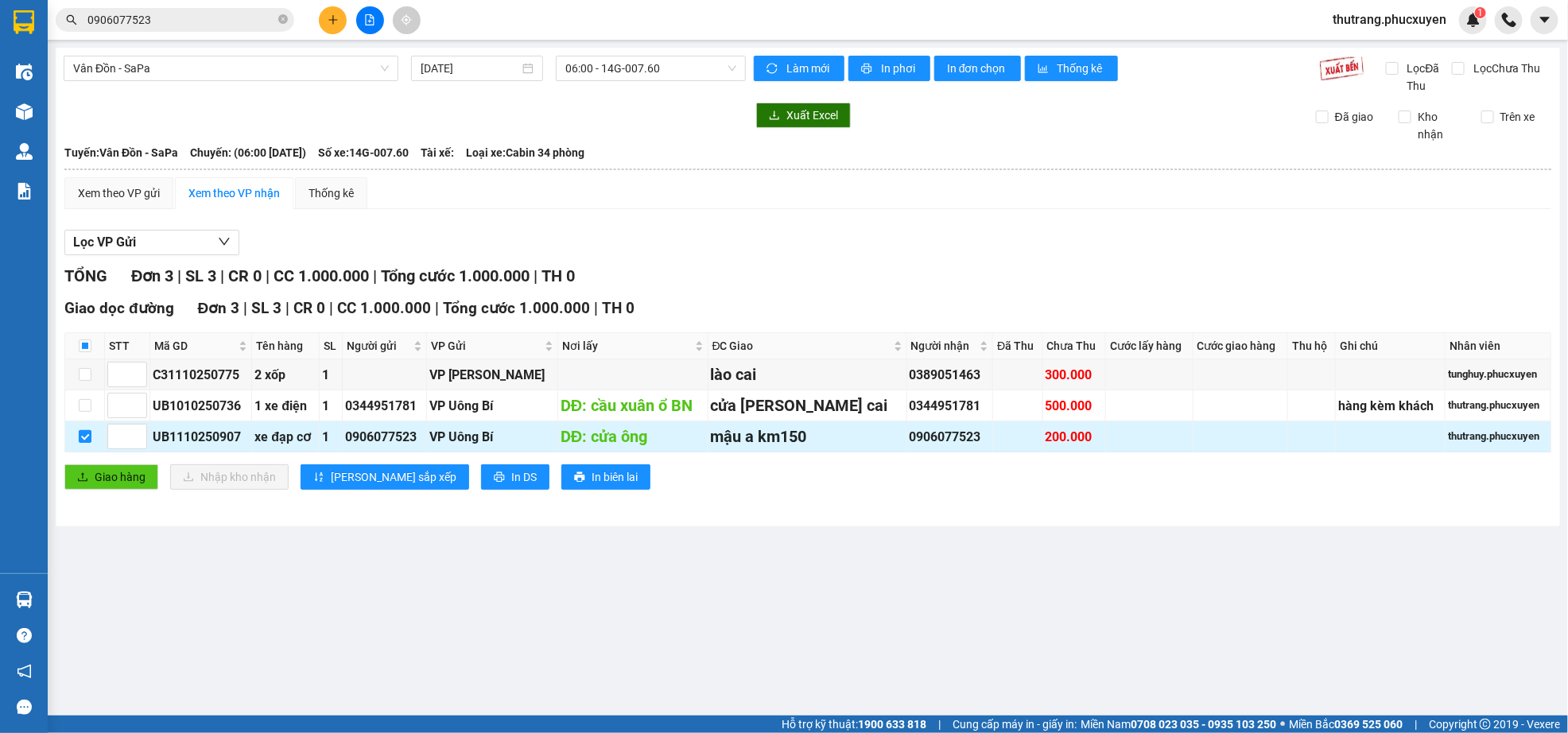
click at [81, 438] on input "checkbox" at bounding box center [85, 437] width 13 height 13
checkbox input "false"
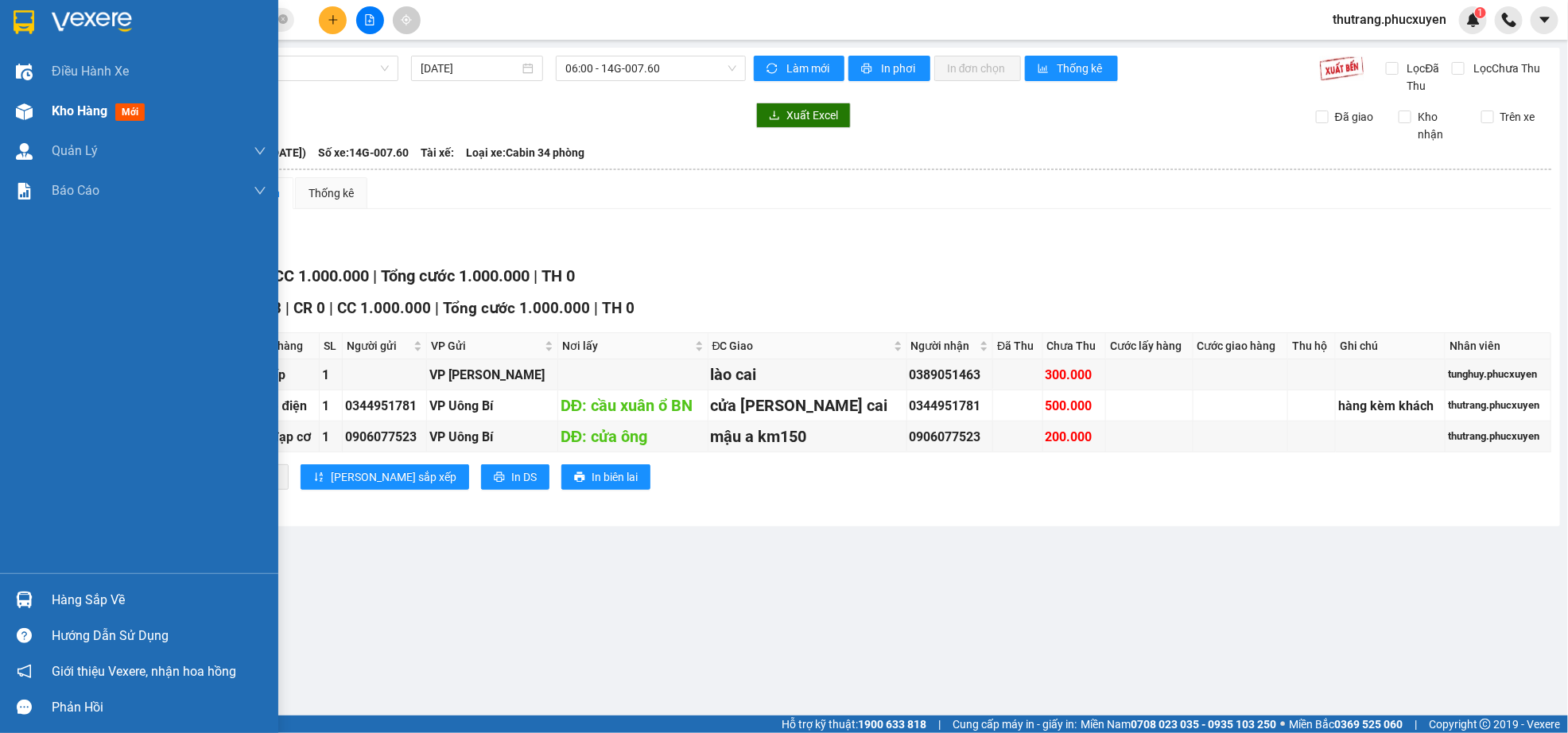
click at [73, 113] on span "Kho hàng" at bounding box center [79, 111] width 55 height 16
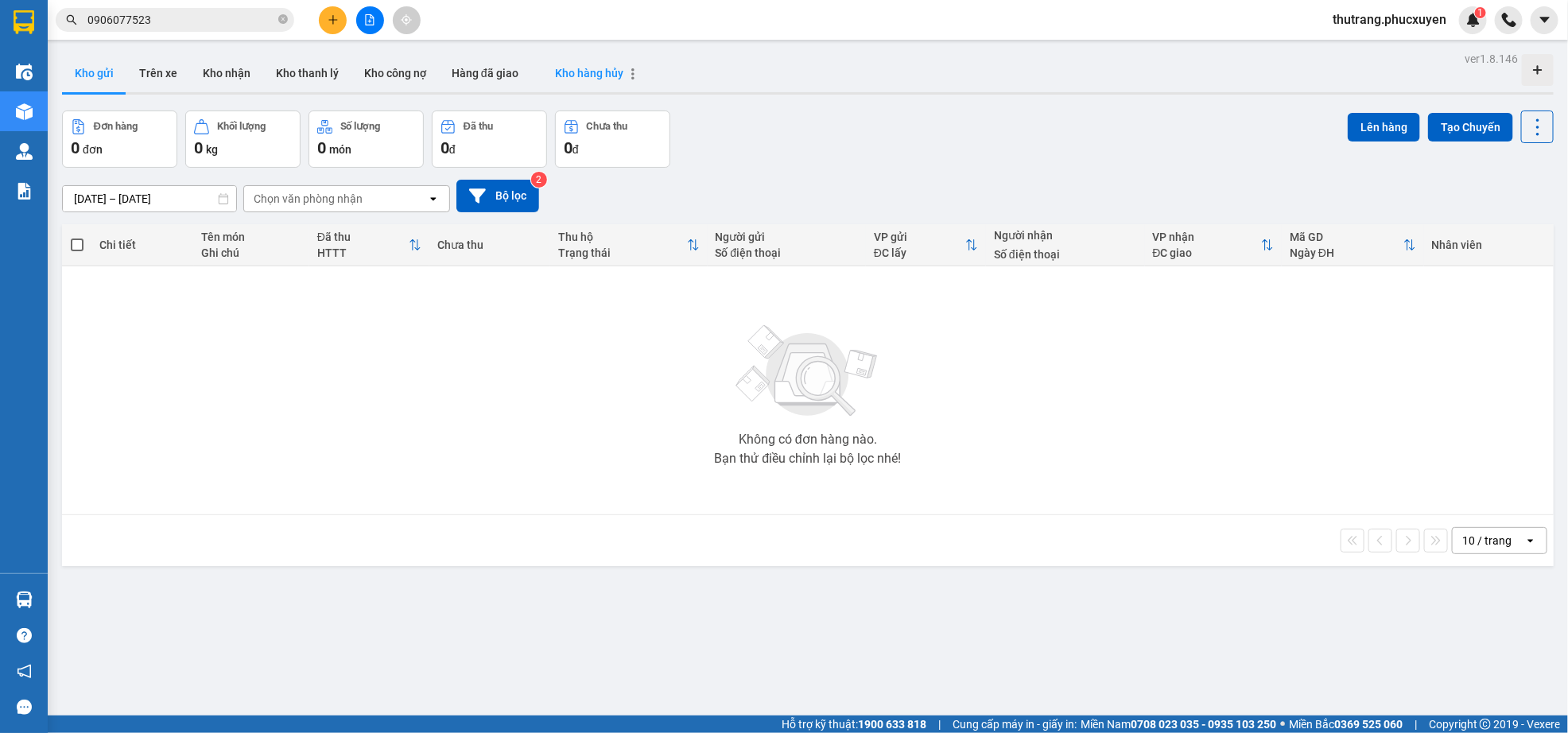
click at [596, 75] on span "Kho hàng hủy" at bounding box center [589, 73] width 69 height 13
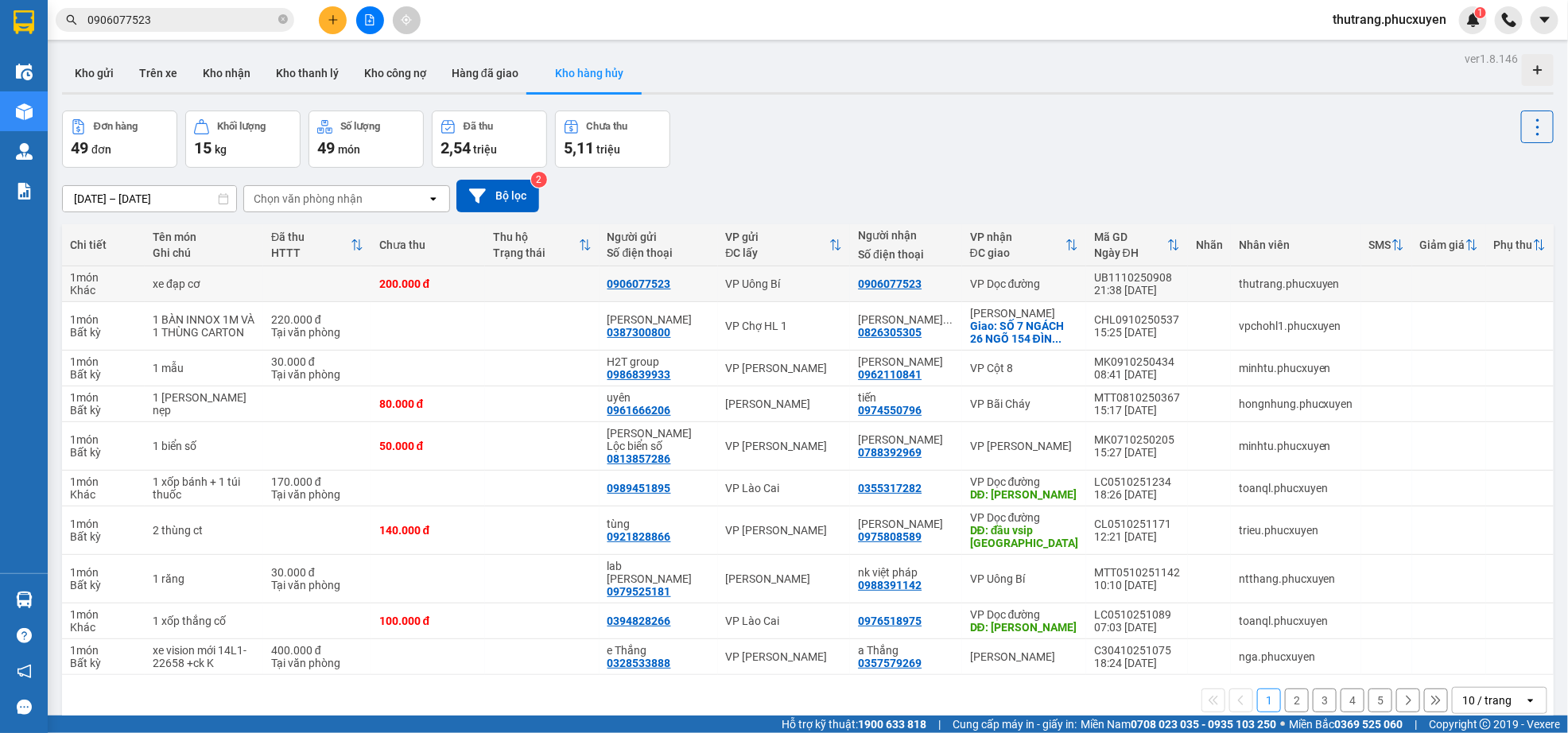
click at [1257, 282] on div "thutrang.phucxuyen" at bounding box center [1296, 284] width 114 height 13
click at [1101, 287] on div "21:38 [DATE]" at bounding box center [1136, 291] width 86 height 13
click at [151, 290] on td "xe đạp cơ" at bounding box center [203, 284] width 118 height 36
drag, startPoint x: 153, startPoint y: 282, endPoint x: 885, endPoint y: 165, distance: 741.3
click at [885, 165] on div "Đơn hàng 49 đơn [PERSON_NAME] 15 kg Số [PERSON_NAME] 49 món Đã thu 2,54 [PERSON…" at bounding box center [808, 139] width 1491 height 57
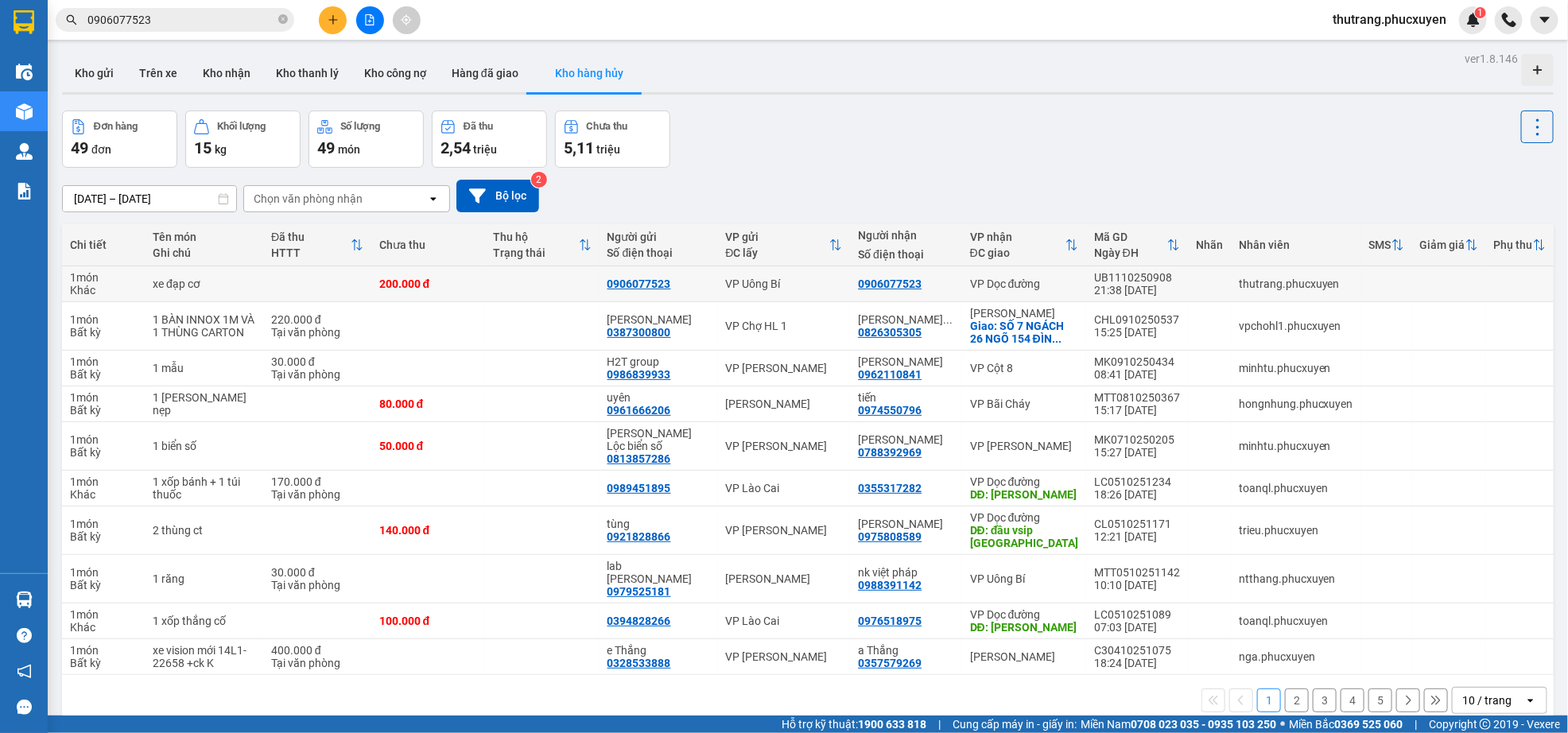
click at [837, 291] on div "VP Uông Bí" at bounding box center [784, 284] width 117 height 13
click at [1145, 282] on div "UB1110250908" at bounding box center [1136, 278] width 86 height 13
click at [496, 285] on td at bounding box center [541, 284] width 113 height 36
click at [496, 284] on td at bounding box center [541, 284] width 113 height 36
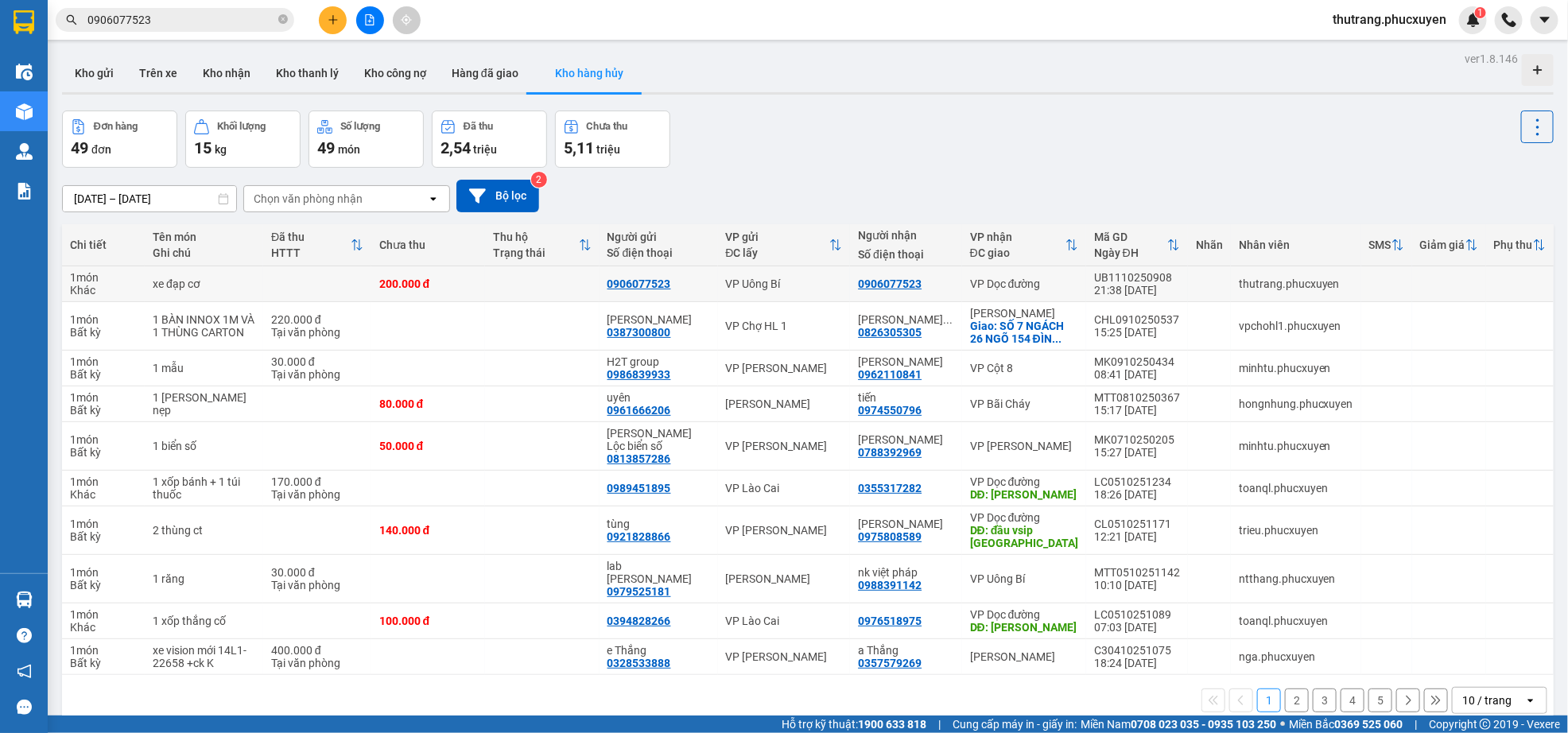
click at [275, 289] on td at bounding box center [317, 284] width 109 height 36
click at [546, 277] on td at bounding box center [541, 284] width 113 height 36
click at [845, 282] on td "VP Uông Bí" at bounding box center [784, 284] width 133 height 36
click at [1424, 291] on td at bounding box center [1449, 284] width 74 height 36
click at [327, 16] on icon "plus" at bounding box center [333, 20] width 11 height 11
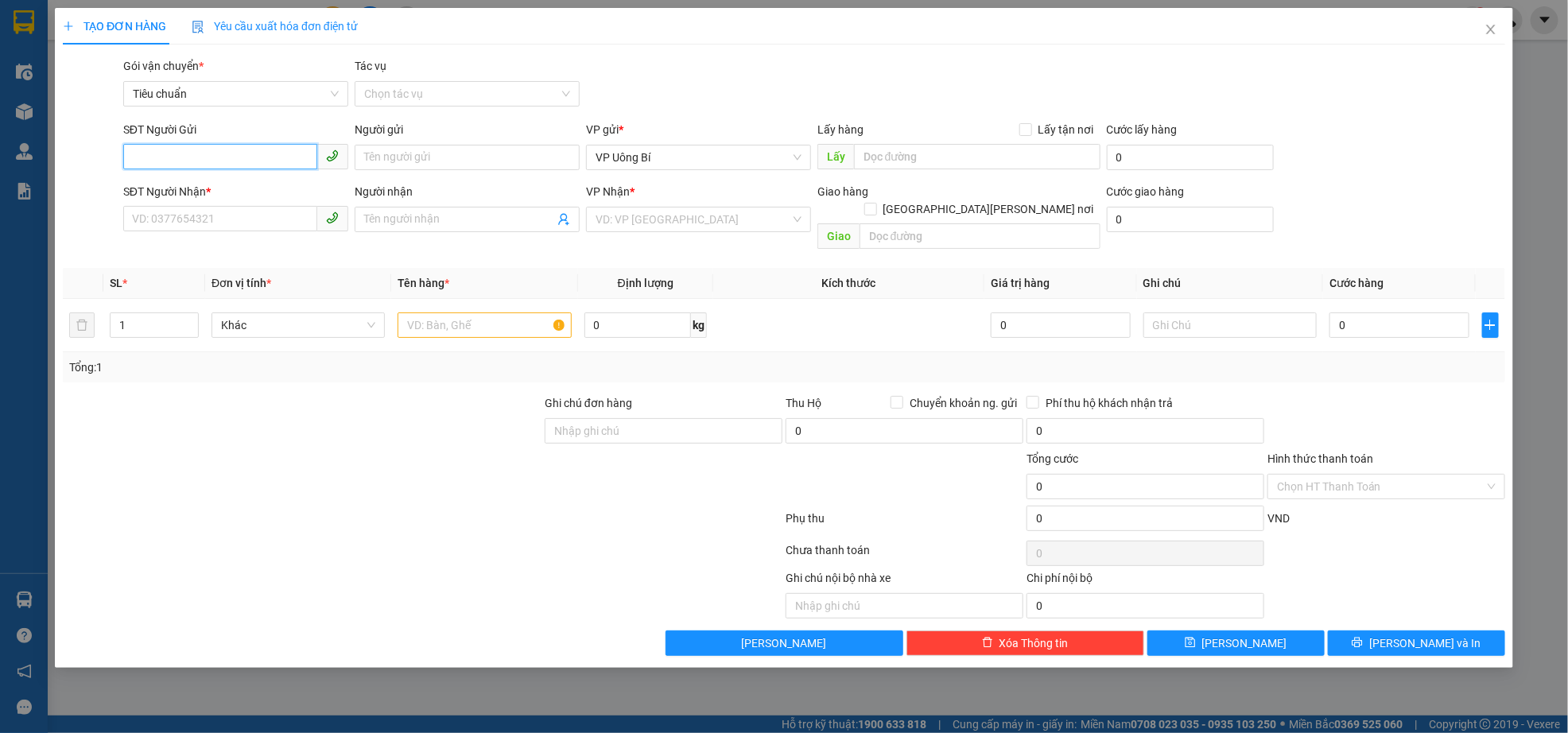
paste input "0356248681"
type input "0356248681"
click at [255, 220] on input "SĐT Người Nhận *" at bounding box center [220, 218] width 194 height 25
paste input "0356248681"
type input "0356248681"
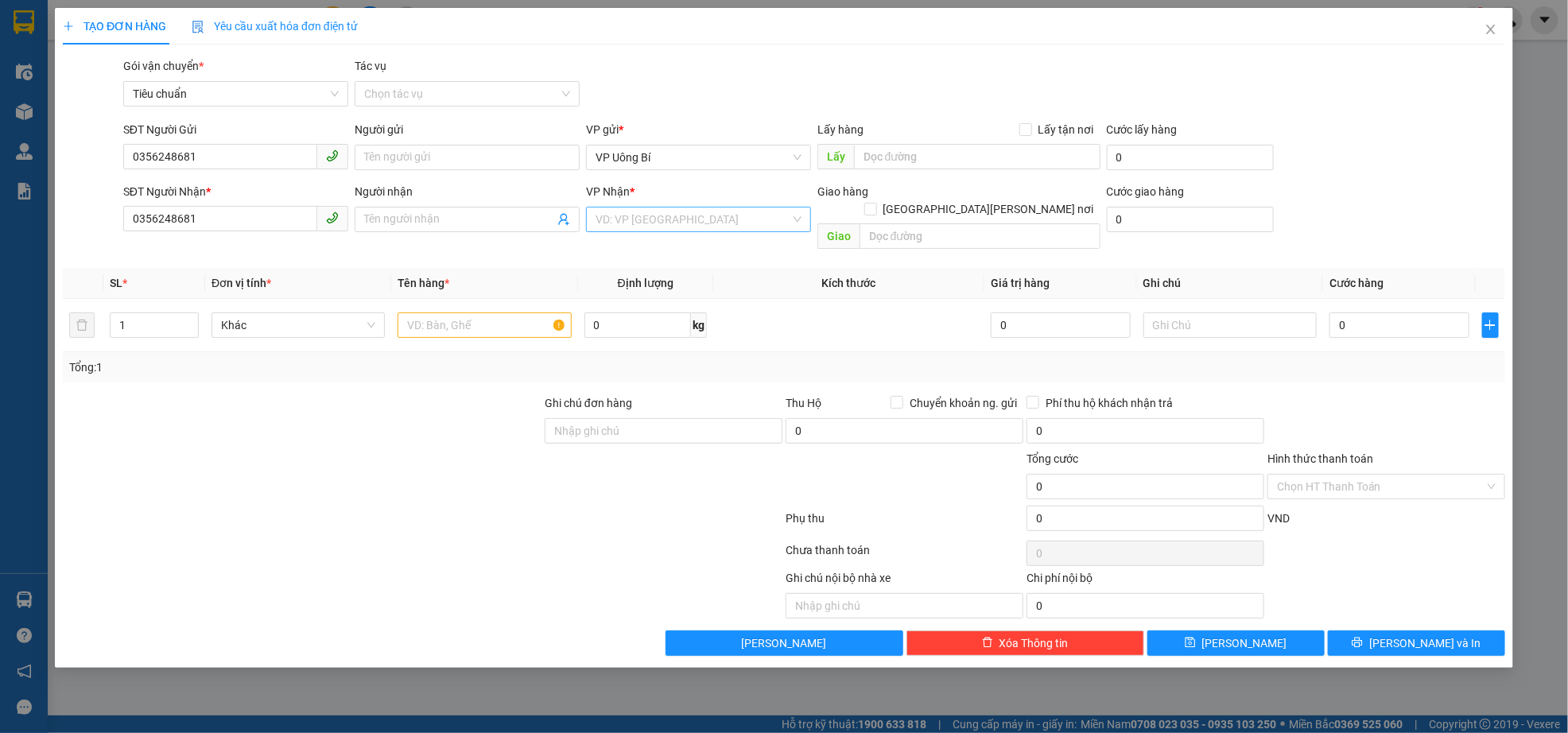
click at [687, 215] on input "search" at bounding box center [693, 219] width 195 height 24
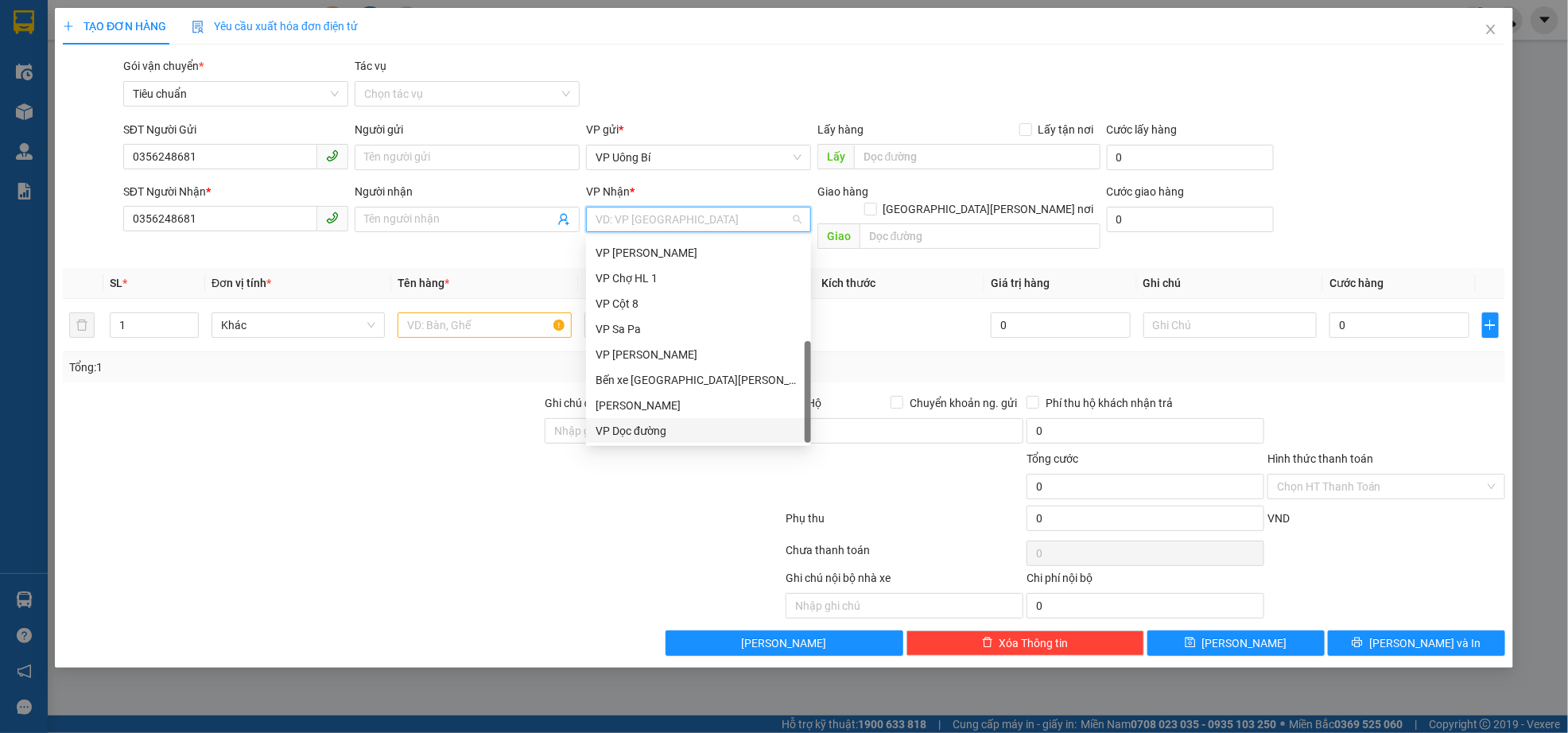
click at [670, 425] on div "VP Dọc đường" at bounding box center [698, 430] width 206 height 17
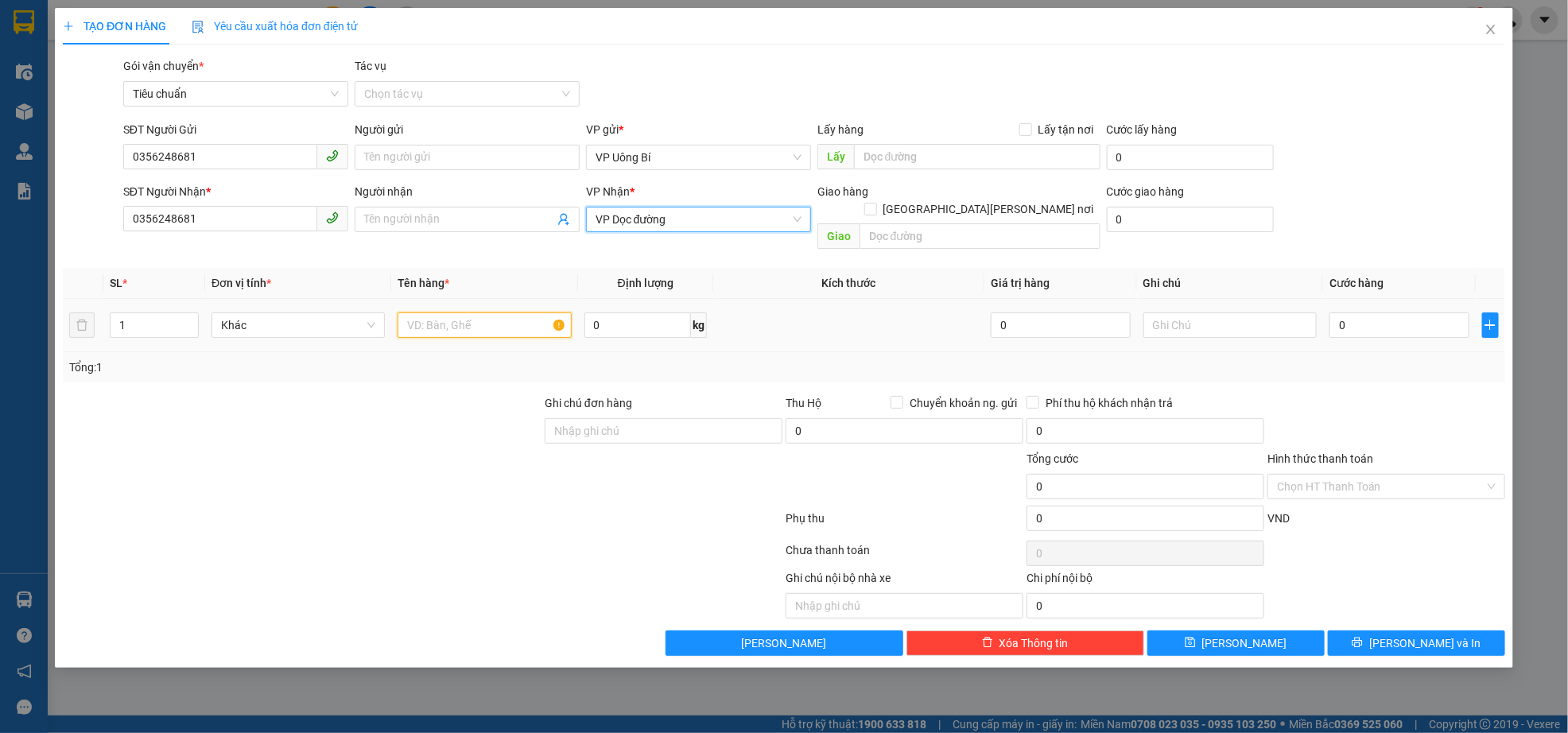
click at [491, 313] on input "text" at bounding box center [484, 325] width 173 height 25
type input "xe đập cơ"
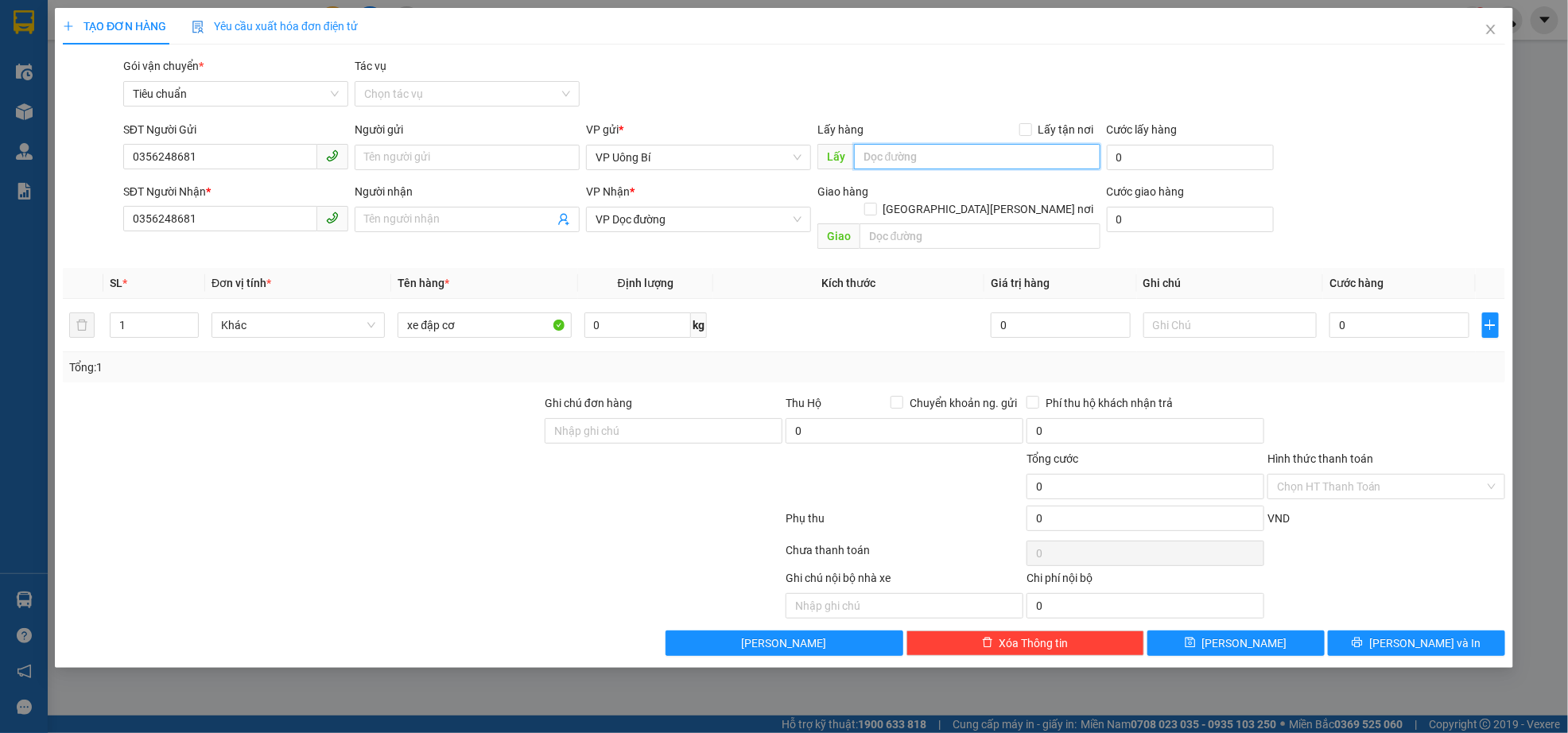
click at [974, 149] on input "text" at bounding box center [977, 156] width 246 height 25
type input "cửa ông"
click at [995, 224] on input "text" at bounding box center [979, 236] width 241 height 25
click at [1484, 27] on icon "close" at bounding box center [1490, 29] width 13 height 13
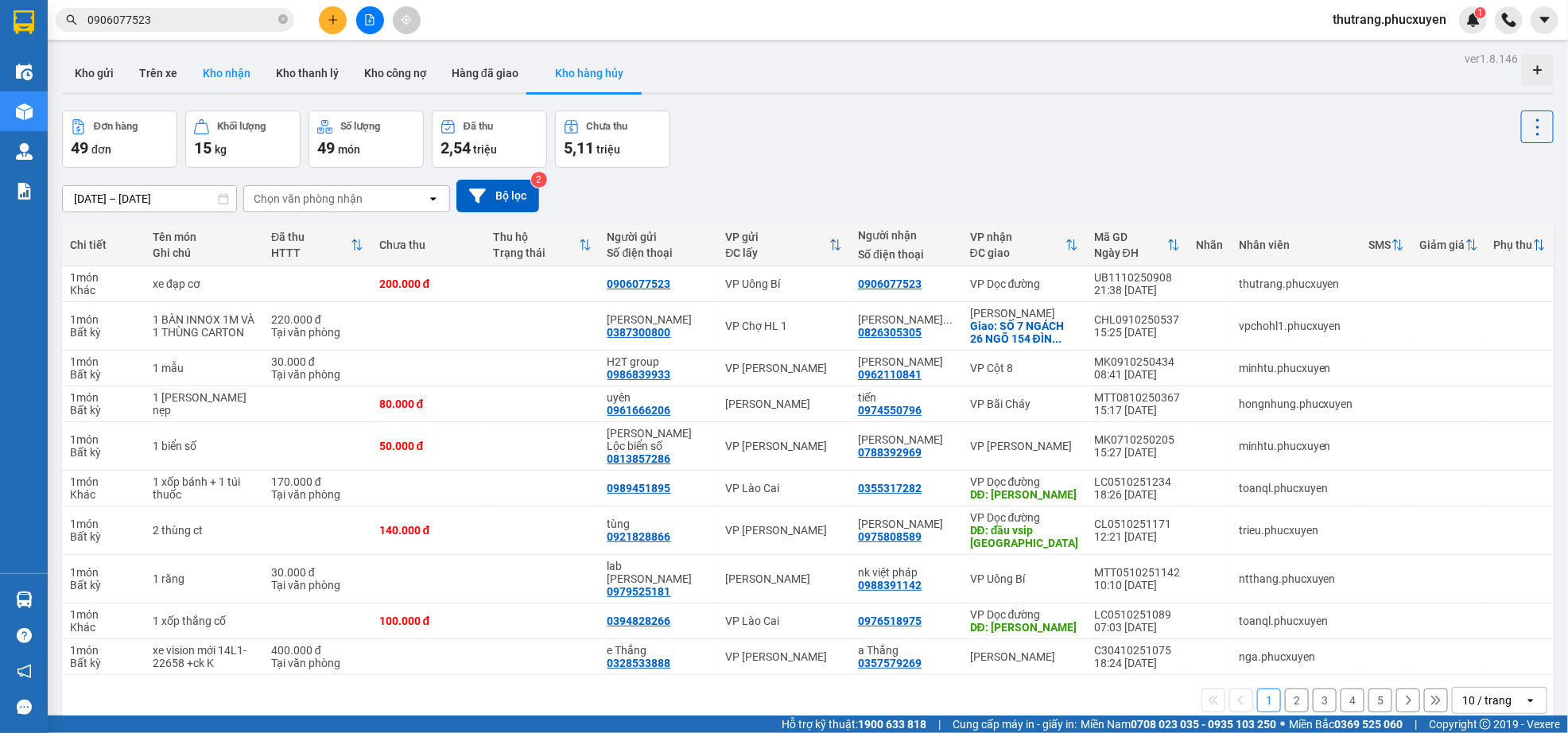
click at [237, 73] on button "Kho nhận" at bounding box center [227, 73] width 73 height 38
type input "[DATE] – [DATE]"
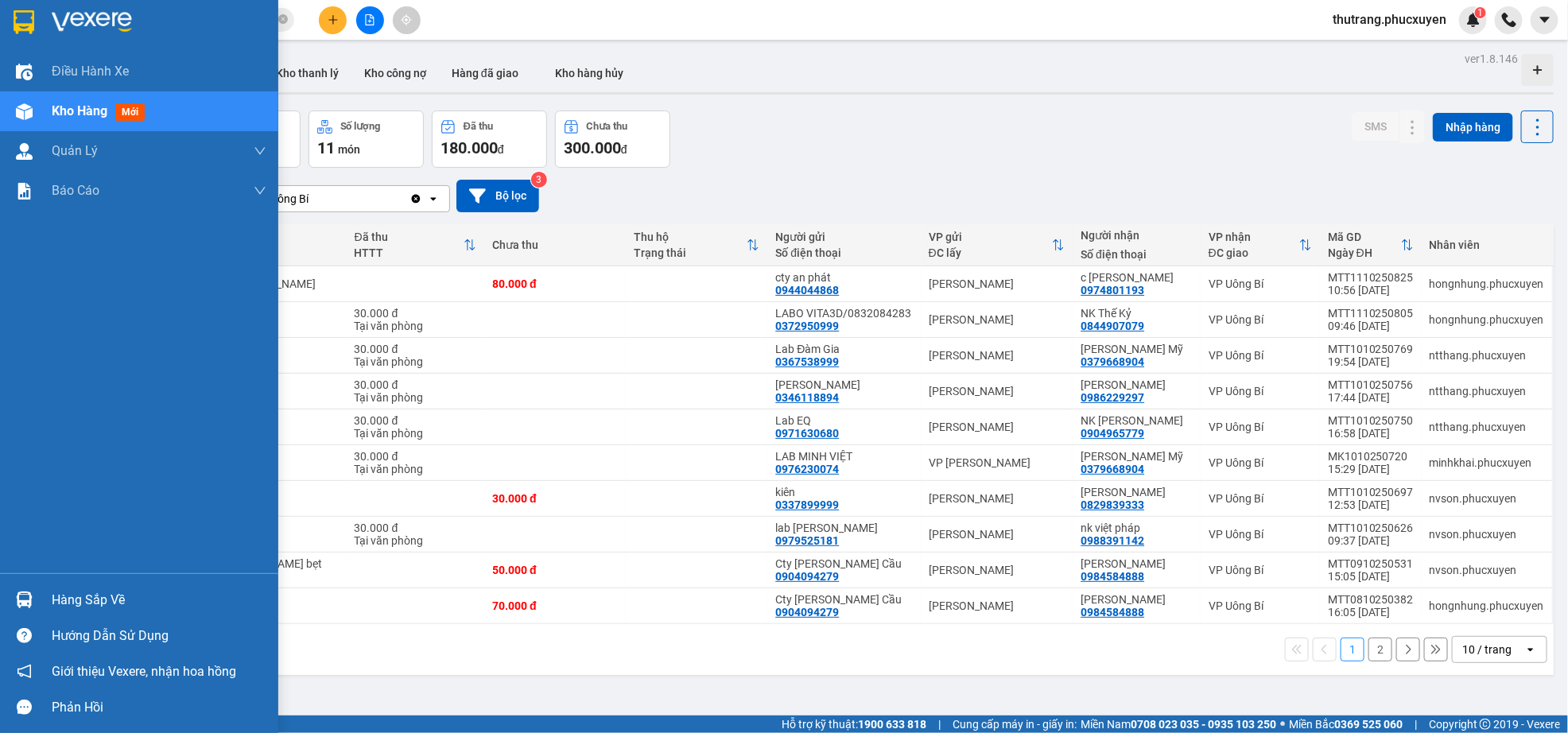
click at [52, 104] on span "Kho hàng" at bounding box center [79, 111] width 55 height 16
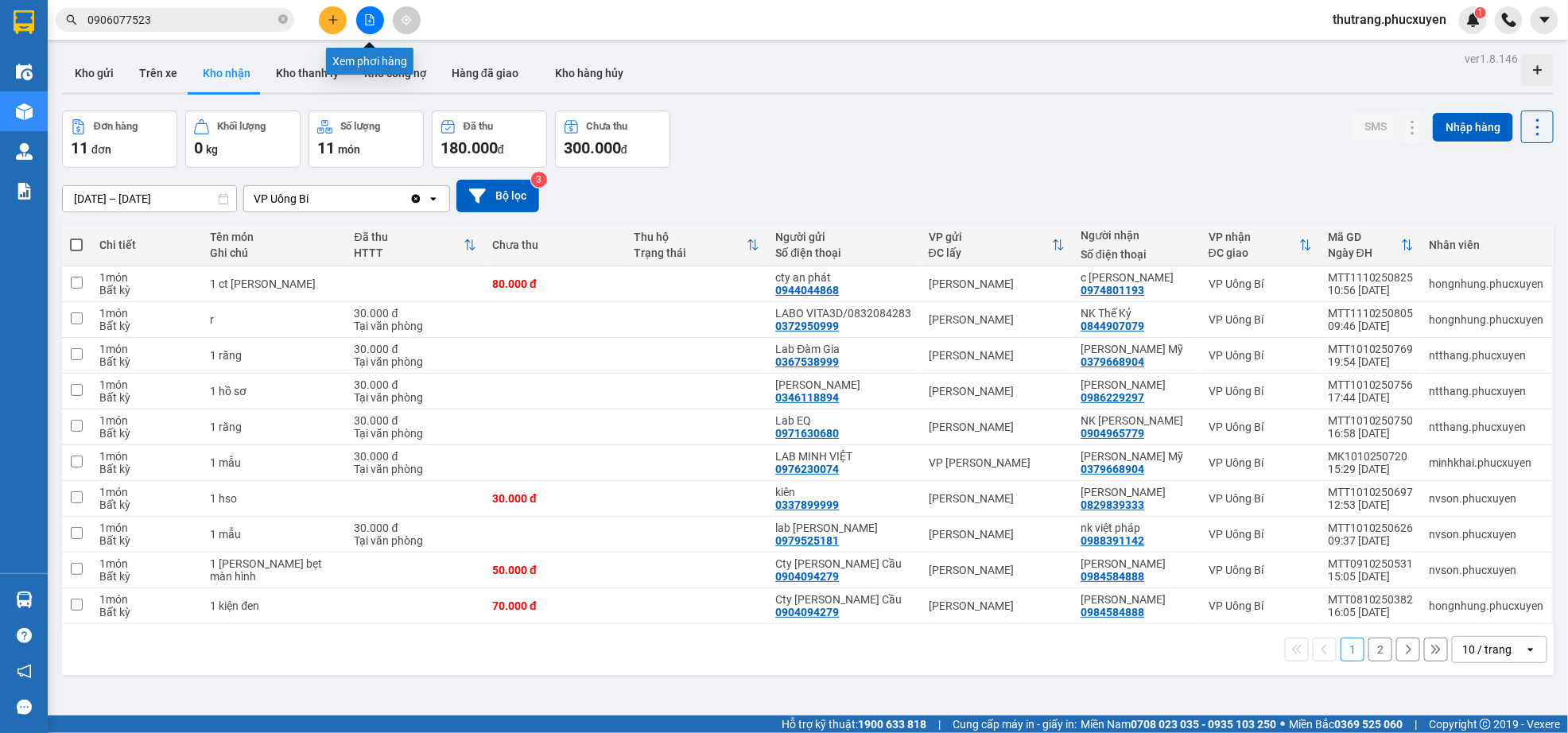
click at [380, 15] on button at bounding box center [370, 20] width 28 height 28
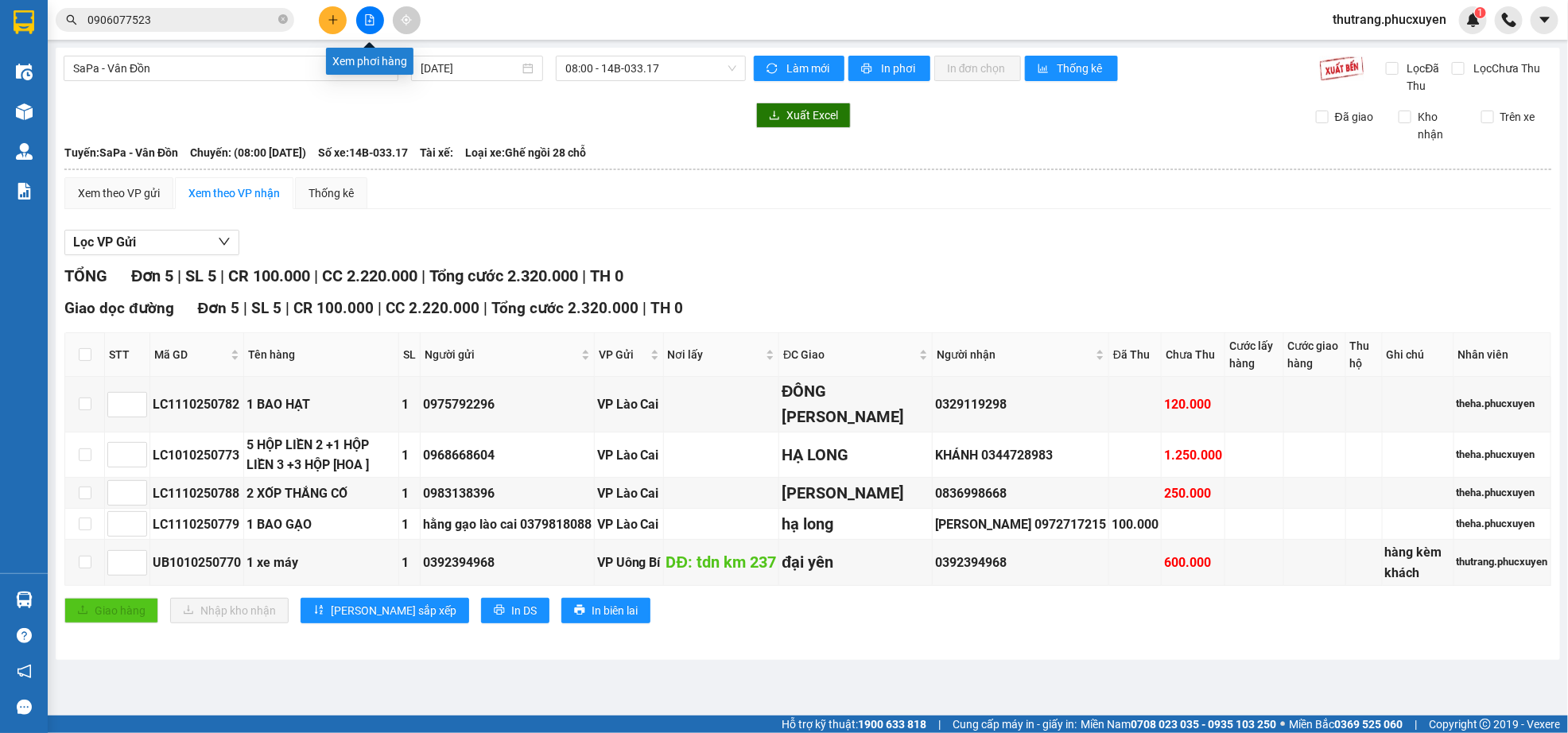
click at [370, 17] on icon "file-add" at bounding box center [370, 20] width 11 height 11
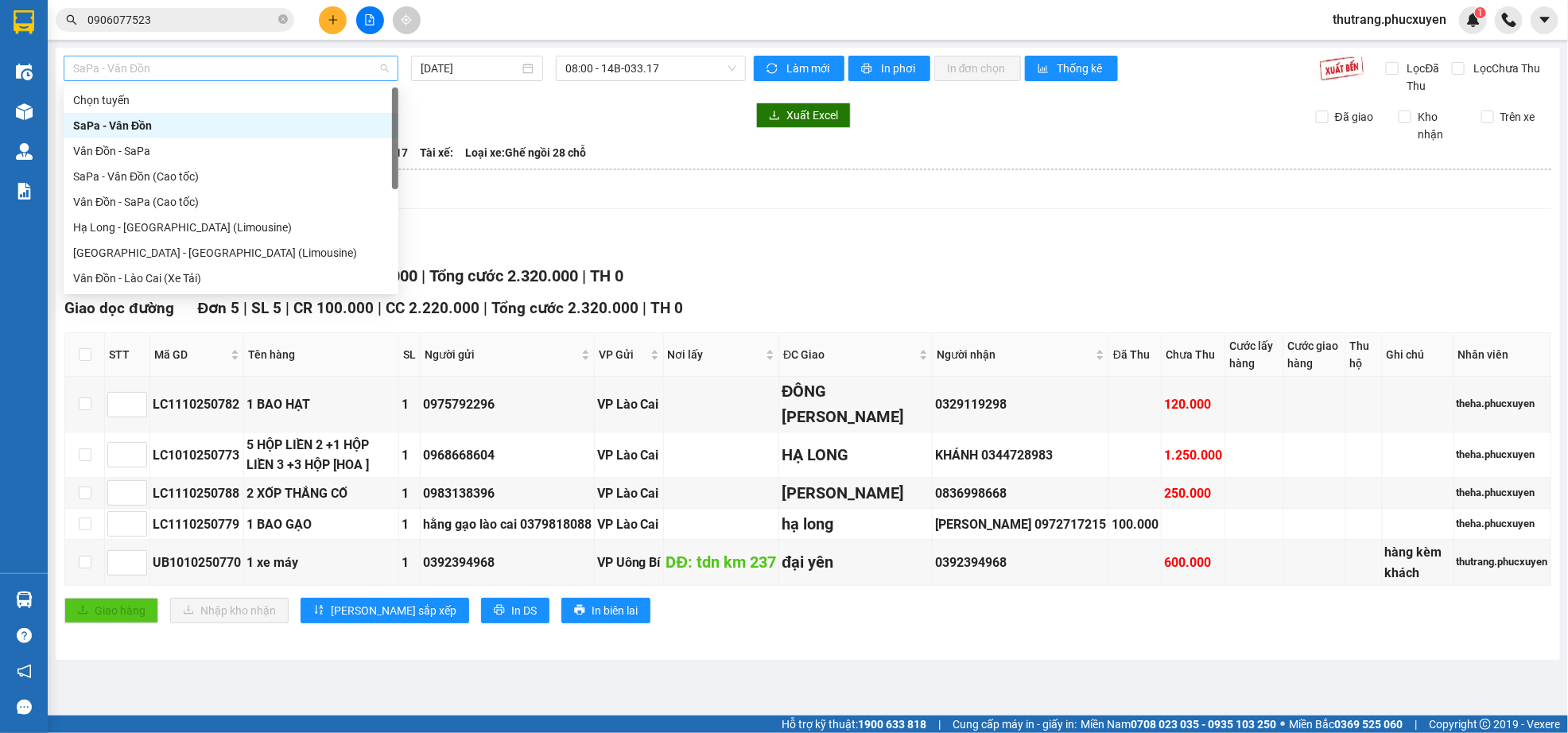
click at [160, 63] on span "SaPa - Vân Đồn" at bounding box center [231, 68] width 316 height 24
click at [196, 148] on div "Vân Đồn - SaPa" at bounding box center [231, 150] width 316 height 17
type input "[DATE]"
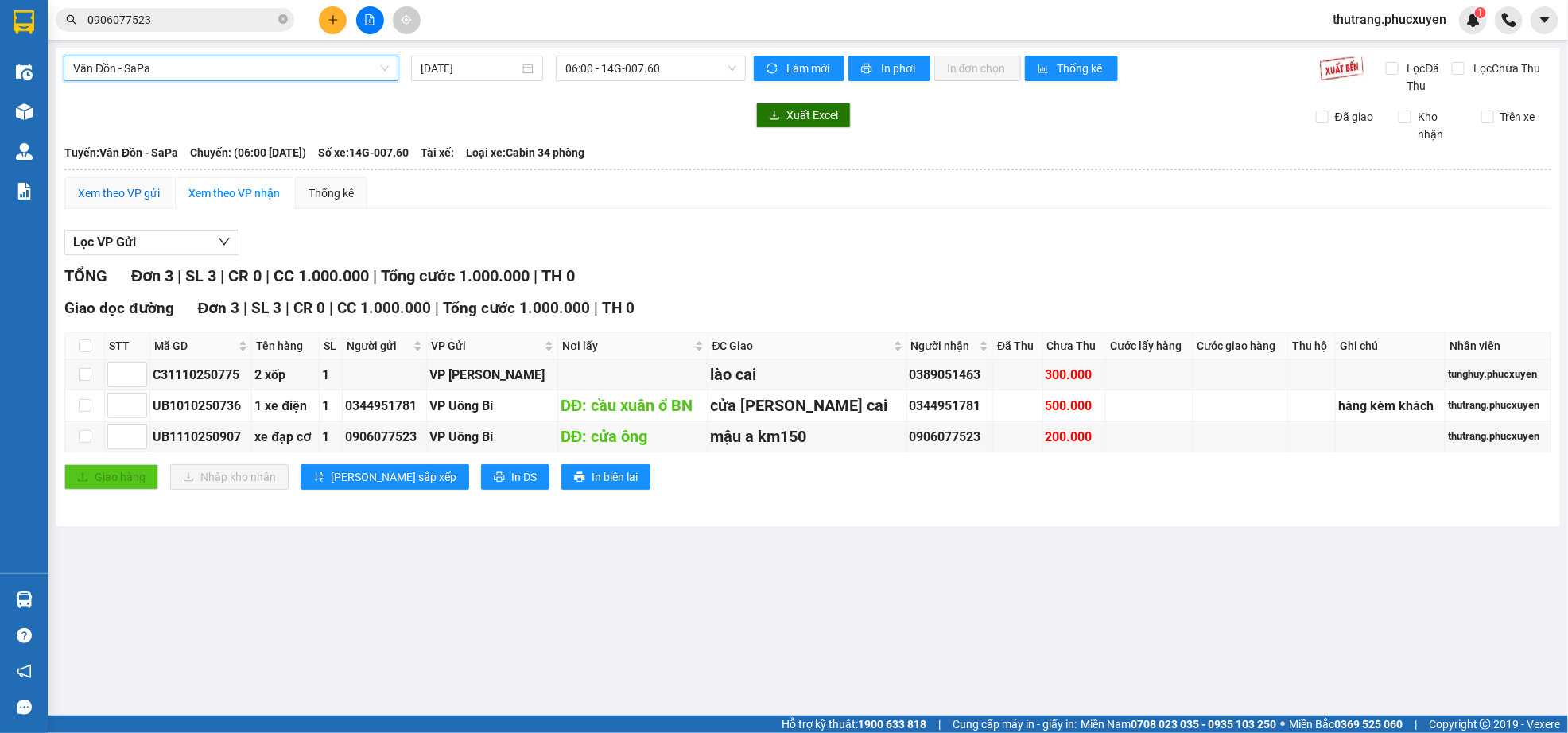
click at [129, 186] on div "Xem theo VP gửi" at bounding box center [118, 193] width 82 height 17
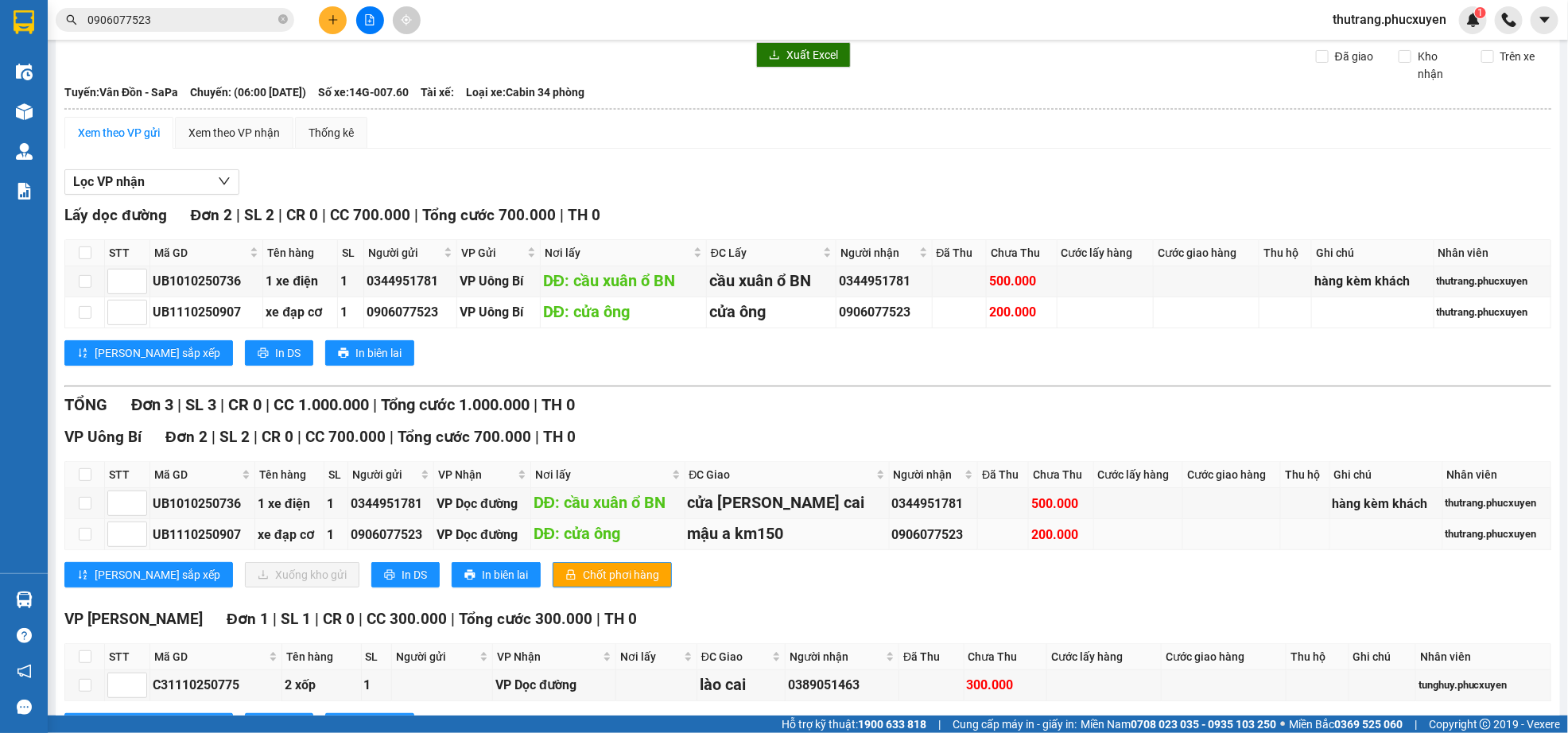
scroll to position [19, 0]
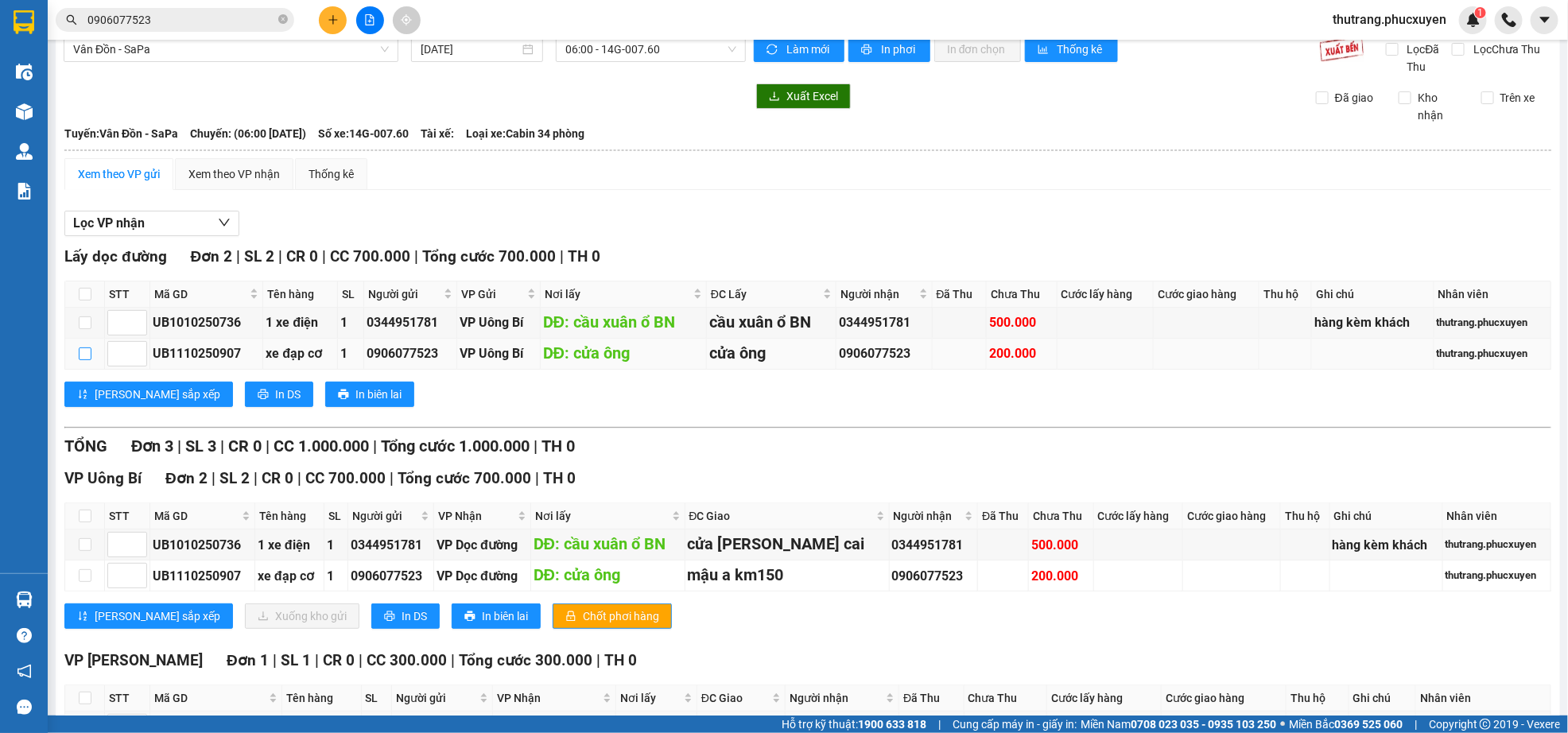
click at [91, 358] on td at bounding box center [85, 354] width 40 height 31
click at [81, 358] on input "checkbox" at bounding box center [85, 354] width 13 height 13
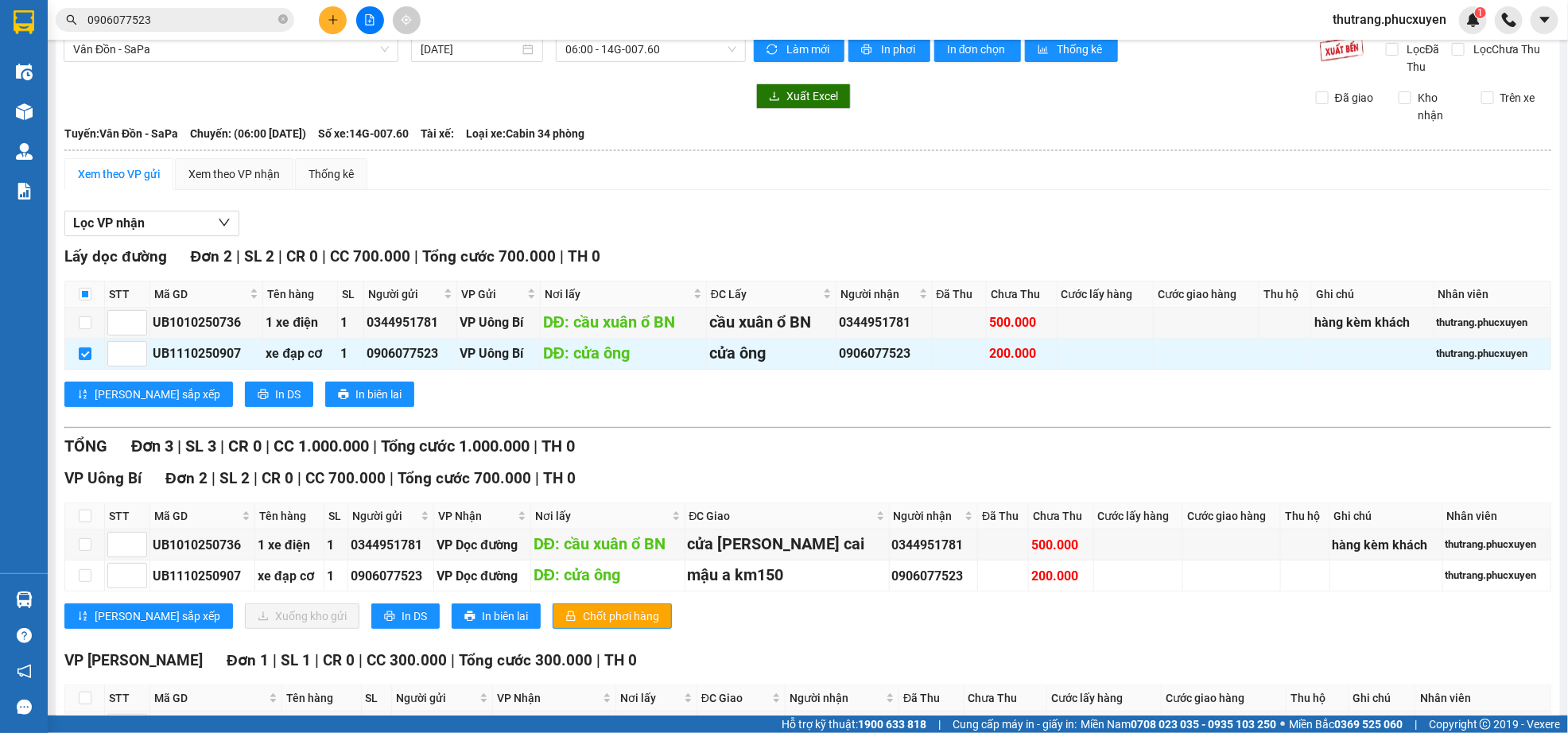
scroll to position [139, 0]
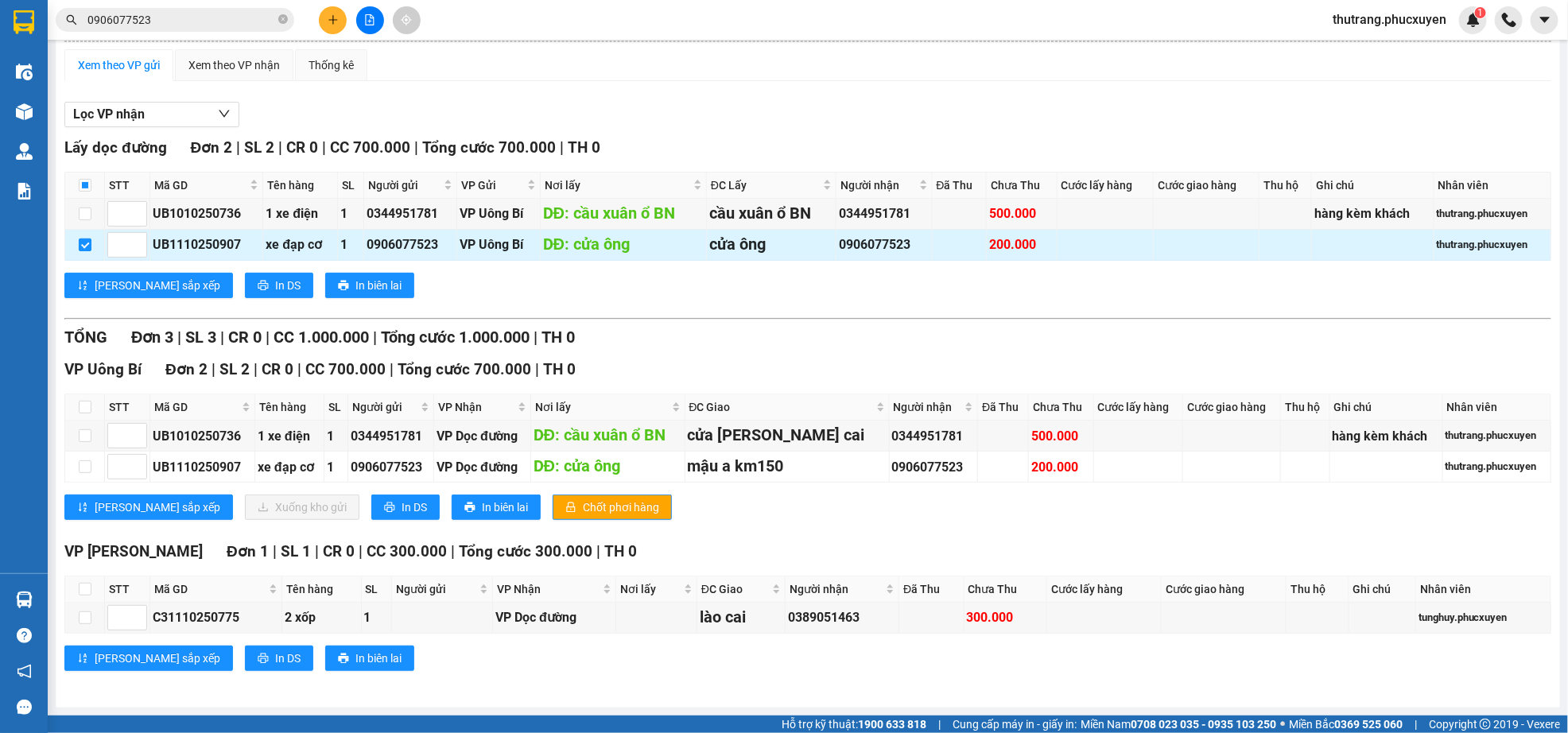
click at [78, 238] on input "checkbox" at bounding box center [85, 245] width 13 height 13
checkbox input "false"
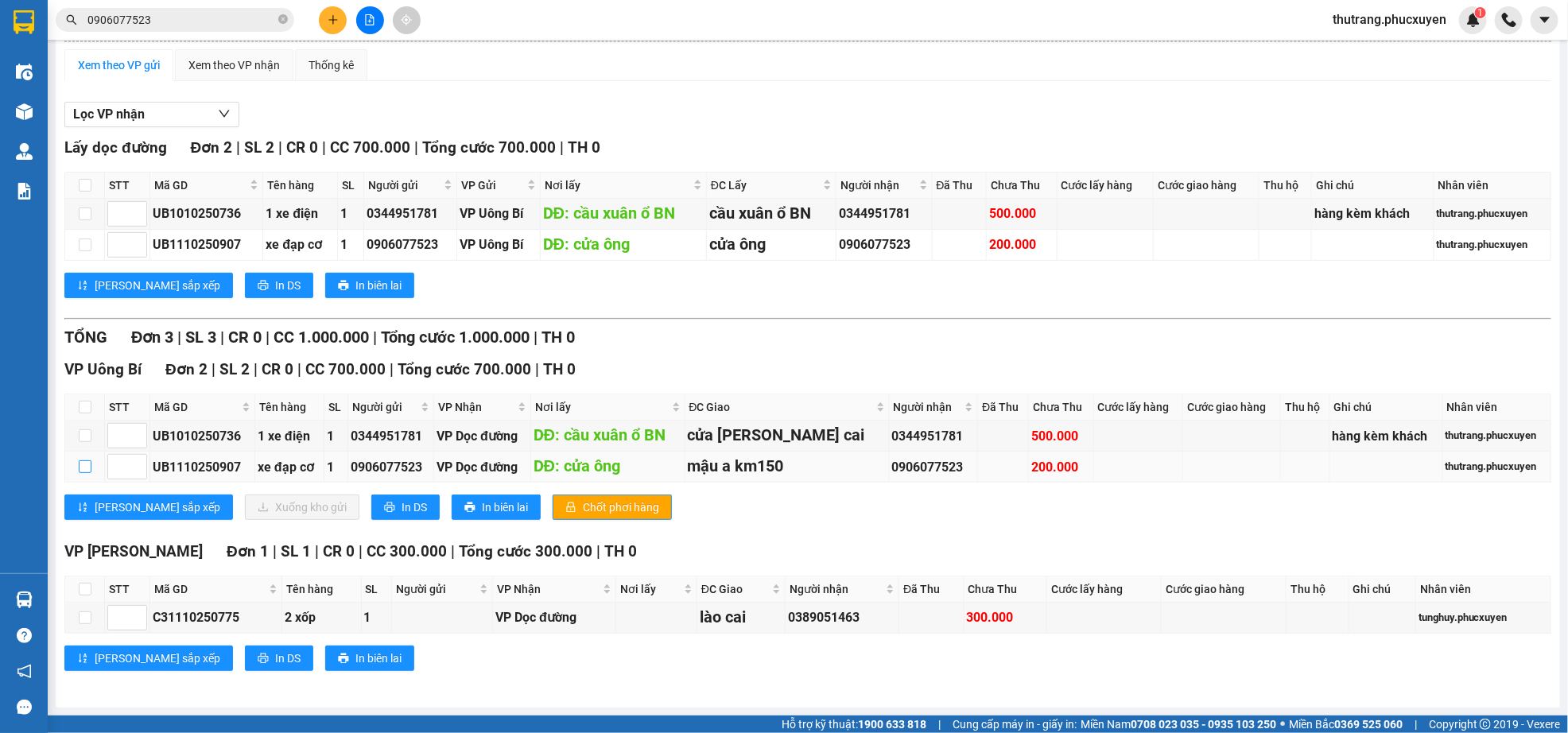
click at [83, 461] on input "checkbox" at bounding box center [85, 467] width 13 height 13
checkbox input "true"
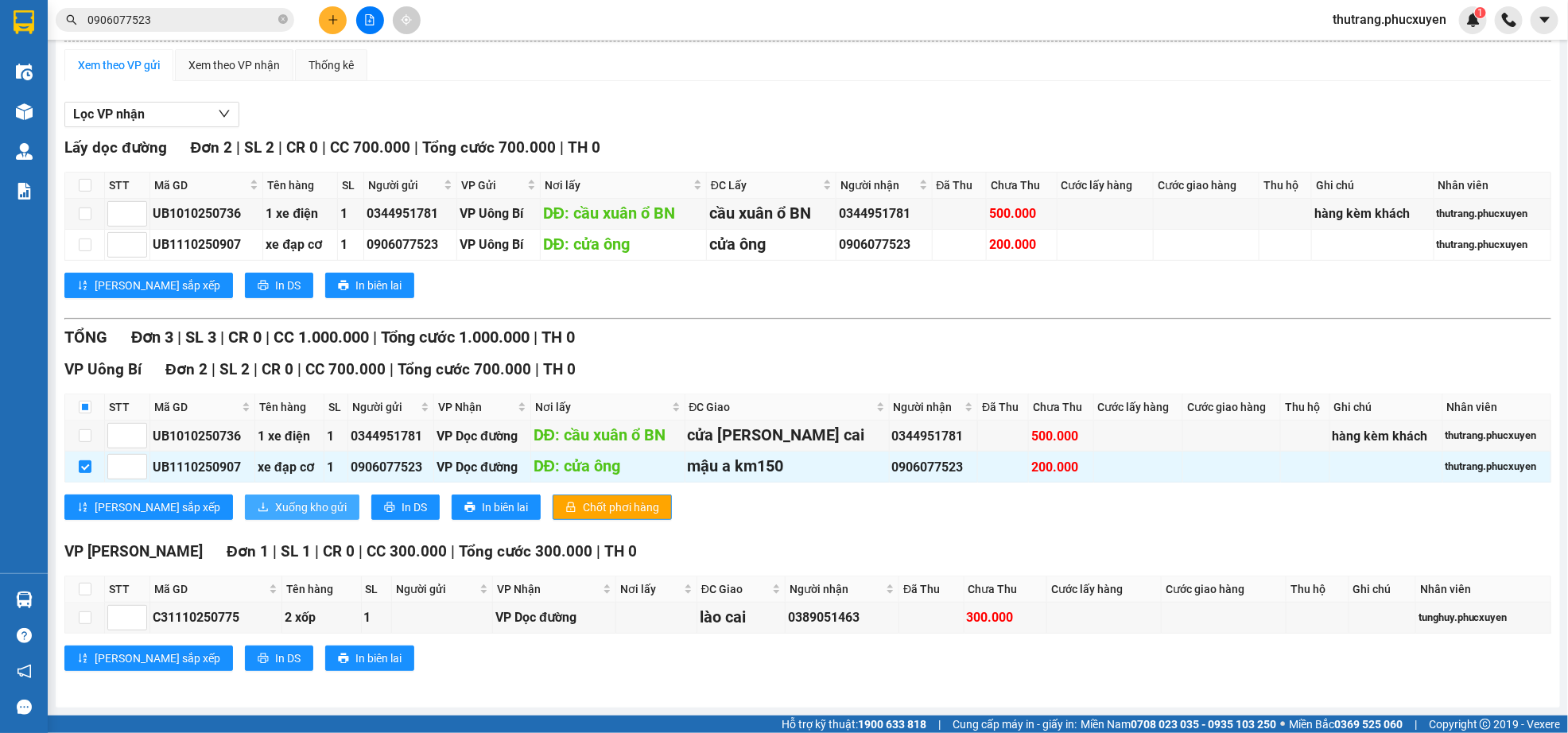
click at [275, 504] on span "Xuống kho gửi" at bounding box center [311, 507] width 72 height 17
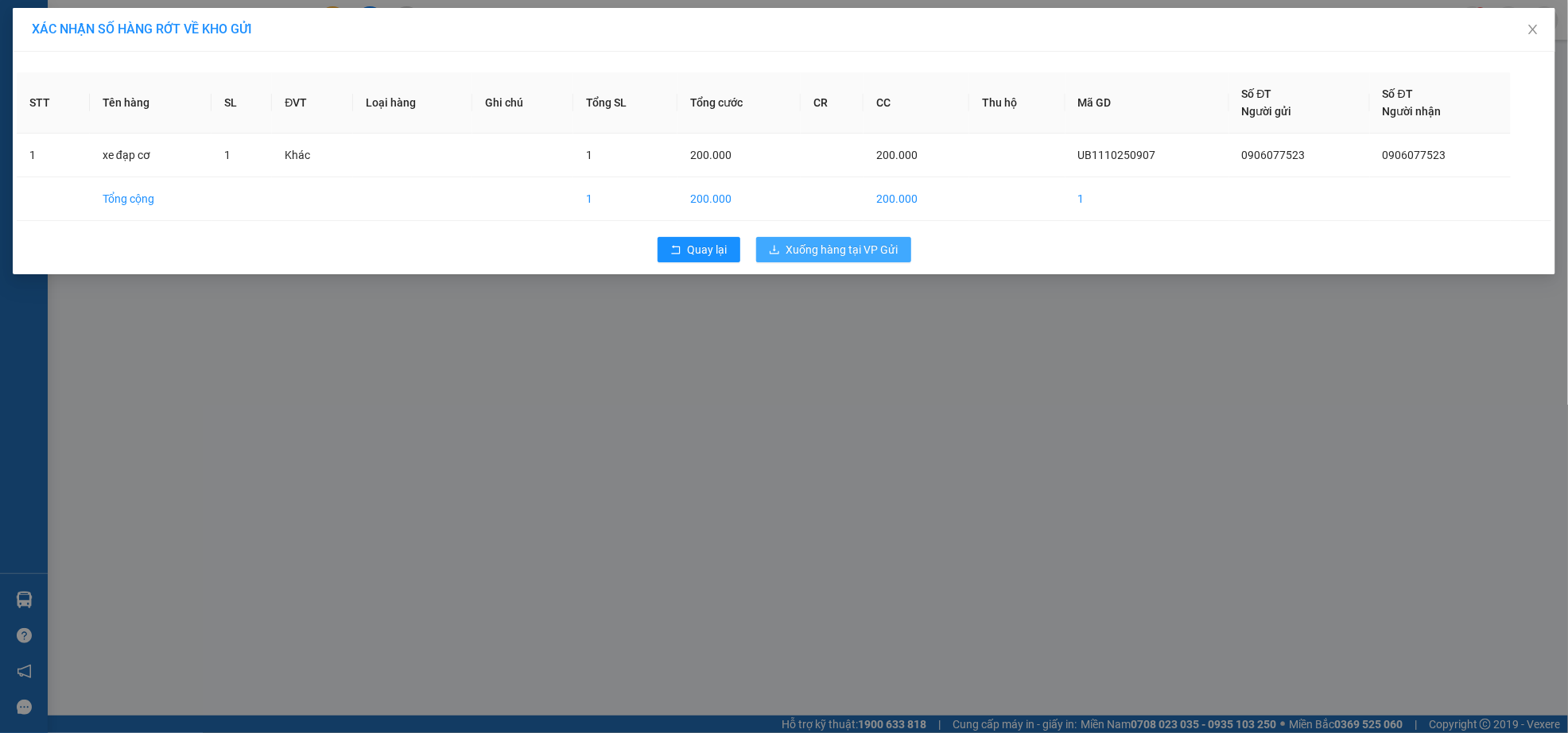
click at [825, 249] on span "Xuống hàng tại VP Gửi" at bounding box center [842, 249] width 112 height 17
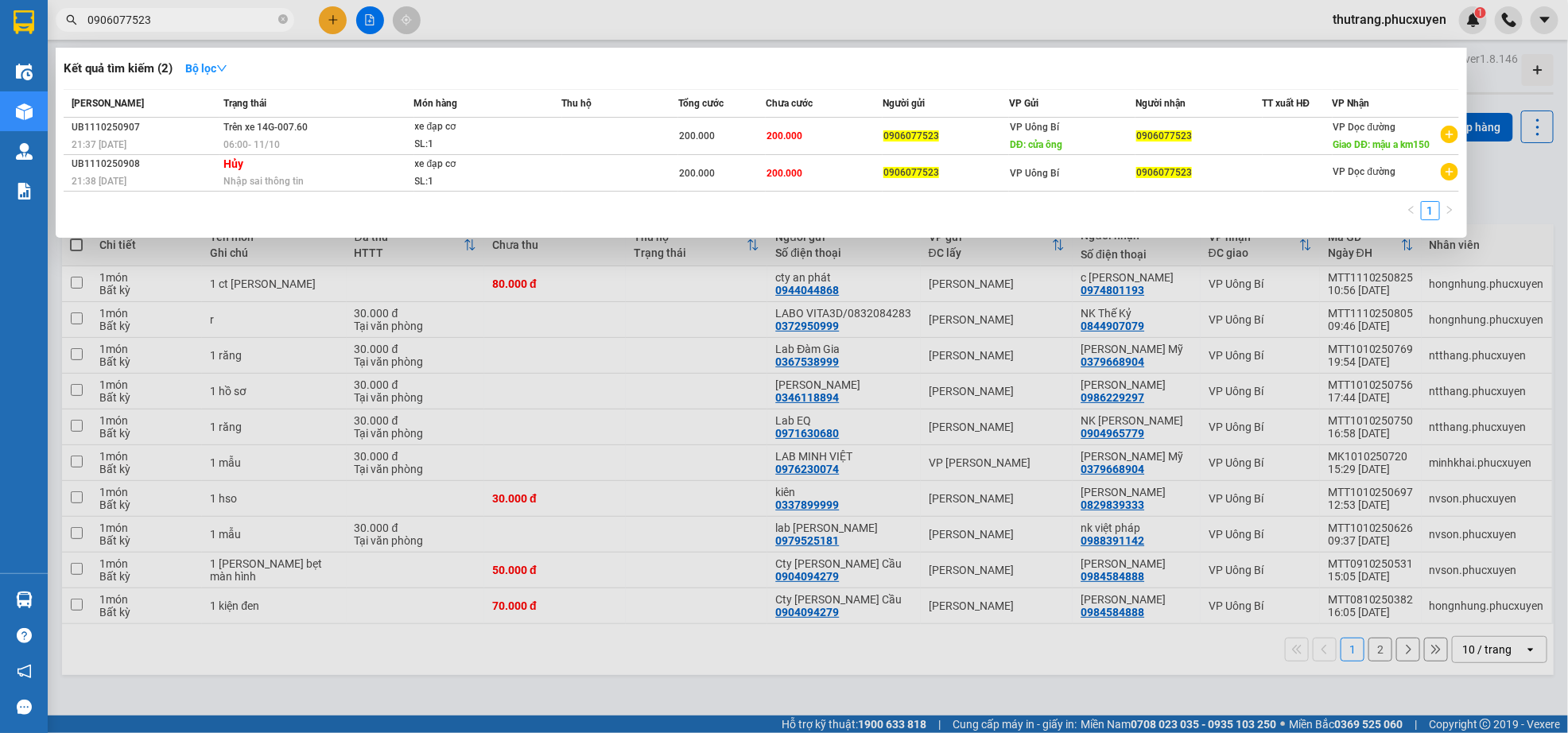
click at [184, 22] on input "0906077523" at bounding box center [181, 20] width 188 height 17
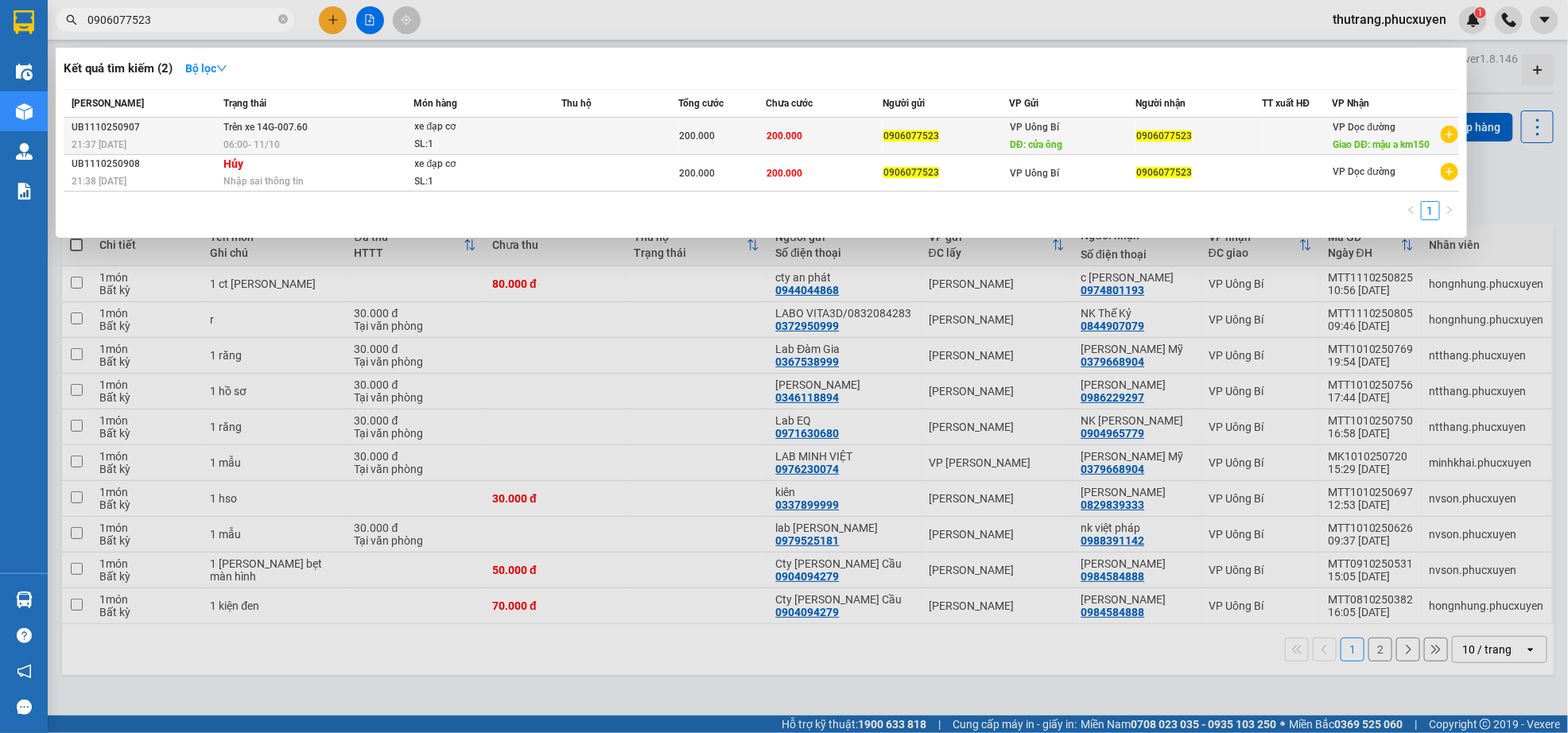
click at [679, 141] on span "200.000" at bounding box center [697, 136] width 36 height 11
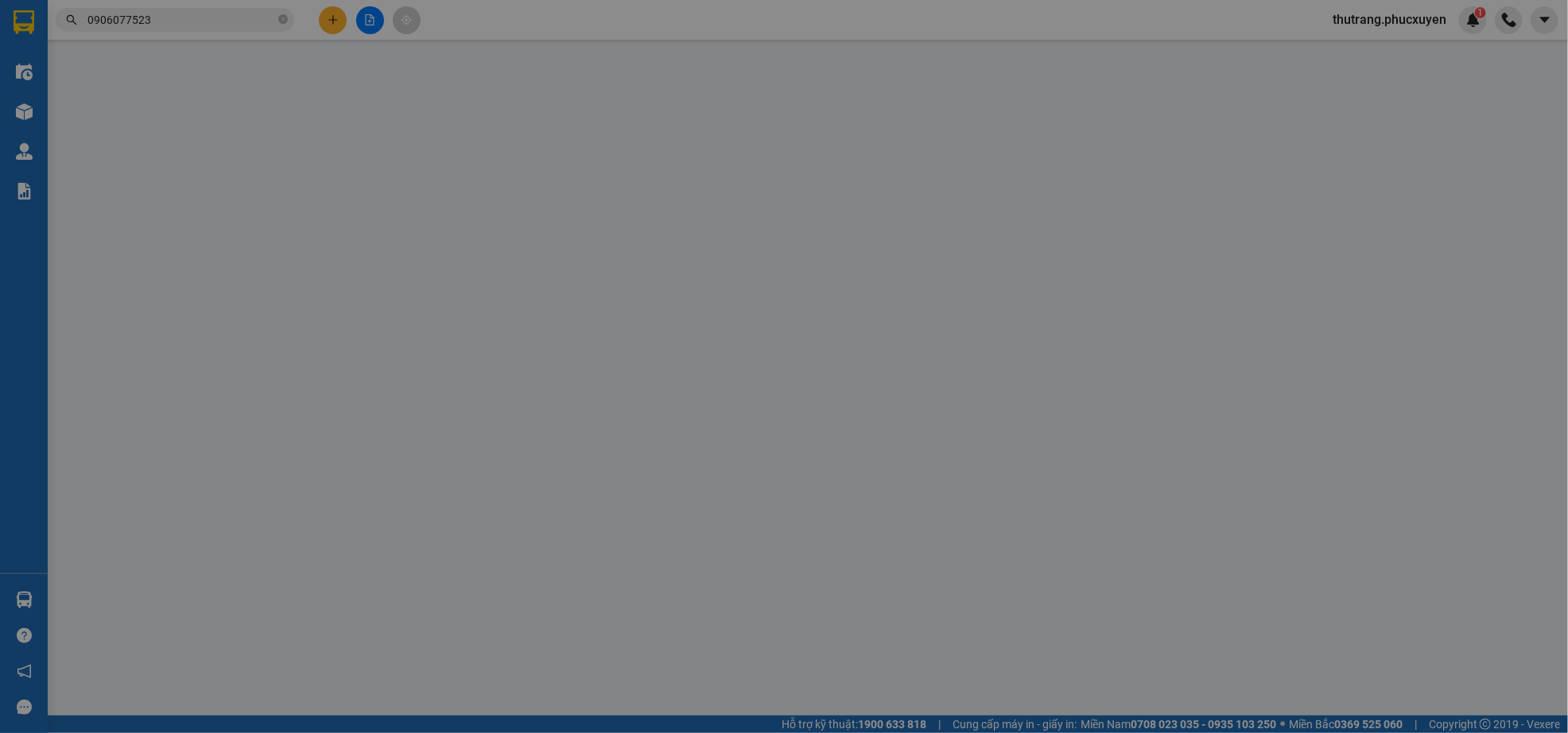
type input "0906077523"
type input "cửa ông"
type input "0906077523"
type input "mậu a km150"
type input "0"
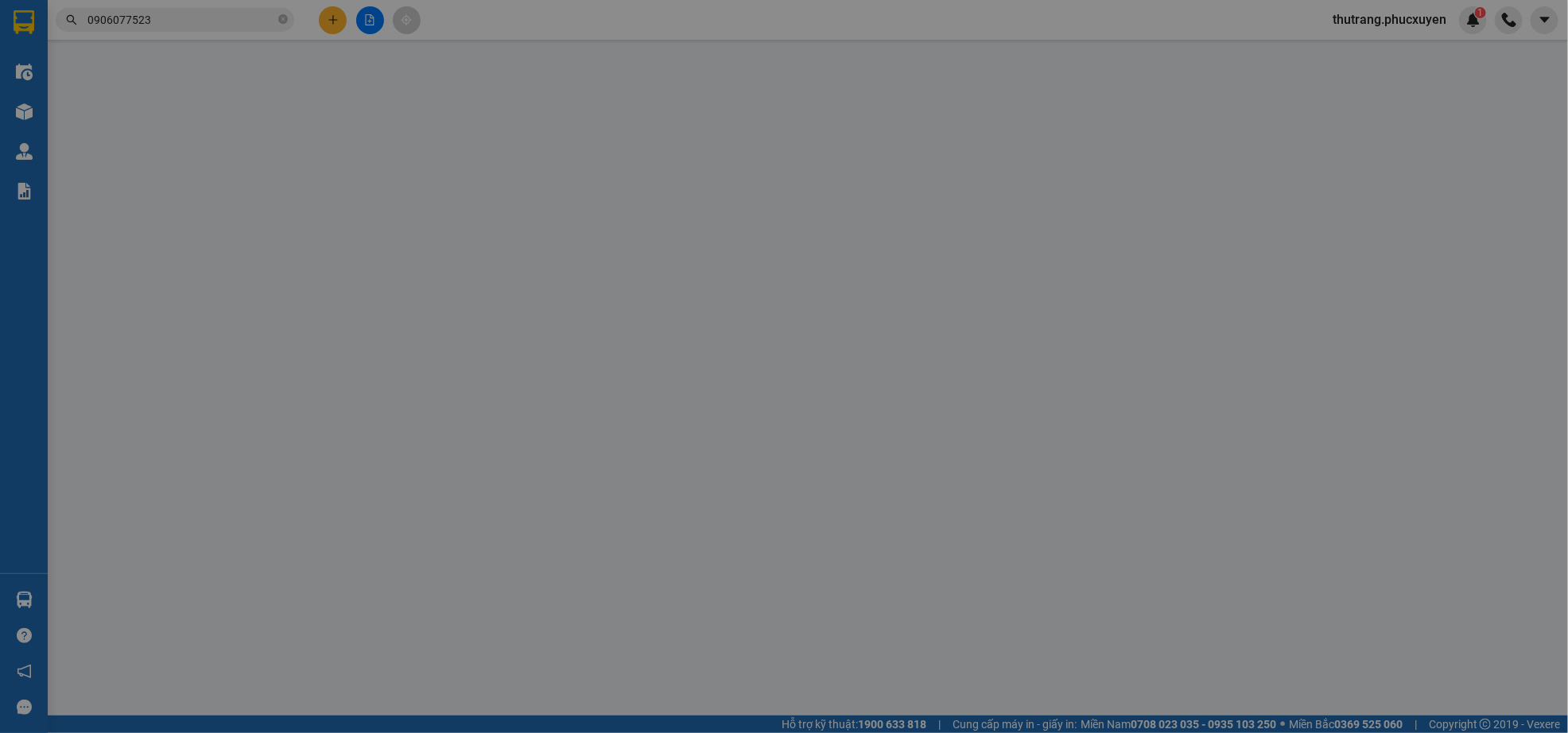
type input "200.000"
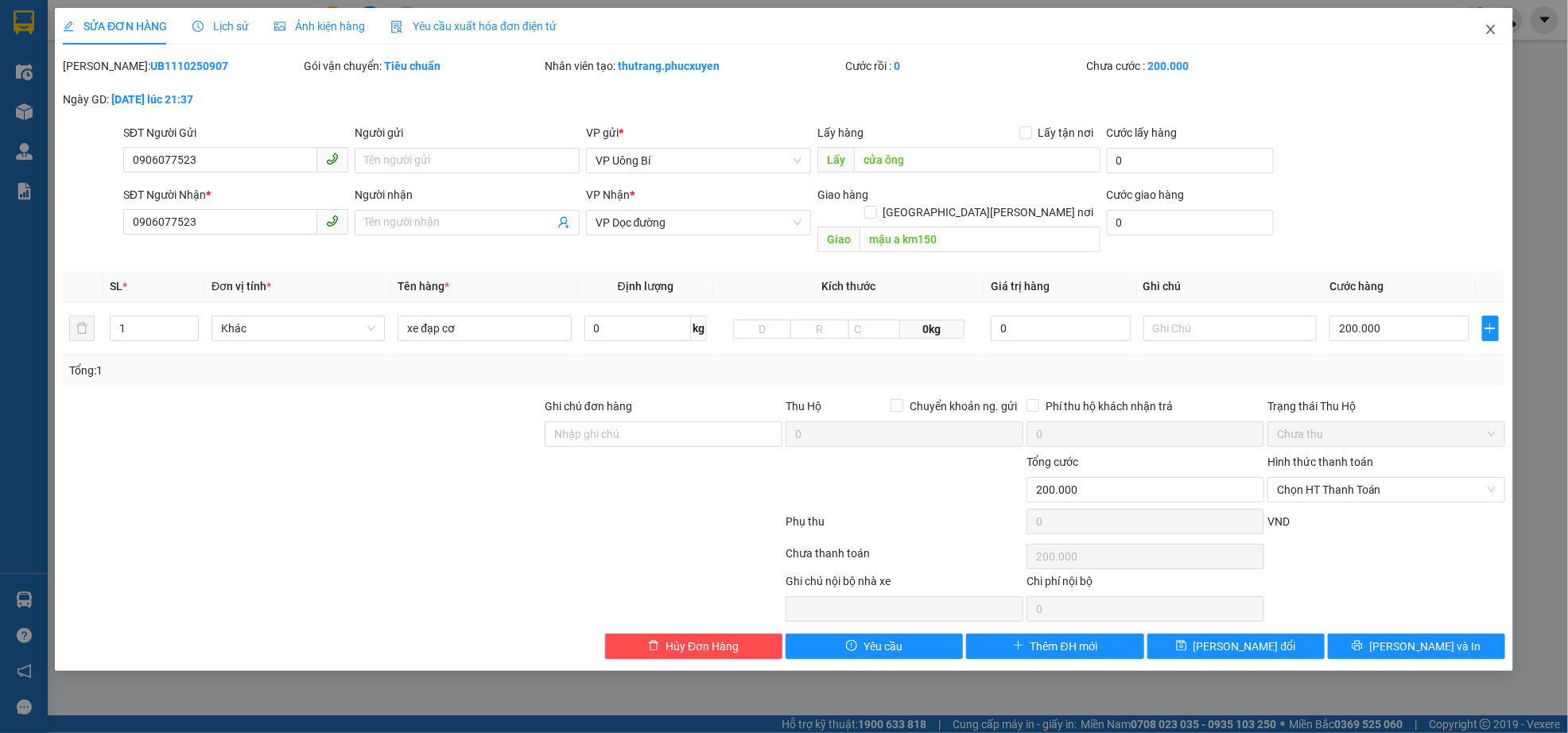
click at [1493, 33] on icon "close" at bounding box center [1490, 29] width 9 height 10
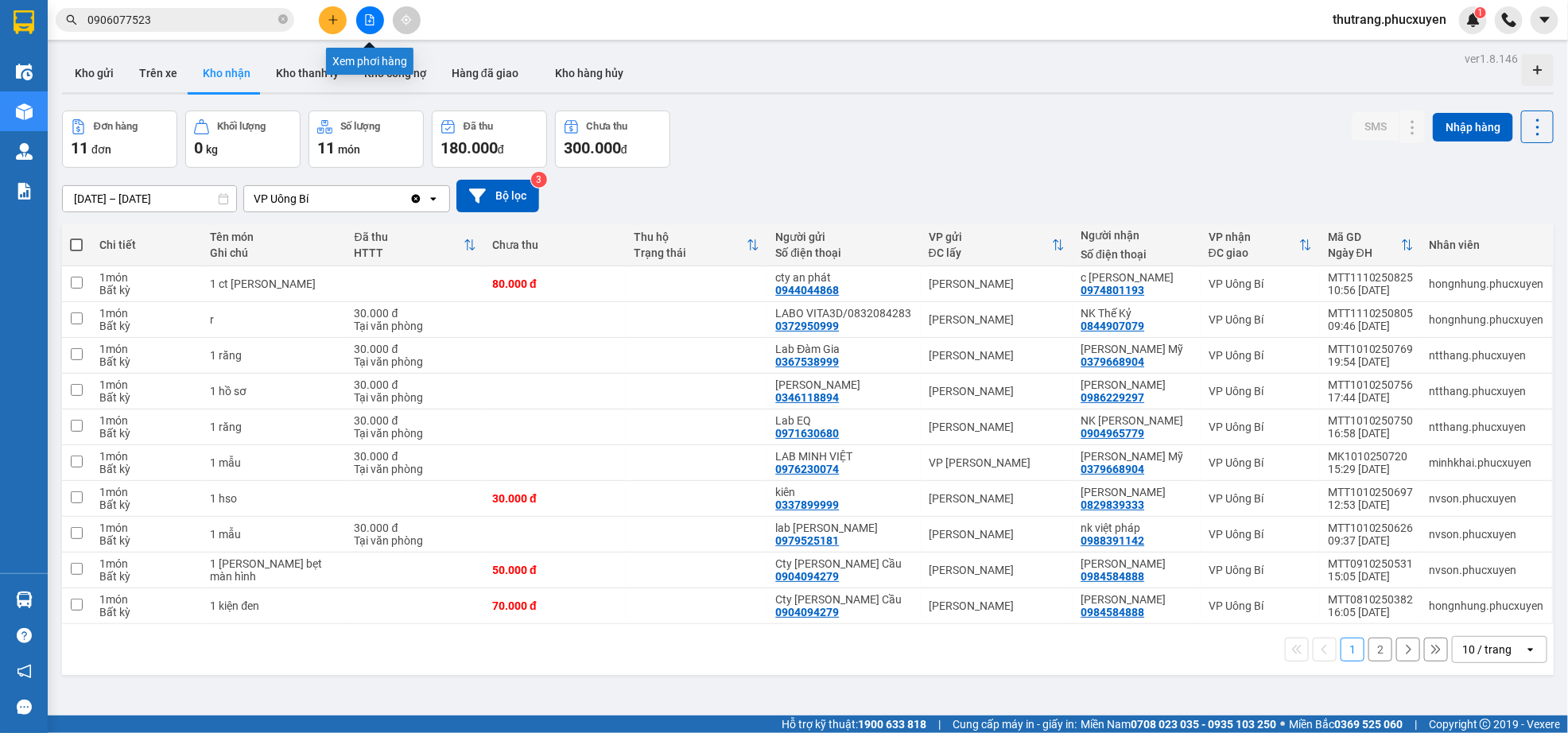
click at [360, 11] on button at bounding box center [370, 20] width 28 height 28
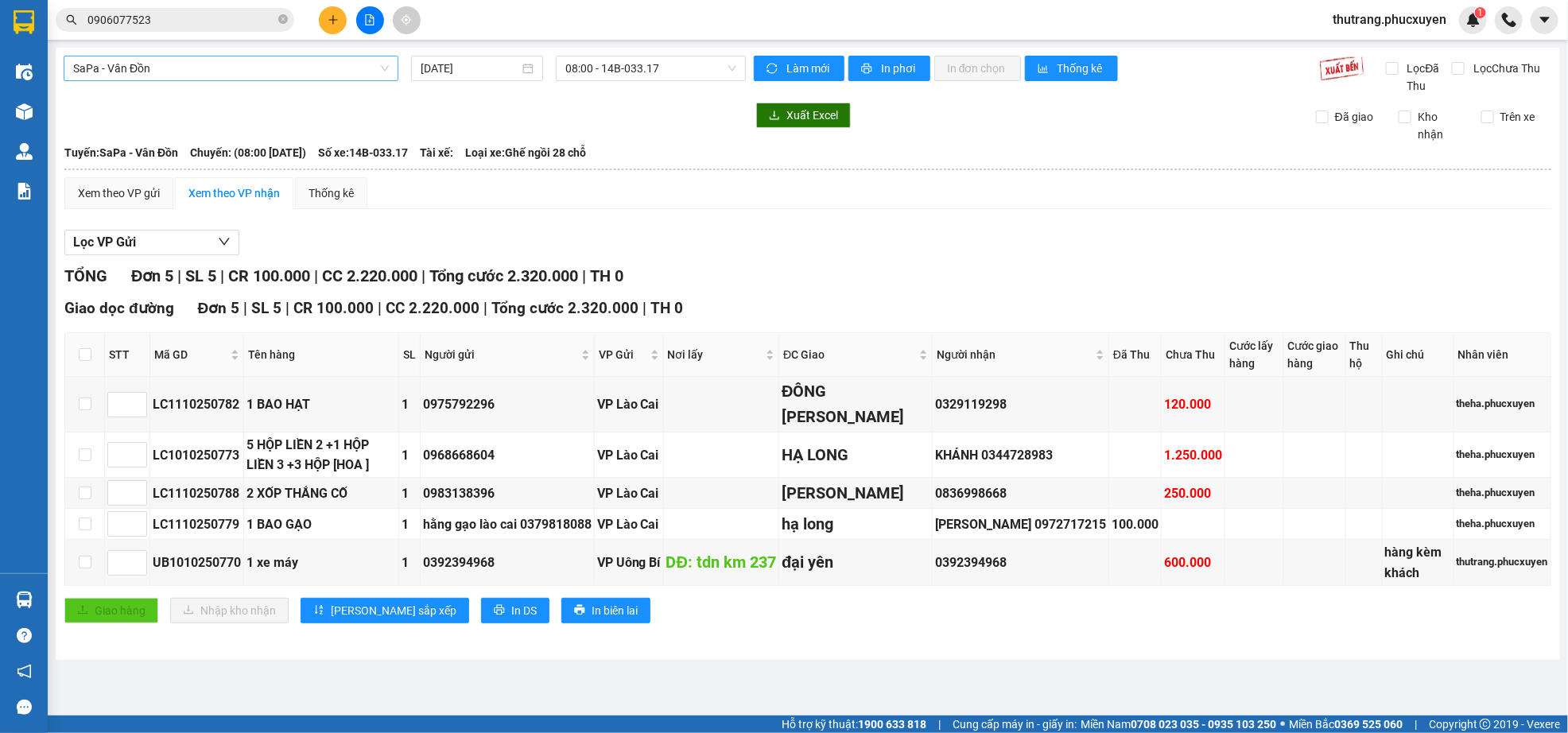
click at [233, 64] on span "SaPa - Vân Đồn" at bounding box center [231, 68] width 316 height 24
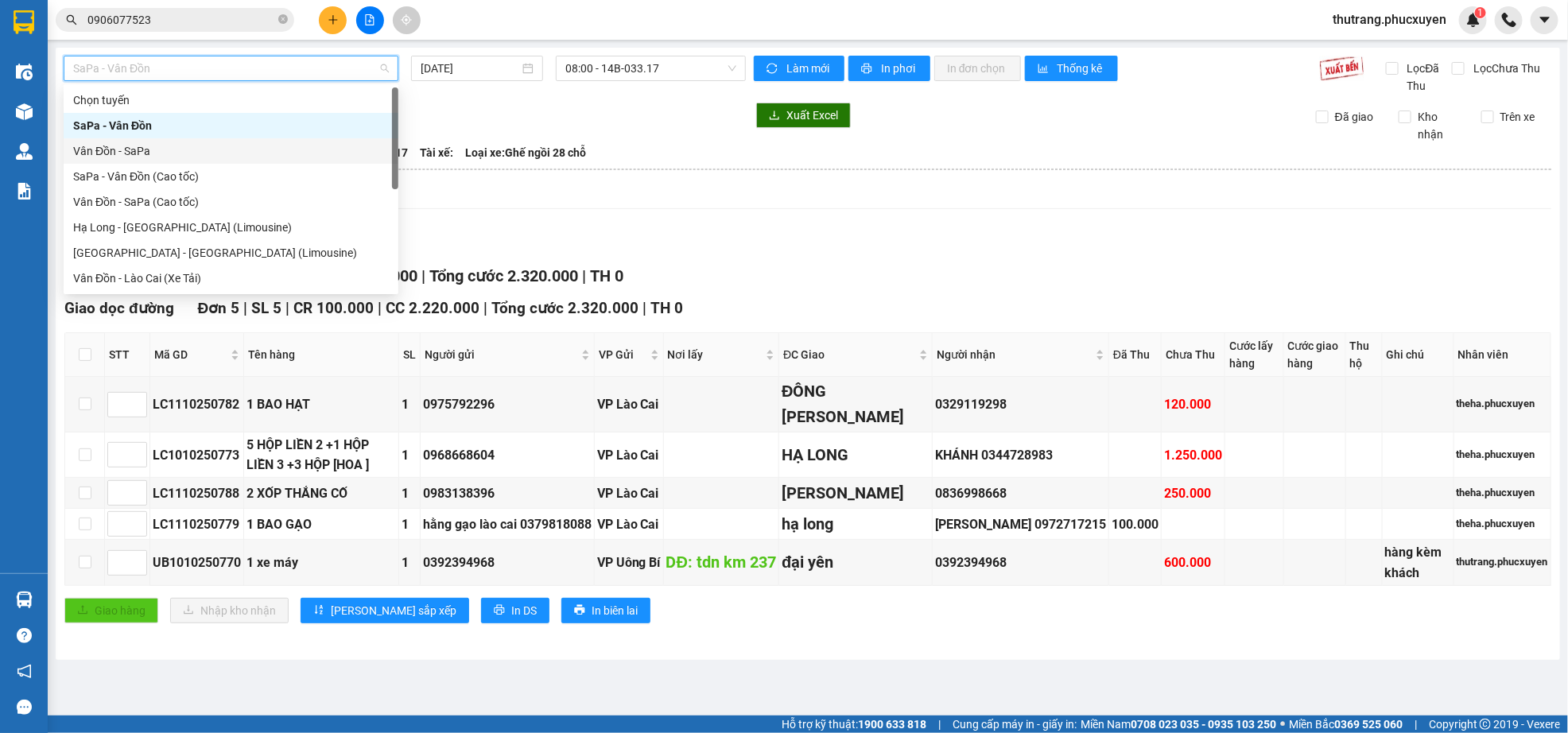
drag, startPoint x: 227, startPoint y: 145, endPoint x: 305, endPoint y: 370, distance: 238.1
click at [227, 149] on div "Vân Đồn - SaPa" at bounding box center [231, 150] width 316 height 17
type input "[DATE]"
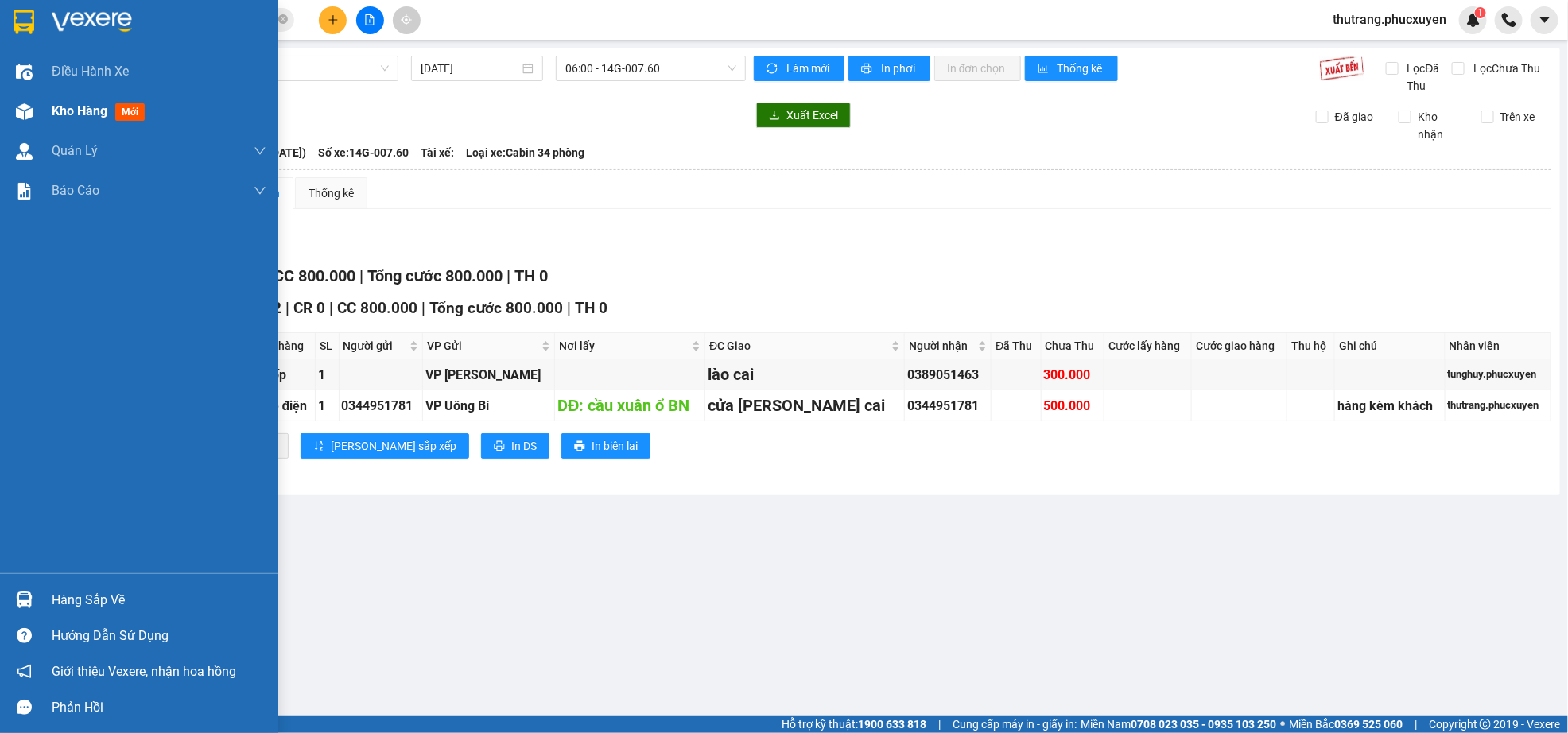
click at [39, 110] on div "Kho hàng mới" at bounding box center [139, 111] width 278 height 40
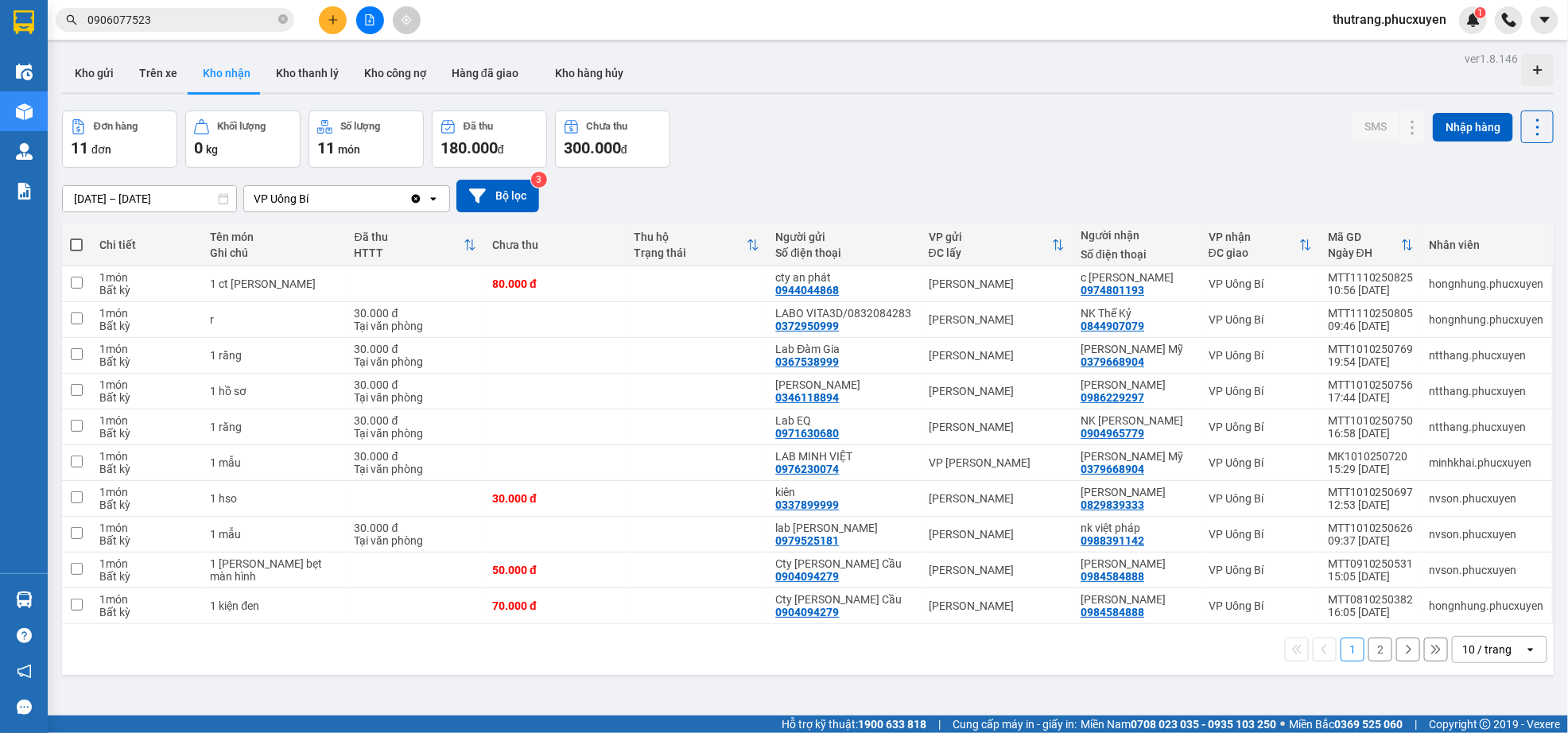
click at [192, 16] on input "0906077523" at bounding box center [181, 20] width 188 height 17
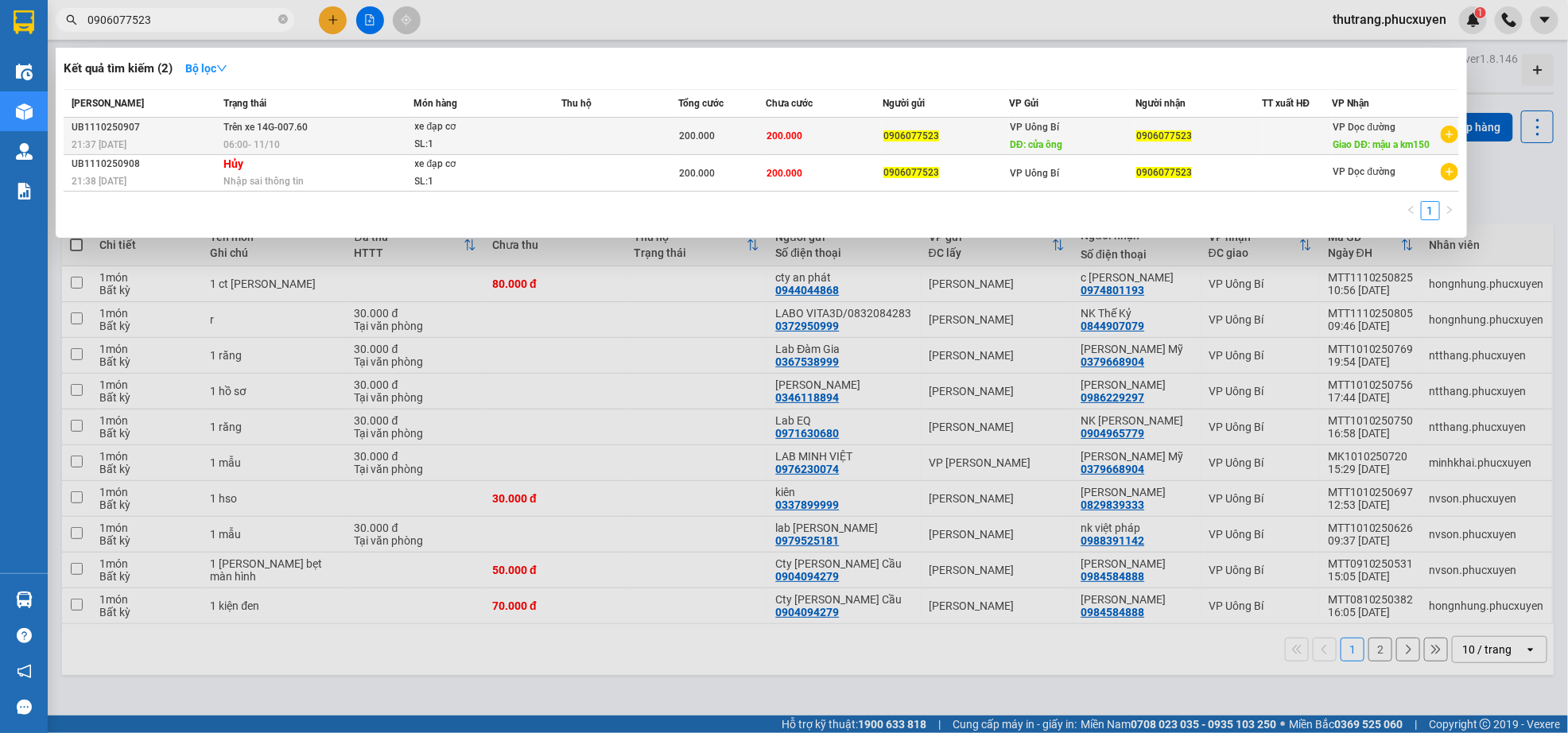
click at [621, 132] on td at bounding box center [620, 136] width 117 height 38
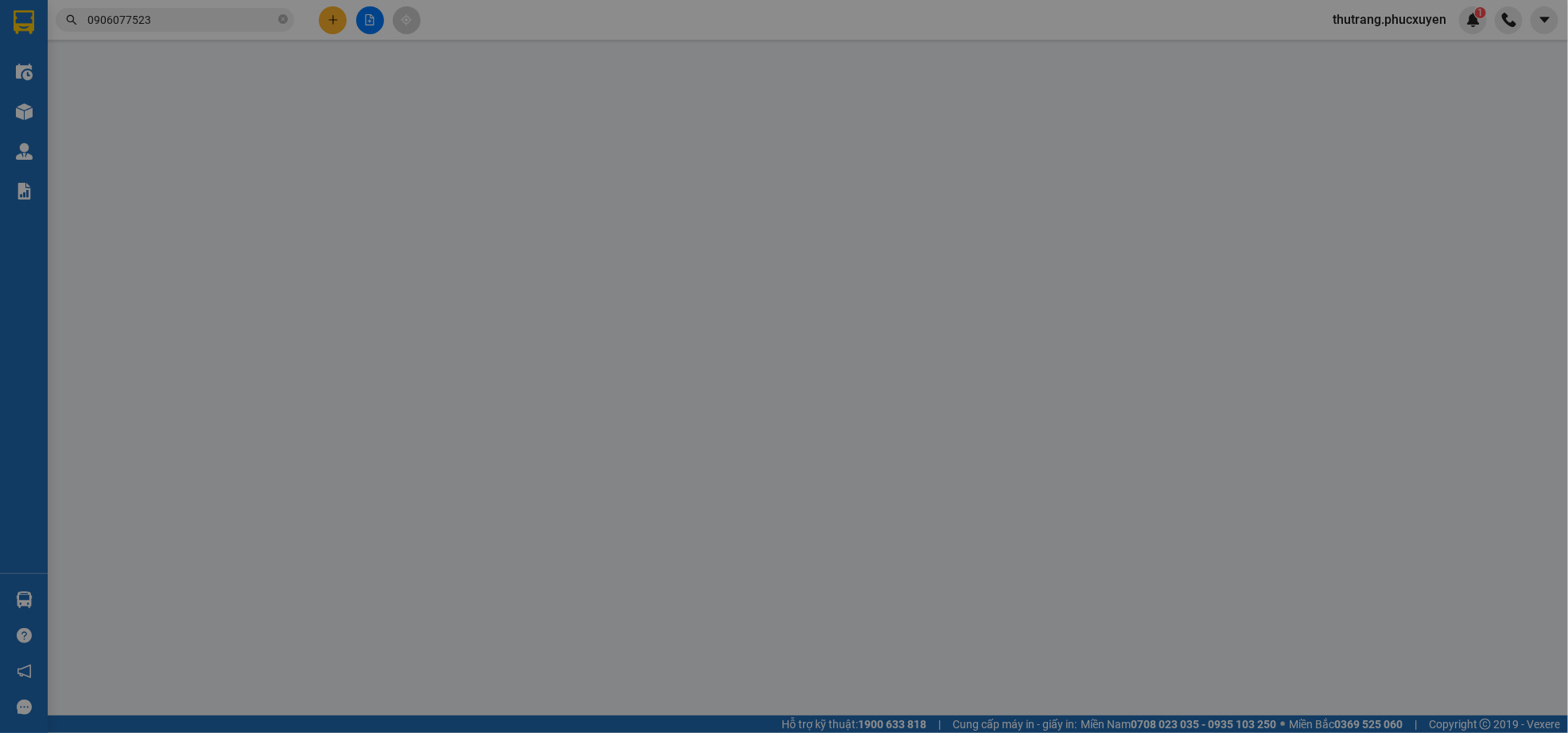
type input "0906077523"
type input "cửa ông"
type input "0906077523"
type input "mậu a km150"
type input "0"
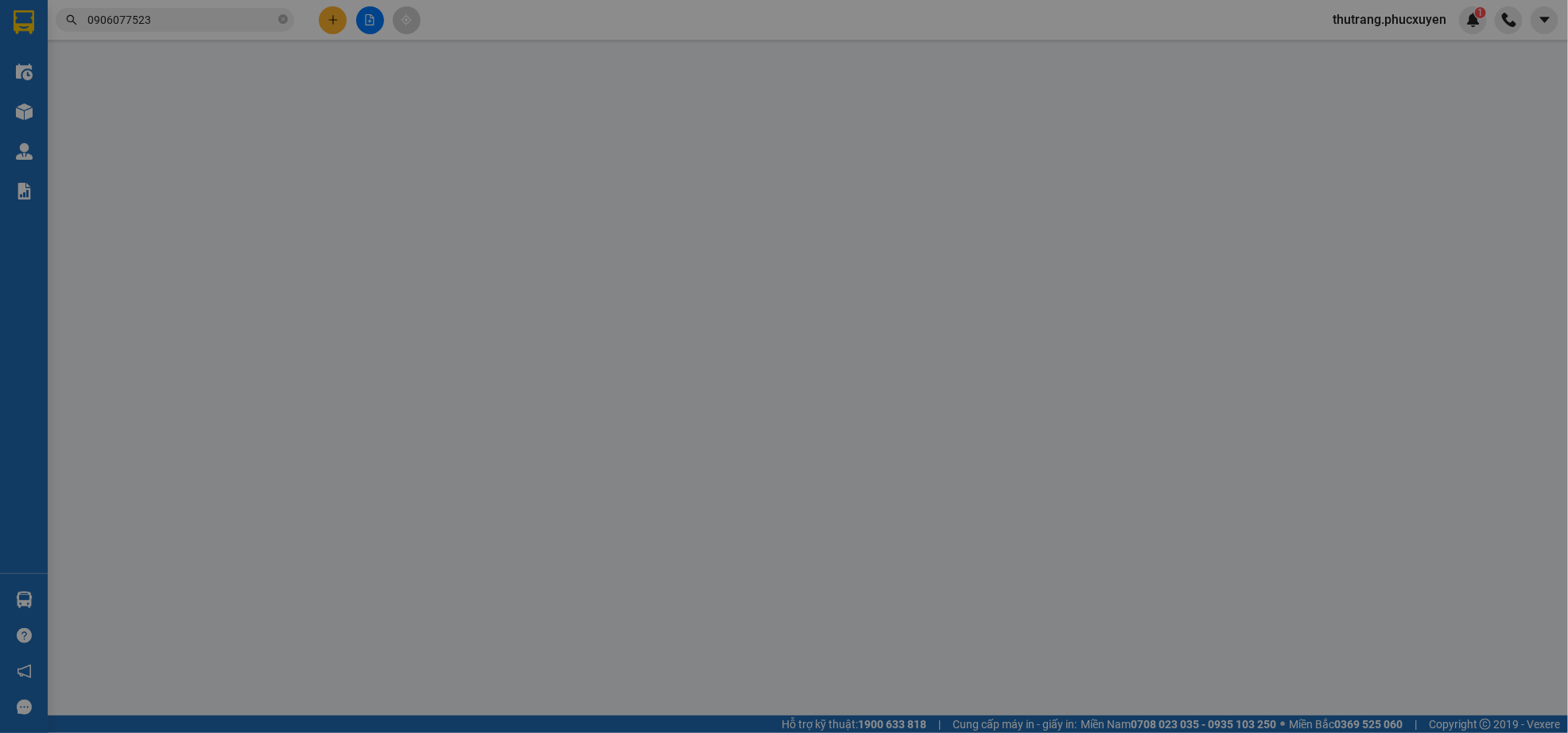
type input "200.000"
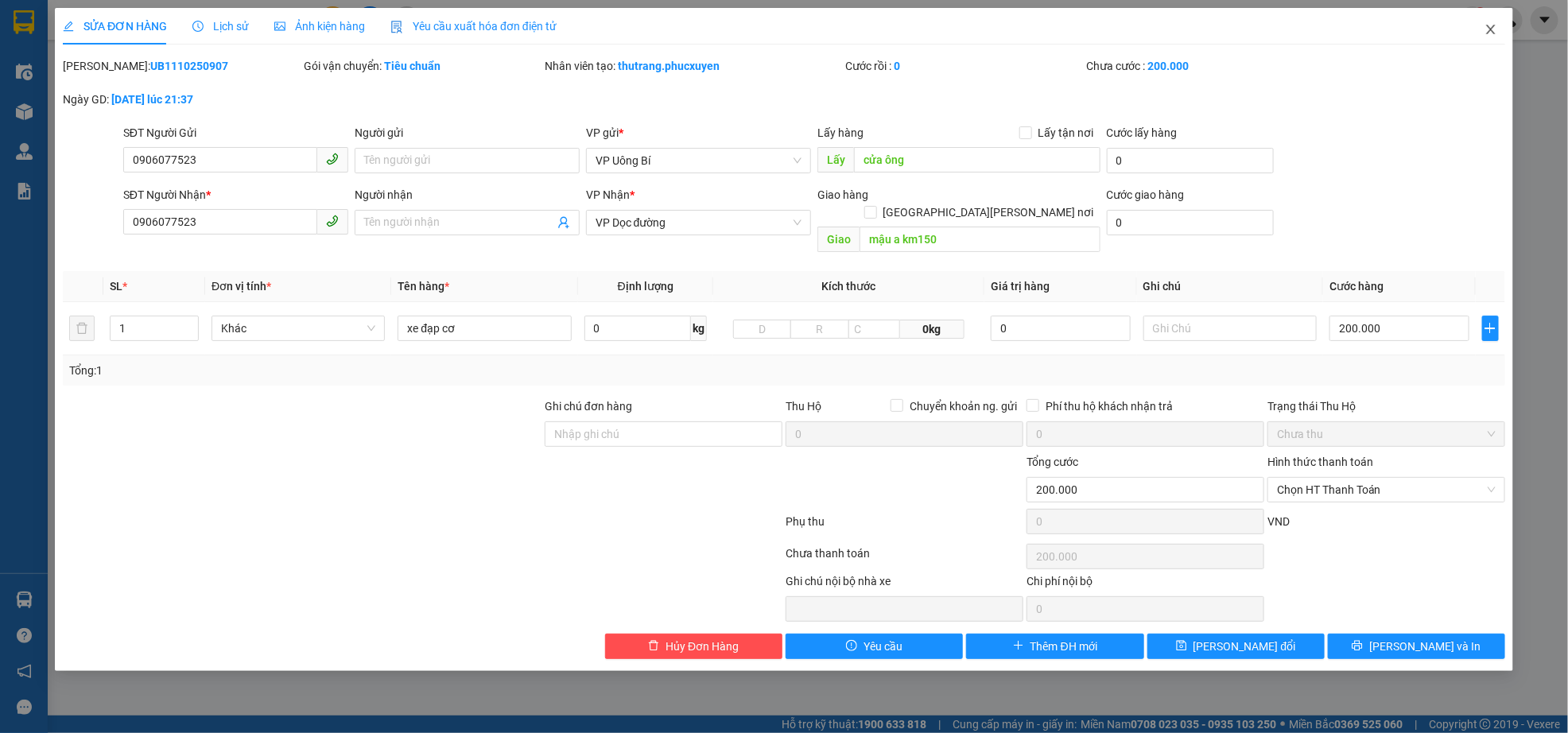
click at [1493, 34] on icon "close" at bounding box center [1490, 29] width 13 height 13
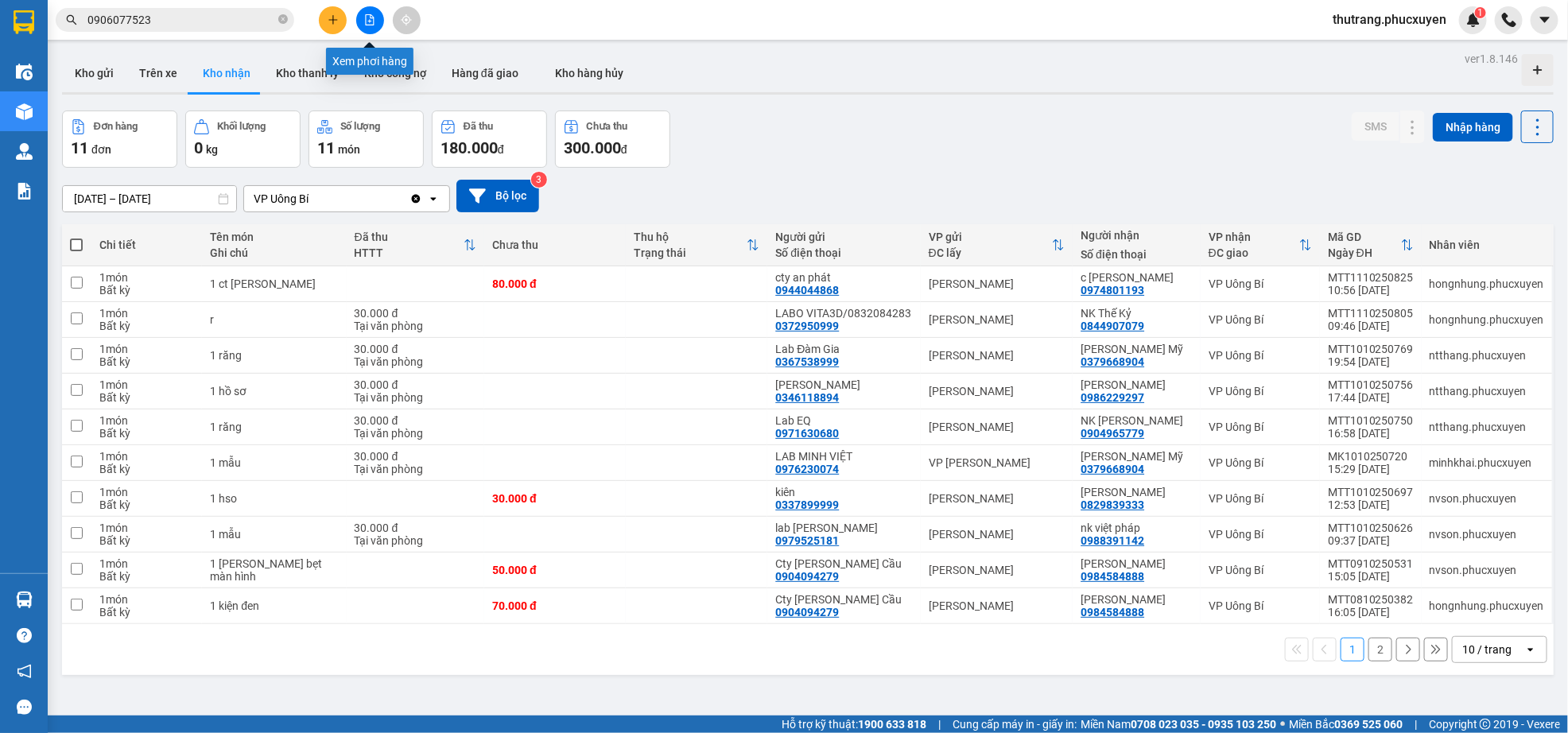
click at [365, 21] on icon "file-add" at bounding box center [370, 20] width 11 height 11
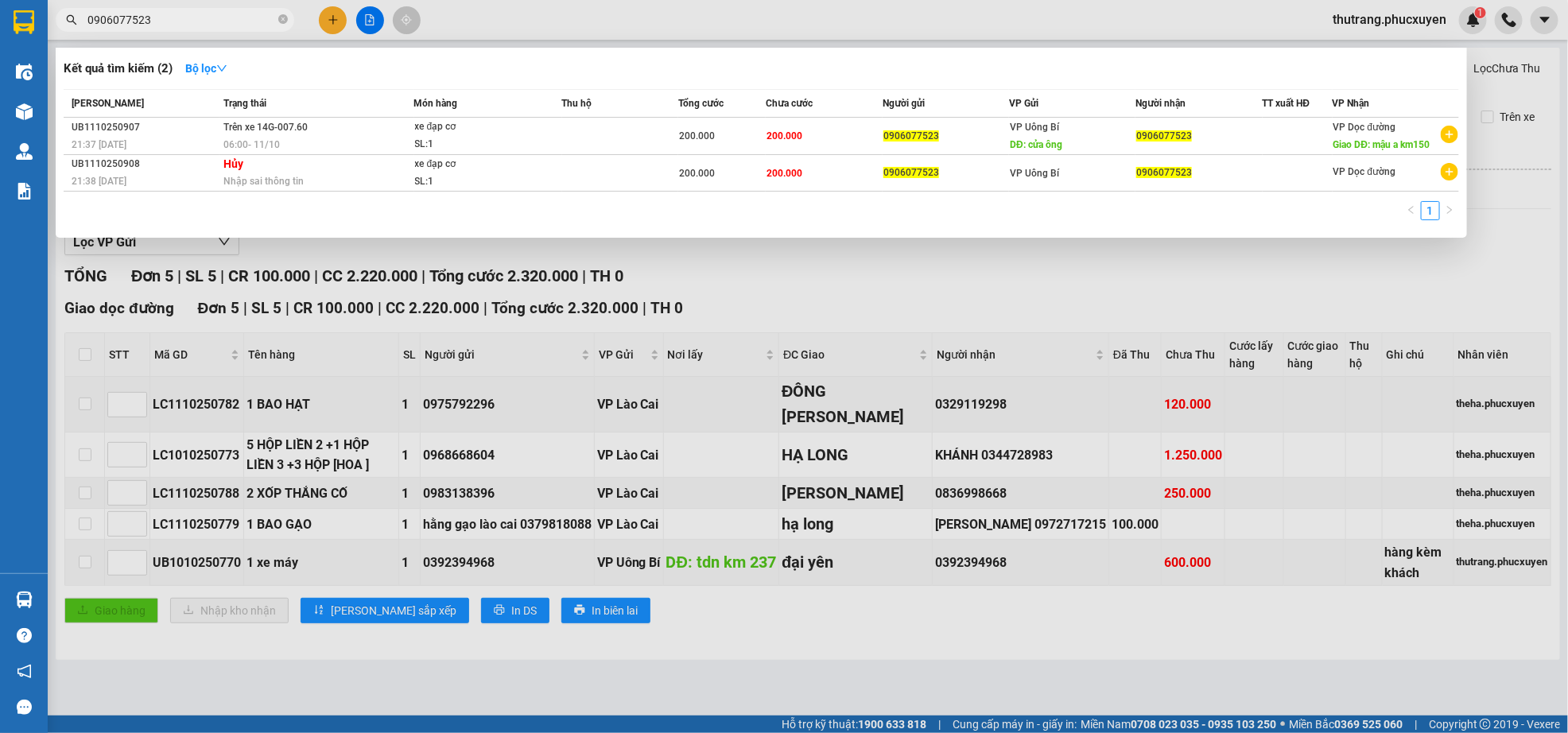
click at [202, 12] on input "0906077523" at bounding box center [181, 20] width 188 height 17
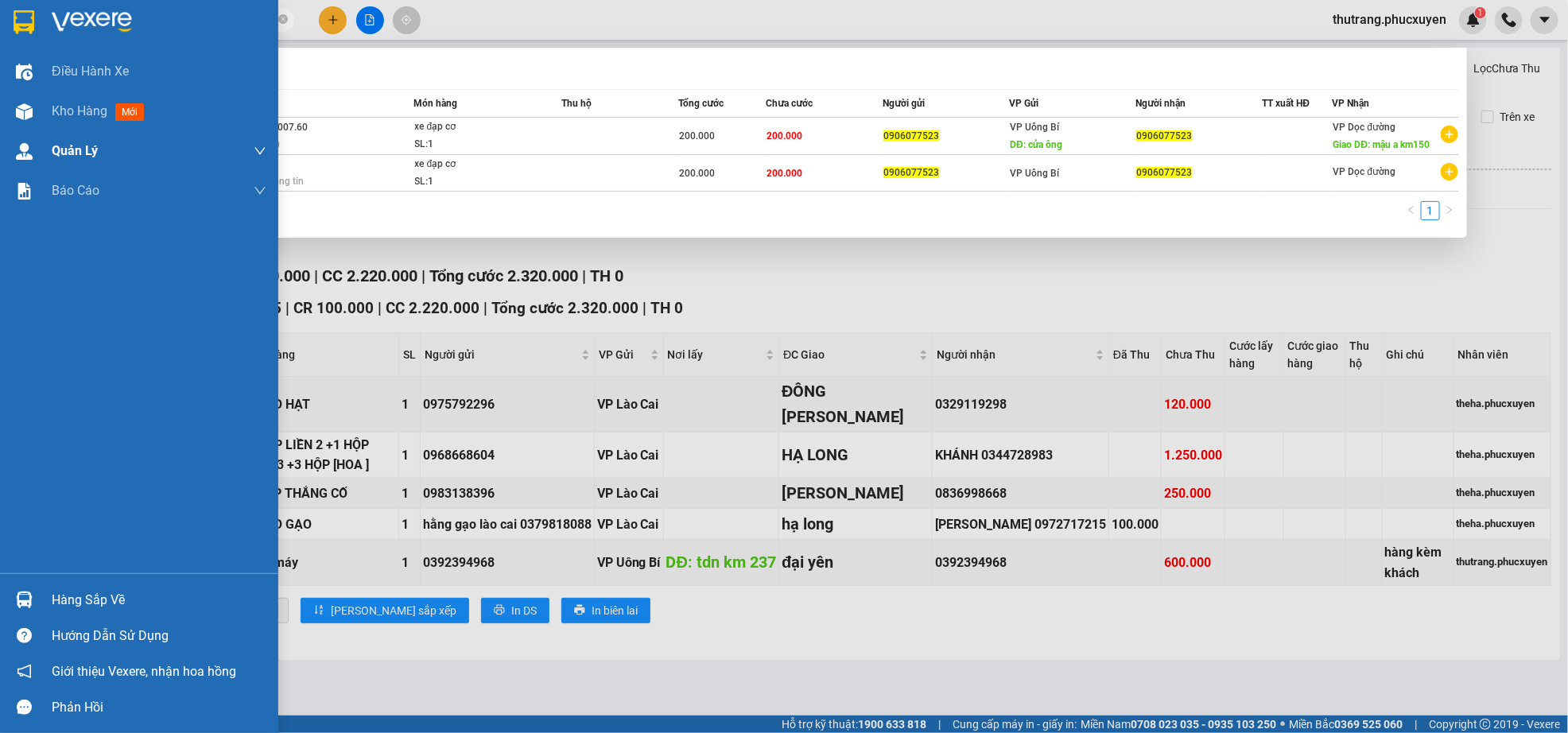
drag, startPoint x: 0, startPoint y: 290, endPoint x: 50, endPoint y: 156, distance: 143.0
click at [1, 287] on div "Điều [PERSON_NAME] xe Kho hàng mới [PERSON_NAME] [PERSON_NAME] thu hộ [PERSON_N…" at bounding box center [139, 312] width 278 height 522
click at [79, 114] on span "Kho hàng" at bounding box center [79, 111] width 55 height 16
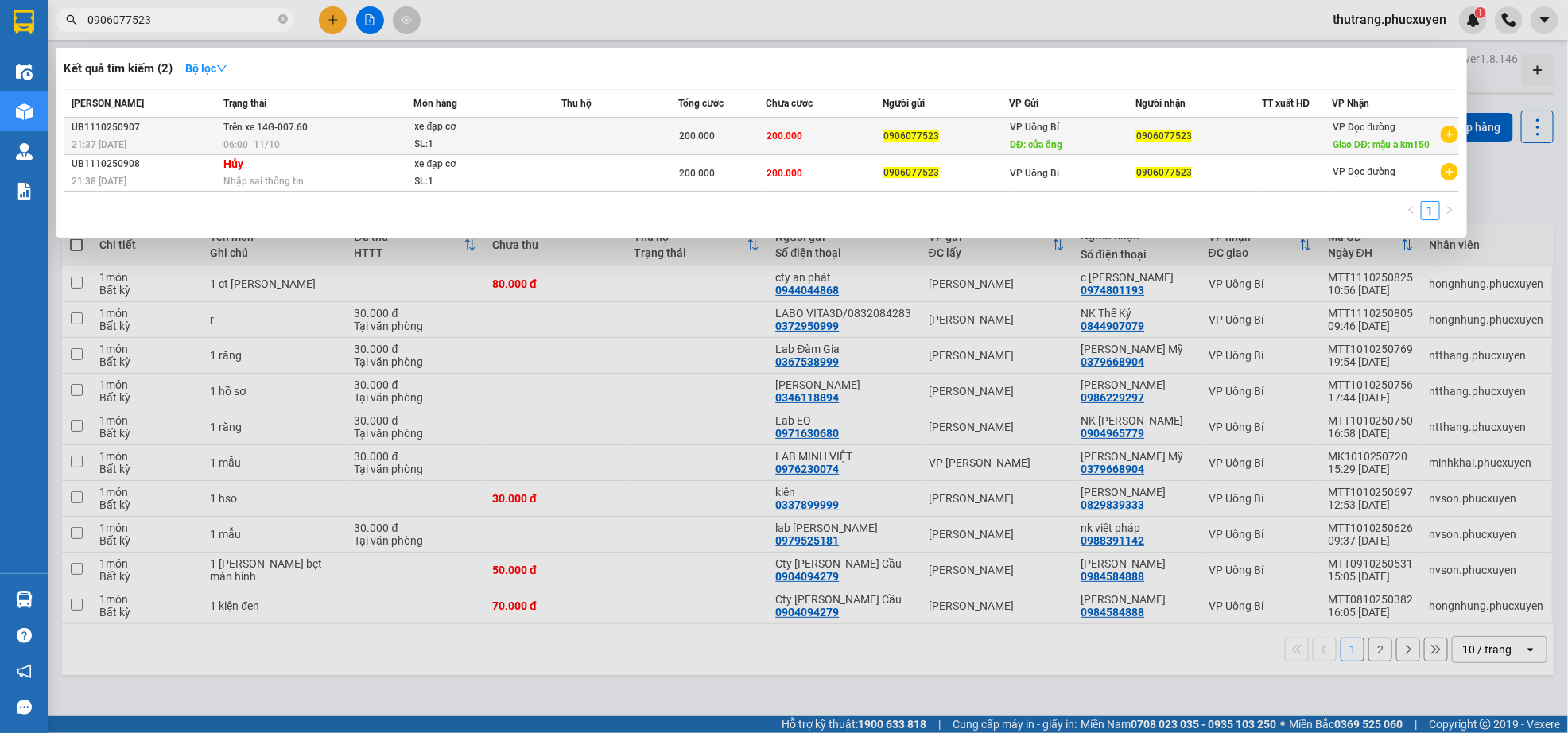
click at [594, 134] on td at bounding box center [620, 136] width 117 height 38
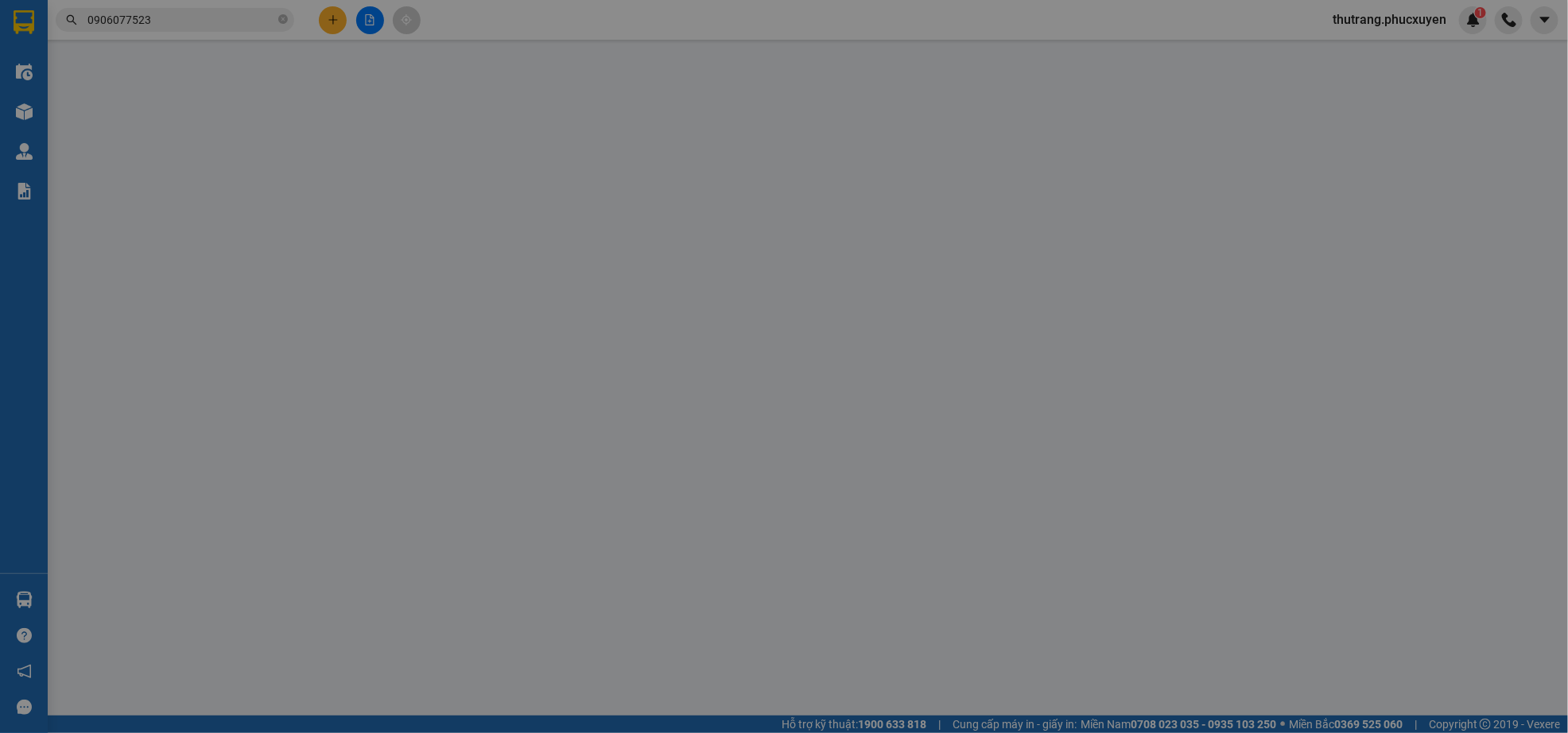
type input "0906077523"
type input "cửa ông"
type input "0906077523"
type input "mậu a km150"
type input "0"
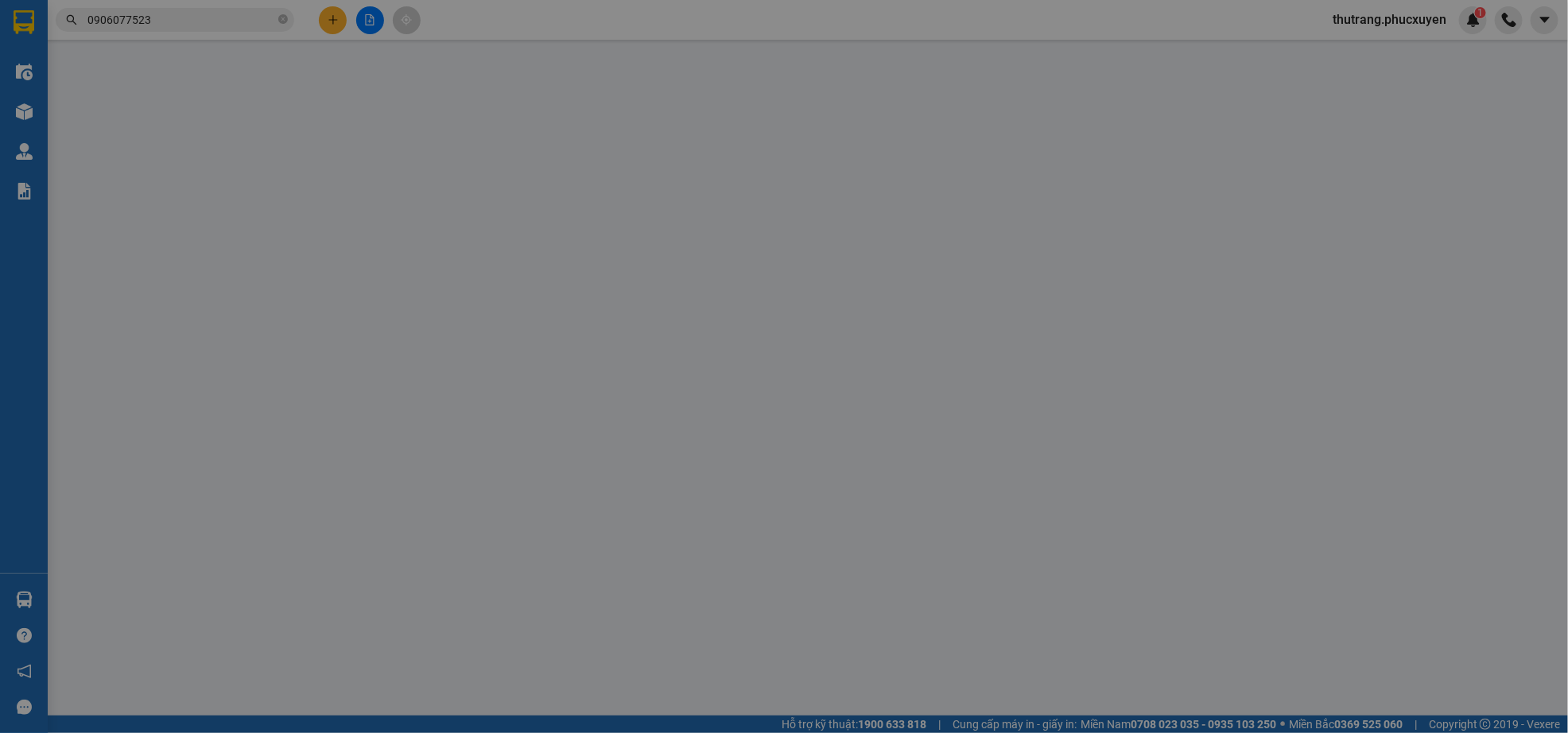
type input "200.000"
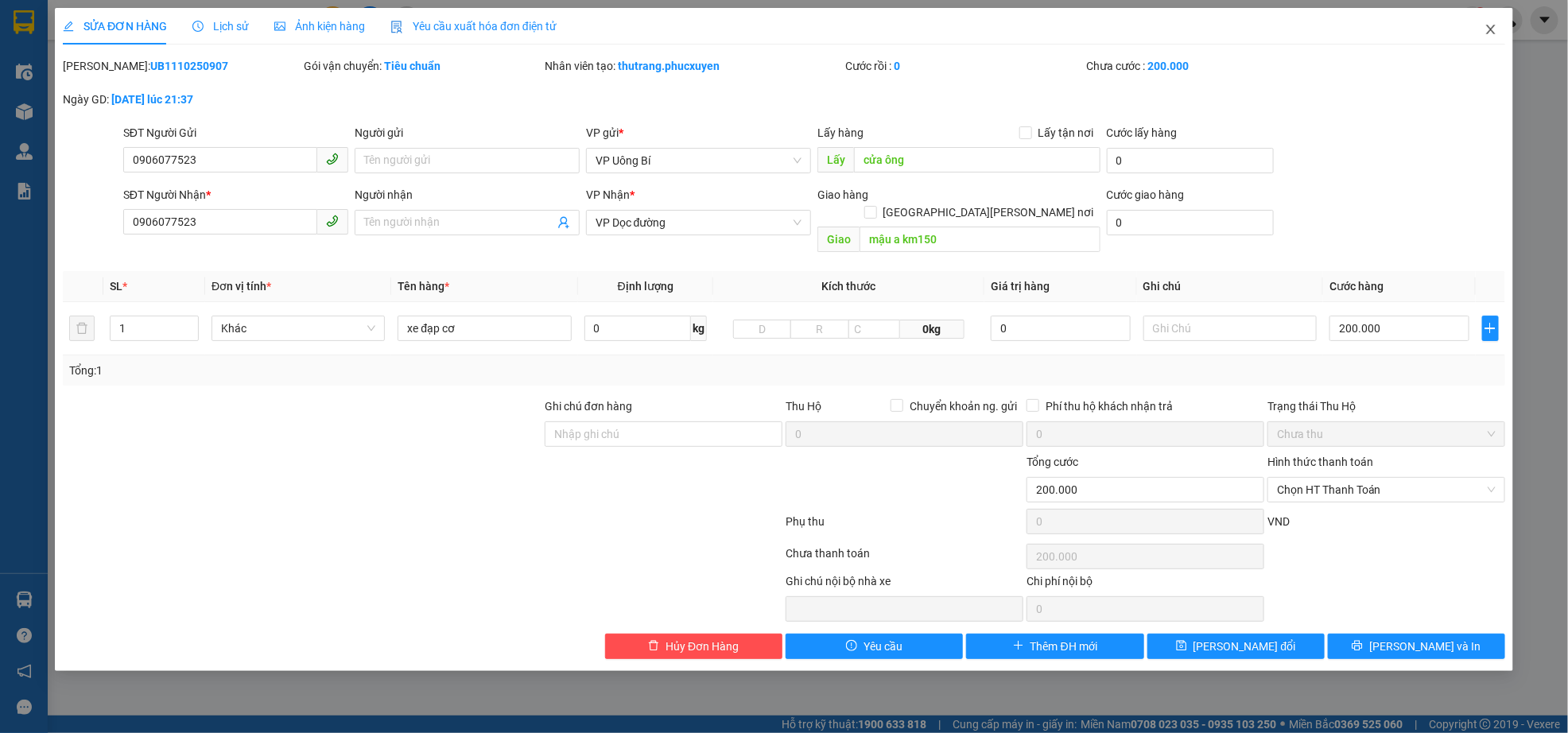
click at [1488, 22] on span "Close" at bounding box center [1490, 30] width 45 height 45
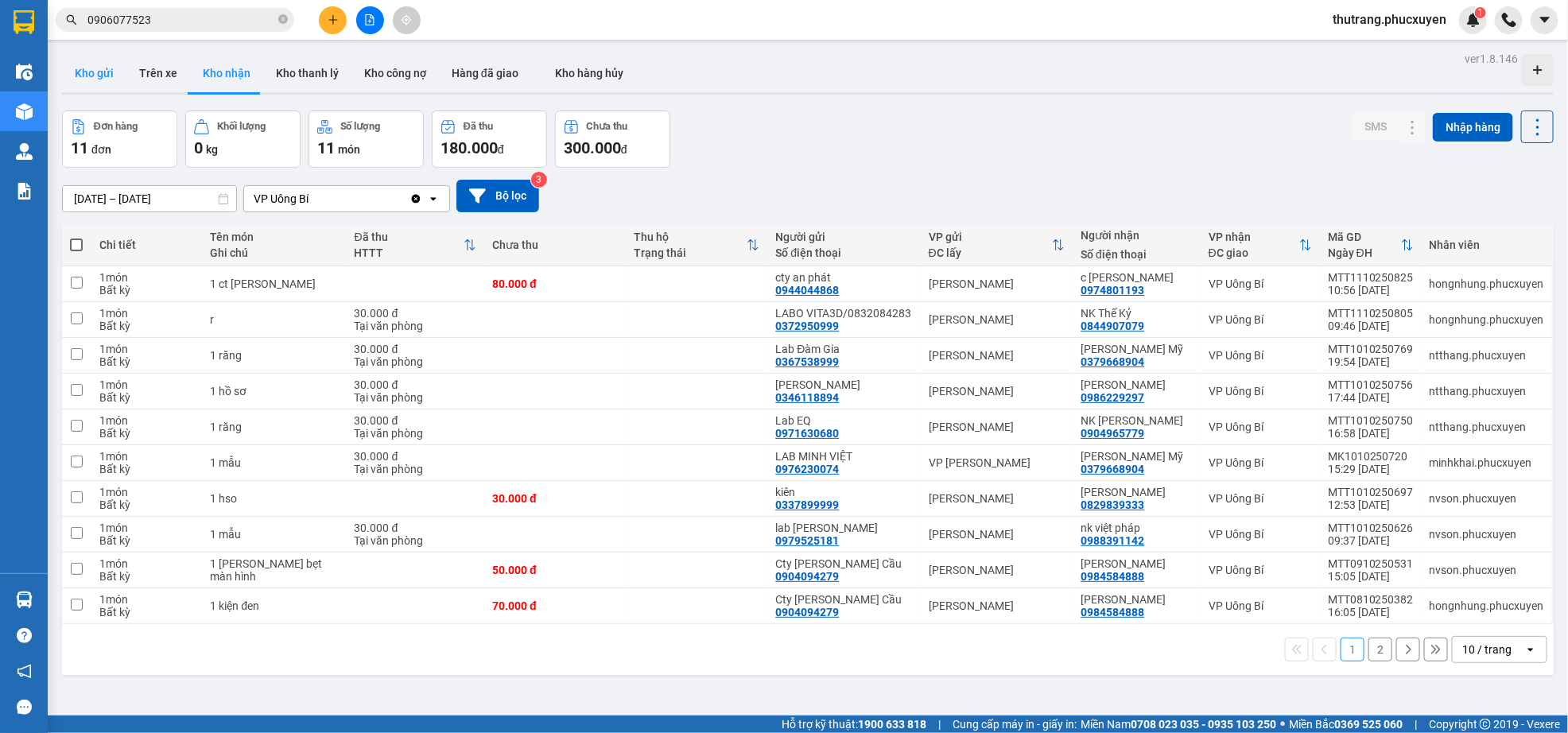
click at [91, 77] on button "Kho gửi" at bounding box center [94, 73] width 64 height 38
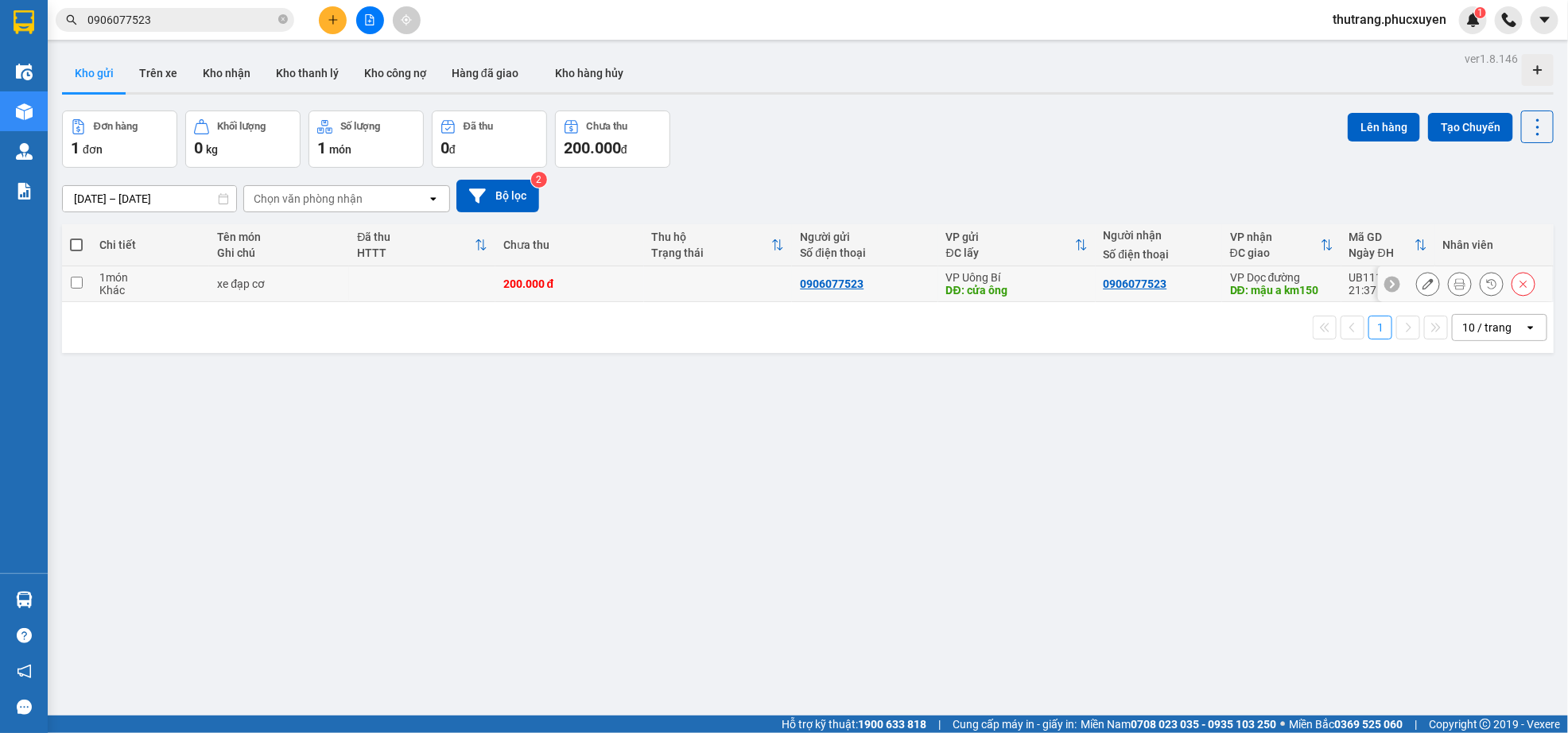
click at [68, 282] on td at bounding box center [77, 284] width 29 height 36
checkbox input "true"
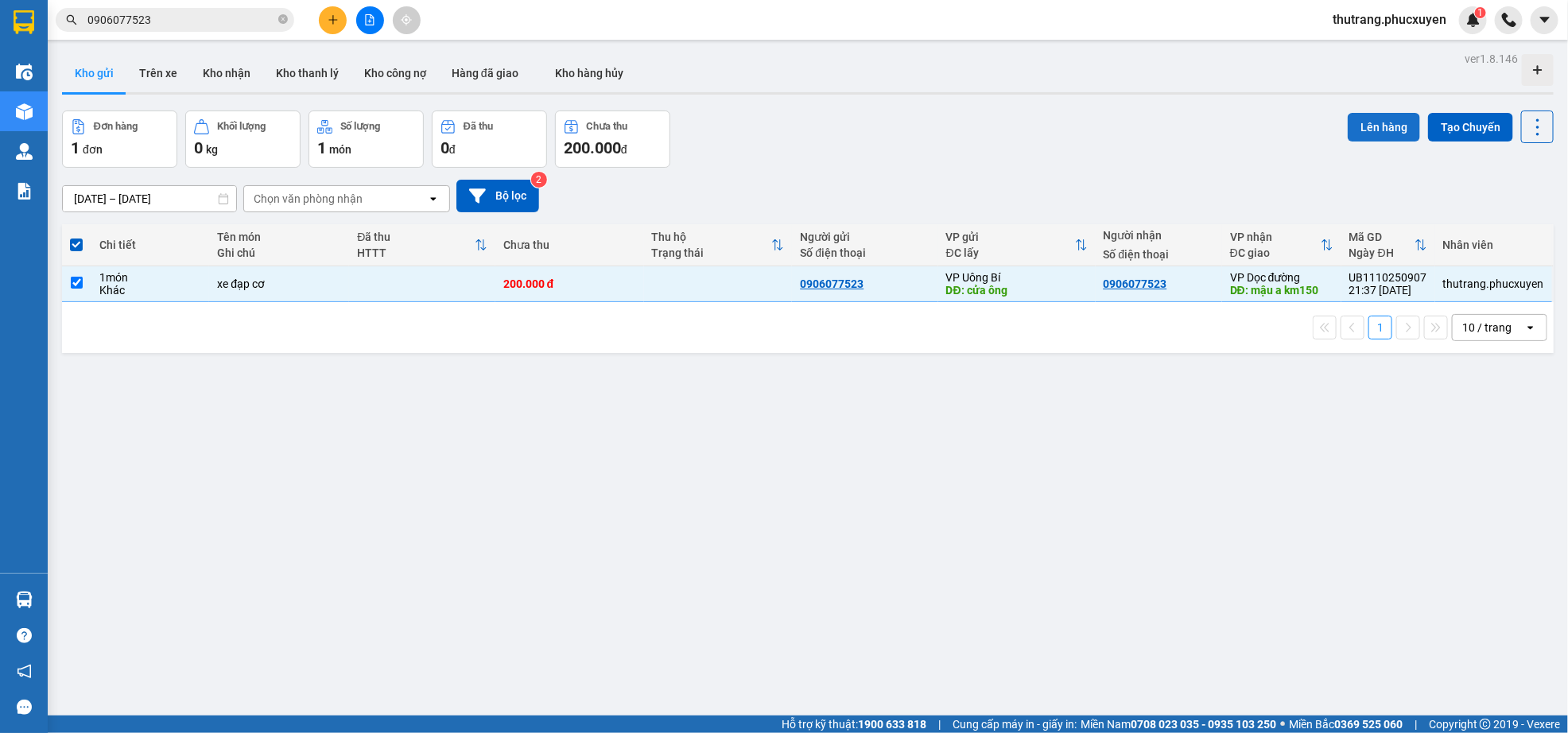
click at [1359, 122] on button "Lên hàng" at bounding box center [1384, 127] width 73 height 29
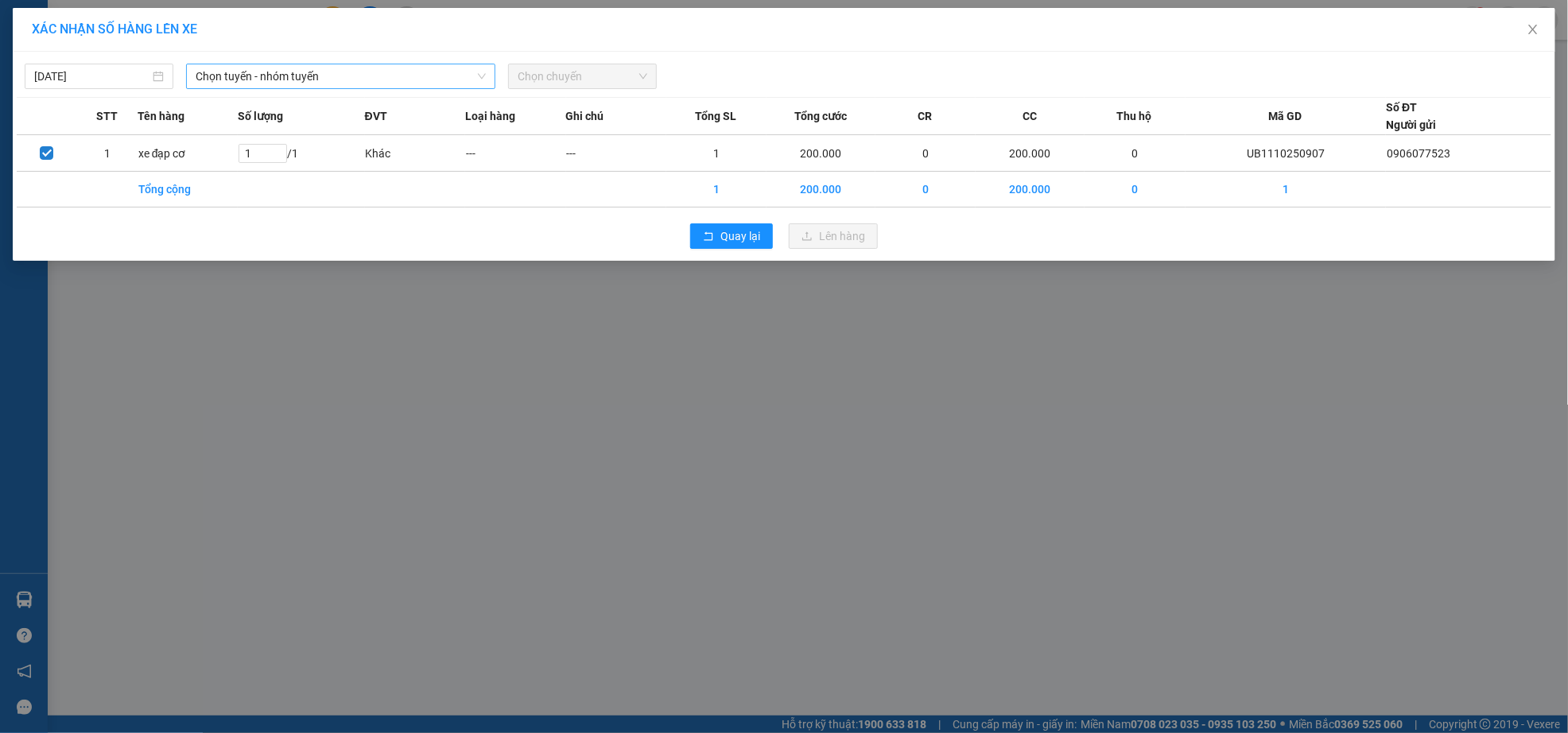
click at [374, 73] on span "Chọn tuyến - nhóm tuyến" at bounding box center [341, 76] width 291 height 24
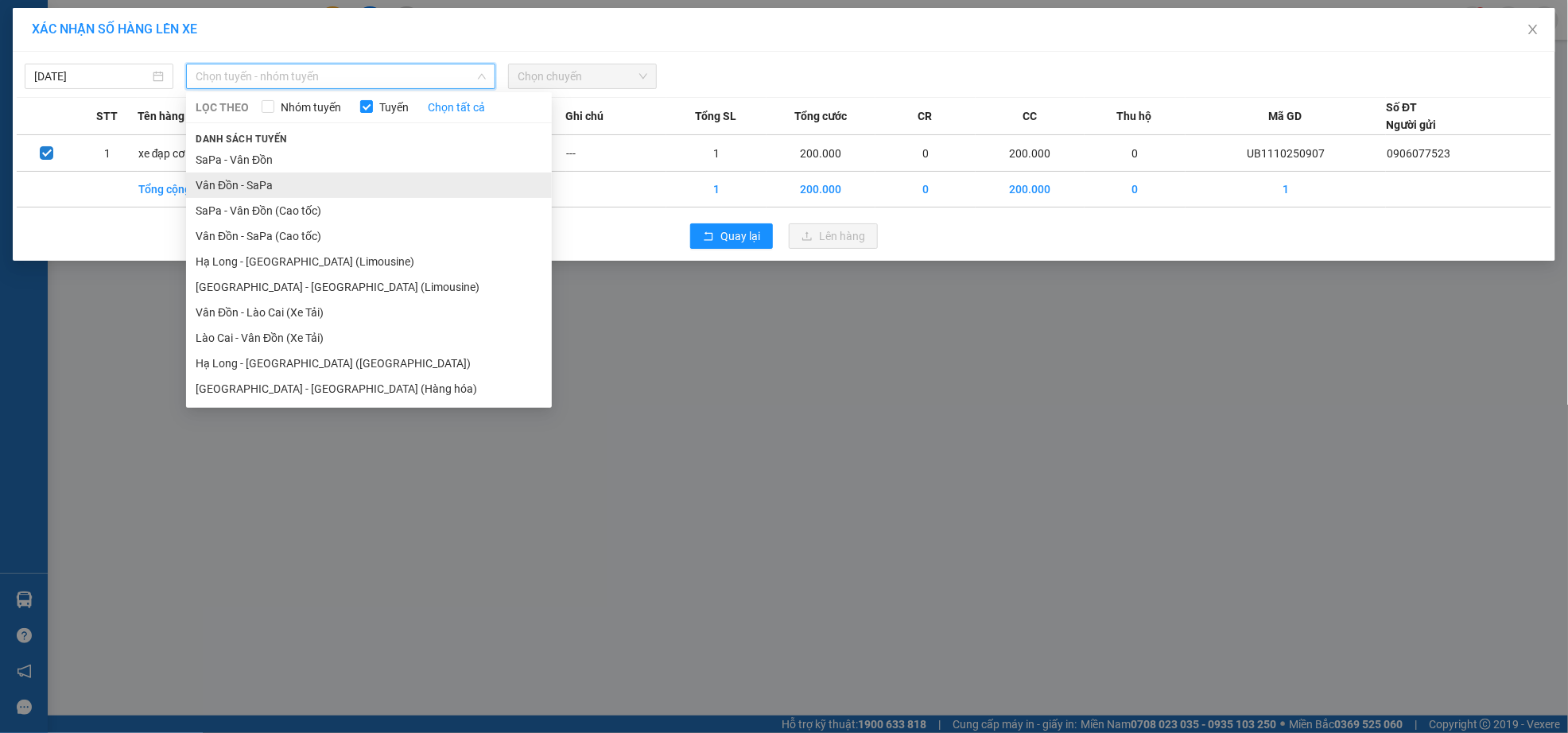
click at [362, 179] on li "Vân Đồn - SaPa" at bounding box center [369, 184] width 365 height 25
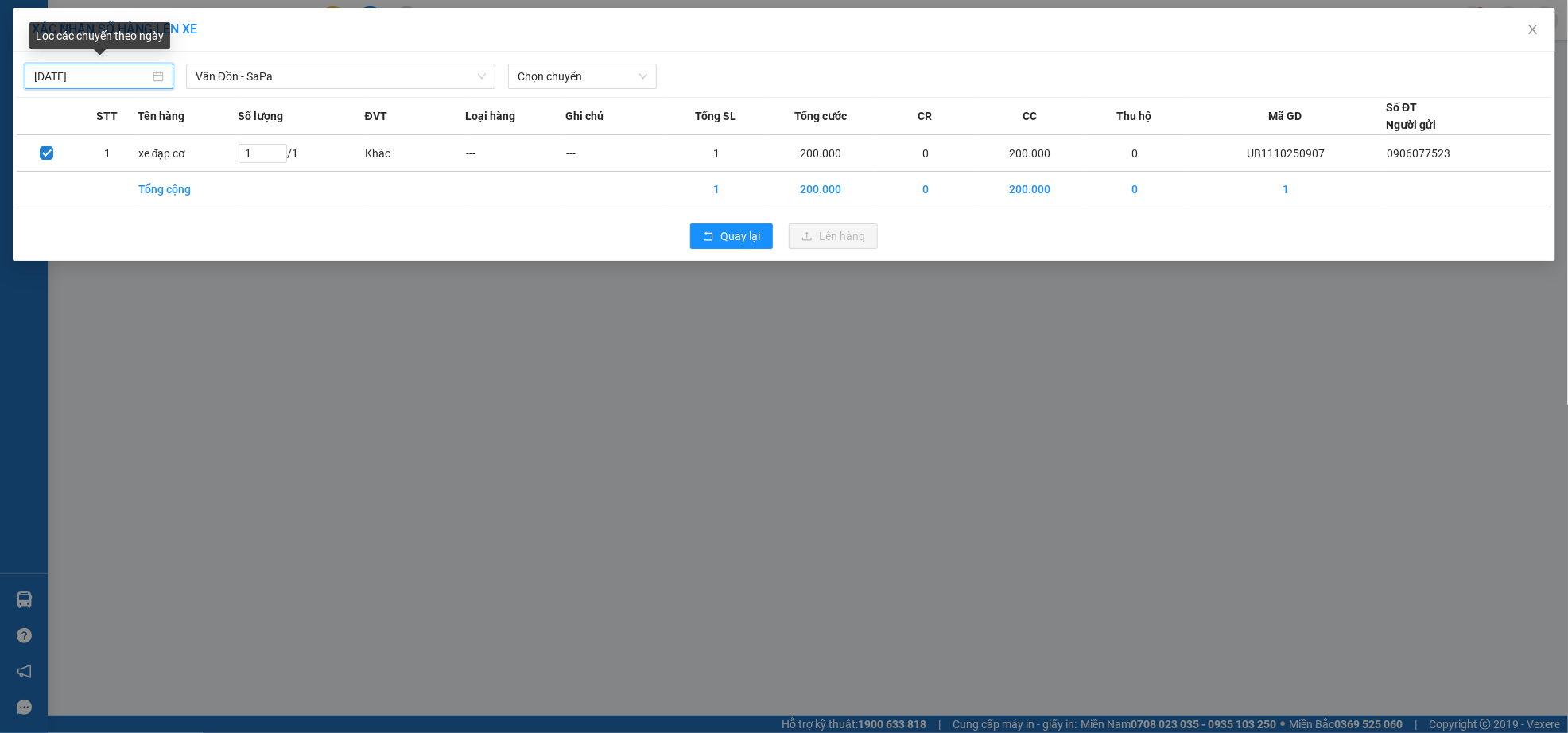
click at [84, 78] on input "[DATE]" at bounding box center [91, 76] width 115 height 17
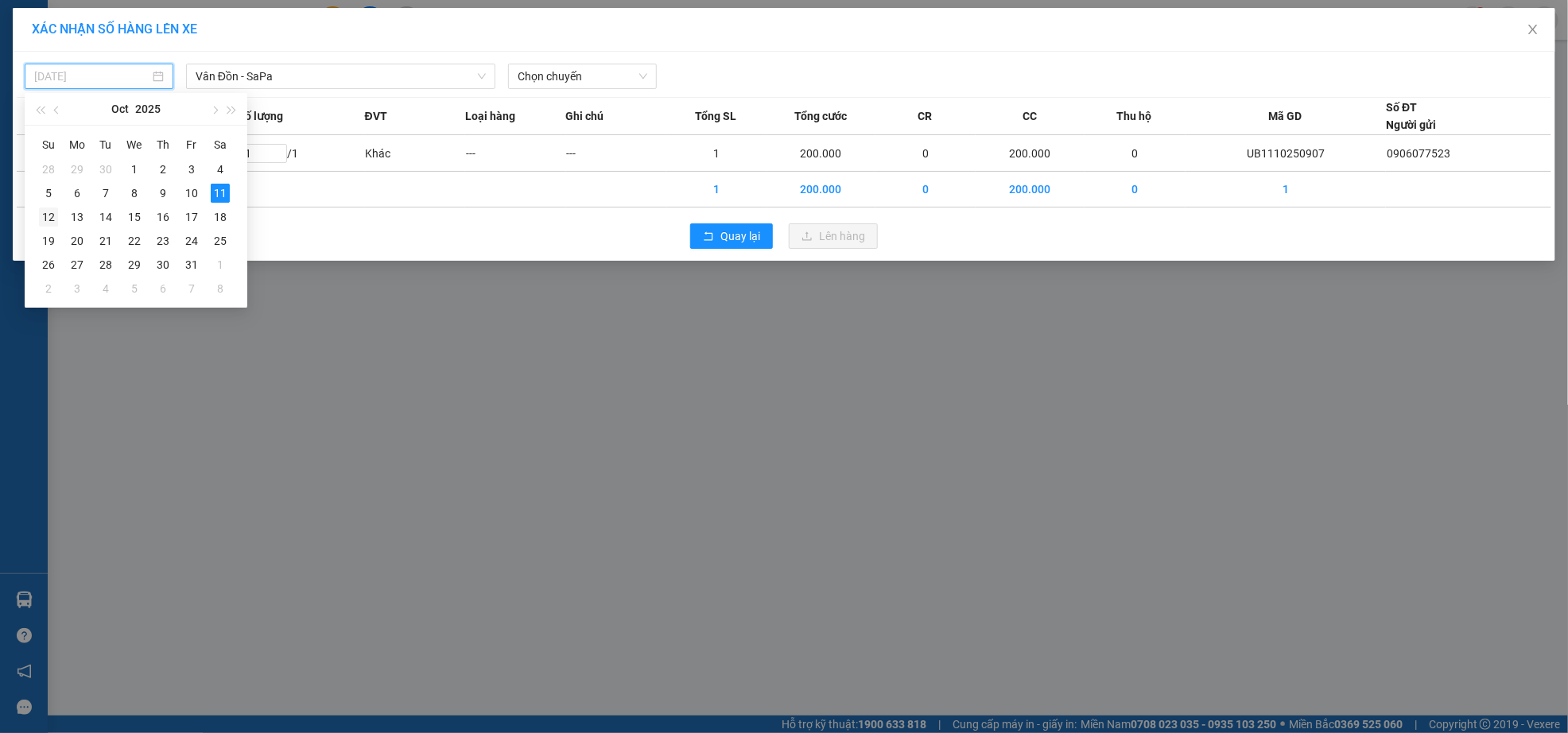
click at [44, 215] on div "12" at bounding box center [48, 216] width 19 height 19
type input "[DATE]"
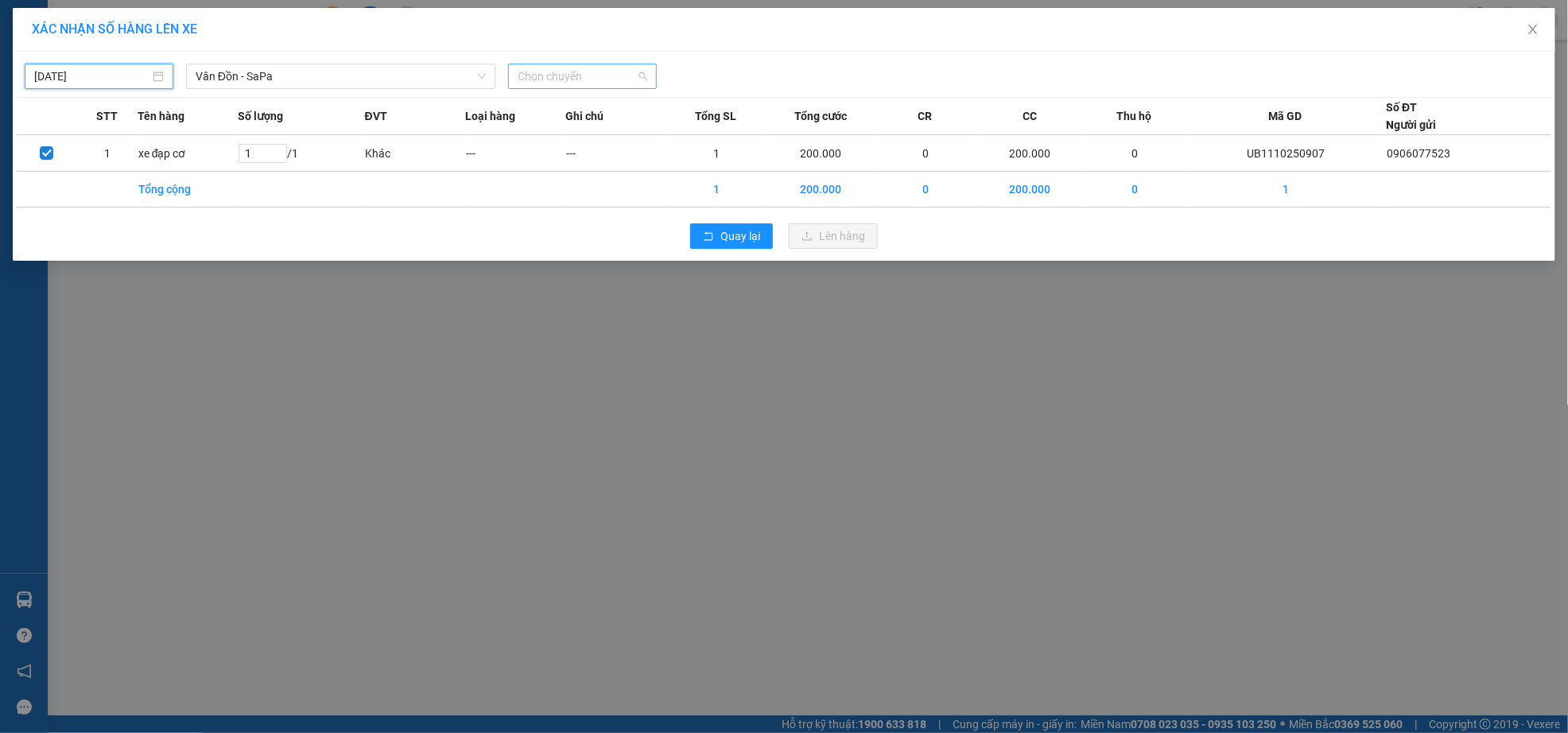
click at [528, 78] on span "Chọn chuyến" at bounding box center [582, 76] width 130 height 24
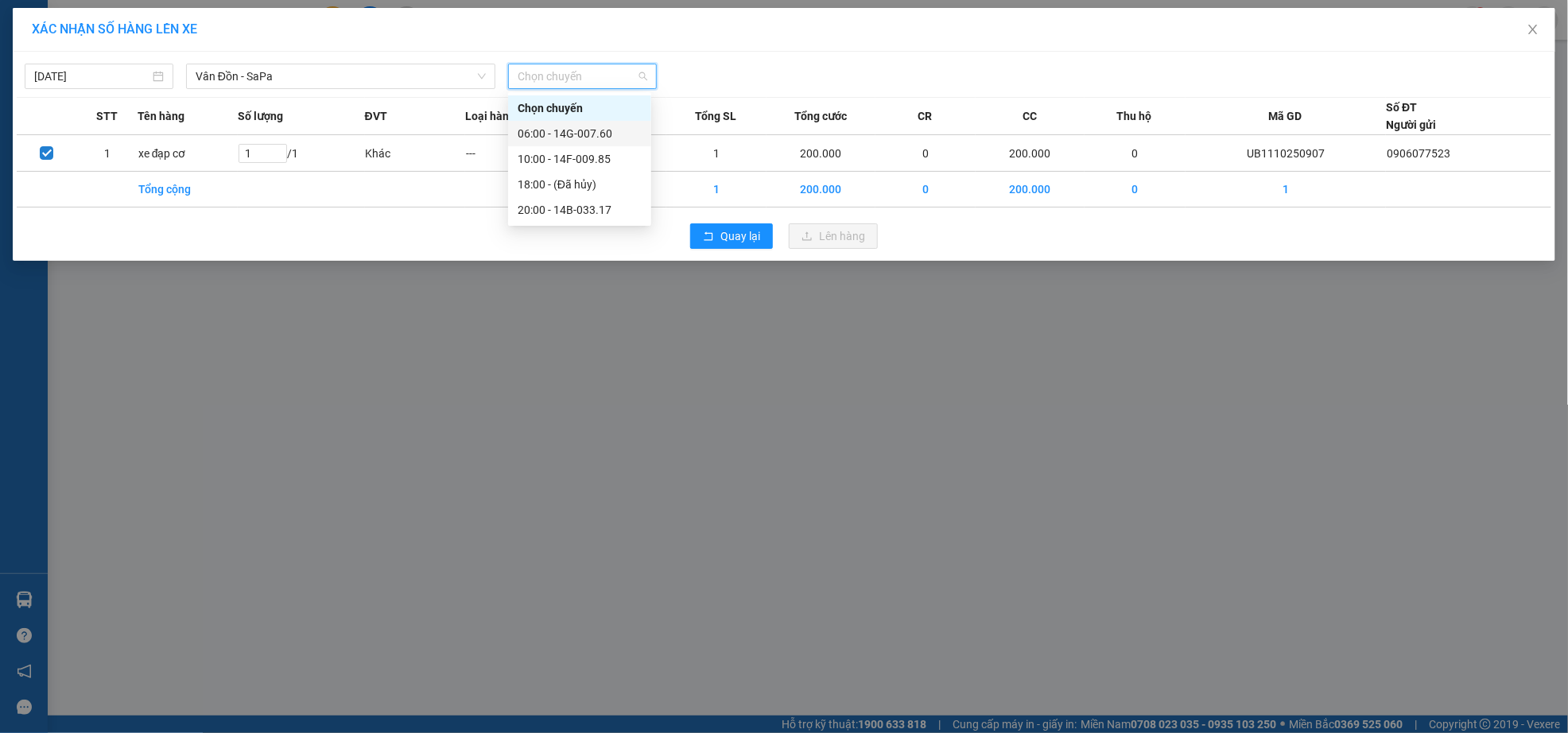
click at [605, 127] on div "06:00 - 14G-007.60" at bounding box center [579, 133] width 124 height 17
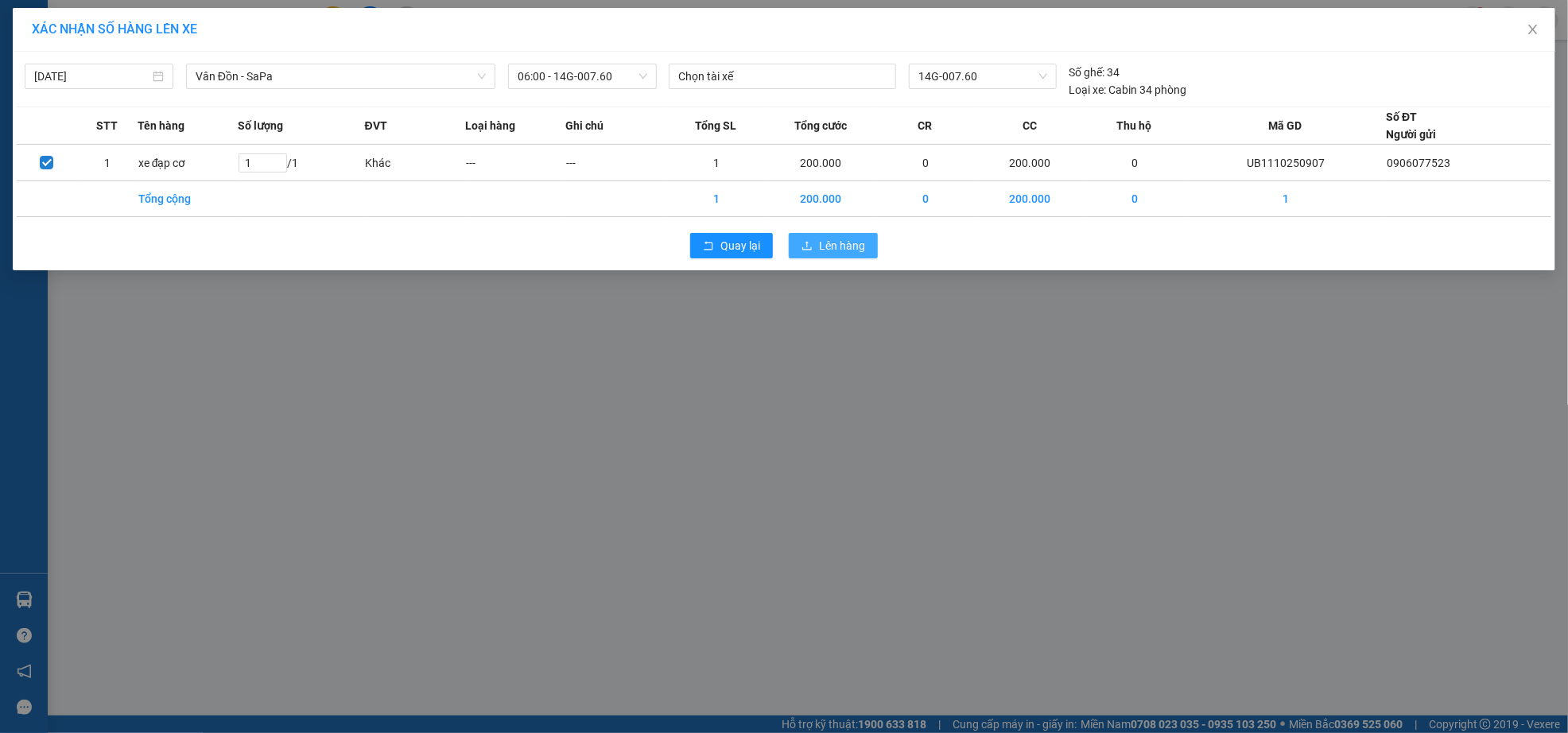
drag, startPoint x: 823, startPoint y: 244, endPoint x: 870, endPoint y: 728, distance: 486.3
click at [823, 243] on span "Lên hàng" at bounding box center [842, 245] width 47 height 17
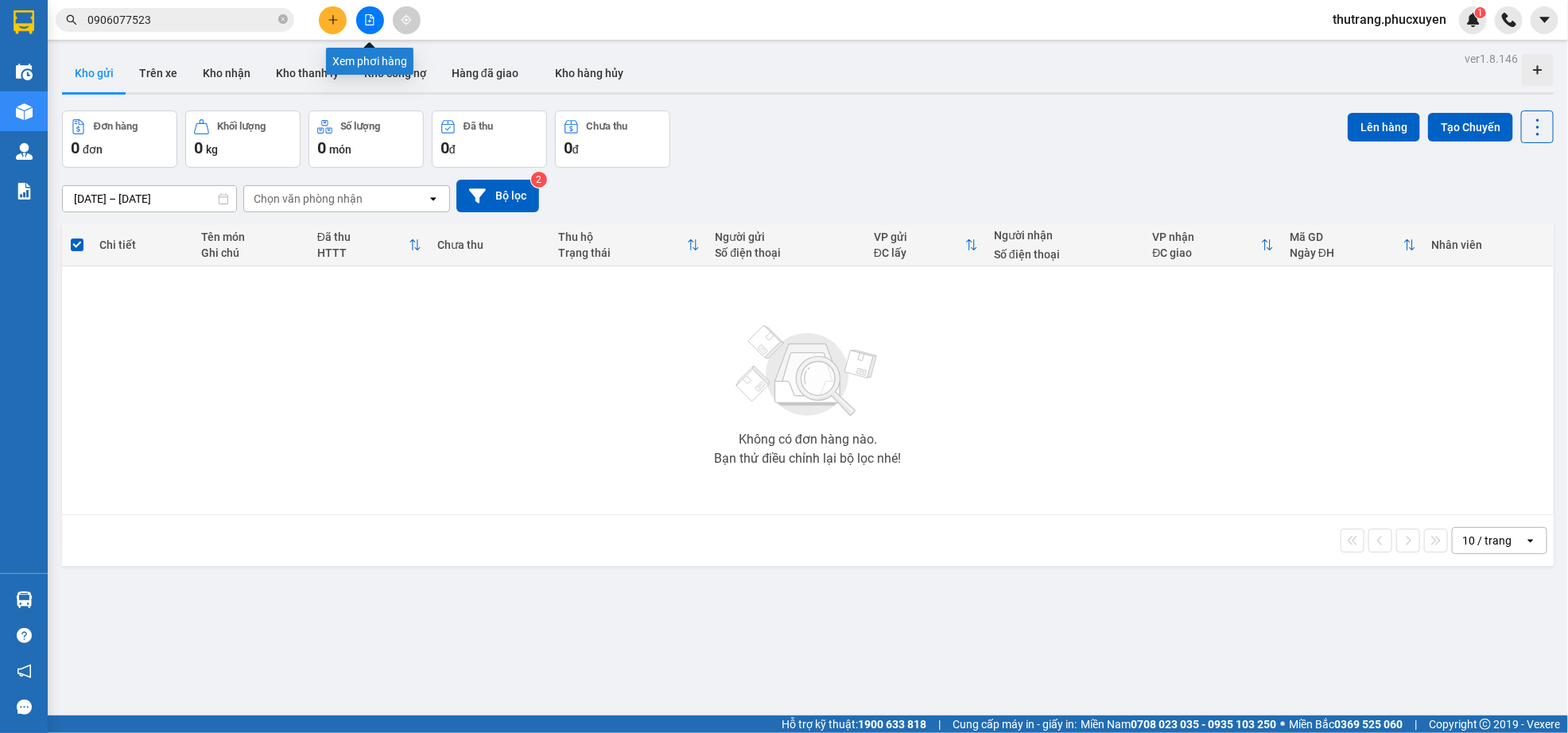
click at [365, 19] on icon "file-add" at bounding box center [370, 20] width 9 height 11
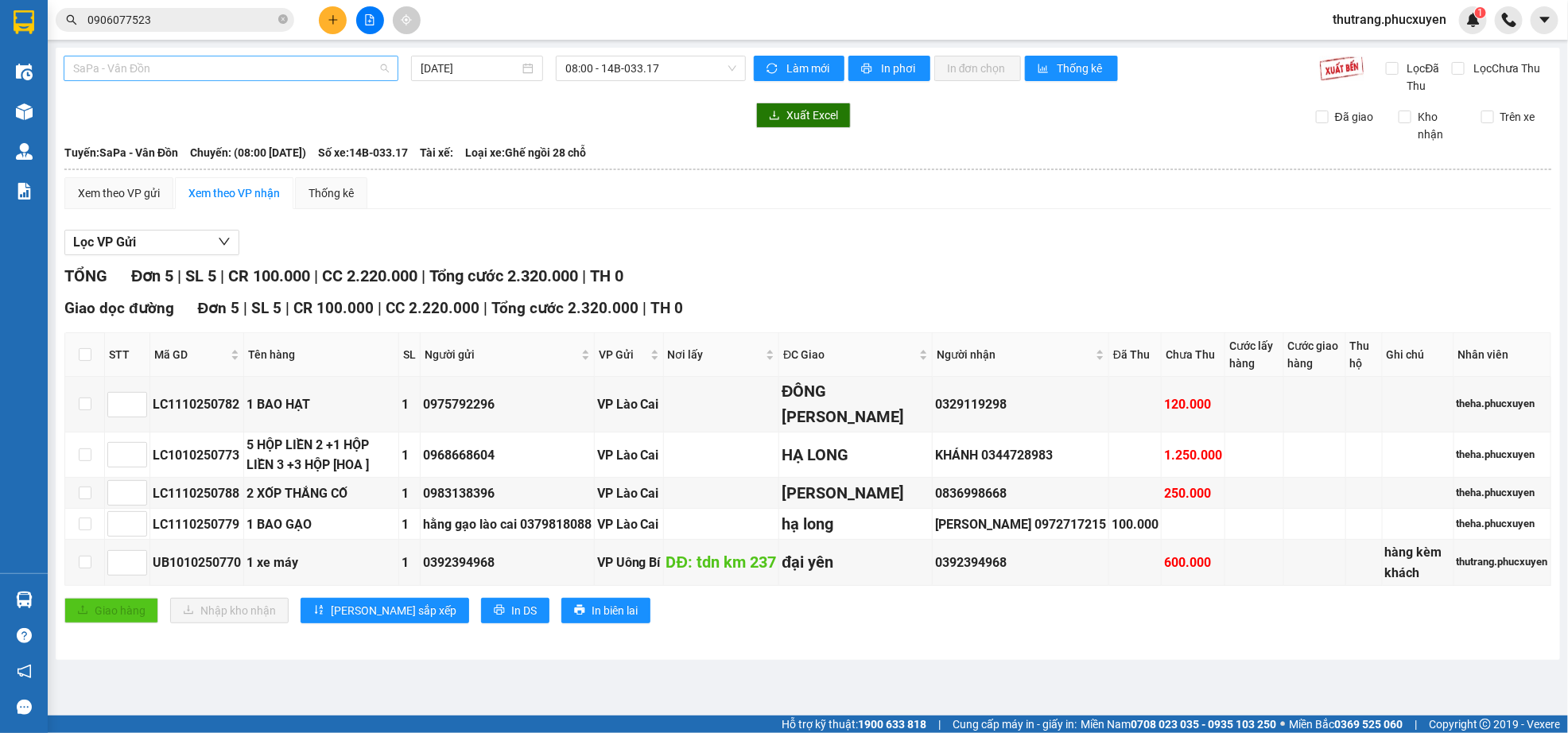
click at [315, 64] on span "SaPa - Vân Đồn" at bounding box center [231, 68] width 316 height 24
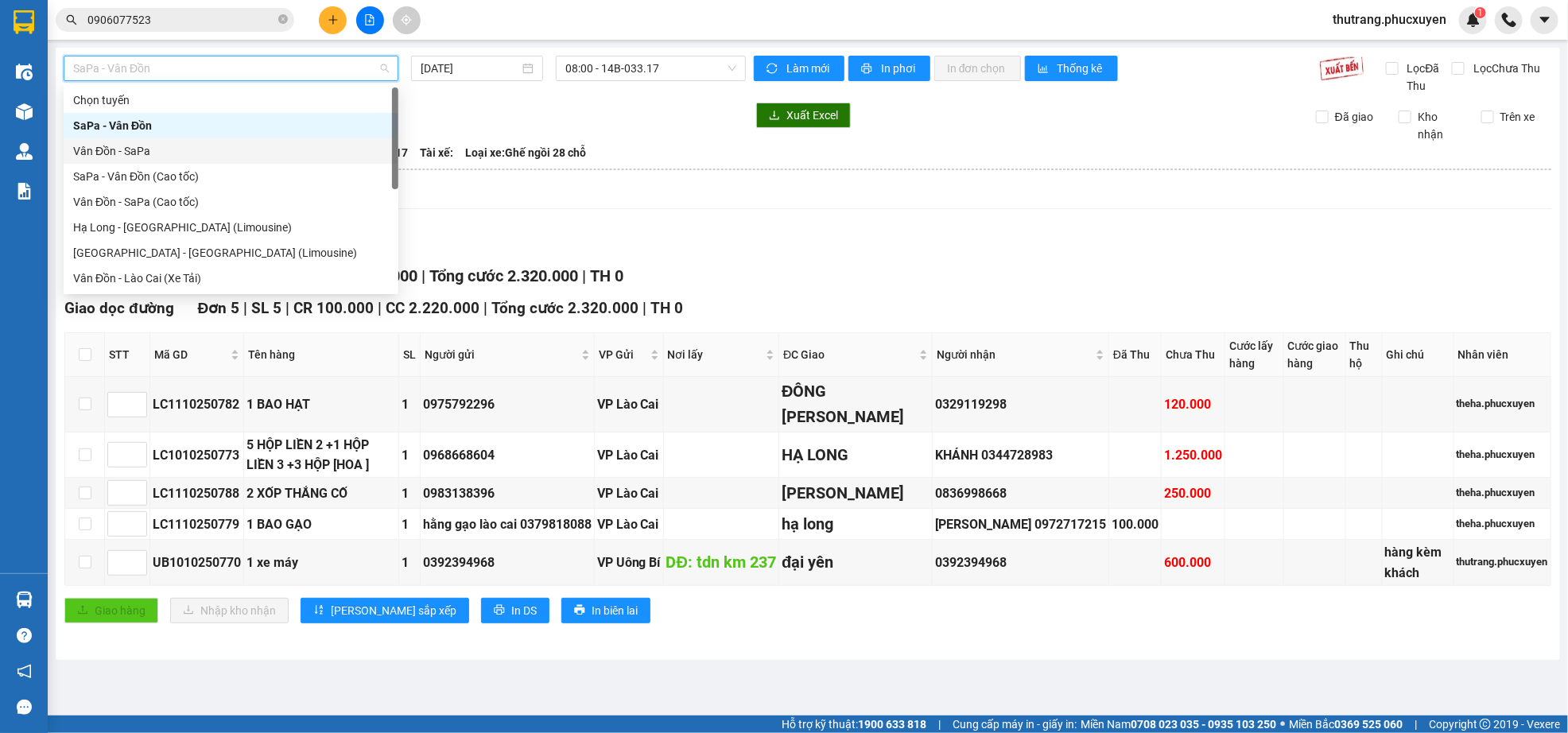
click at [301, 144] on div "Vân Đồn - SaPa" at bounding box center [231, 150] width 316 height 17
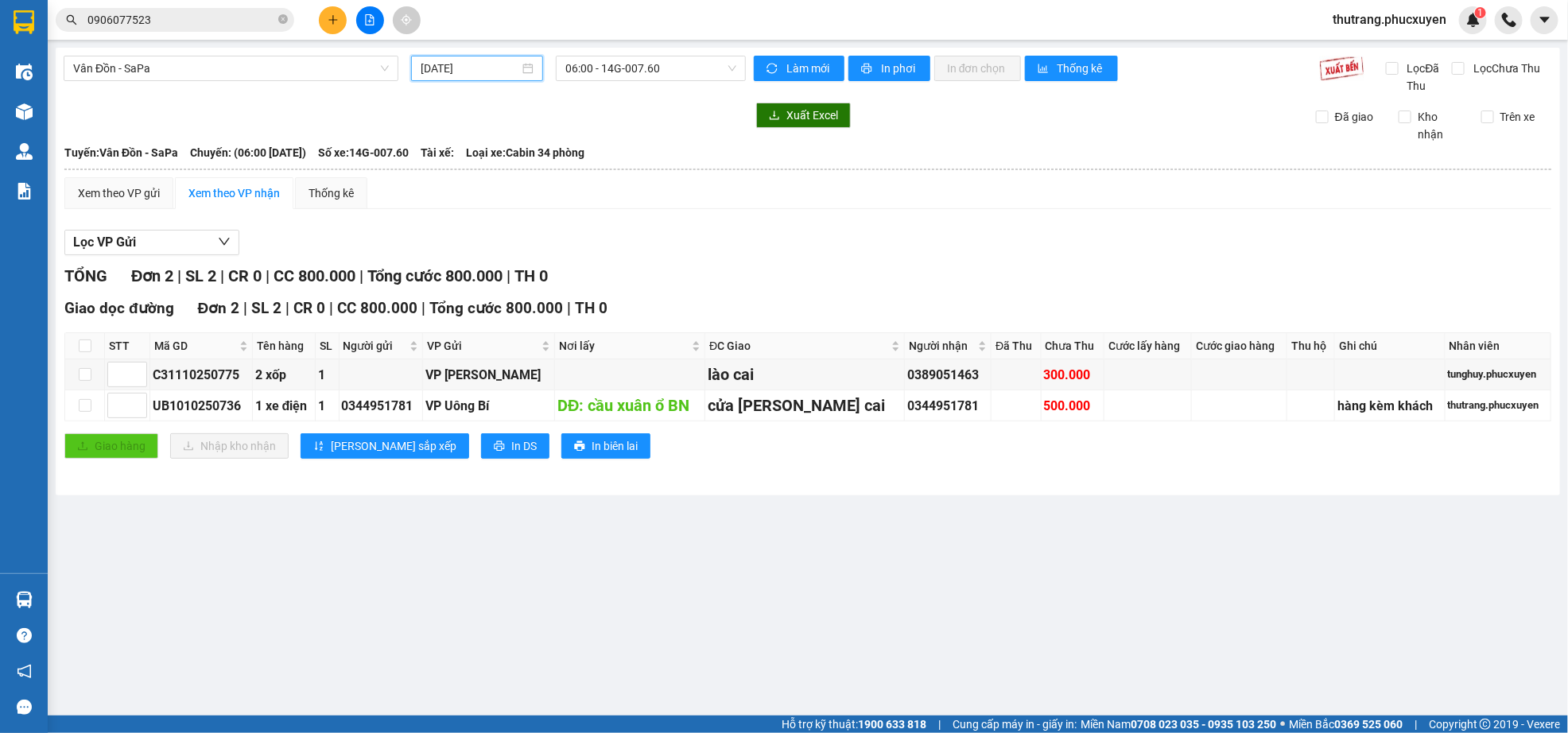
click at [441, 68] on input "[DATE]" at bounding box center [469, 68] width 99 height 17
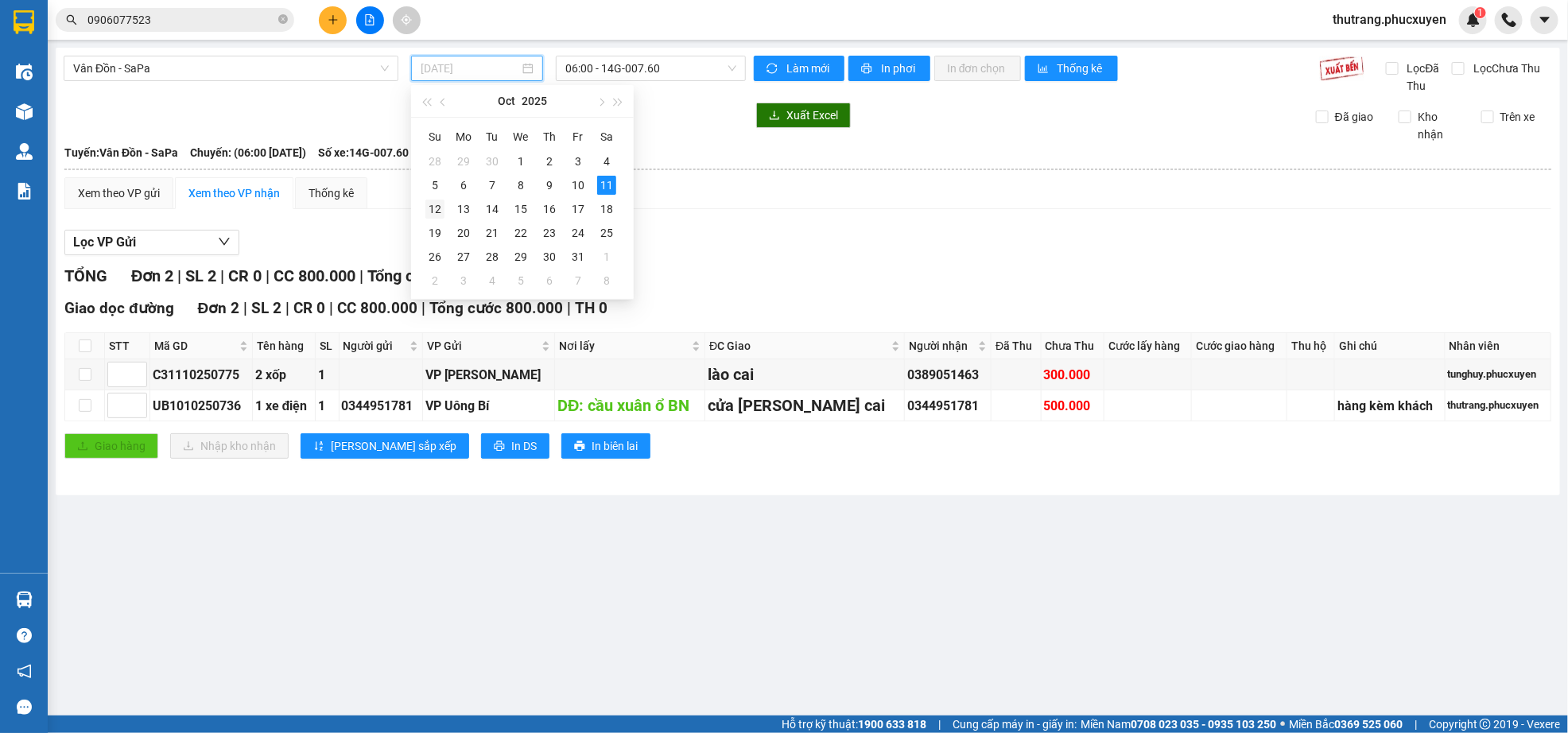
click at [442, 208] on div "12" at bounding box center [434, 209] width 19 height 19
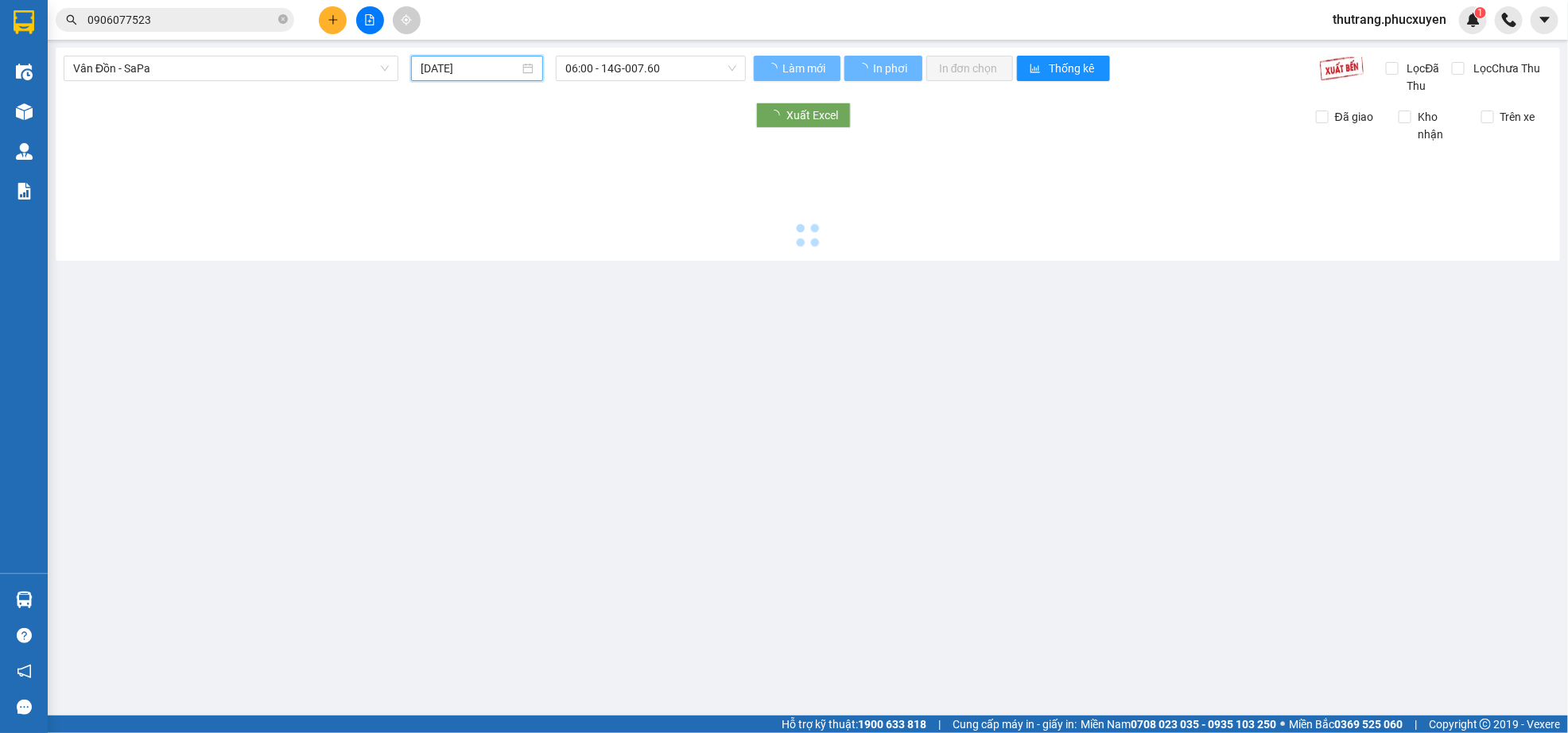
type input "[DATE]"
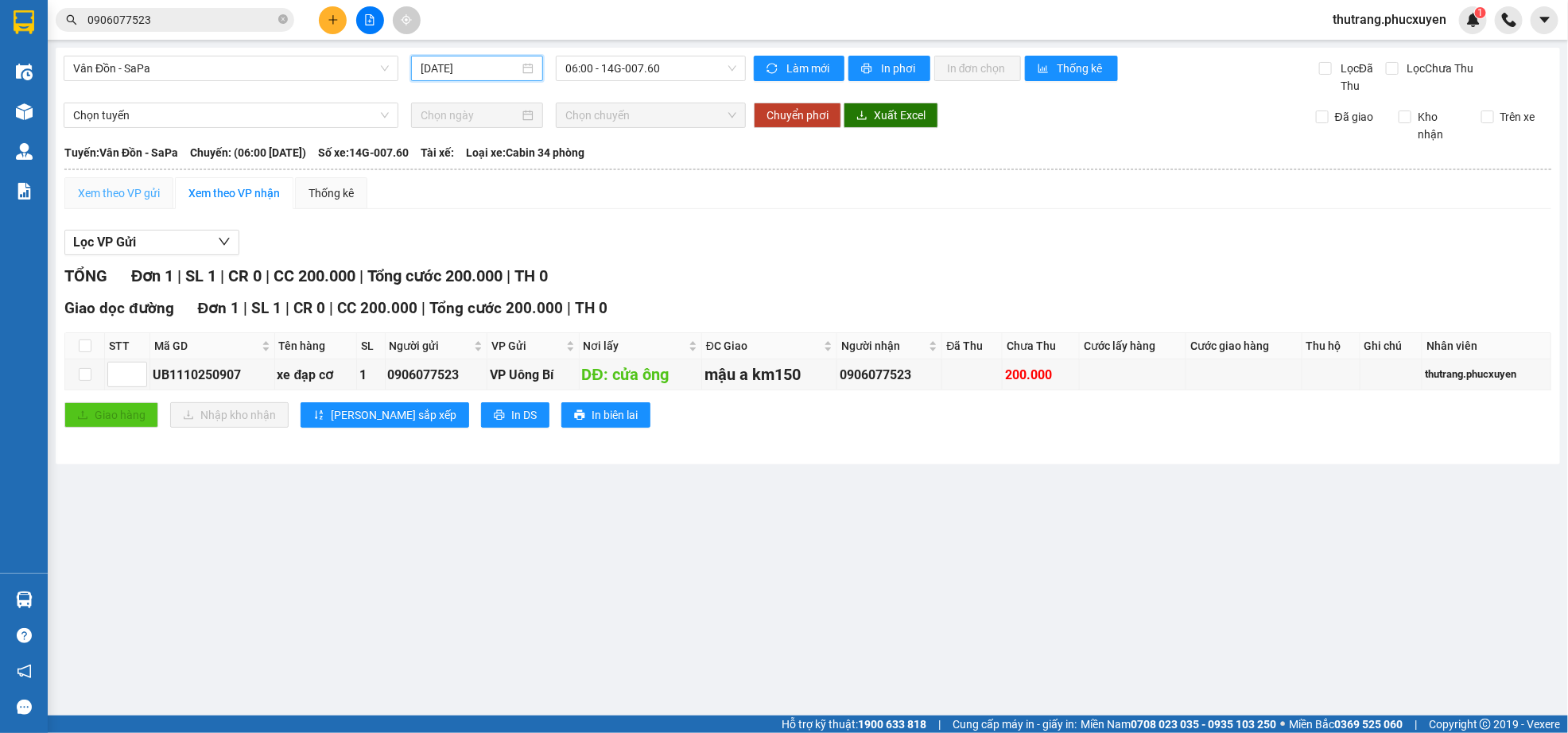
click at [108, 184] on div "Xem theo VP gửi" at bounding box center [118, 193] width 109 height 32
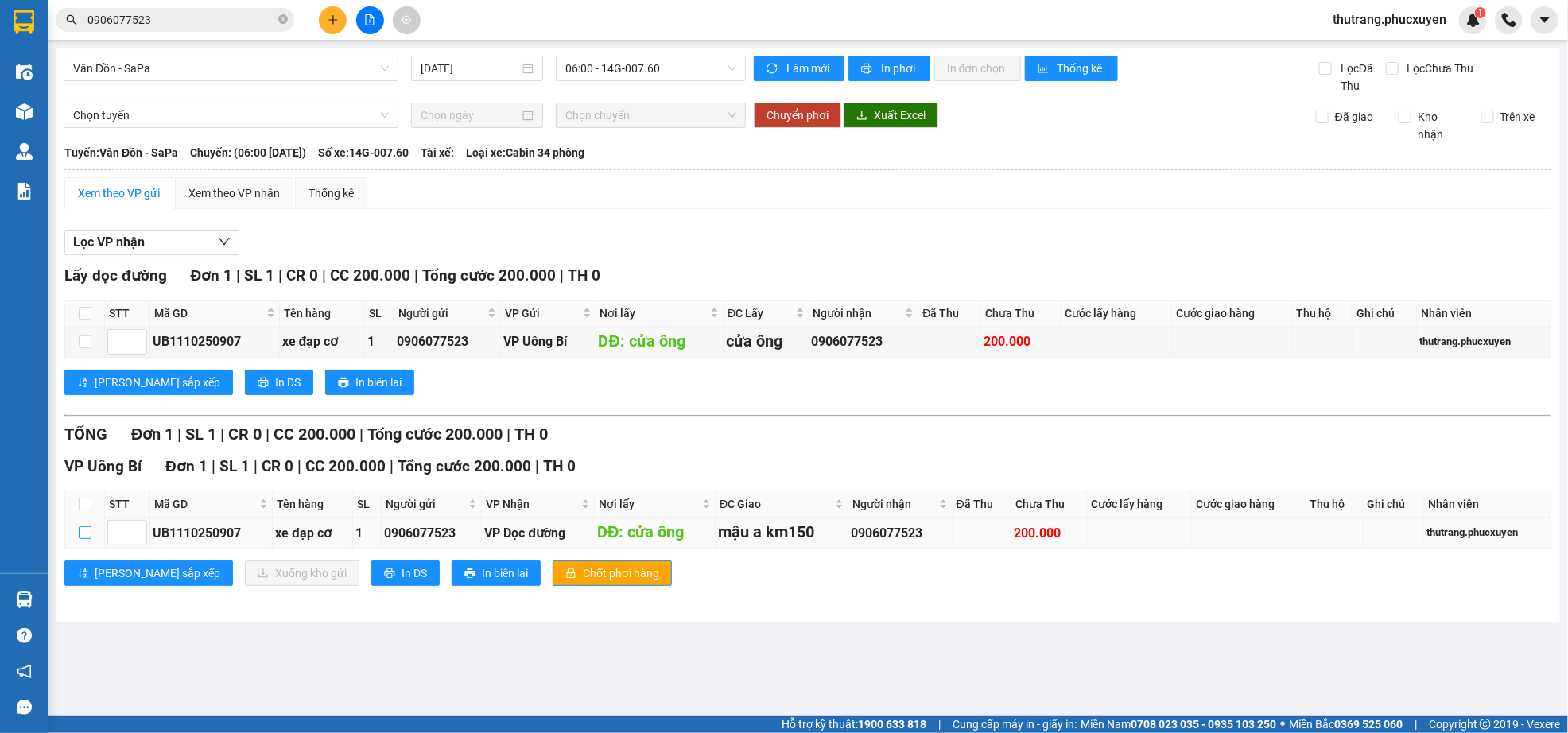
click at [78, 540] on input "checkbox" at bounding box center [85, 533] width 13 height 13
checkbox input "true"
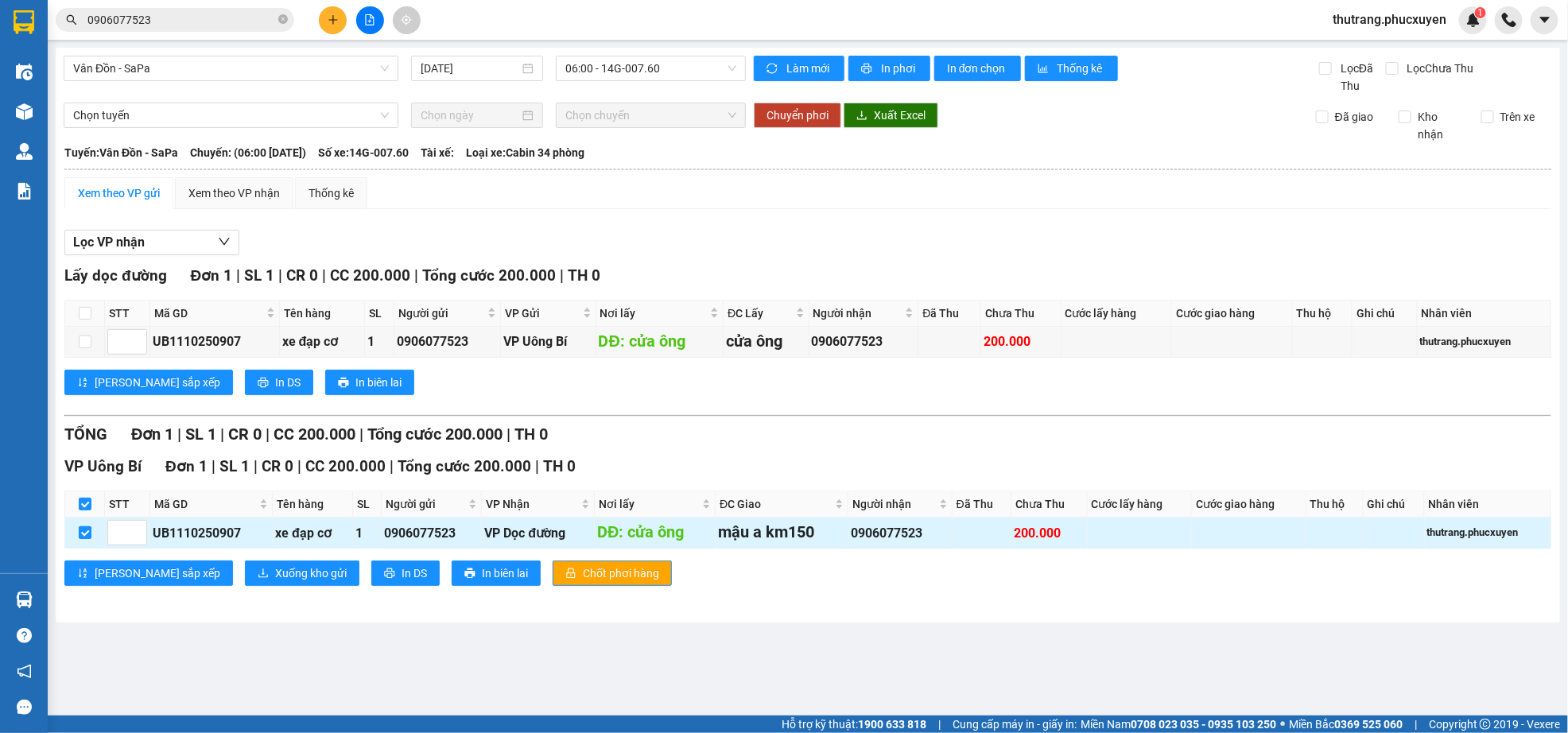
click at [83, 540] on input "checkbox" at bounding box center [85, 533] width 13 height 13
checkbox input "false"
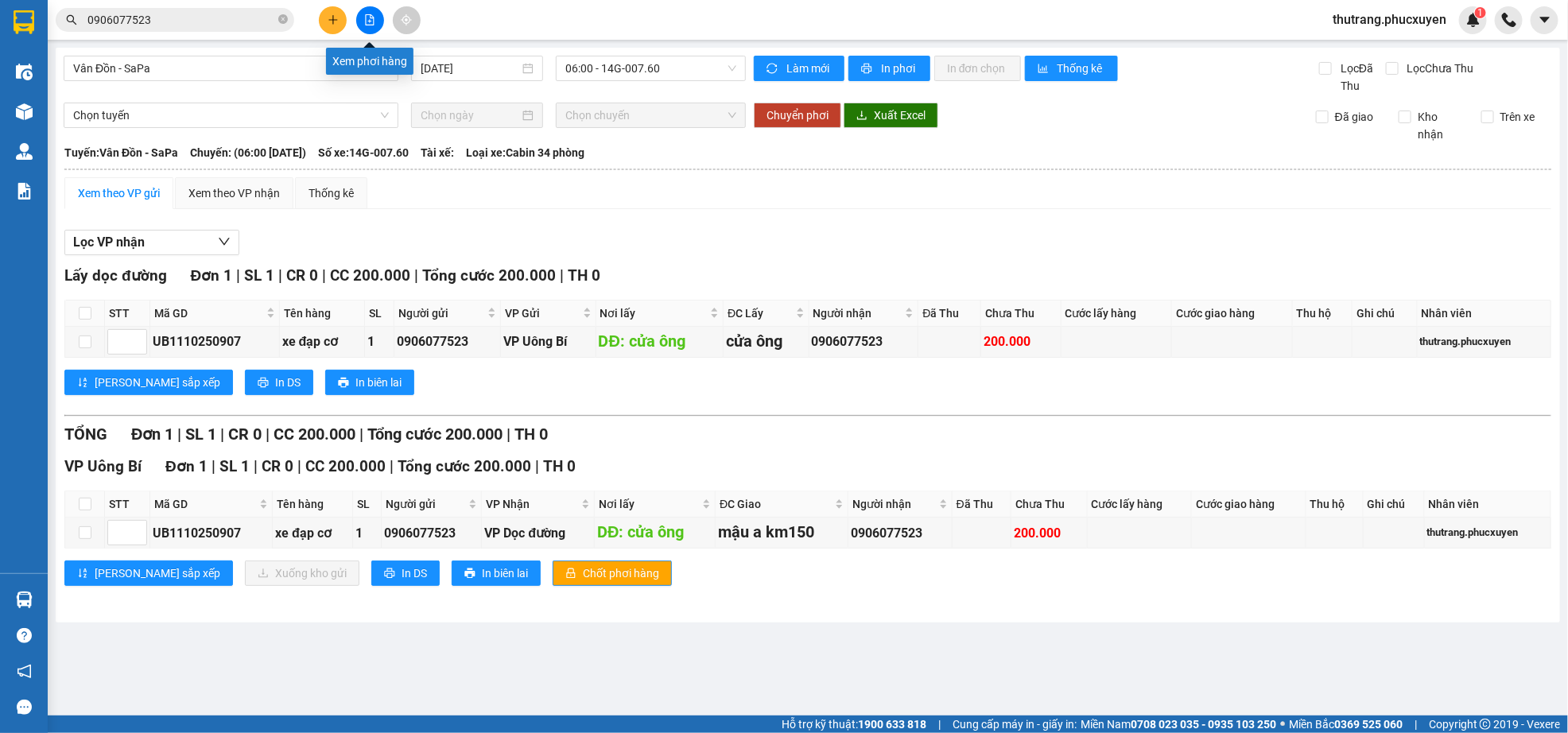
click at [375, 7] on button at bounding box center [370, 20] width 28 height 28
click at [373, 29] on button at bounding box center [370, 20] width 28 height 28
click at [370, 26] on button at bounding box center [370, 20] width 28 height 28
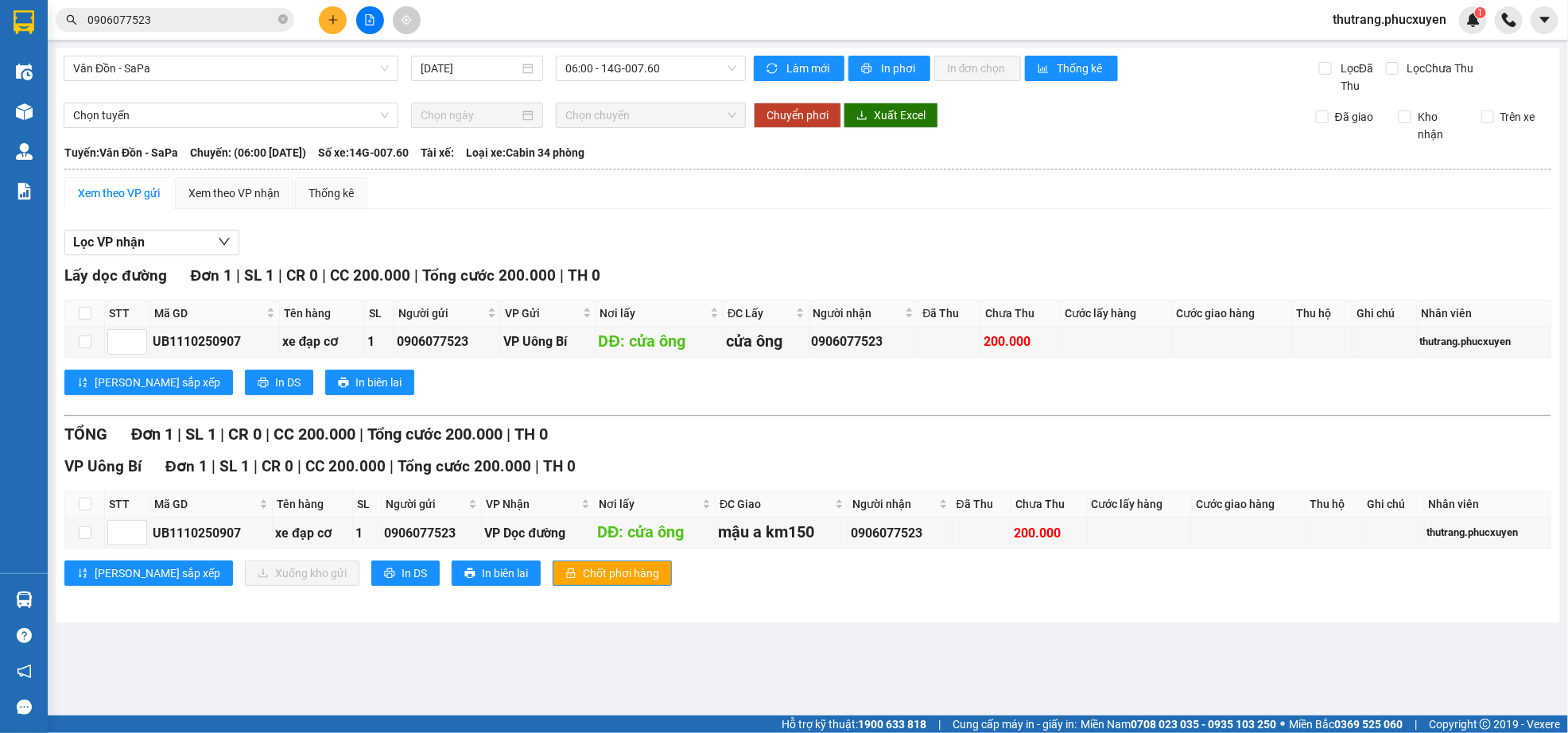
click at [218, 17] on input "0906077523" at bounding box center [181, 20] width 188 height 17
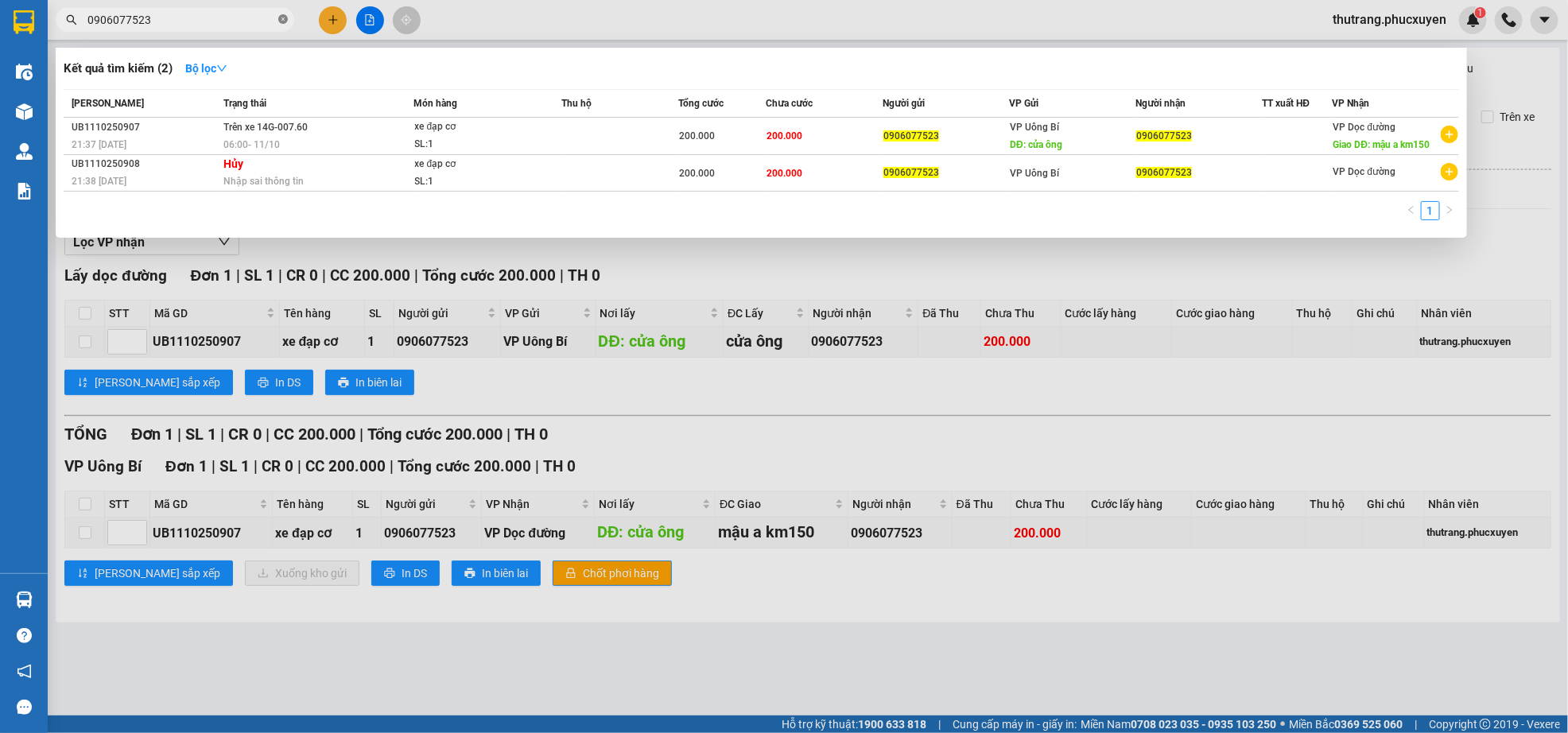
click at [285, 17] on icon "close-circle" at bounding box center [283, 20] width 10 height 10
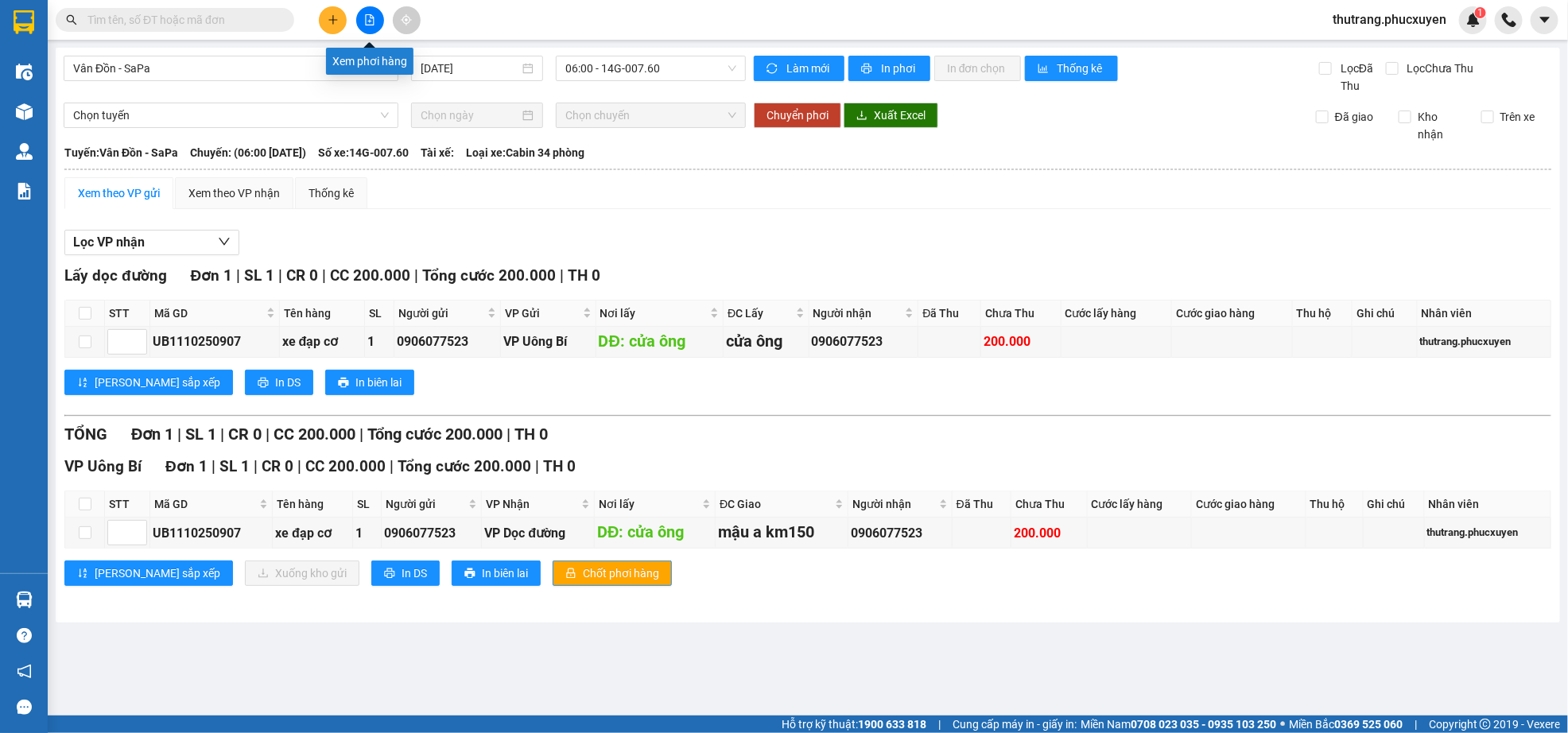
click at [370, 26] on button at bounding box center [370, 20] width 28 height 28
click at [364, 22] on icon "file-add" at bounding box center [370, 20] width 11 height 11
click at [365, 22] on icon "file-add" at bounding box center [370, 20] width 11 height 11
